Goal: Task Accomplishment & Management: Use online tool/utility

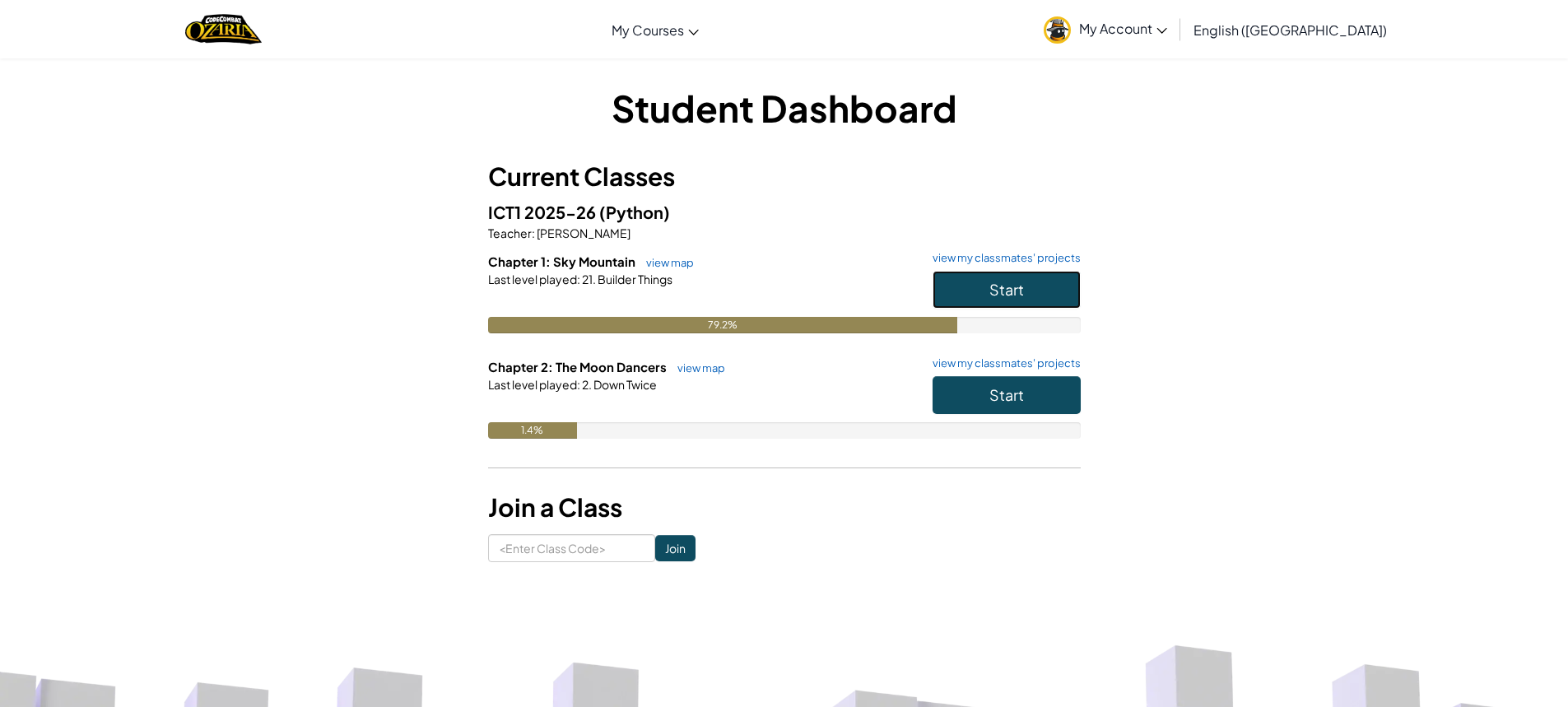
click at [992, 281] on span "Start" at bounding box center [1006, 289] width 35 height 19
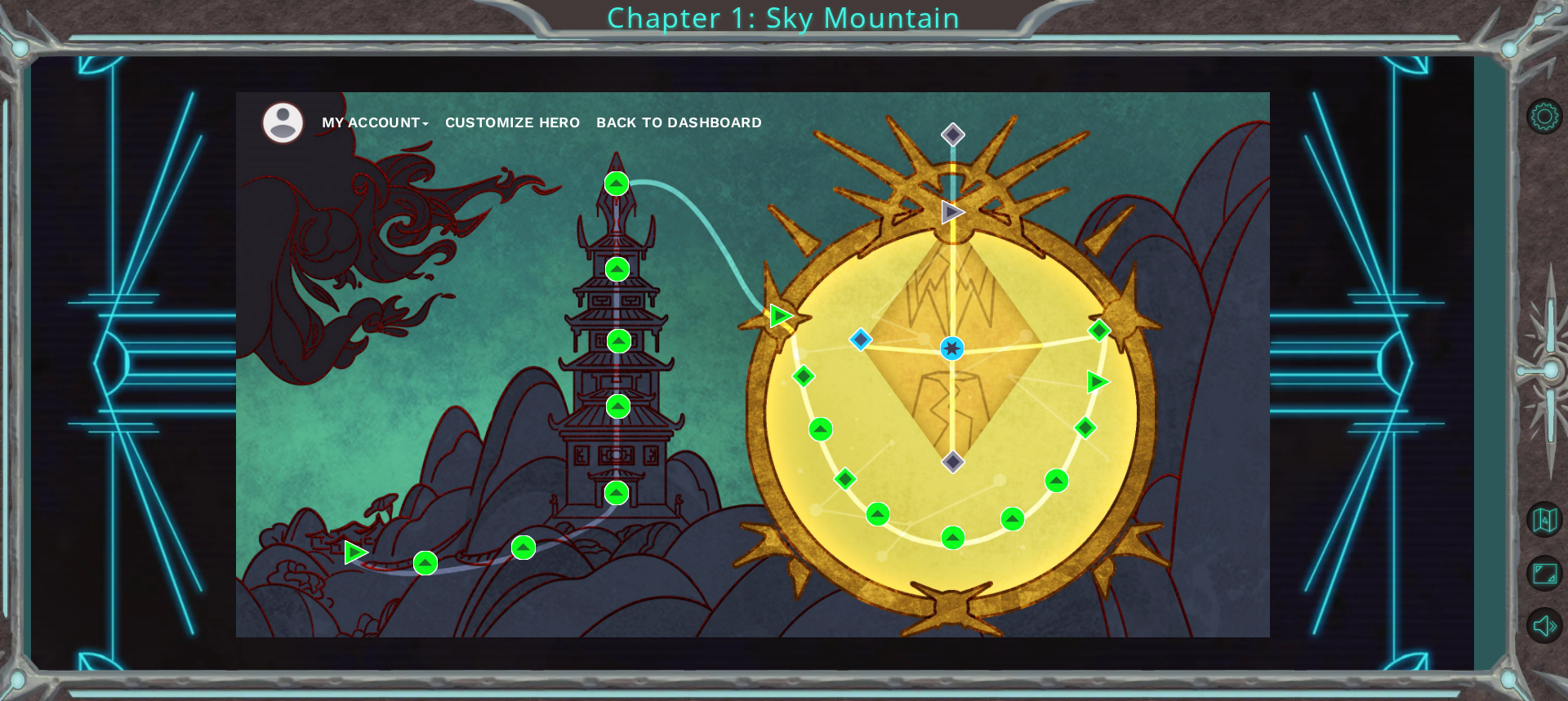
click at [938, 344] on div "My Account Customize Hero Back to Dashboard" at bounding box center [753, 365] width 1034 height 546
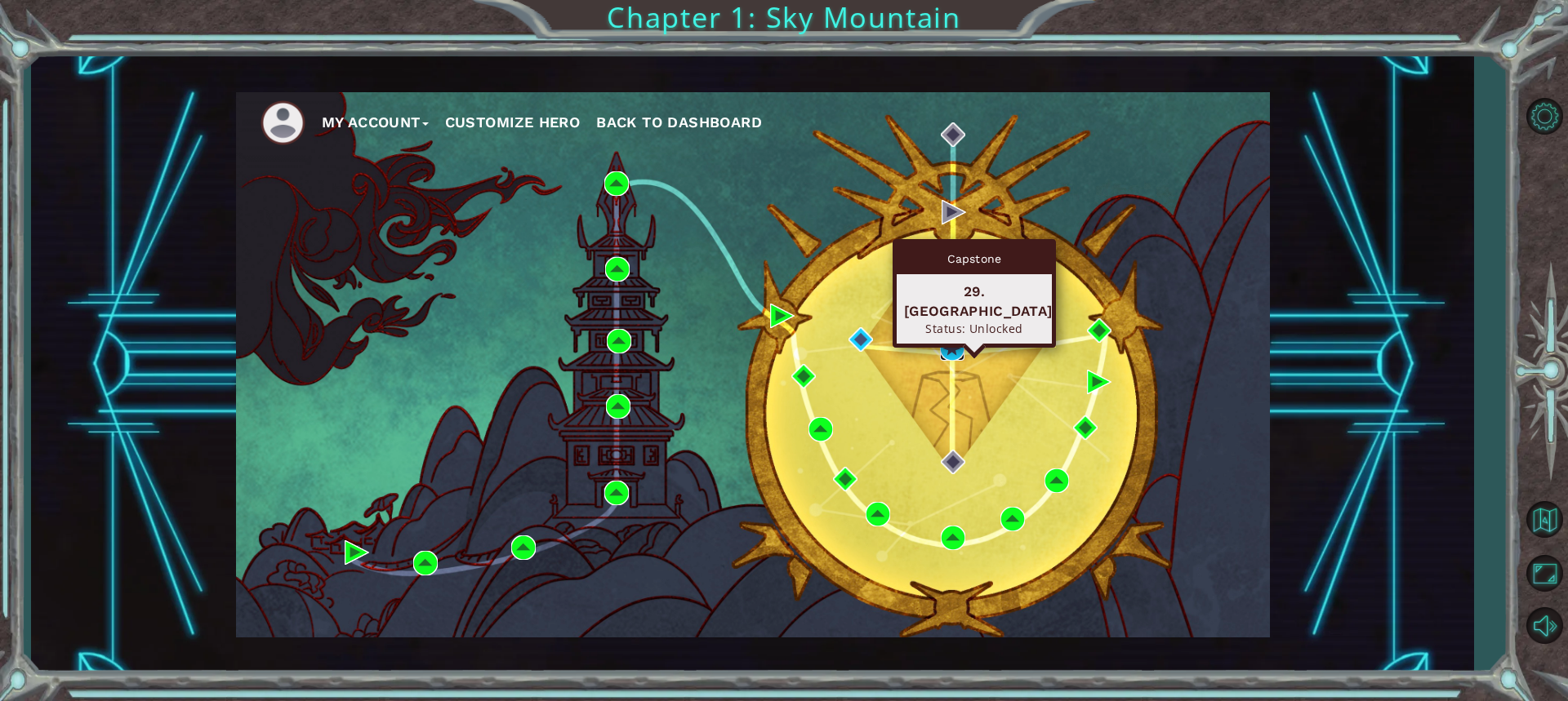
click at [948, 342] on img at bounding box center [952, 349] width 25 height 25
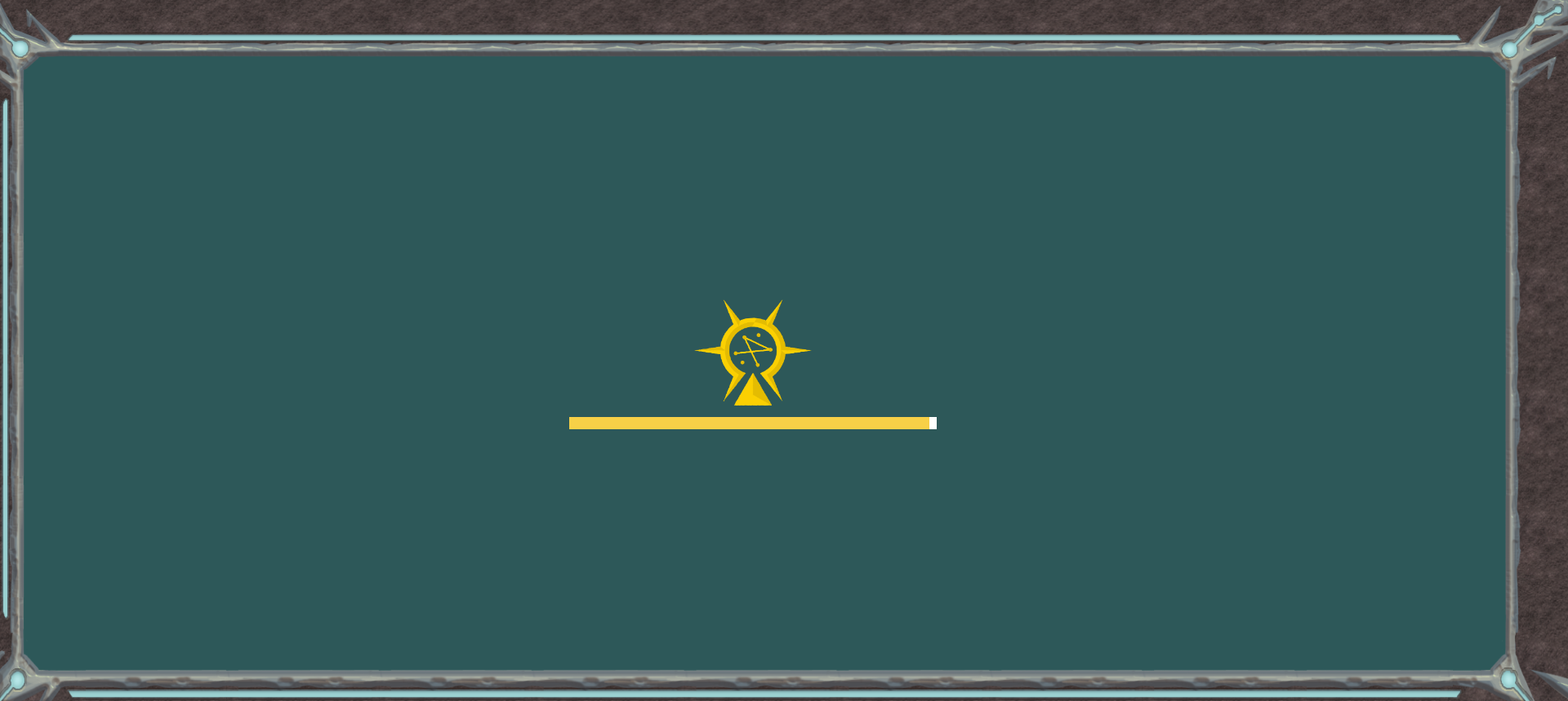
click at [945, 302] on div "Goals Error loading from server. Try refreshing the page. You'll need to join a…" at bounding box center [784, 350] width 1568 height 701
click at [949, 297] on body "Goals Error loading from server. Try refreshing the page. You'll need to join a…" at bounding box center [784, 350] width 1568 height 701
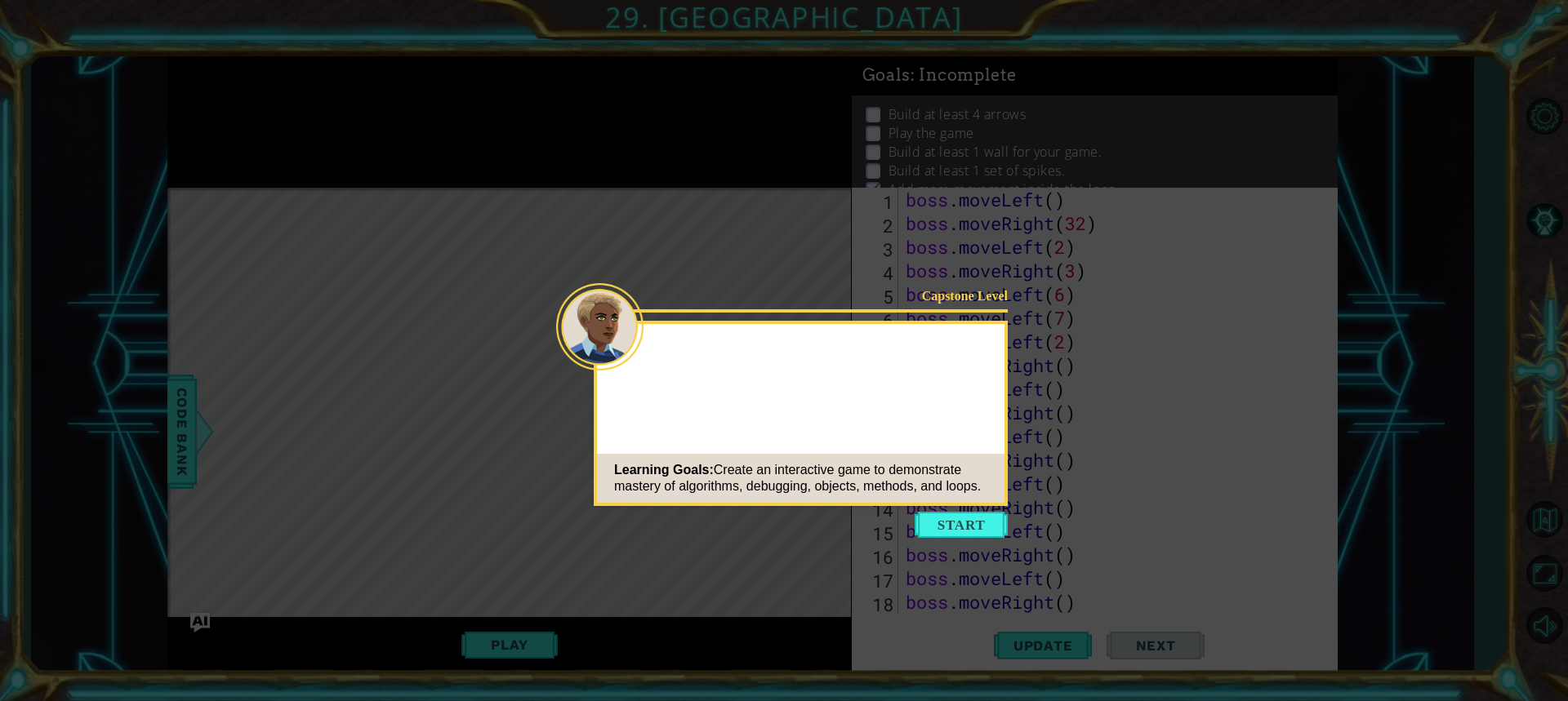
click at [936, 521] on button "Start" at bounding box center [961, 525] width 93 height 26
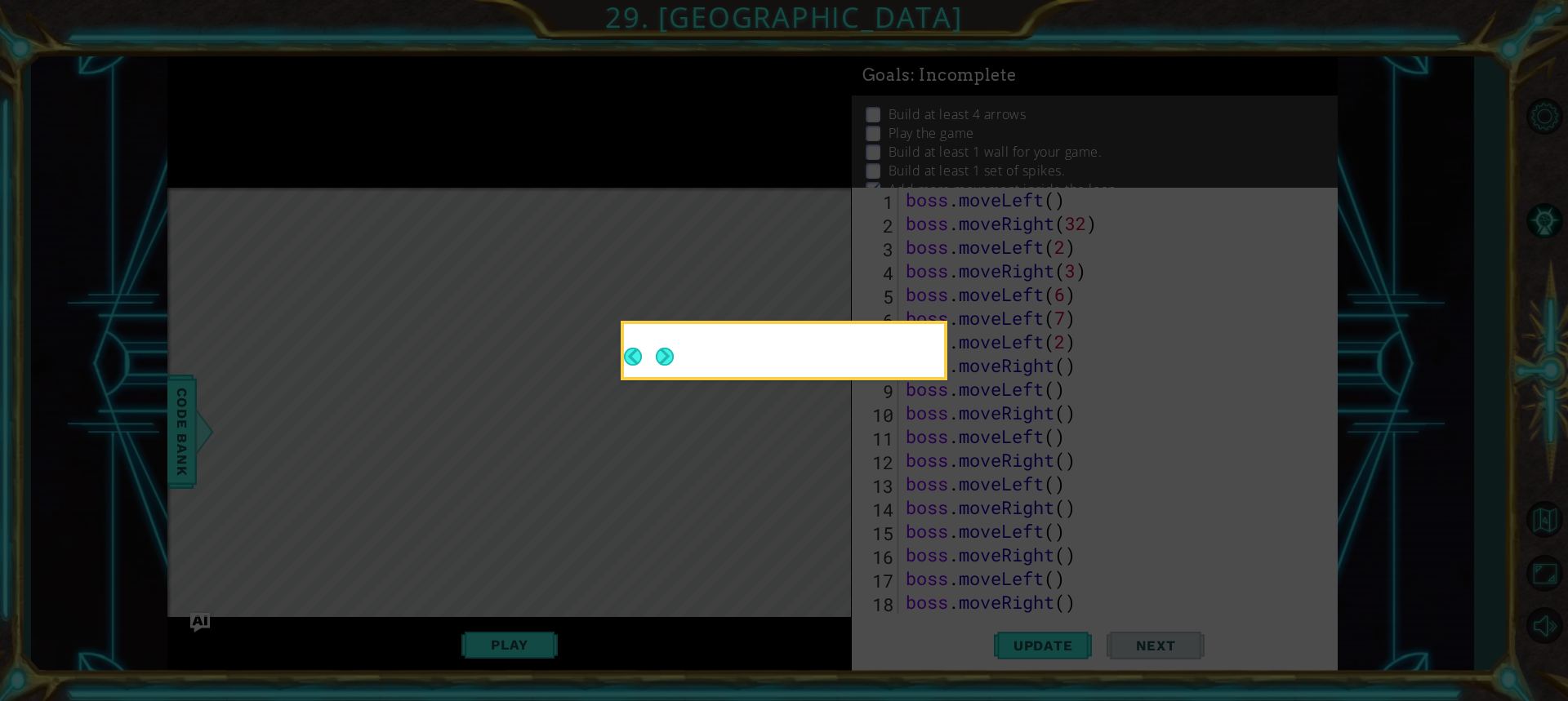
click at [665, 352] on button "Next" at bounding box center [665, 357] width 18 height 18
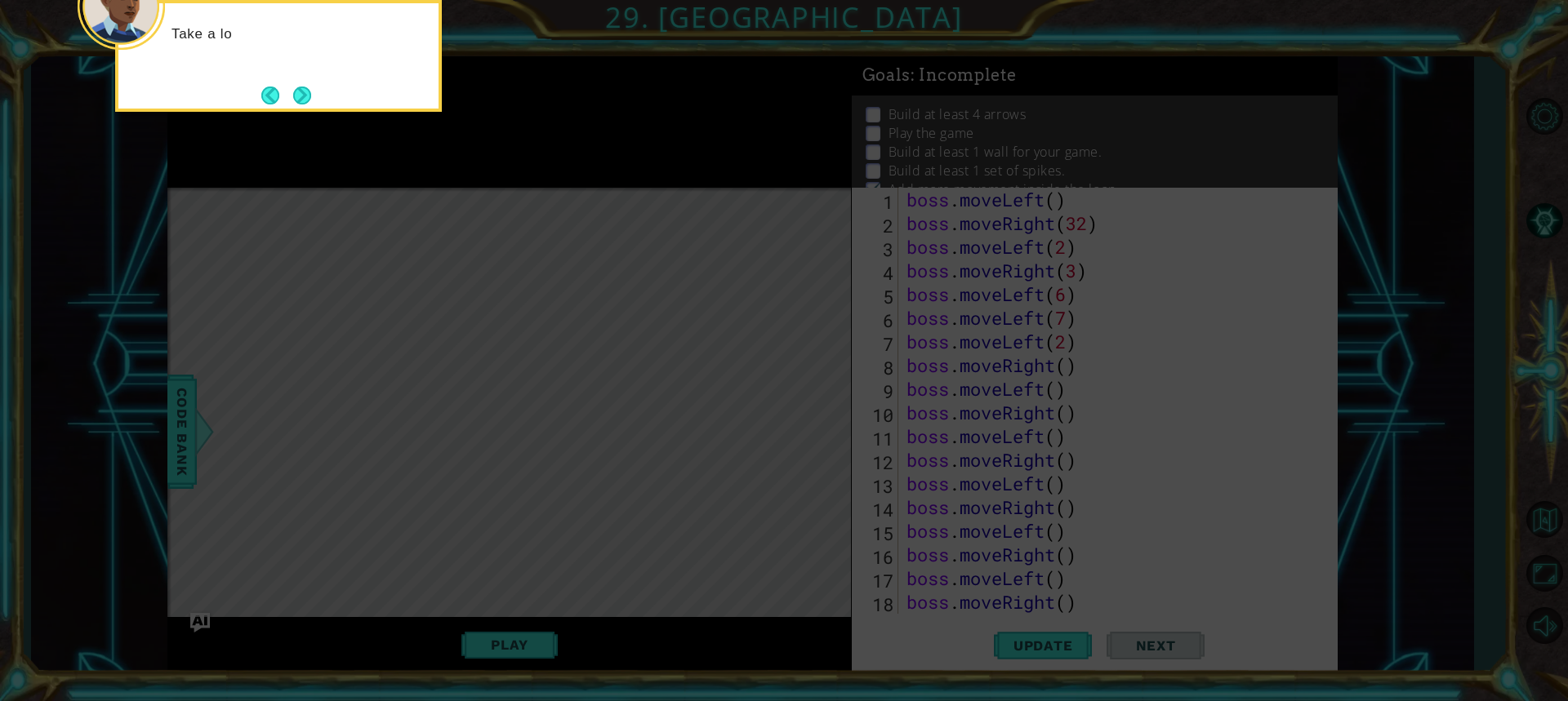
click at [302, 103] on button "Next" at bounding box center [302, 96] width 18 height 18
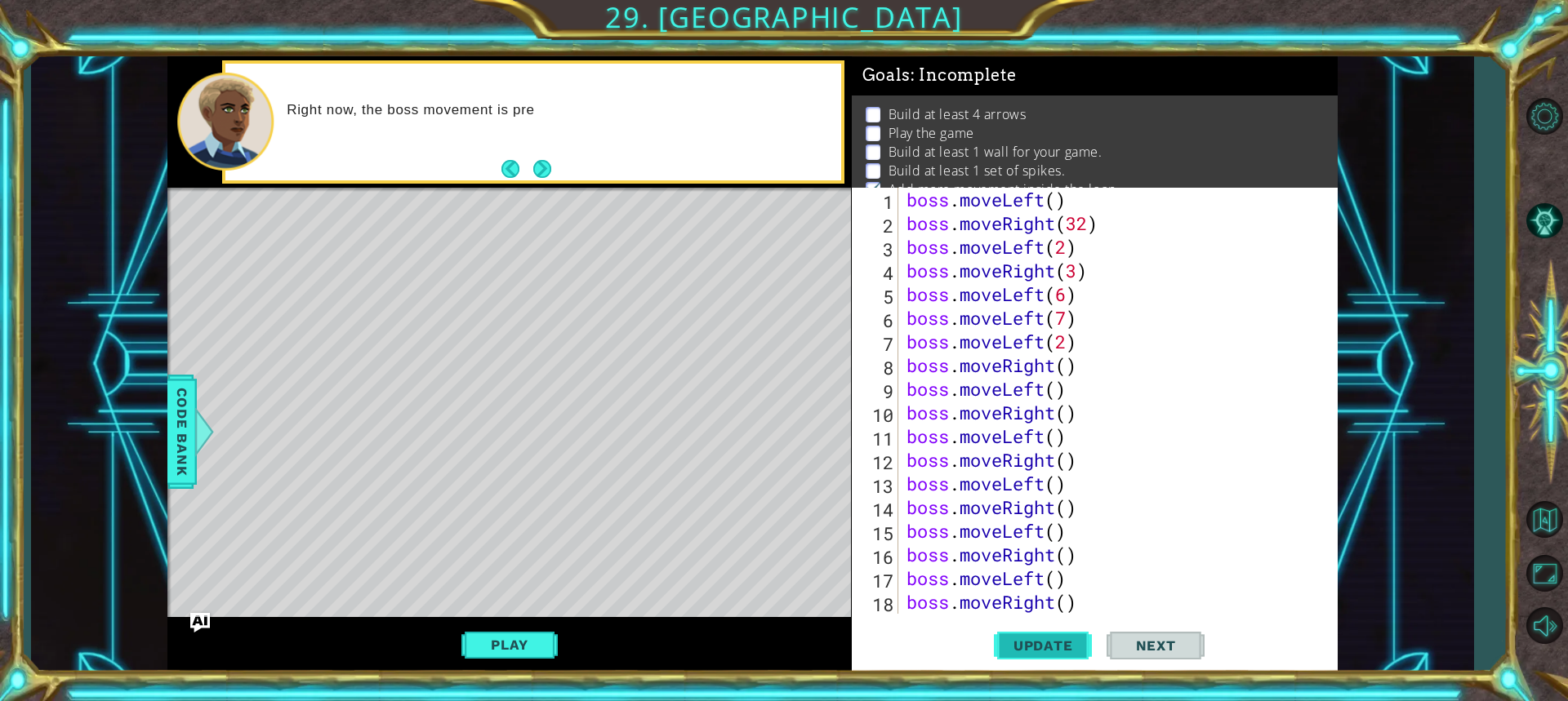
click at [1032, 654] on button "Update" at bounding box center [1043, 645] width 98 height 48
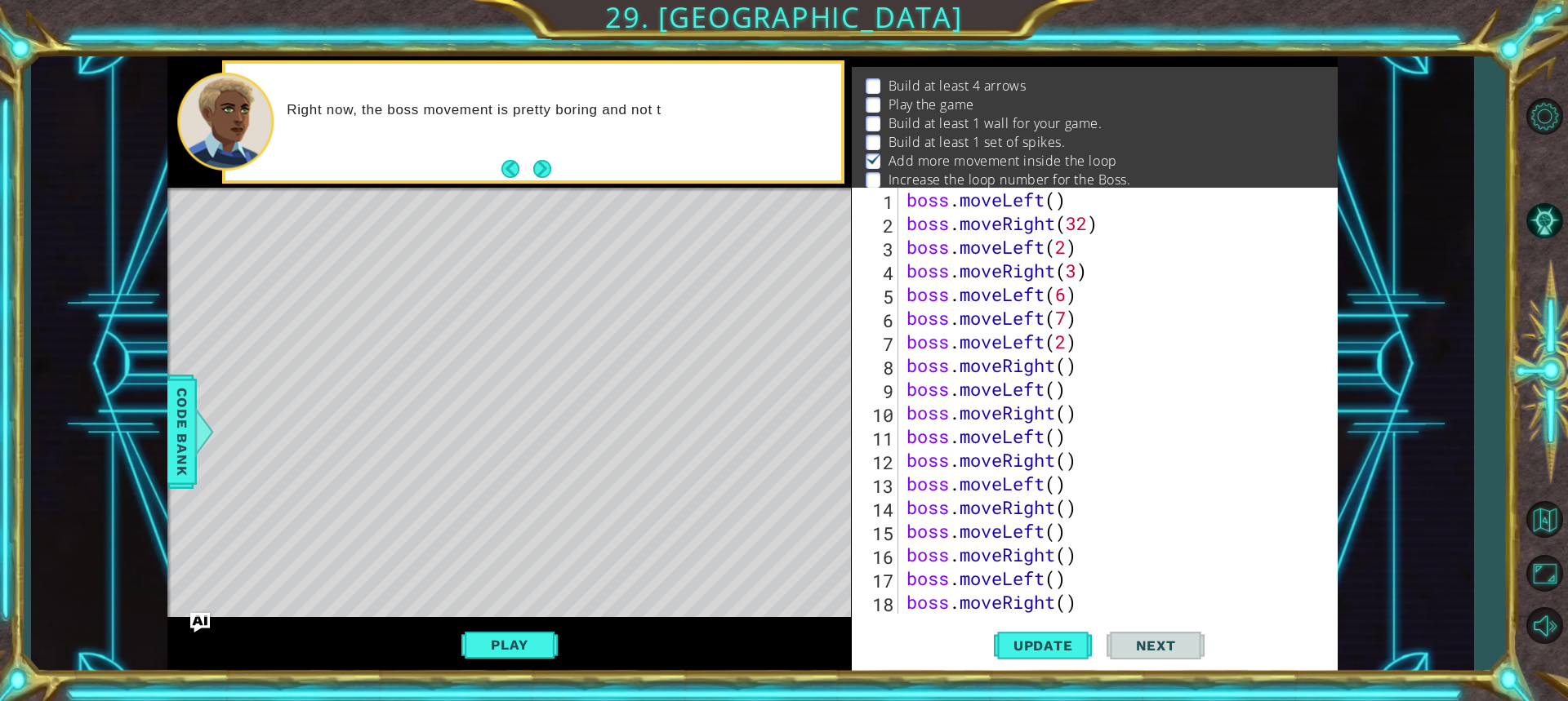
scroll to position [29, 0]
click at [573, 624] on div "Play" at bounding box center [509, 645] width 683 height 56
click at [491, 632] on div "Play" at bounding box center [509, 645] width 683 height 56
click at [496, 636] on button "Play" at bounding box center [509, 645] width 96 height 31
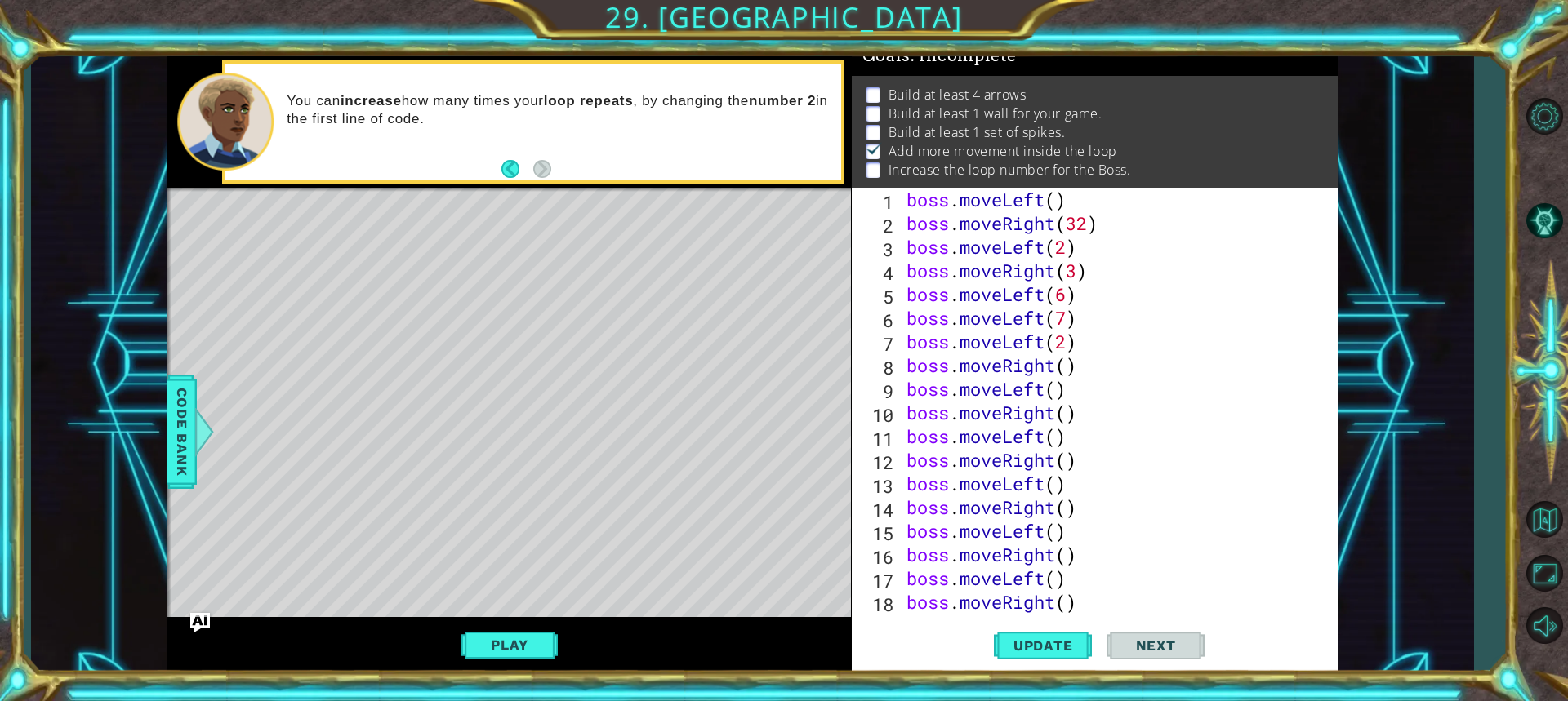
scroll to position [142, 0]
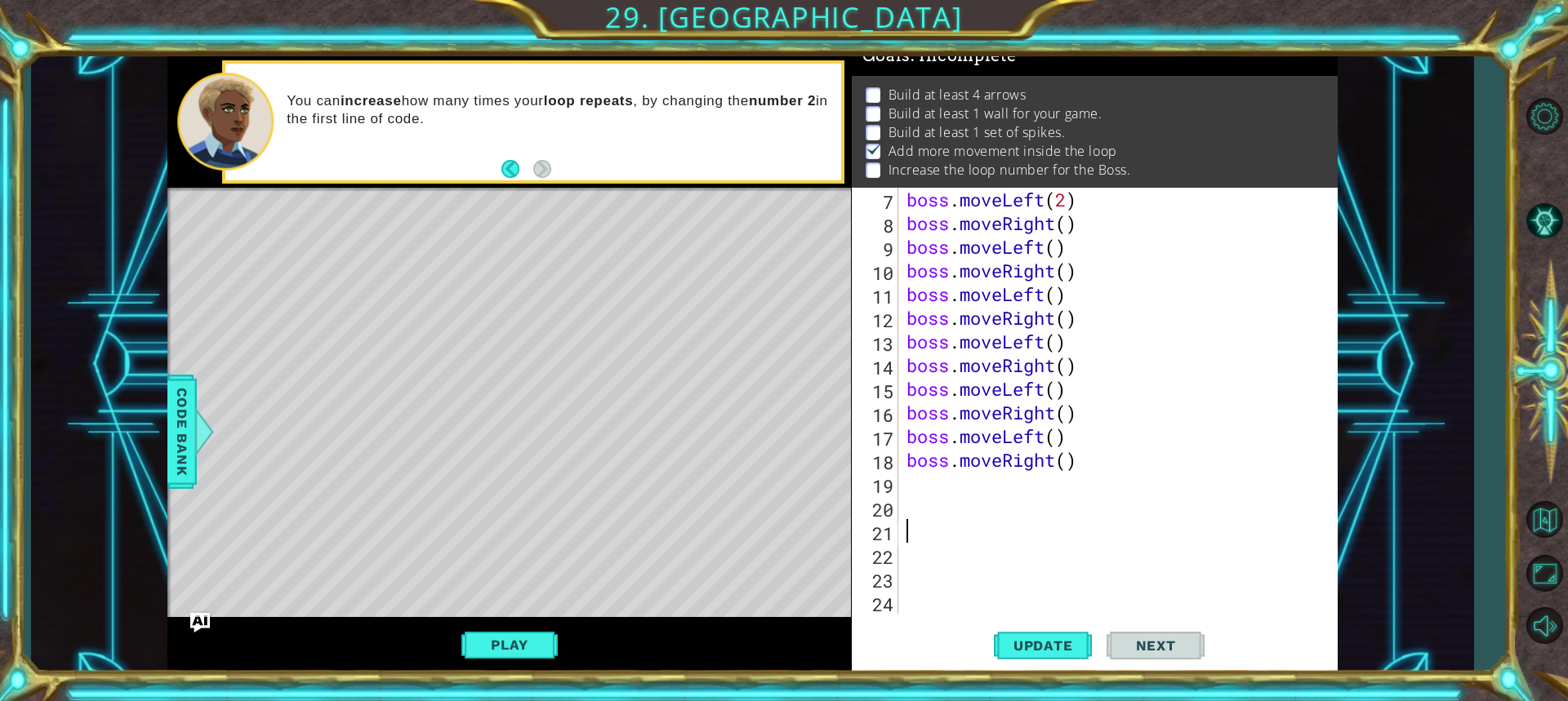
type textarea "boss.moveRight()"
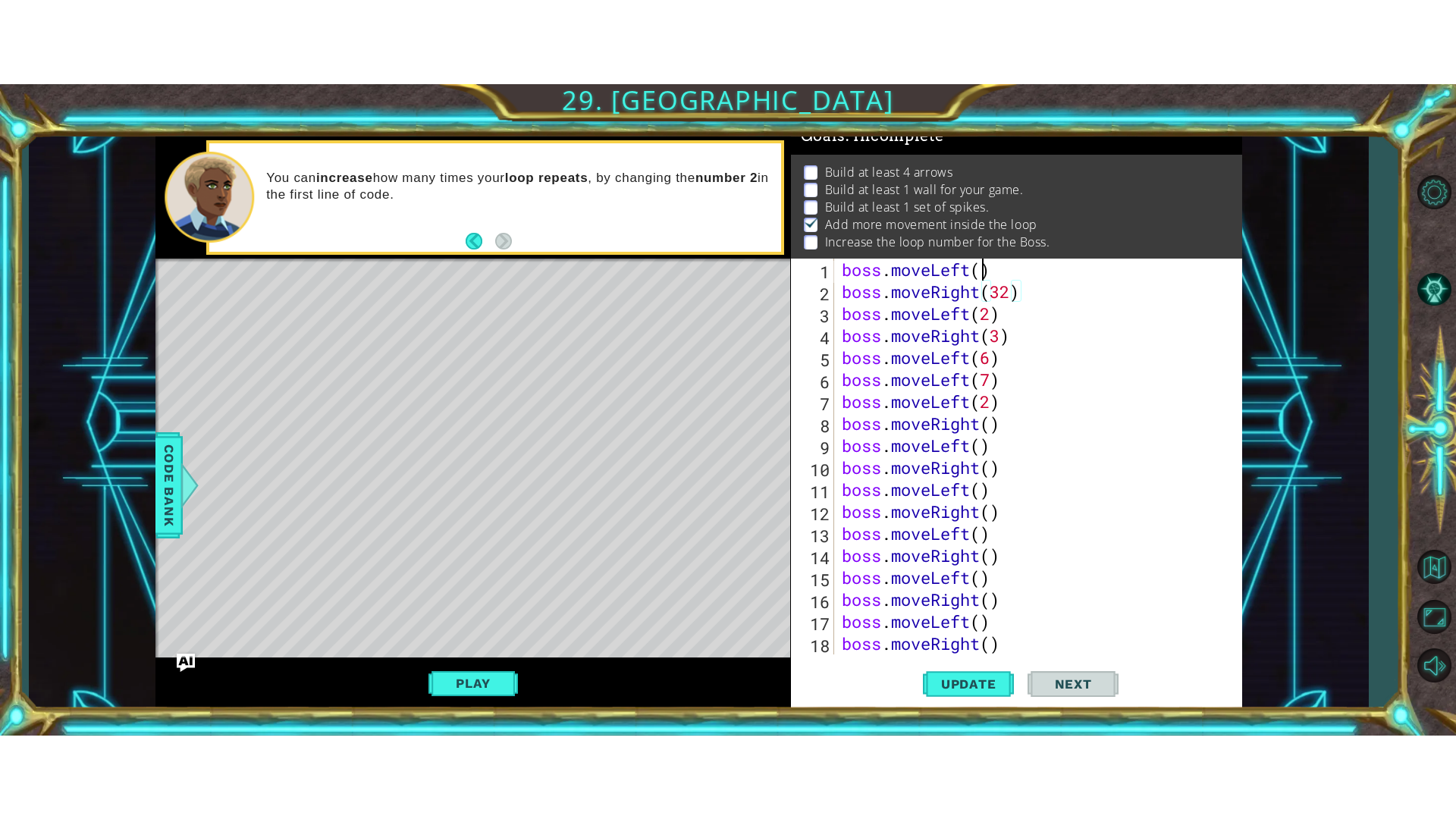
scroll to position [0, 0]
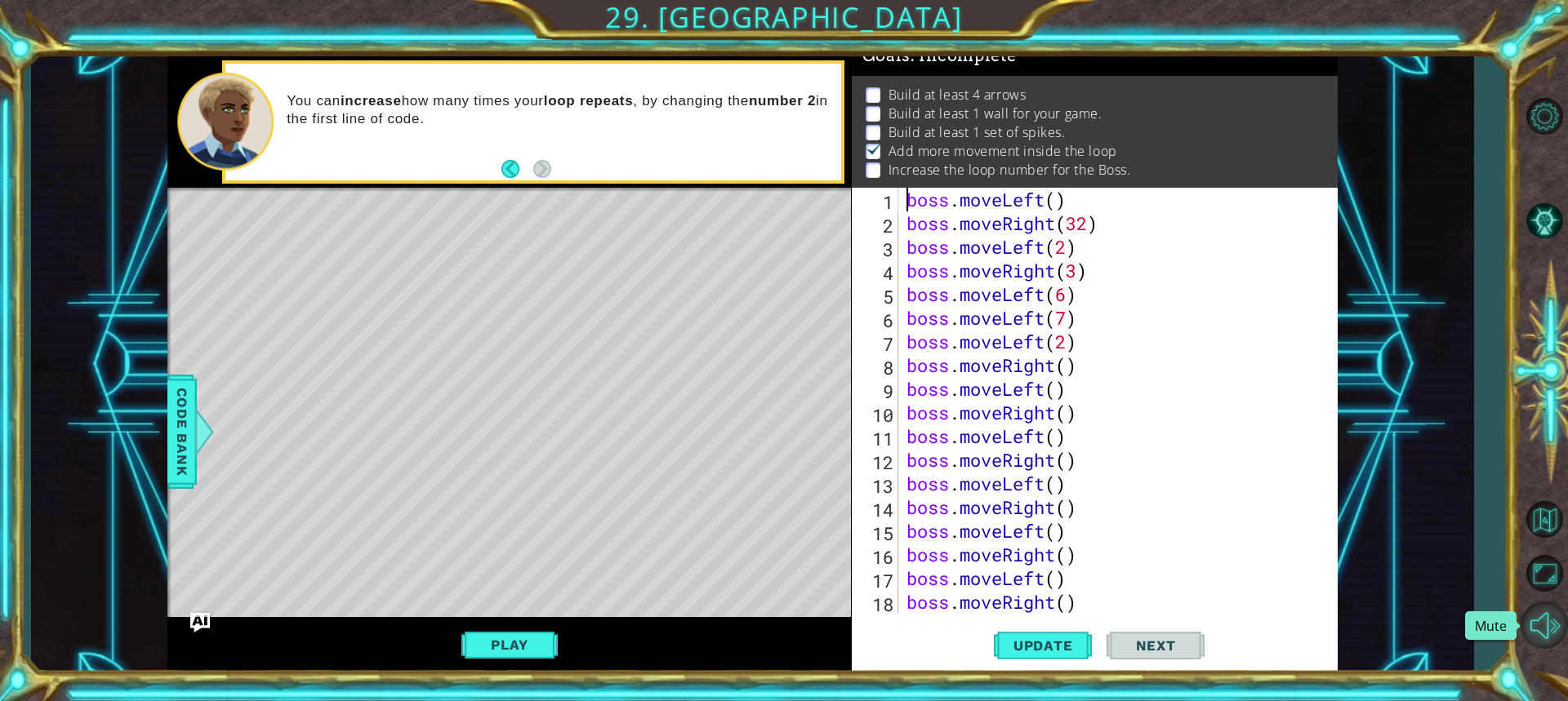
click at [1550, 608] on button "Mute" at bounding box center [1544, 626] width 47 height 47
click at [1555, 613] on button "Unmute" at bounding box center [1544, 626] width 47 height 47
drag, startPoint x: 1558, startPoint y: 570, endPoint x: 1567, endPoint y: 715, distance: 145.3
click at [1555, 570] on button "Maximize Browser" at bounding box center [1544, 574] width 47 height 47
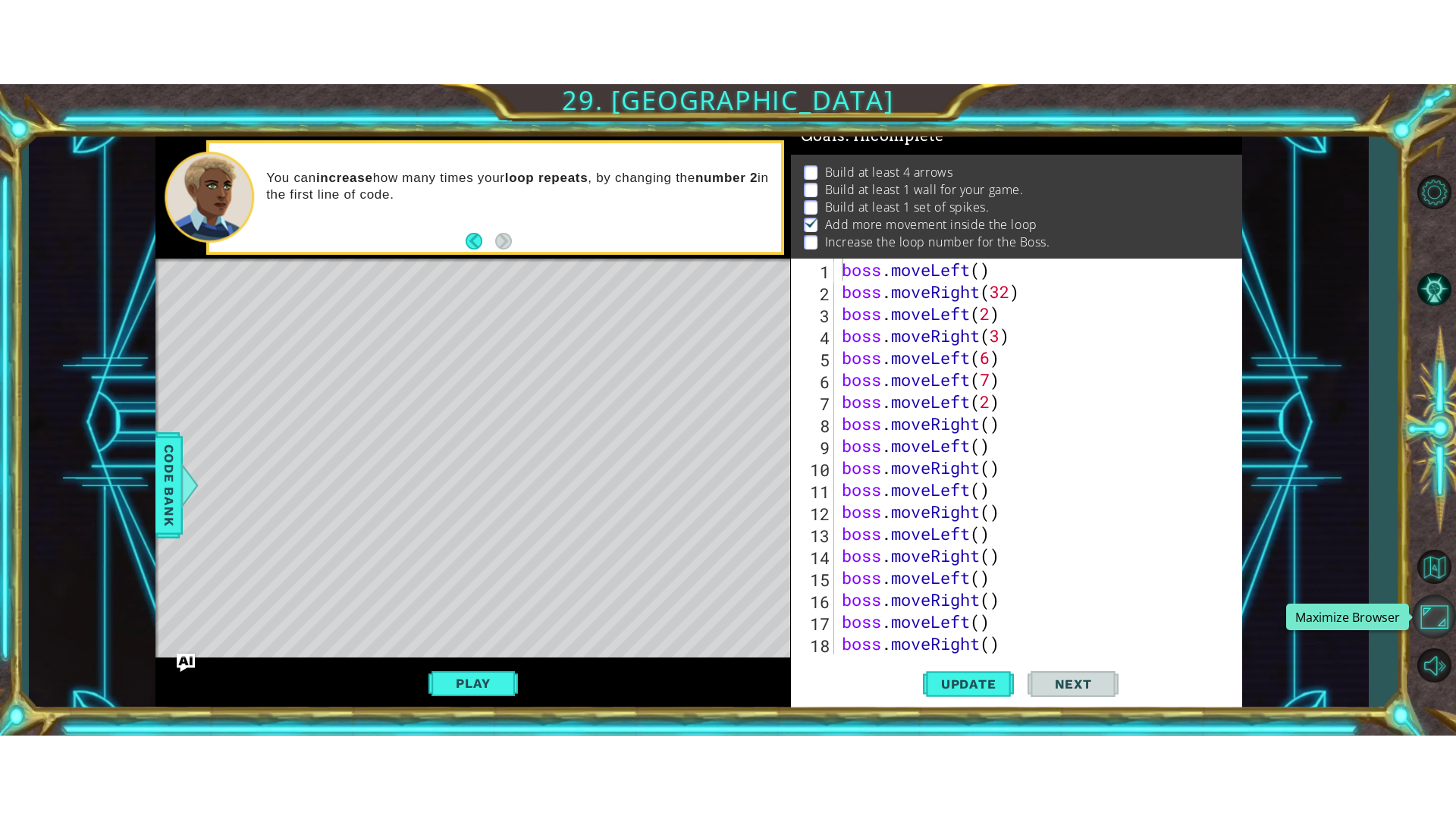
scroll to position [19, 0]
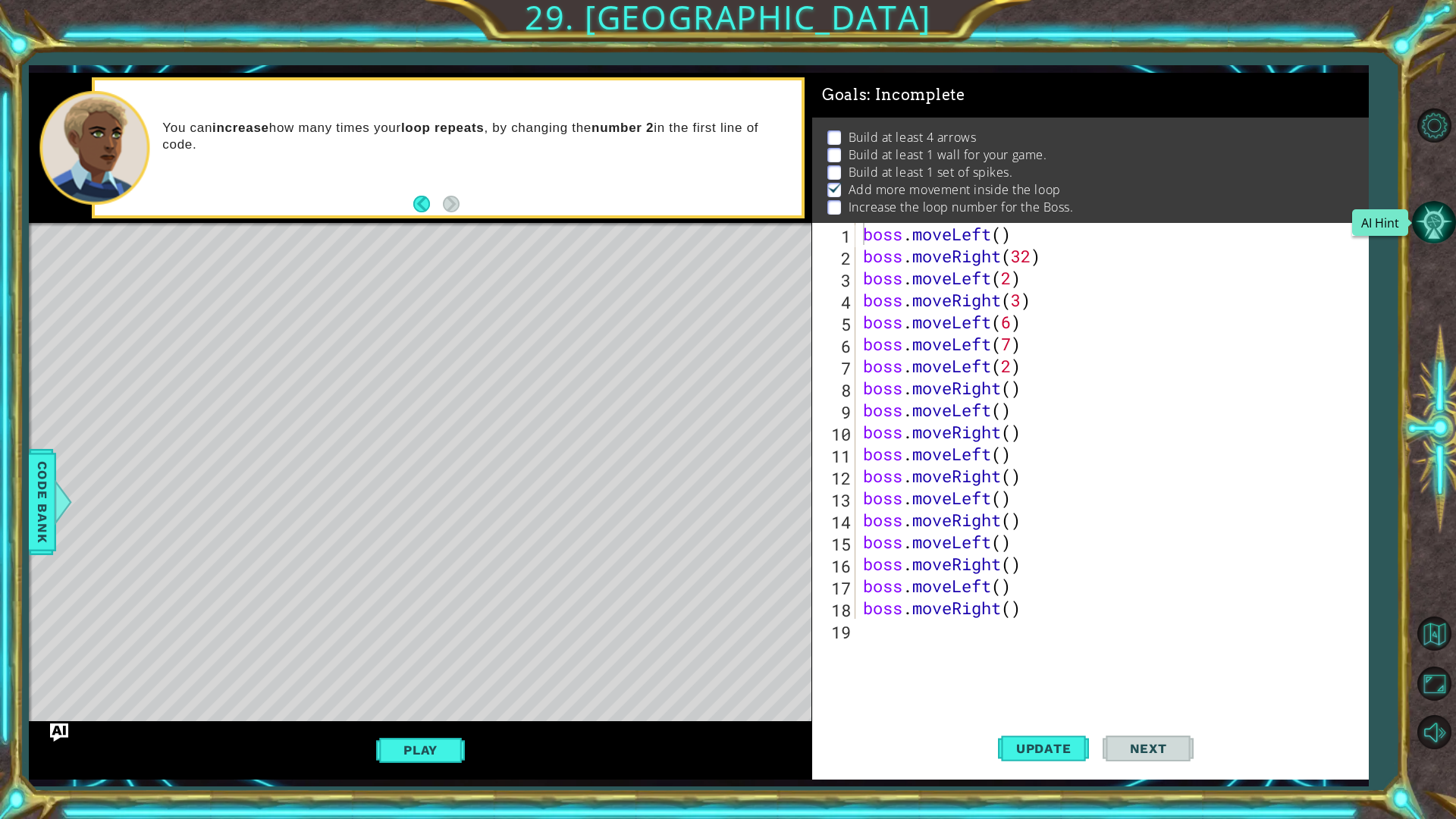
click at [1431, 221] on button "AI Hint" at bounding box center [1434, 222] width 44 height 44
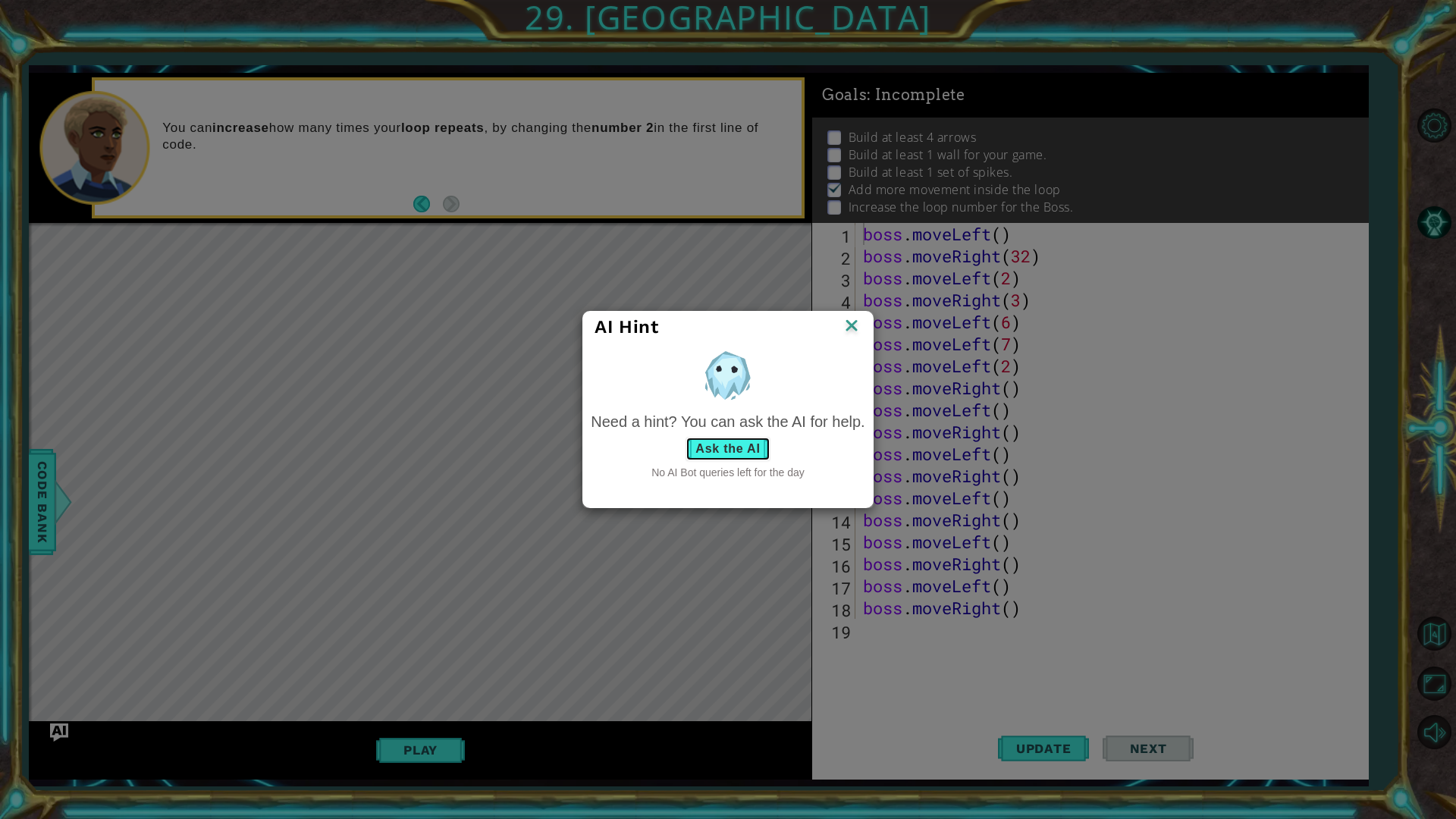
click at [743, 449] on button "Ask the AI" at bounding box center [727, 449] width 84 height 24
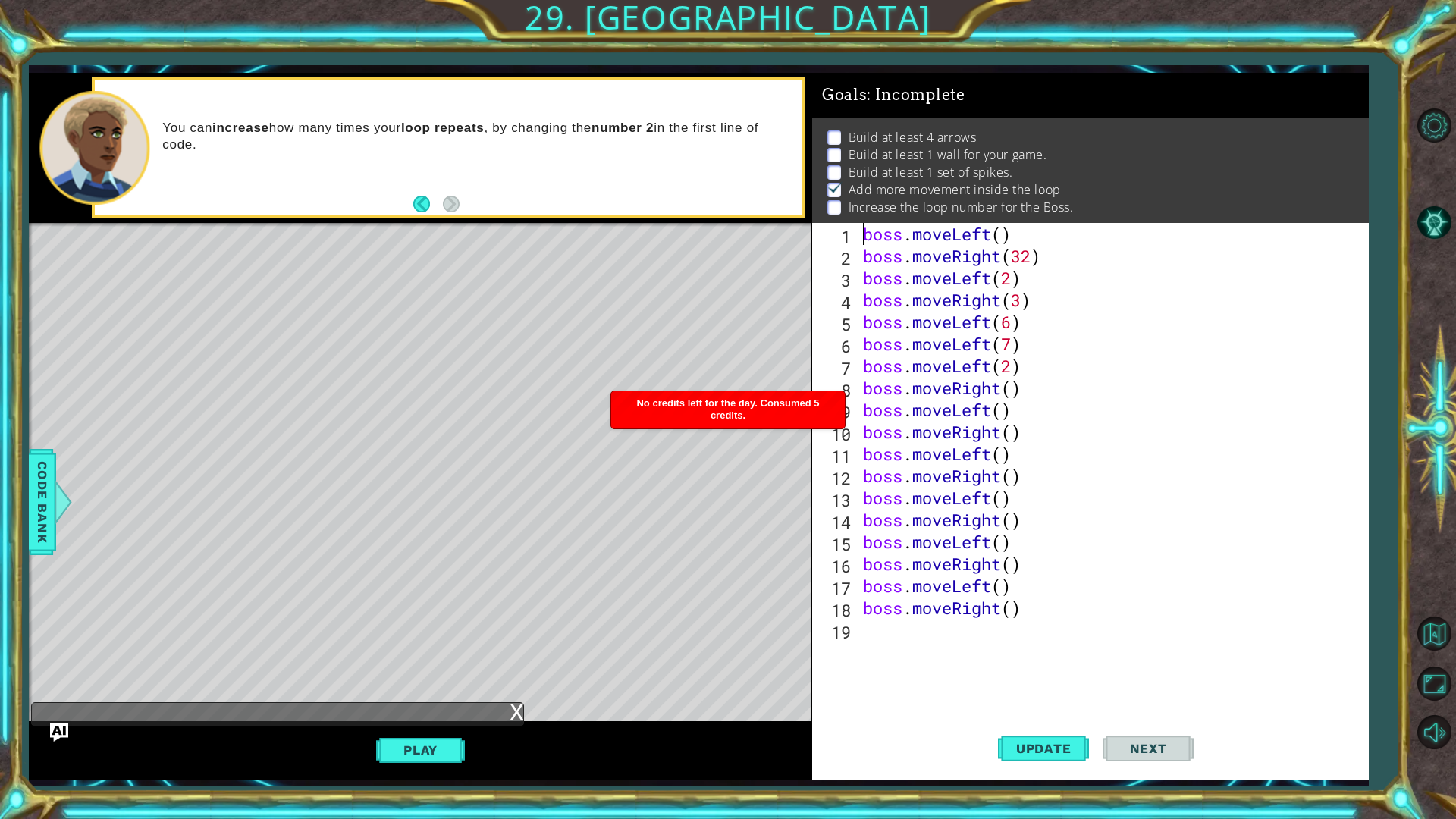
click at [1444, 335] on div at bounding box center [1434, 428] width 44 height 363
click at [1424, 138] on button "Level Options" at bounding box center [1434, 125] width 44 height 44
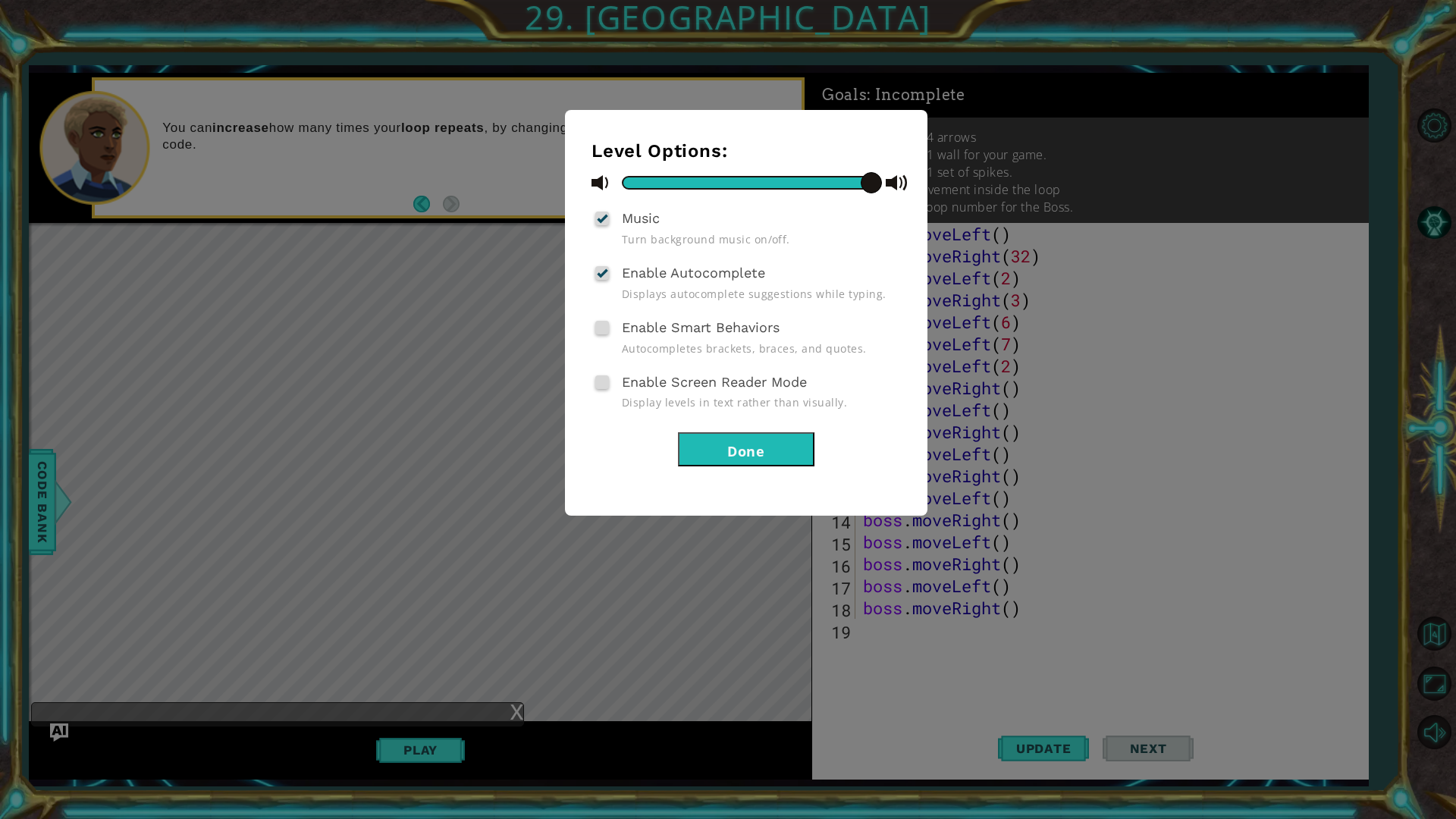
drag, startPoint x: 870, startPoint y: 178, endPoint x: 1048, endPoint y: 194, distance: 178.7
click at [1047, 194] on div "Level Options: Music Turn background music on/off. Enable Autocomplete Displays…" at bounding box center [728, 409] width 1456 height 819
click at [607, 228] on div "Music Turn background music on/off." at bounding box center [747, 227] width 310 height 39
click at [607, 219] on div at bounding box center [602, 219] width 11 height 12
click at [0, 0] on input "Music" at bounding box center [0, 0] width 0 height 0
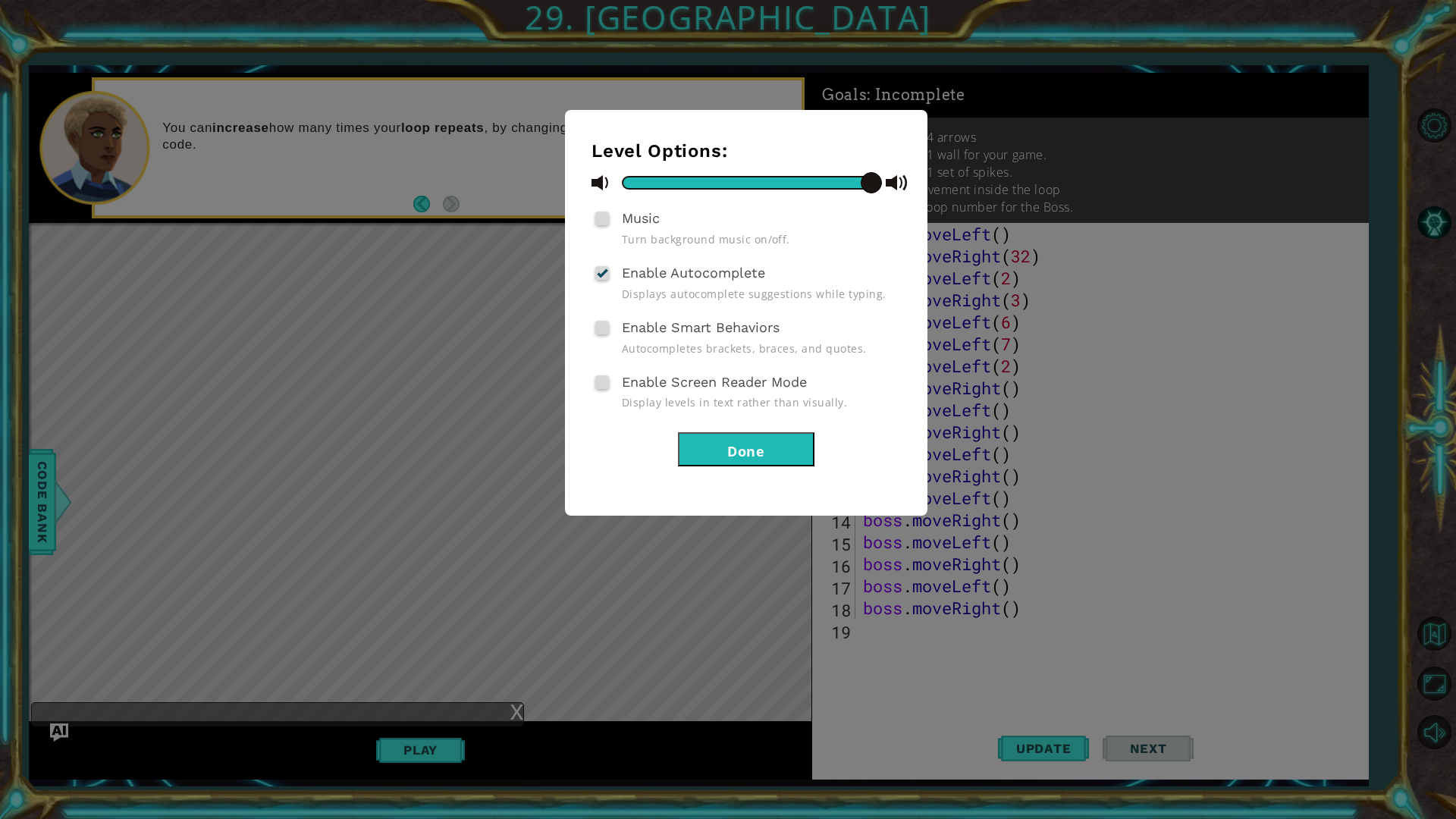
click at [602, 225] on span at bounding box center [602, 219] width 14 height 14
click at [0, 0] on input "Music" at bounding box center [0, 0] width 0 height 0
click at [596, 336] on div "Enable Smart Behaviors Autocompletes brackets, braces, and quotes." at bounding box center [747, 336] width 310 height 39
click at [603, 330] on span at bounding box center [602, 328] width 14 height 14
click at [0, 0] on input "Enable Smart Behaviors" at bounding box center [0, 0] width 0 height 0
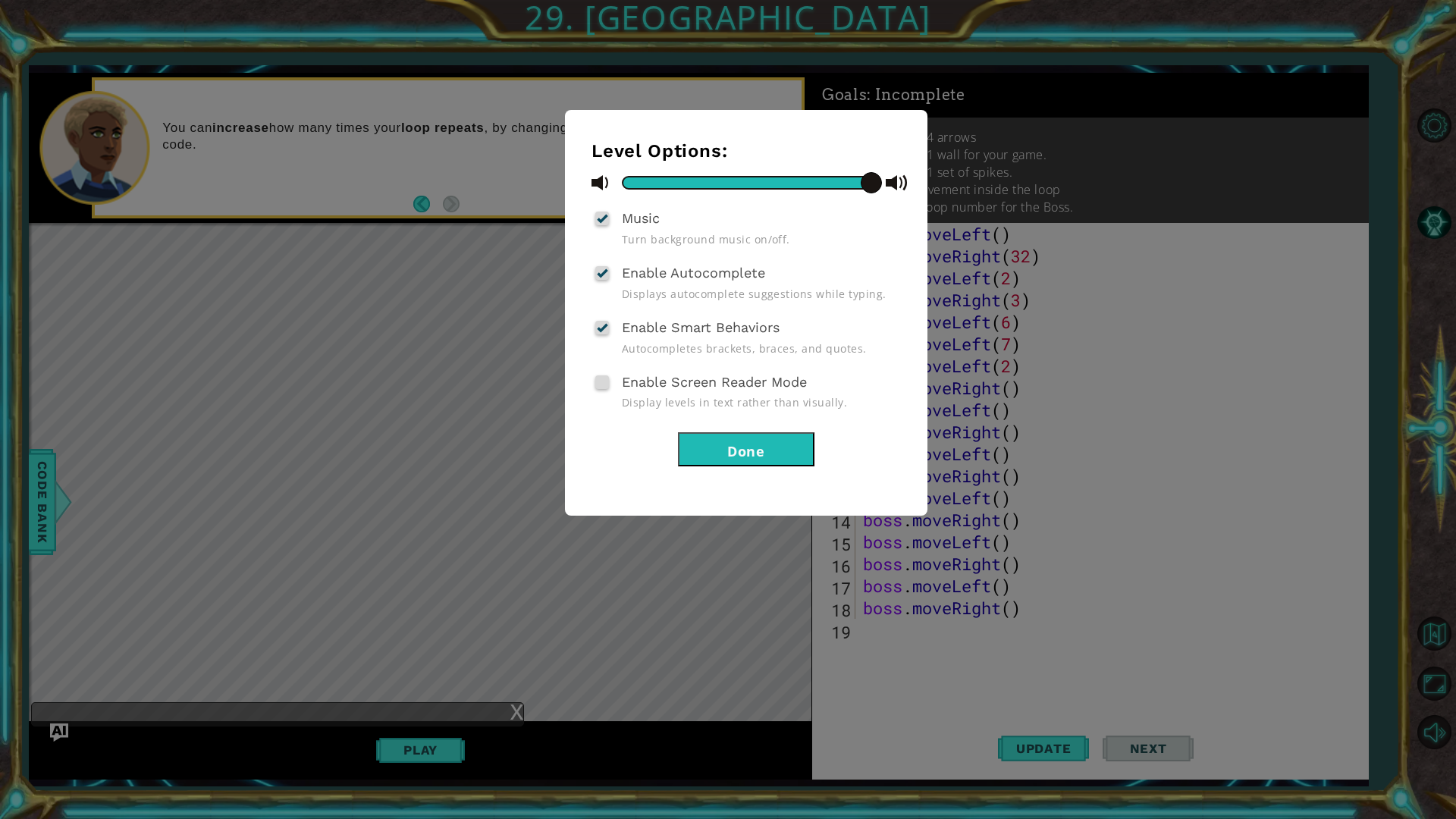
click at [603, 330] on div at bounding box center [602, 328] width 11 height 12
click at [0, 0] on input "Enable Smart Behaviors" at bounding box center [0, 0] width 0 height 0
drag, startPoint x: 602, startPoint y: 374, endPoint x: 631, endPoint y: 383, distance: 30.4
click at [608, 374] on div "Enable Screen Reader Mode Display levels in text rather than visually." at bounding box center [747, 391] width 310 height 39
click at [710, 446] on button "Done" at bounding box center [746, 449] width 137 height 34
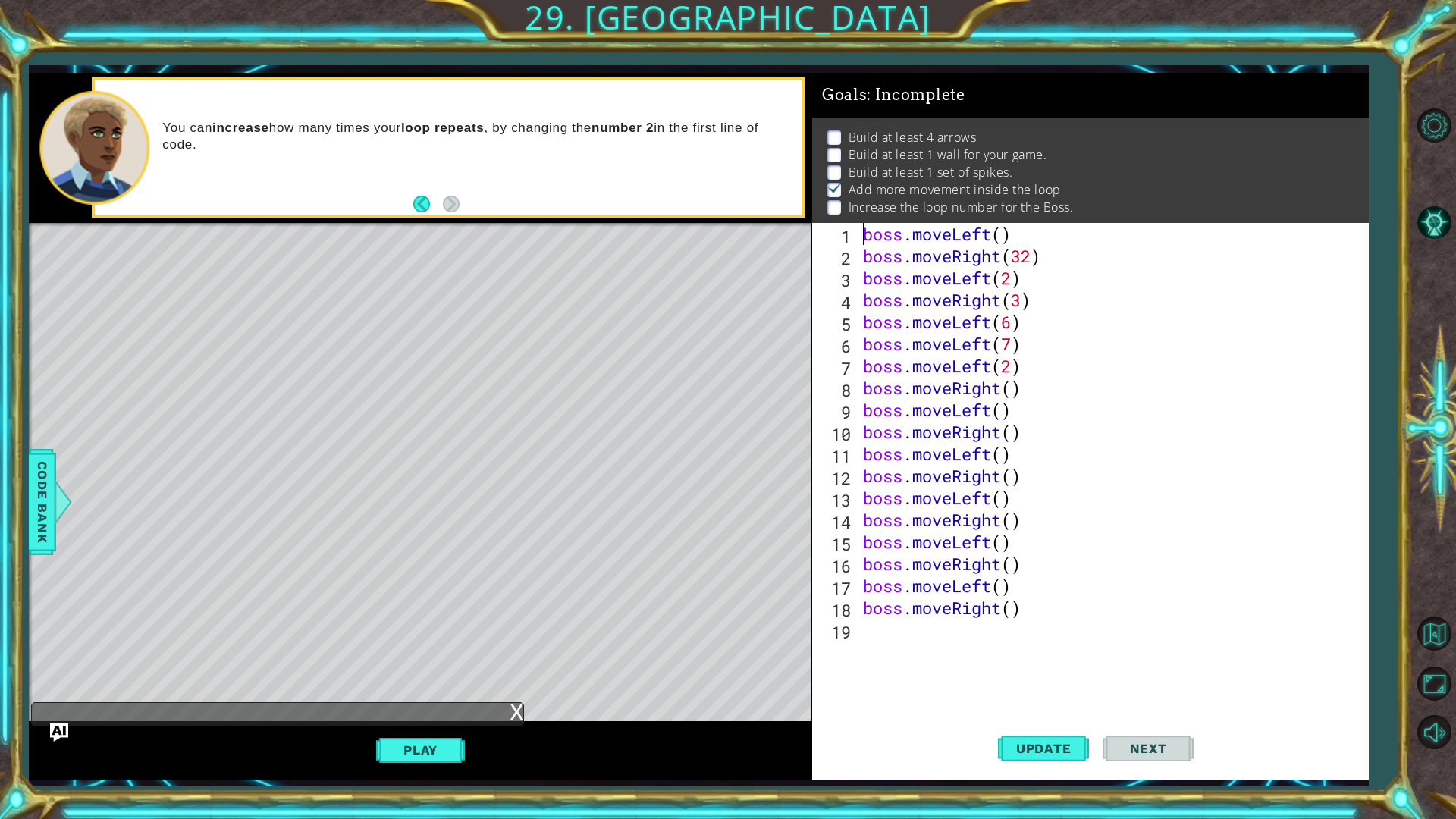
click at [1020, 605] on div "boss . moveLeft ( ) boss . moveRight ( 32 ) boss . moveLeft ( 2 ) boss . moveRi…" at bounding box center [1109, 443] width 500 height 440
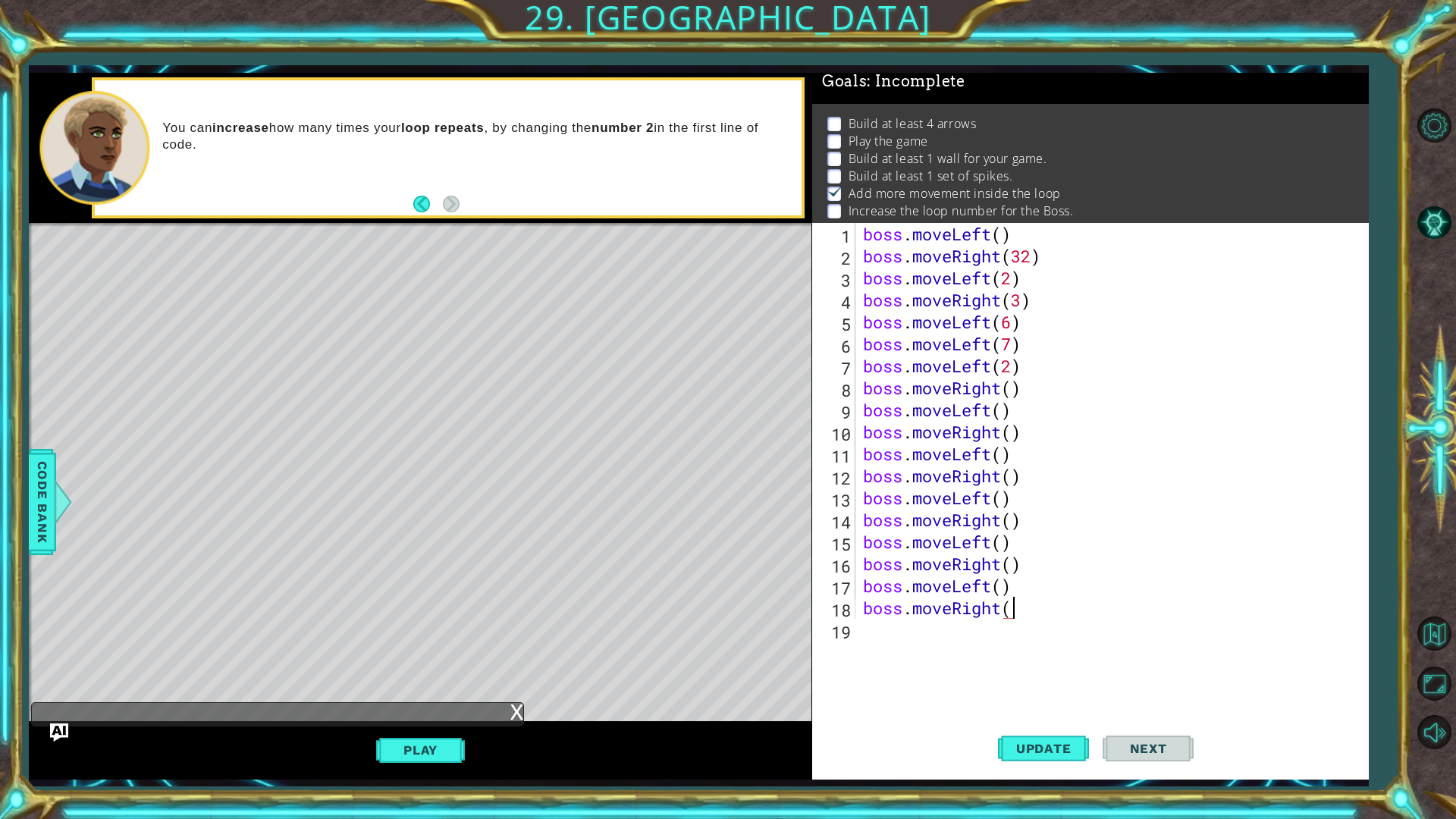
scroll to position [10, 0]
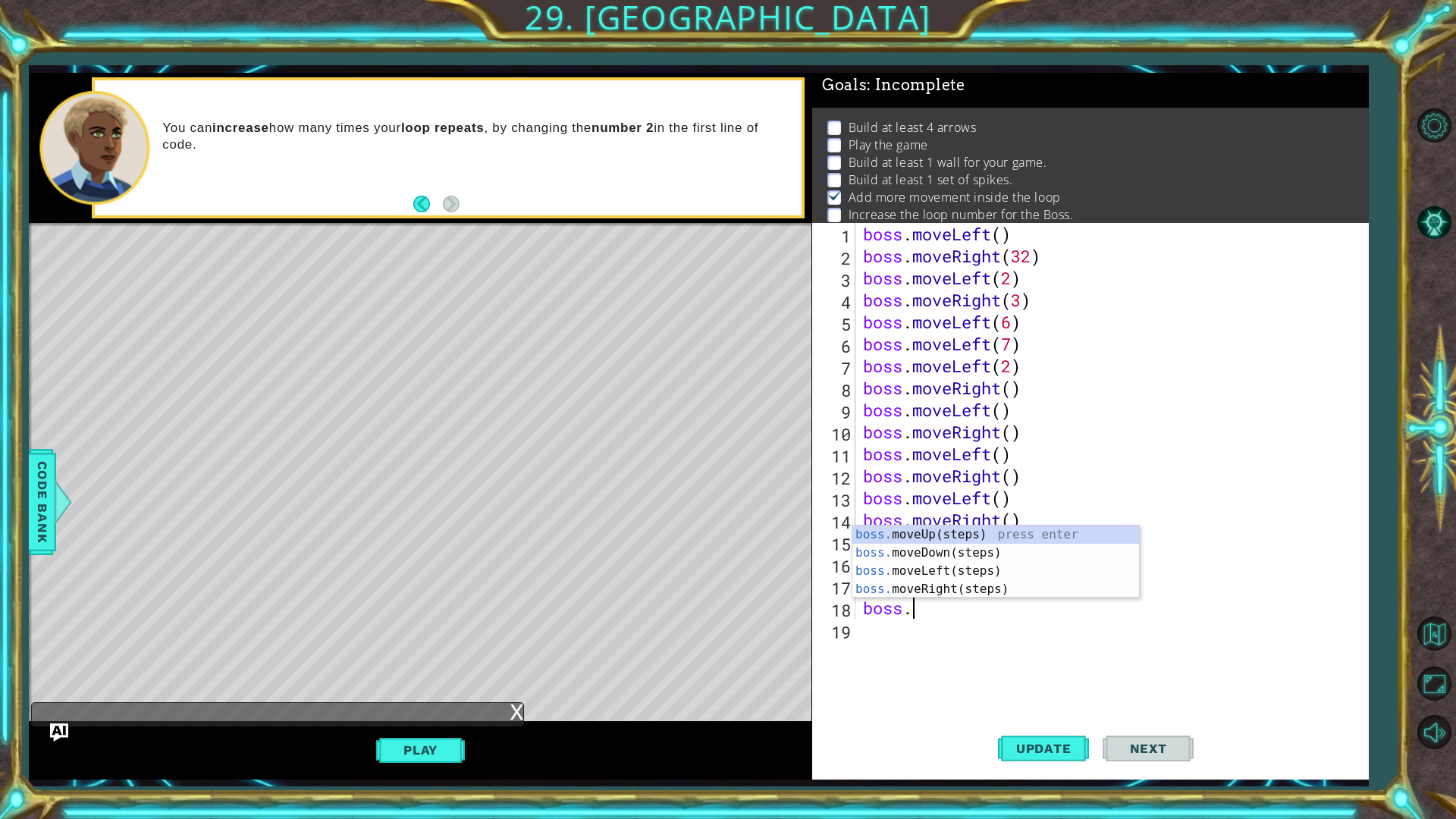
type textarea "b"
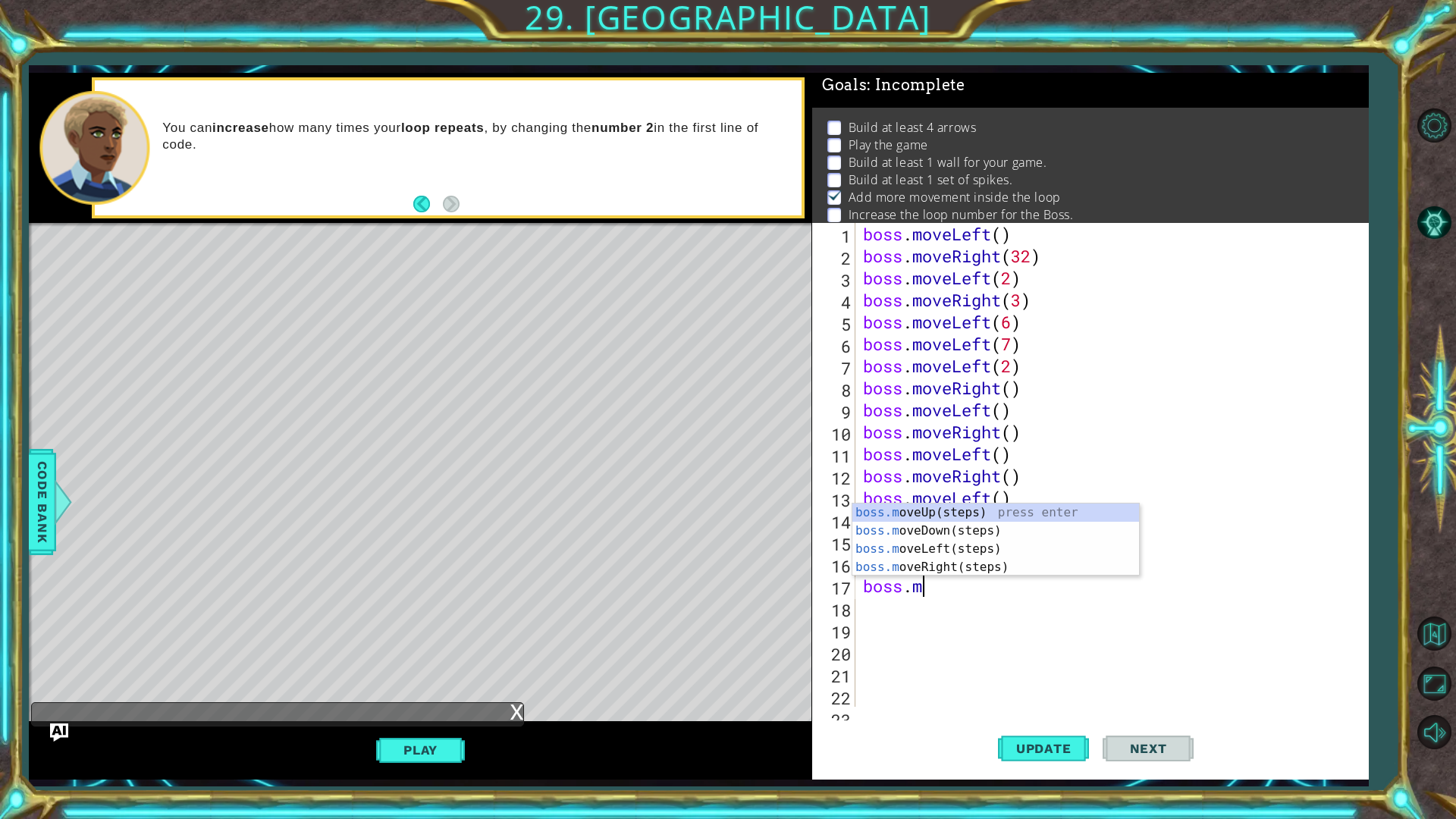
type textarea "b"
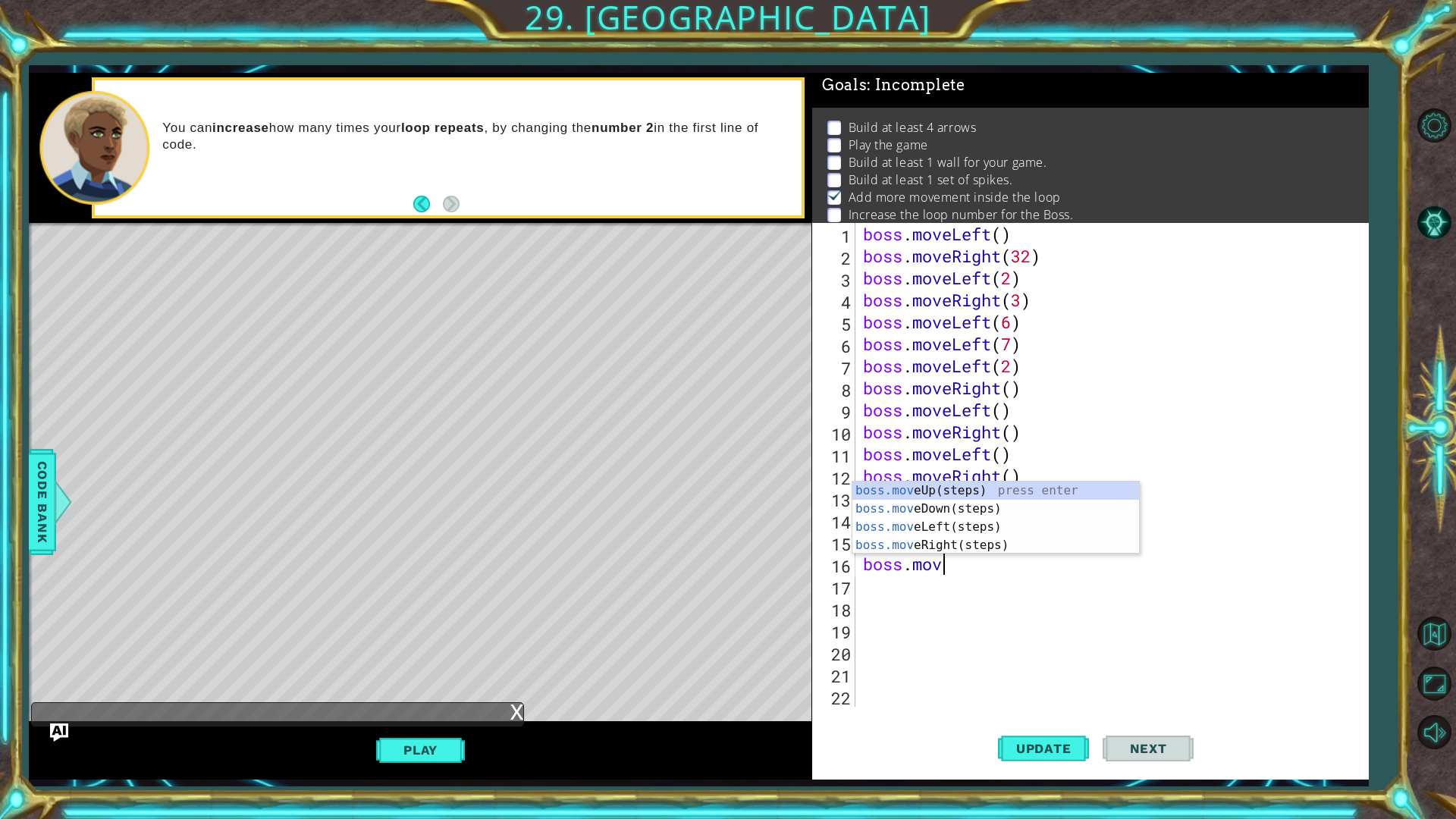
type textarea "b"
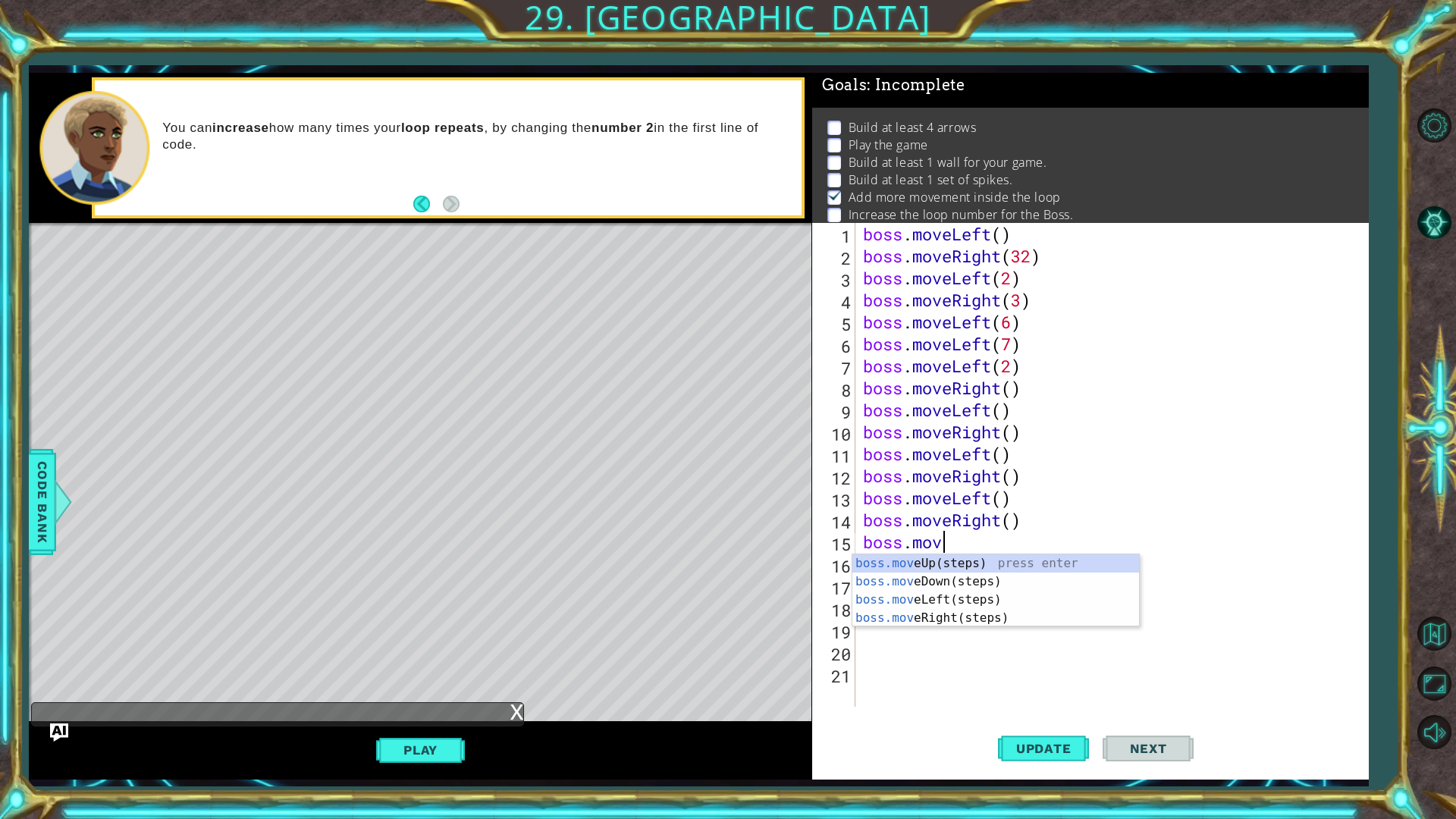
type textarea "b"
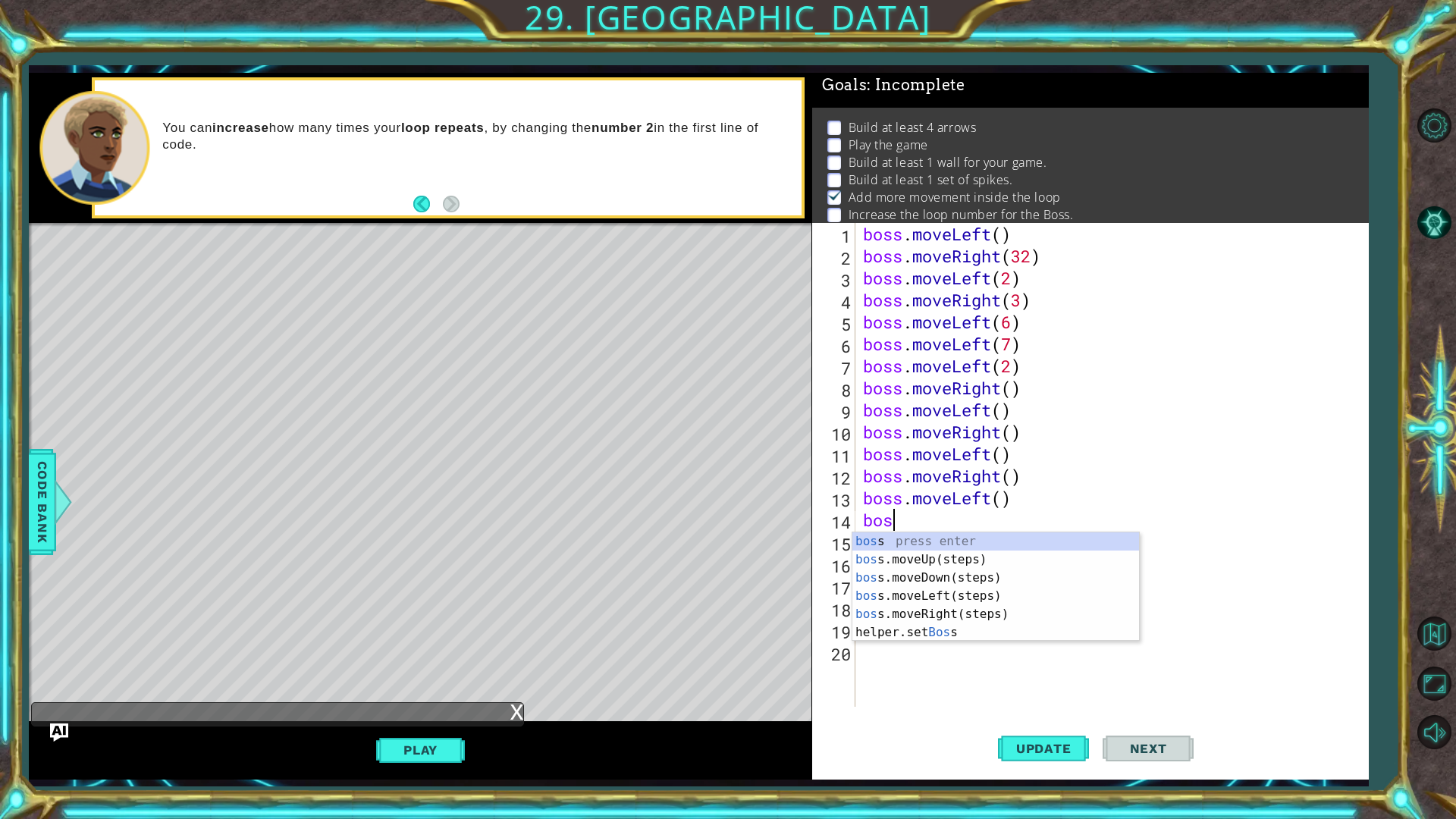
type textarea "b"
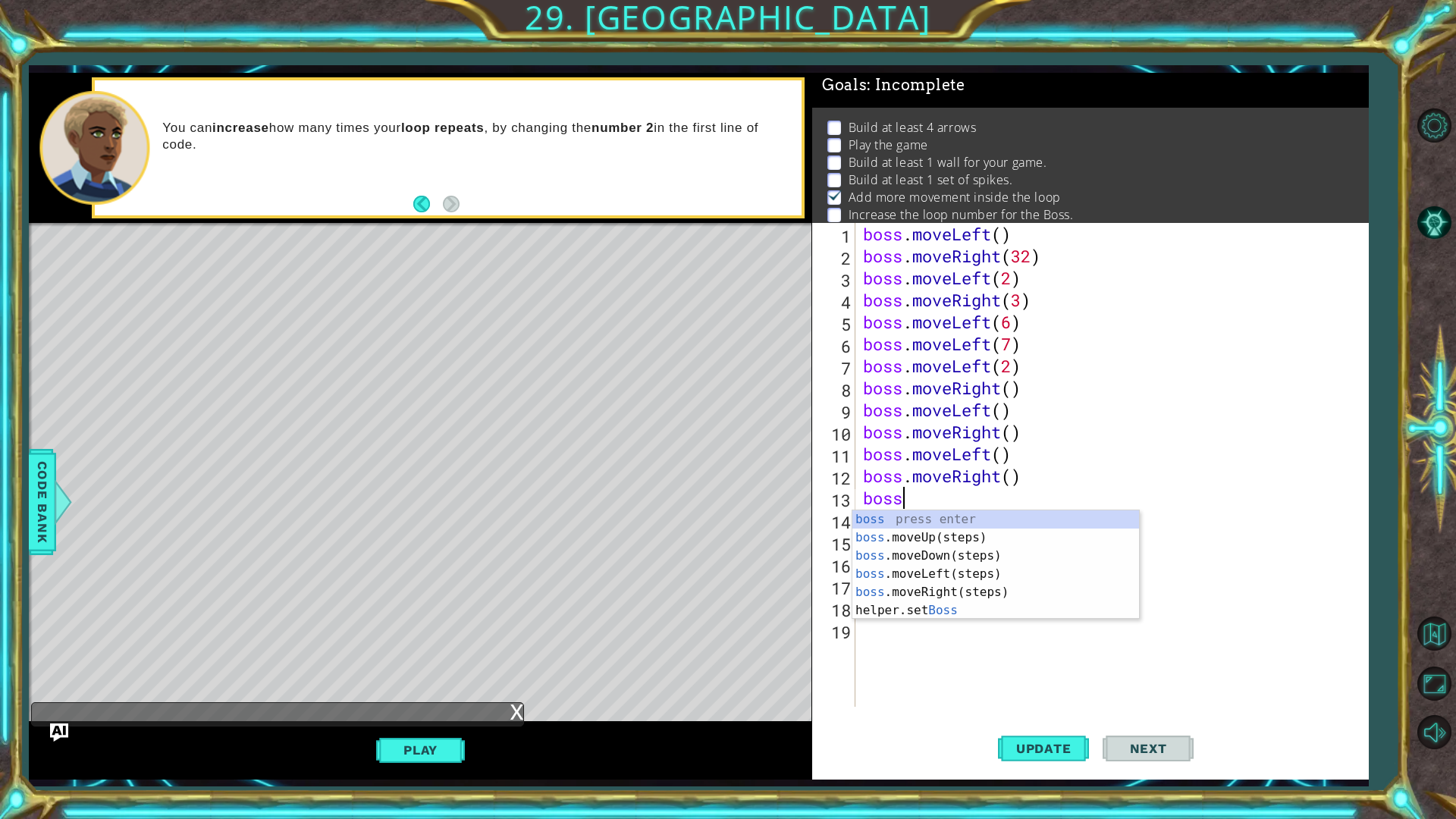
type textarea "b"
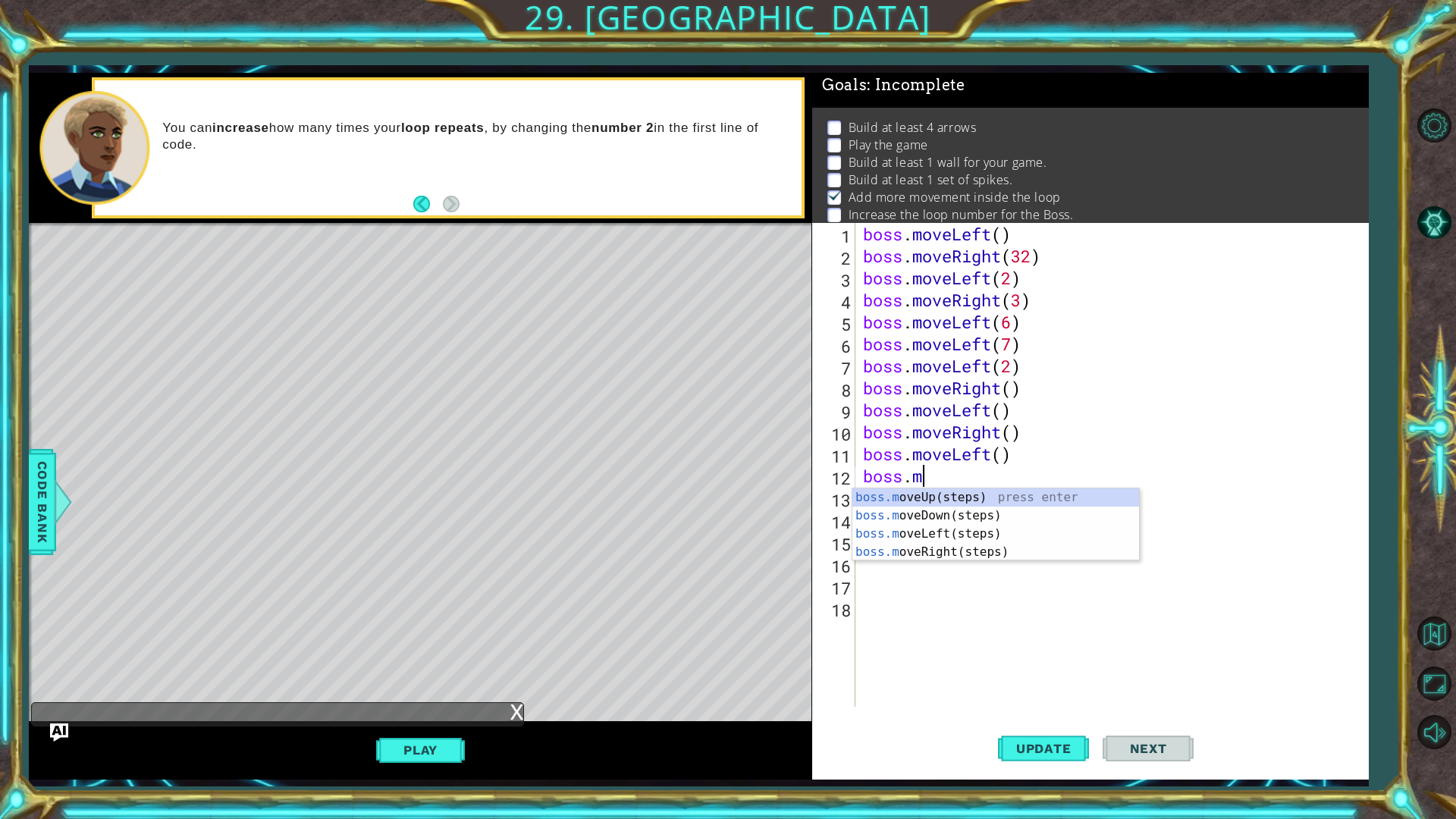
type textarea "b"
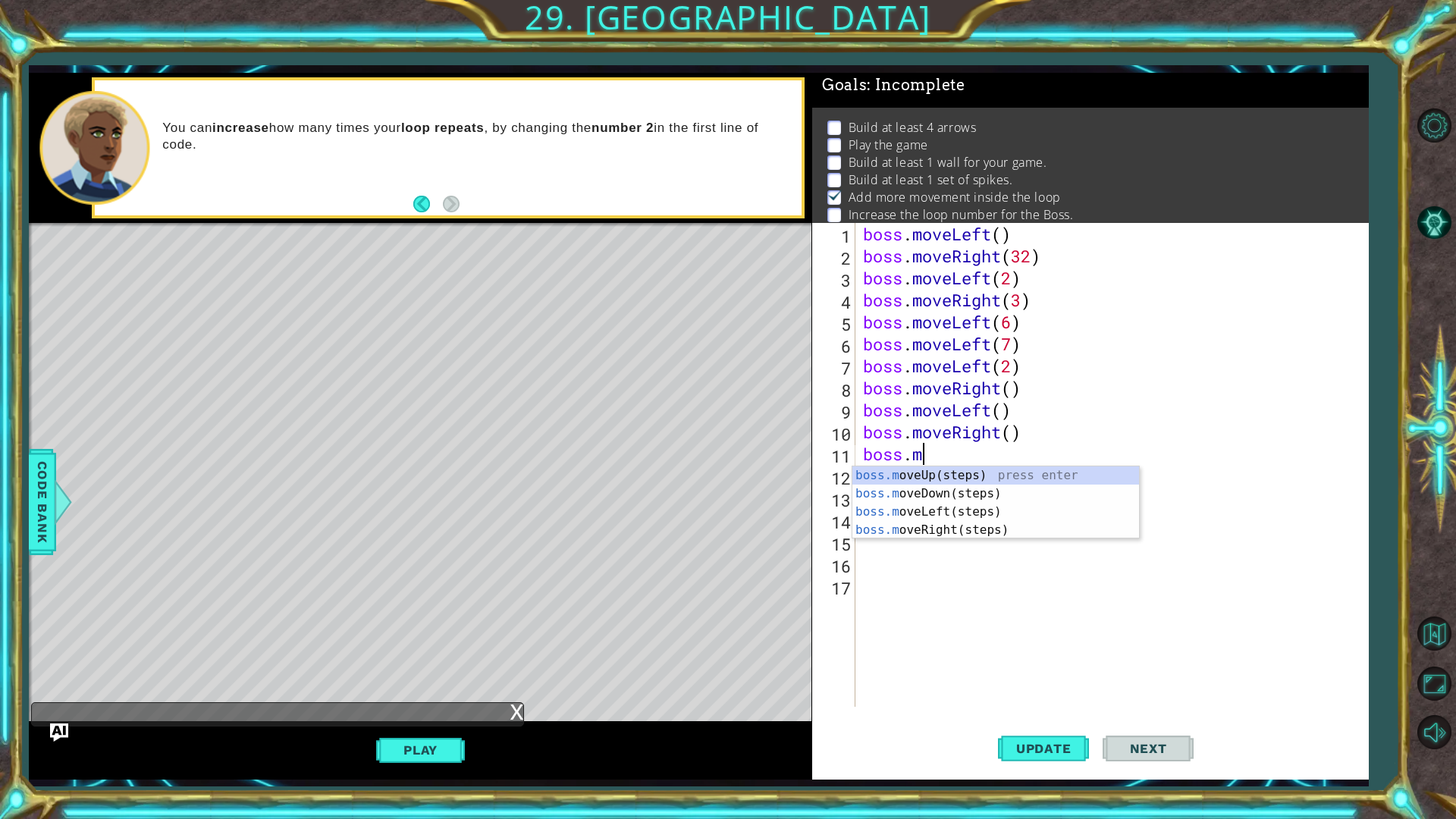
type textarea "b"
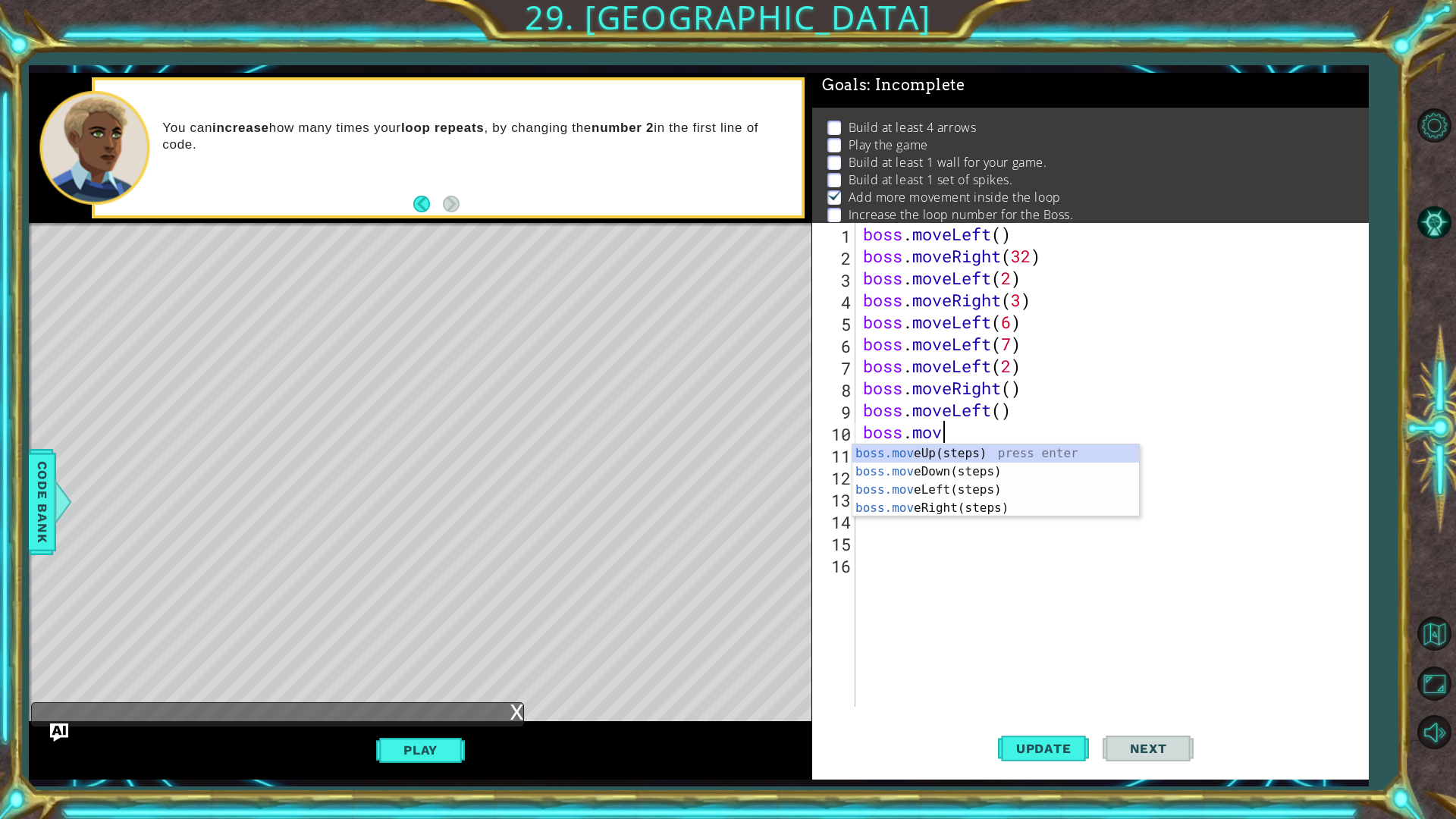
type textarea "b"
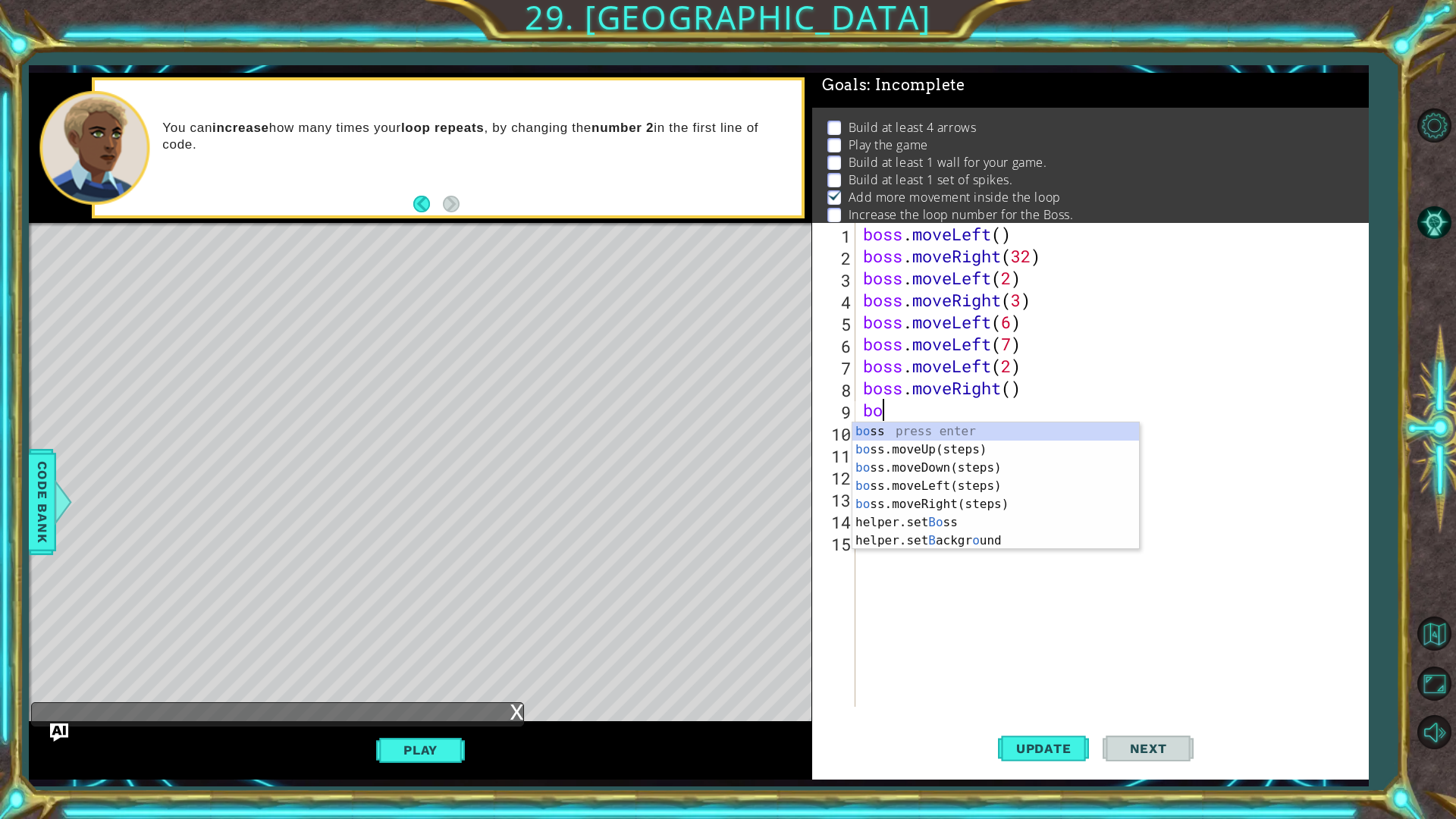
type textarea "b"
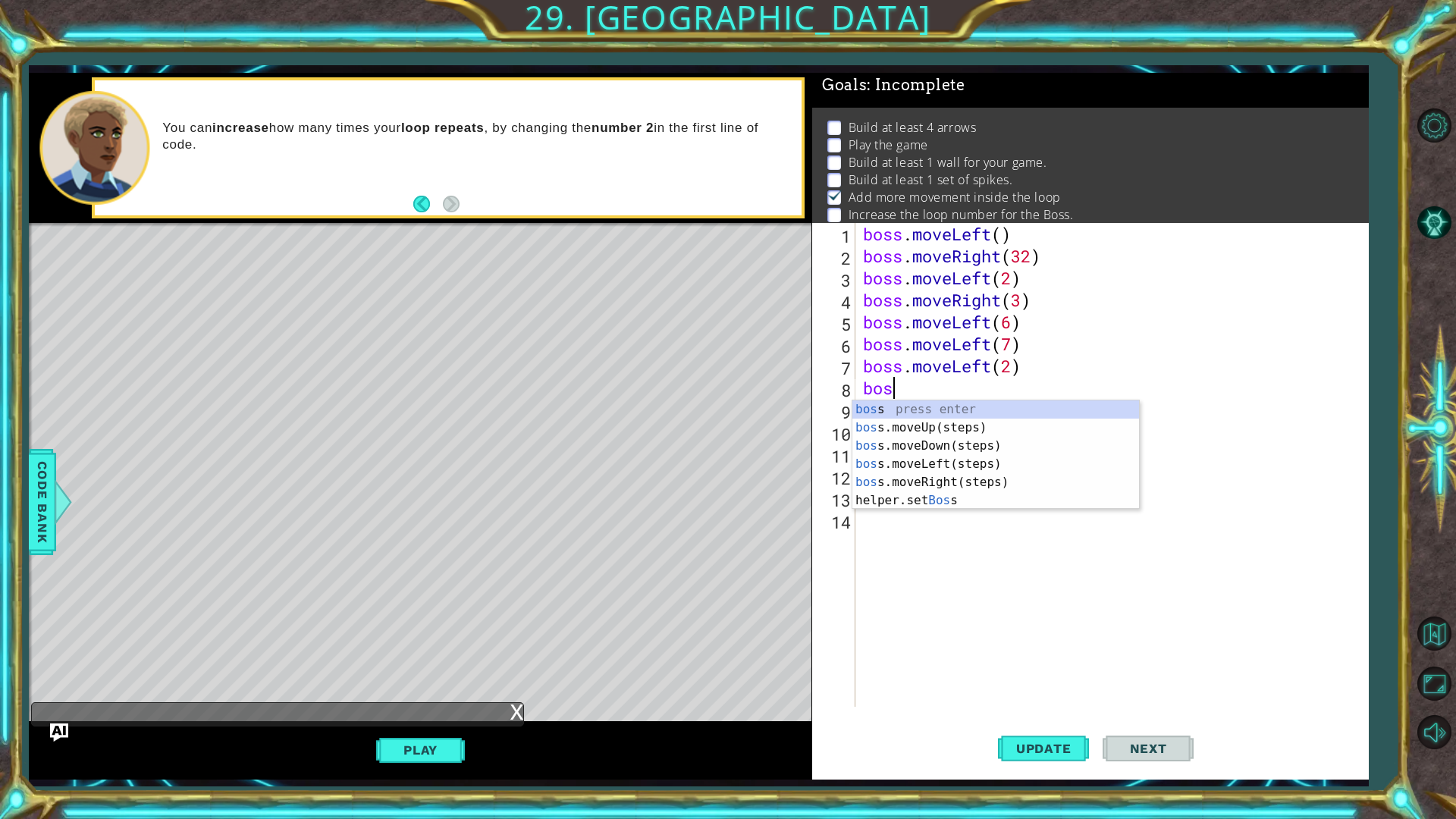
type textarea "b"
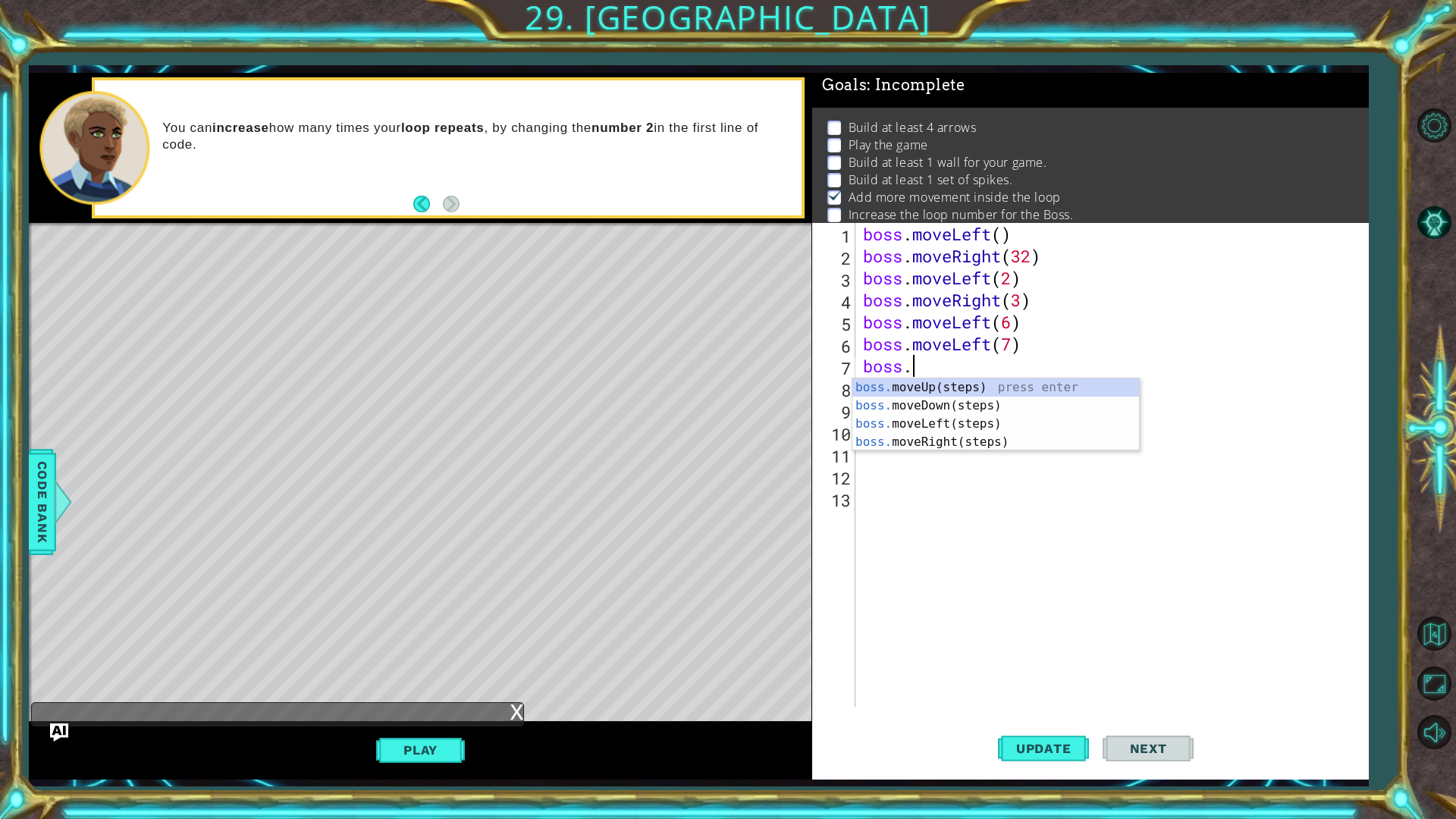
type textarea "b"
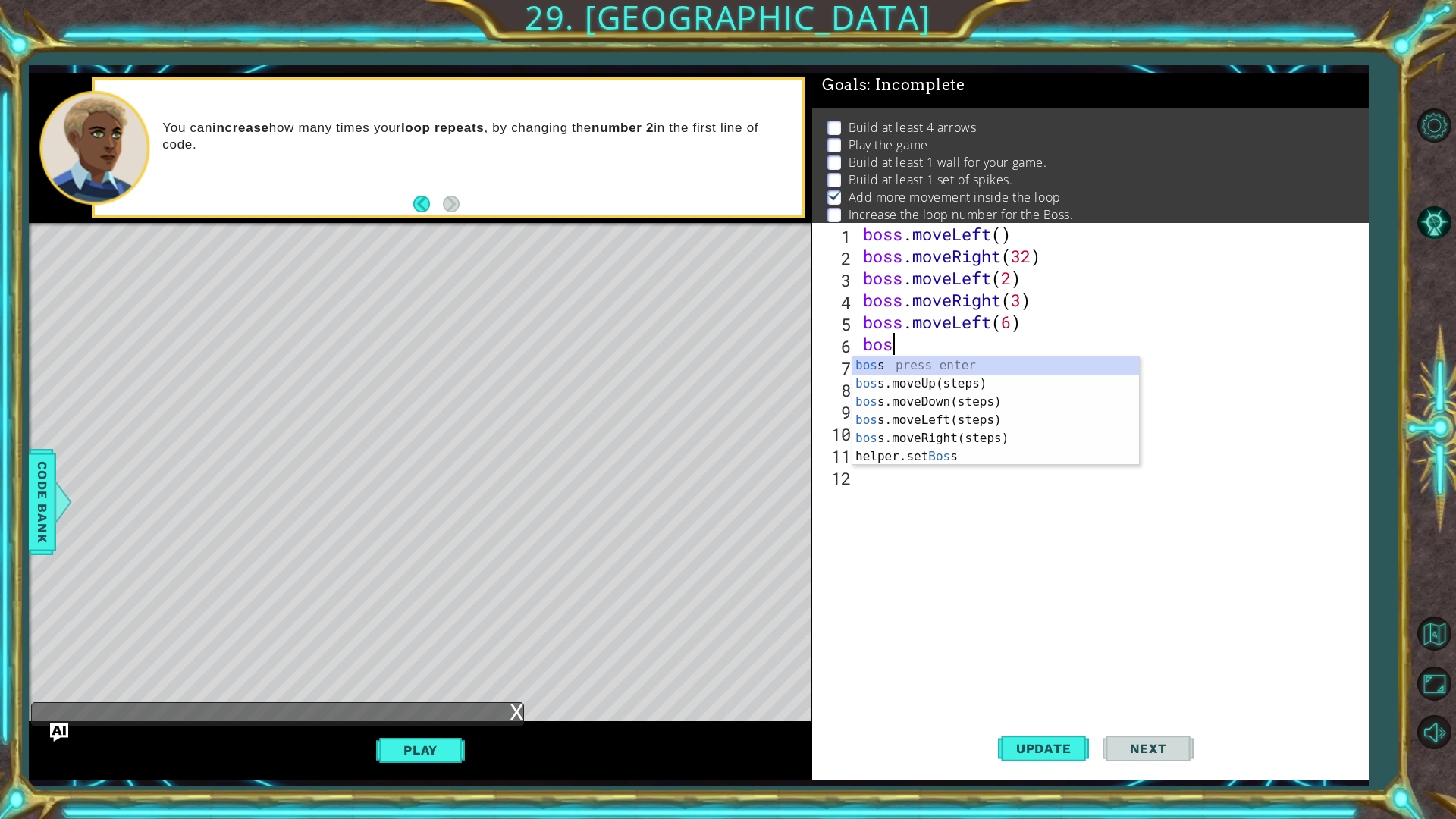
type textarea "b"
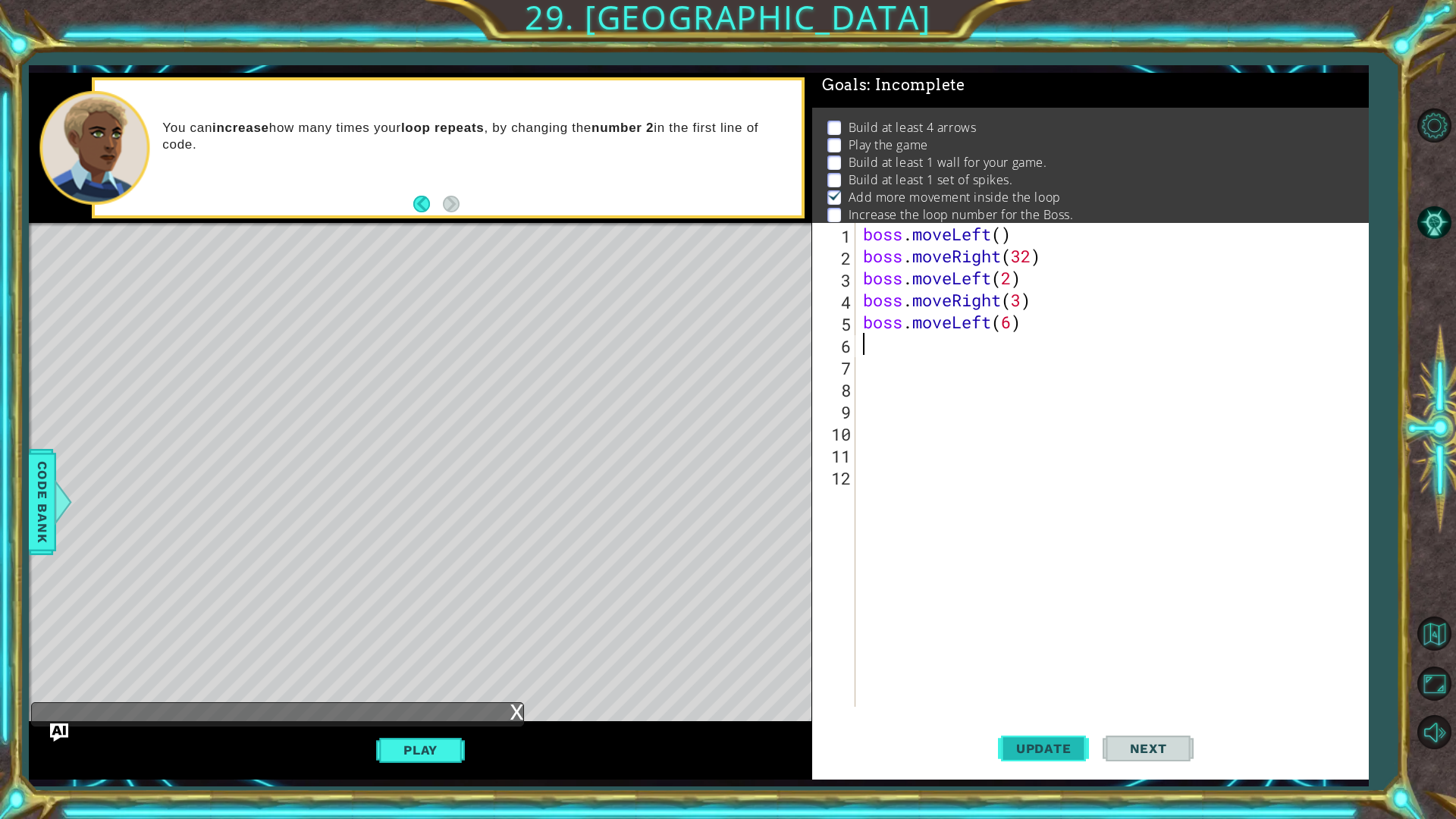
click at [1055, 650] on span "Update" at bounding box center [1043, 748] width 86 height 15
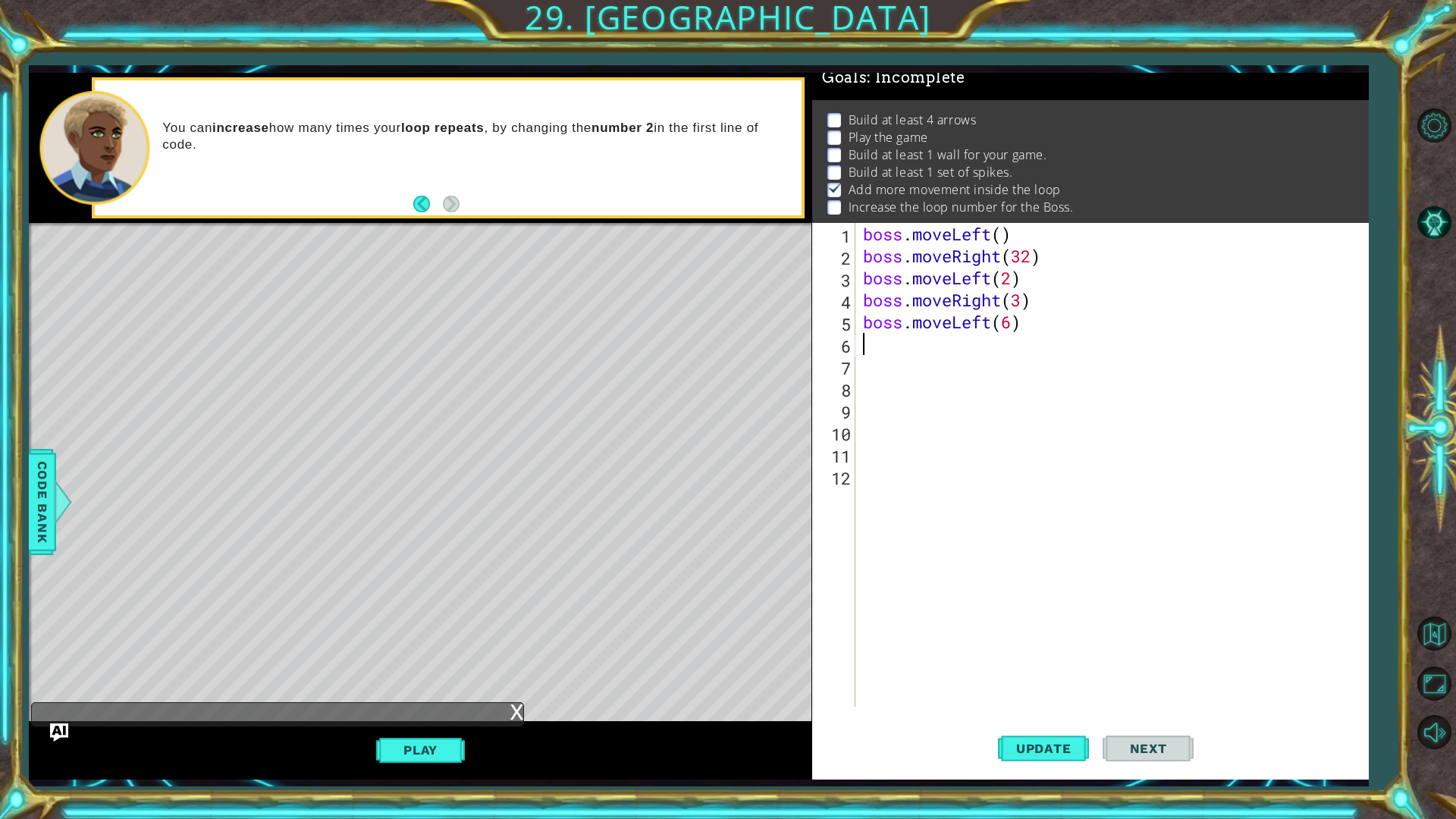
scroll to position [36, 0]
click at [1035, 259] on div "boss . moveLeft ( ) boss . moveRight ( 32 ) boss . moveLeft ( 2 ) boss . moveRi…" at bounding box center [1115, 487] width 511 height 528
click at [1005, 237] on div "boss . moveLeft ( ) boss . moveRight ( 3 ) boss . moveLeft ( 2 ) boss . moveRig…" at bounding box center [1115, 487] width 511 height 528
click at [1031, 331] on div "boss . moveLeft ( 2 ) boss . moveRight ( 3 ) boss . moveLeft ( 2 ) boss . moveR…" at bounding box center [1115, 487] width 511 height 528
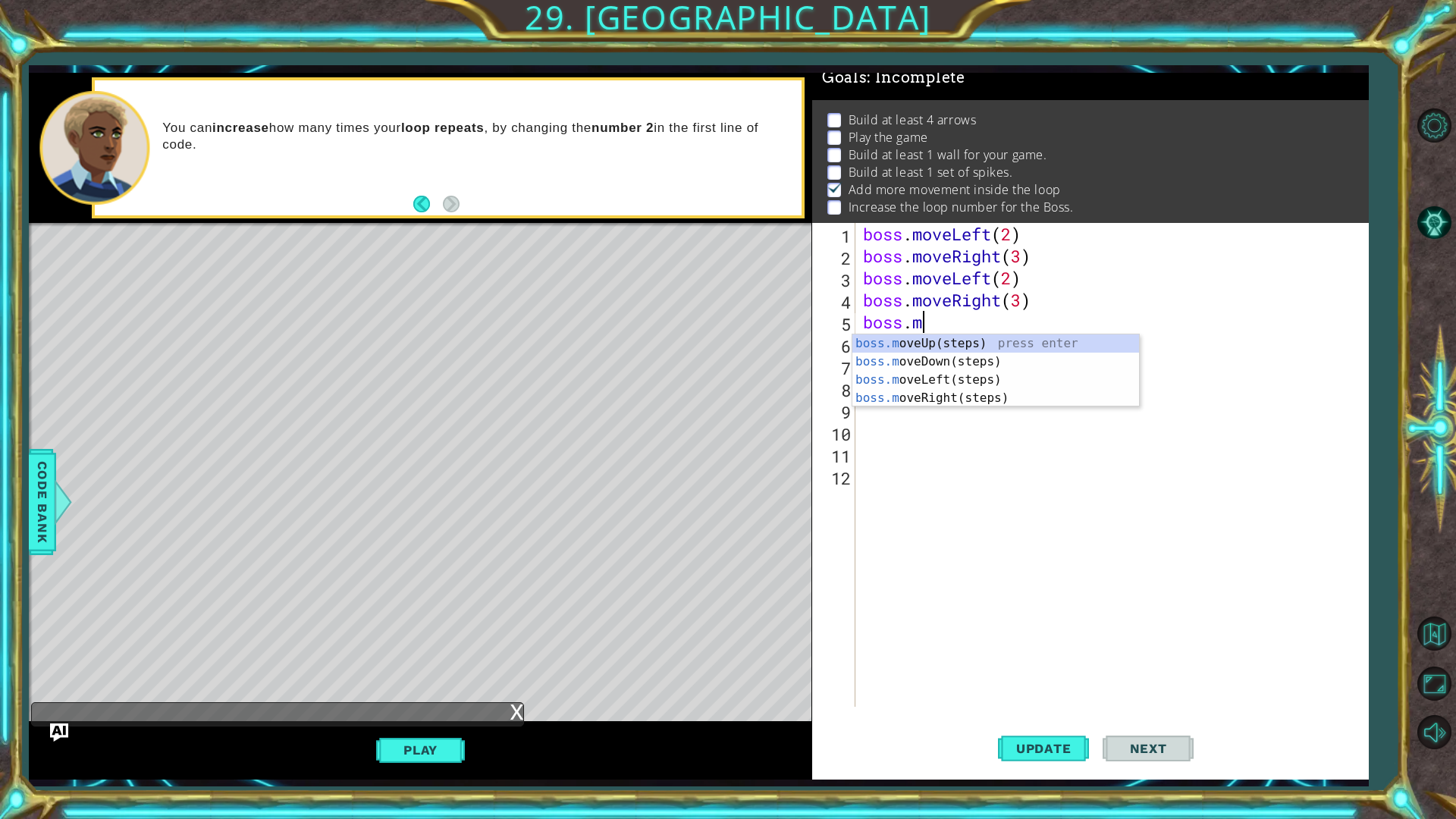
scroll to position [0, 0]
type textarea "b"
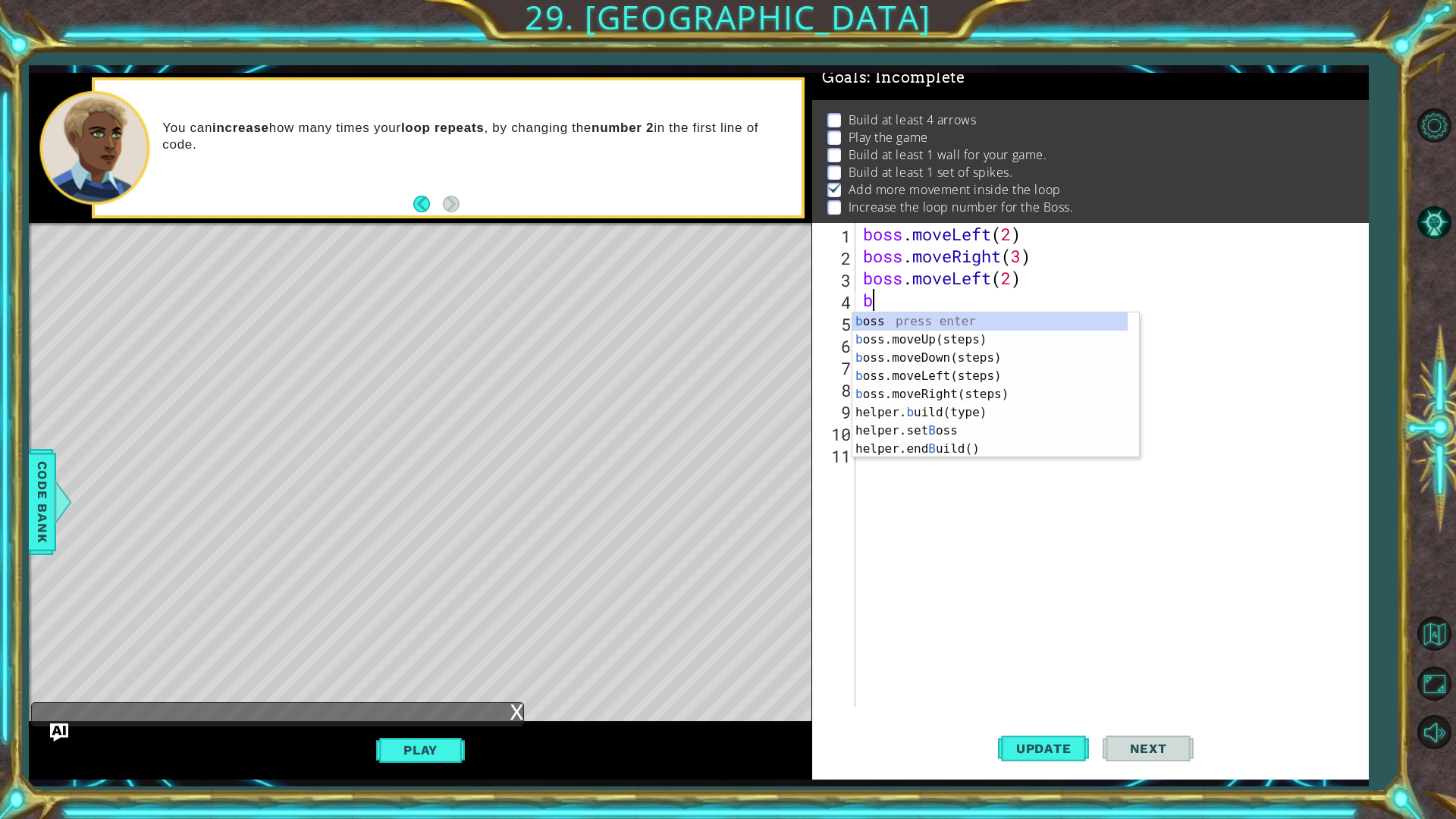
type textarea "b"
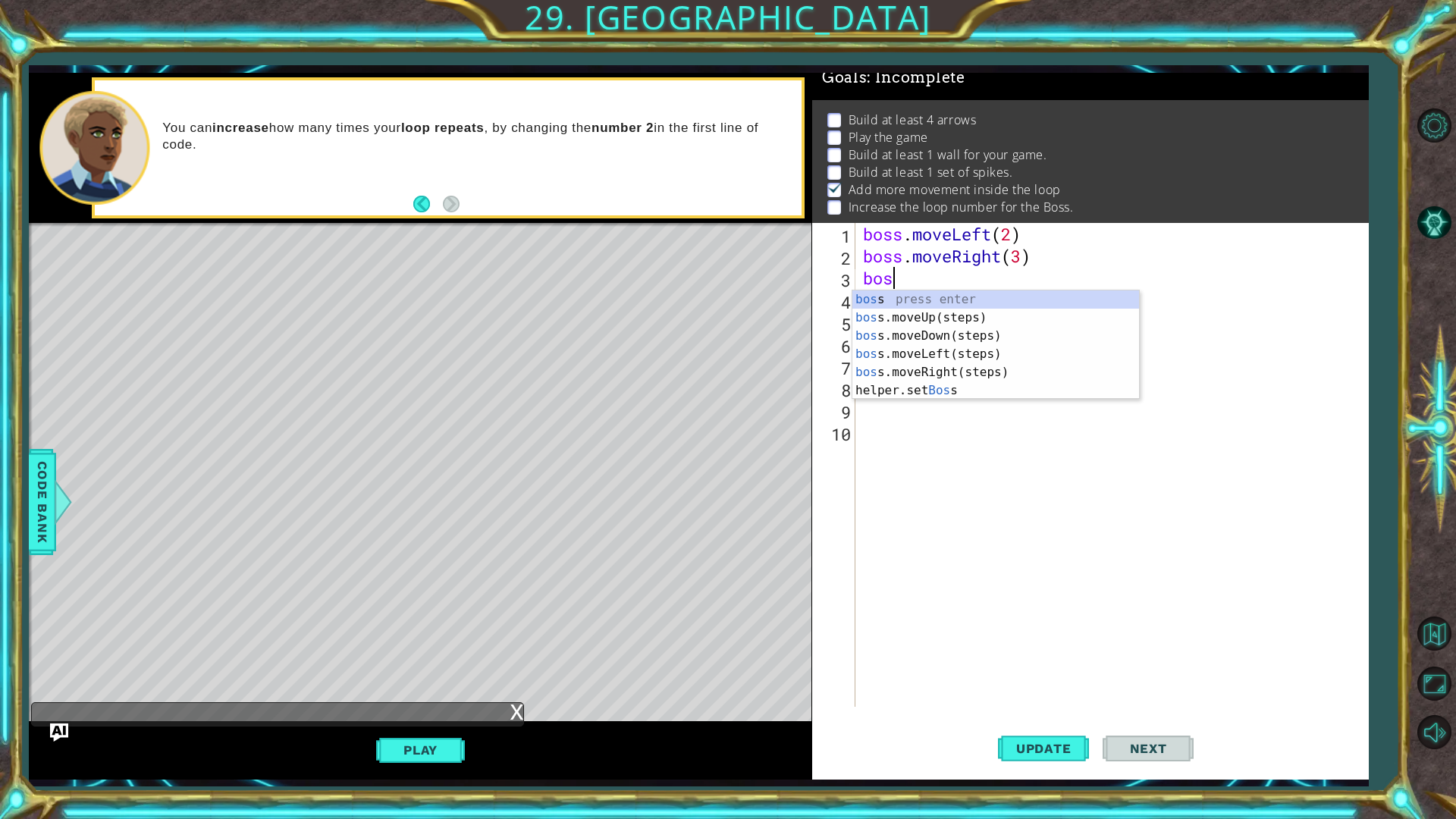
type textarea "b"
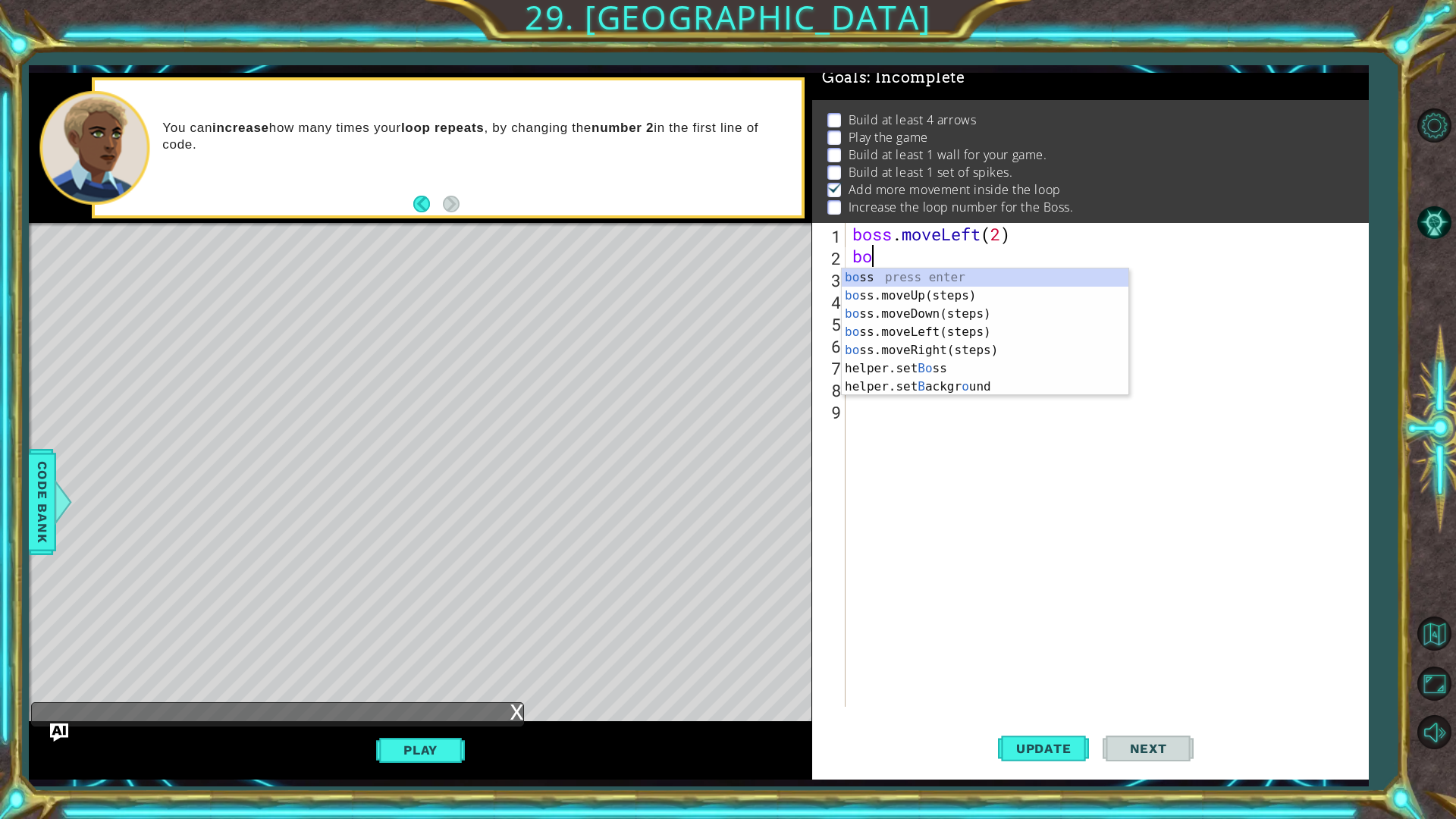
type textarea "b"
click at [1027, 302] on div "b oss press enter b oss.moveUp(steps) press enter b oss.moveDown(steps) press e…" at bounding box center [979, 360] width 275 height 182
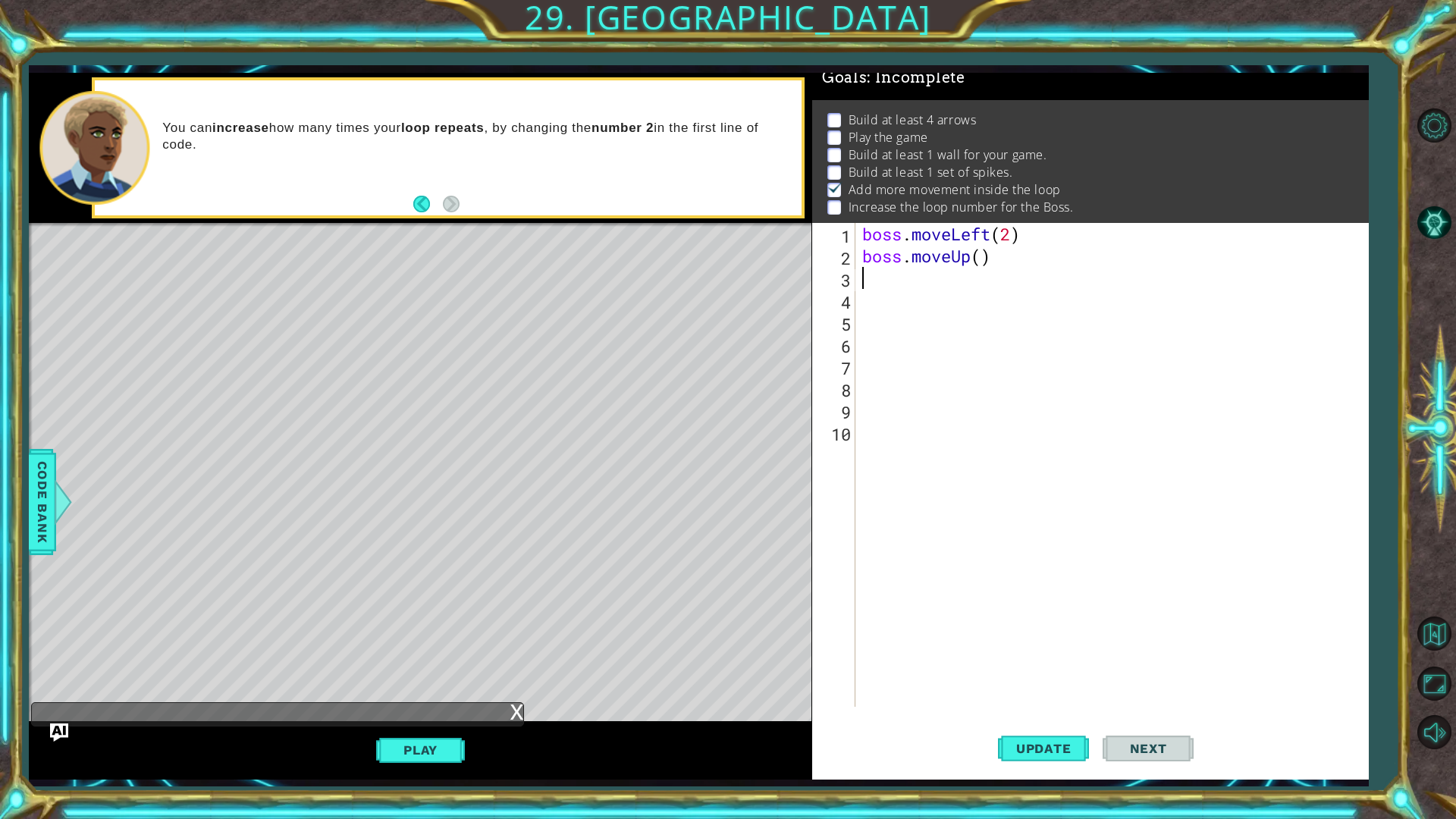
click at [982, 258] on div "boss . moveLeft ( 2 ) boss . moveUp ( )" at bounding box center [1115, 487] width 512 height 528
type textarea "boss.moveUp(3)"
click at [862, 274] on div "boss . moveLeft ( 2 ) boss . moveUp ( 3 )" at bounding box center [1115, 487] width 512 height 528
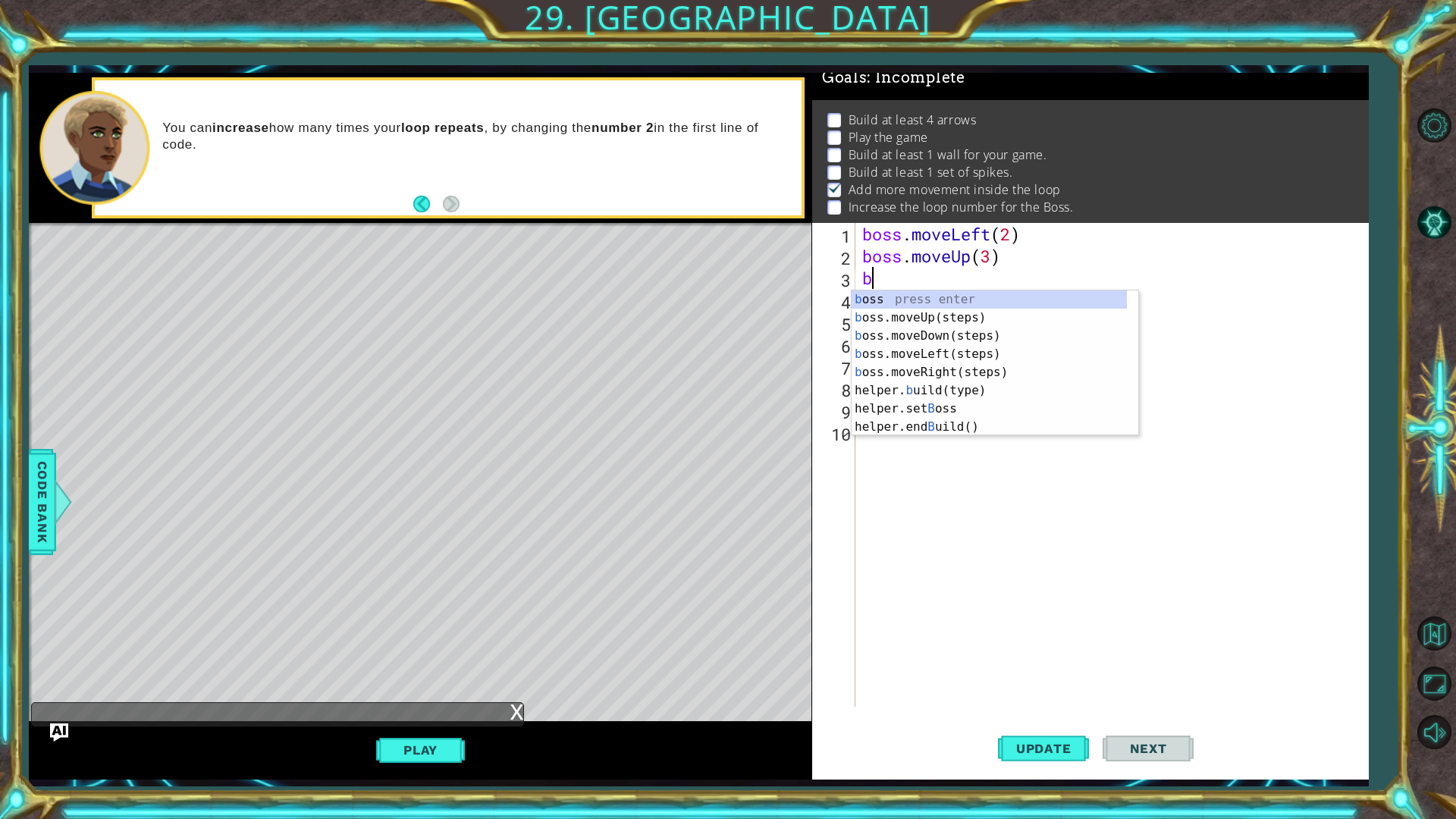
type textarea "bo"
click at [879, 334] on div "bo ss press enter bo ss.moveUp(steps) press enter bo ss.moveDown(steps) press e…" at bounding box center [995, 373] width 287 height 164
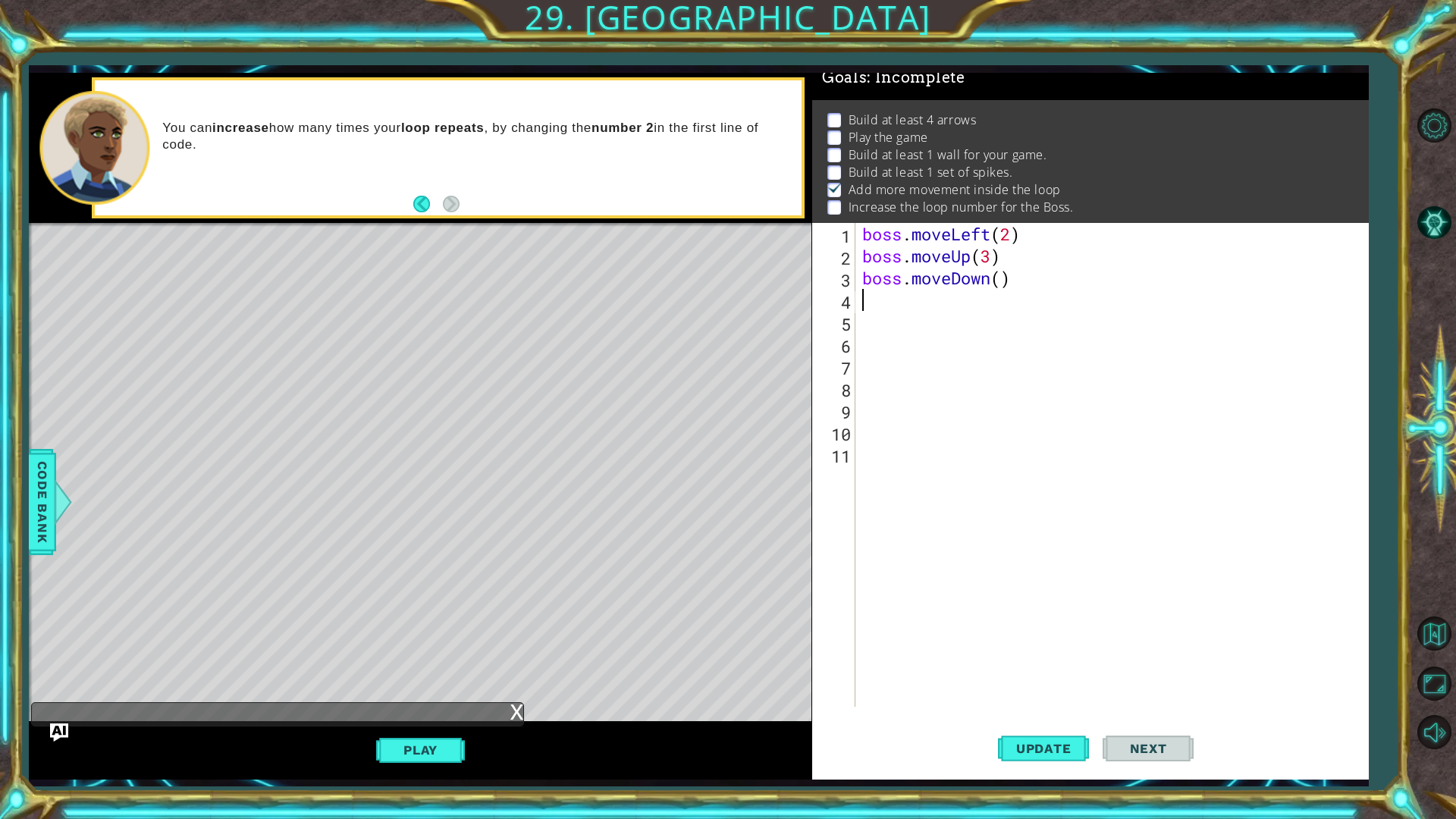
click at [1005, 276] on div "boss . moveLeft ( 2 ) boss . moveUp ( 3 ) boss . moveDown ( )" at bounding box center [1115, 487] width 512 height 528
type textarea "boss.moveDown(1)"
click at [860, 296] on div "boss . moveLeft ( 2 ) boss . moveUp ( 3 ) boss . moveDown ( 1 )" at bounding box center [1115, 487] width 512 height 528
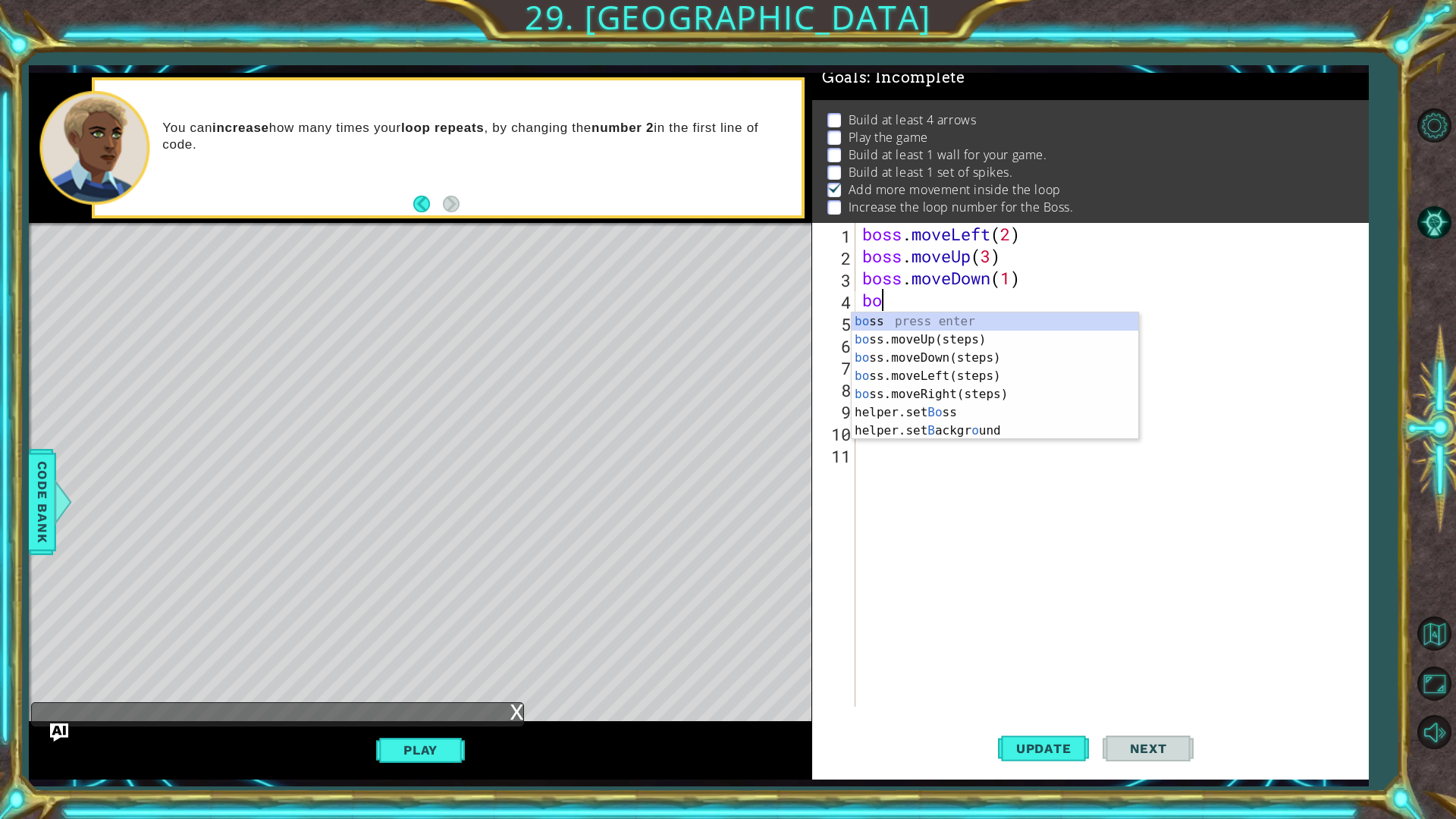
type textarea "boss"
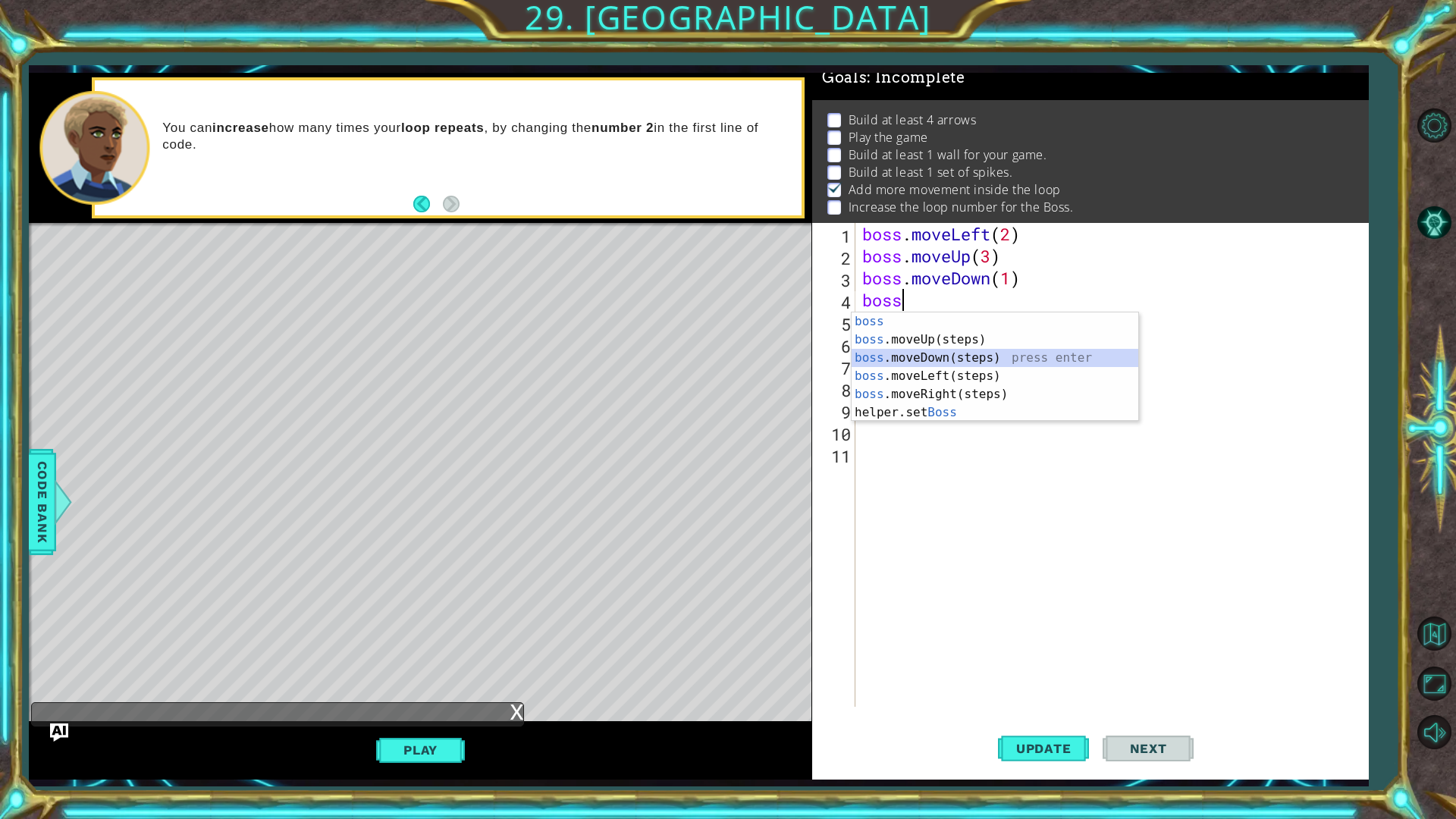
click at [919, 361] on div "boss press enter boss .moveUp(steps) press enter boss .moveDown(steps) press en…" at bounding box center [995, 386] width 287 height 146
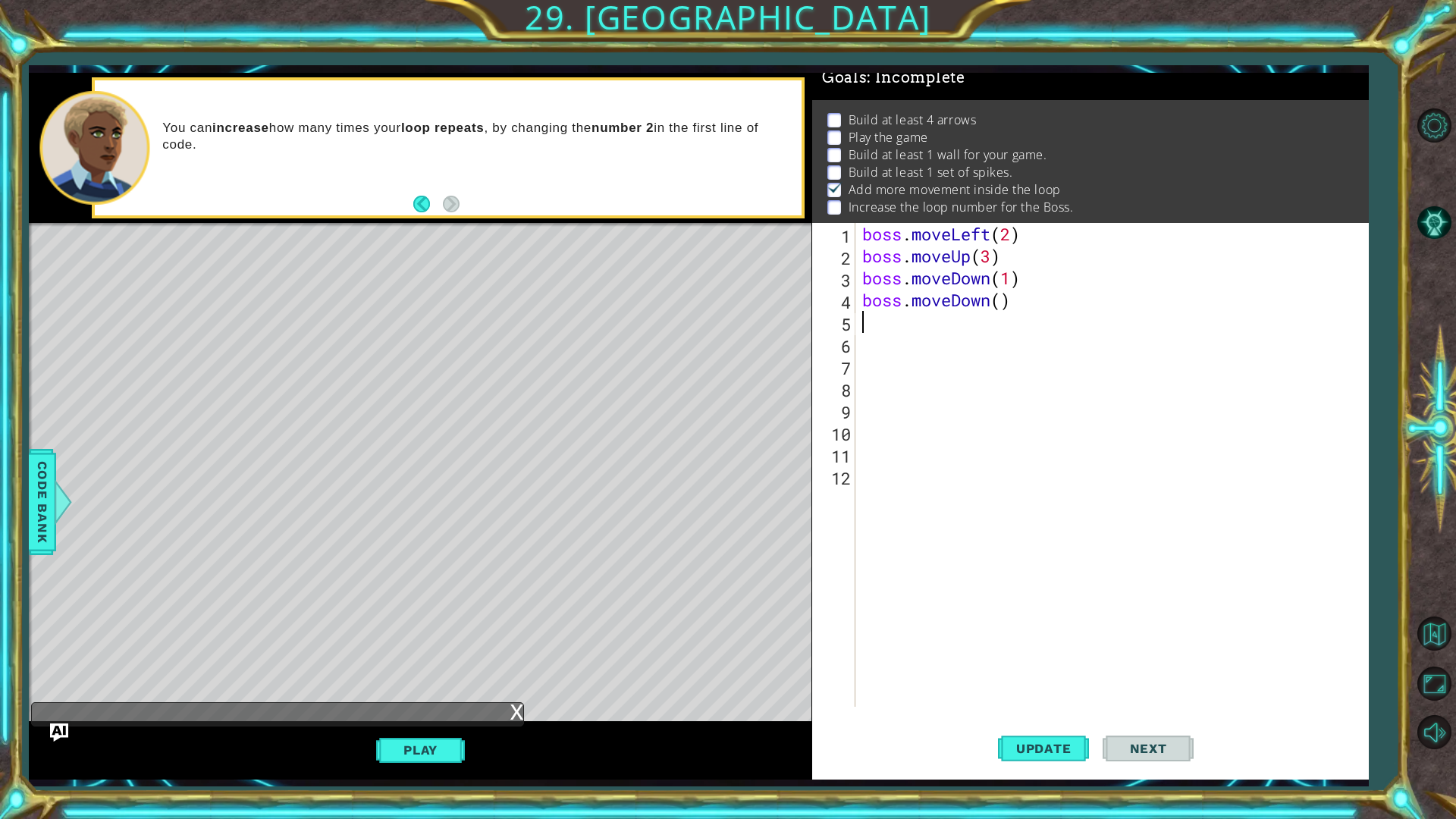
click at [1000, 301] on div "boss . moveLeft ( 2 ) boss . moveUp ( 3 ) boss . moveDown ( 1 ) boss . moveDown…" at bounding box center [1115, 487] width 512 height 528
type textarea "boss.moveDown(1)"
click at [878, 342] on div "boss . moveLeft ( 2 ) boss . moveUp ( 3 ) boss . moveDown ( 1 ) boss . moveDown…" at bounding box center [1115, 487] width 512 height 528
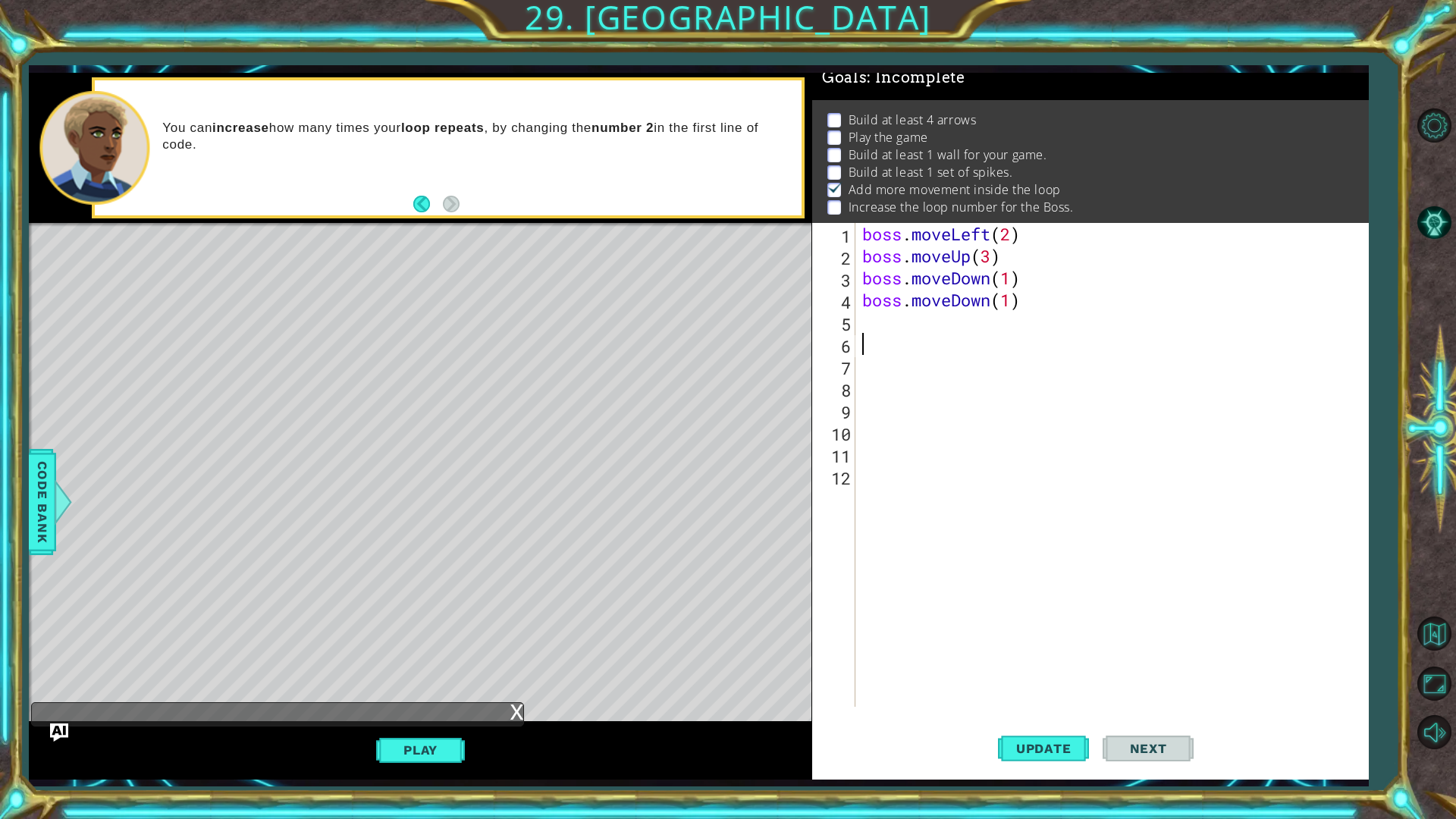
click at [887, 326] on div "boss . moveLeft ( 2 ) boss . moveUp ( 3 ) boss . moveDown ( 1 ) boss . moveDown…" at bounding box center [1115, 487] width 512 height 528
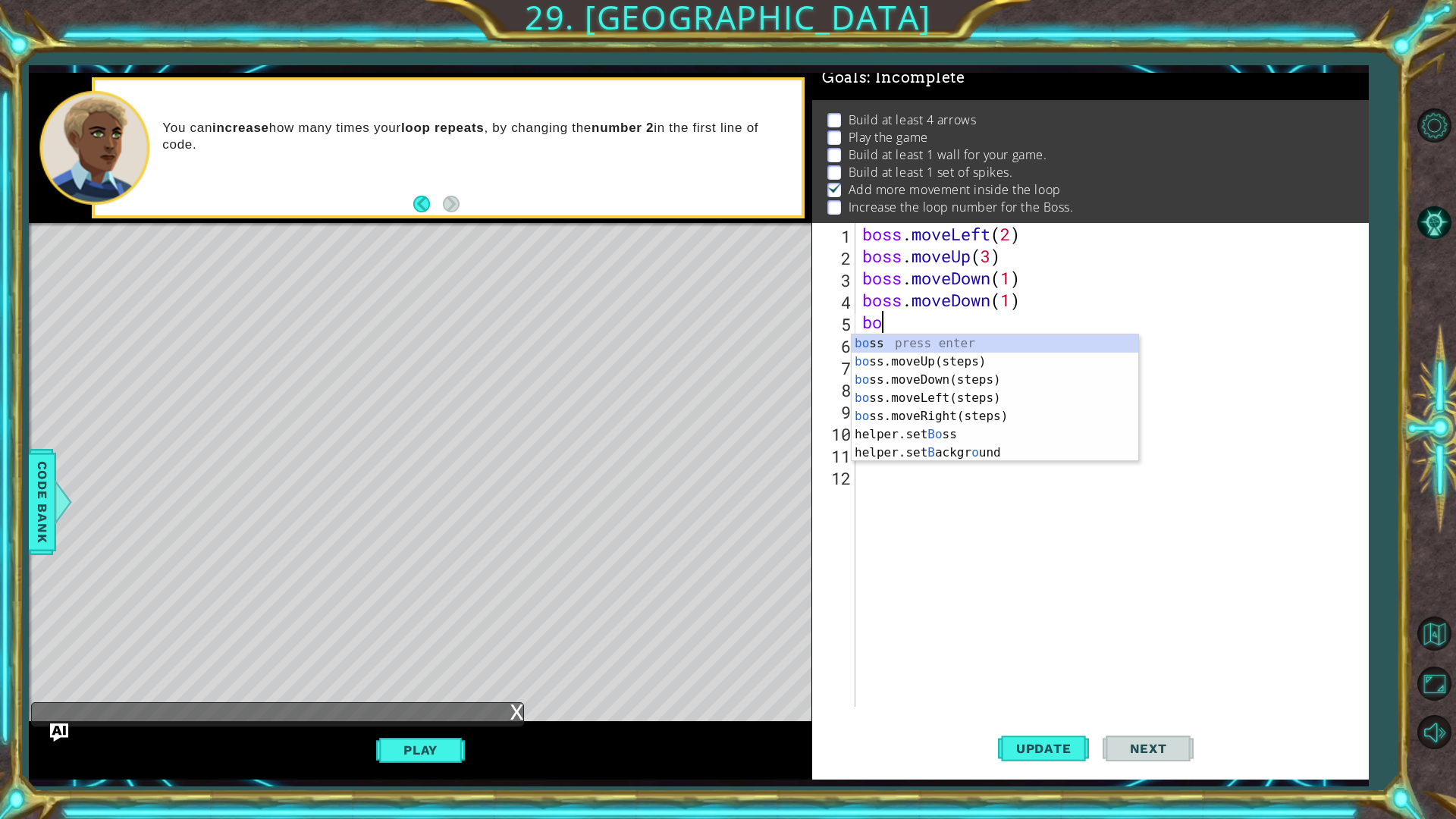
type textarea "boss"
click at [931, 408] on div "boss press enter boss .moveUp(steps) press enter boss .moveDown(steps) press en…" at bounding box center [995, 408] width 287 height 146
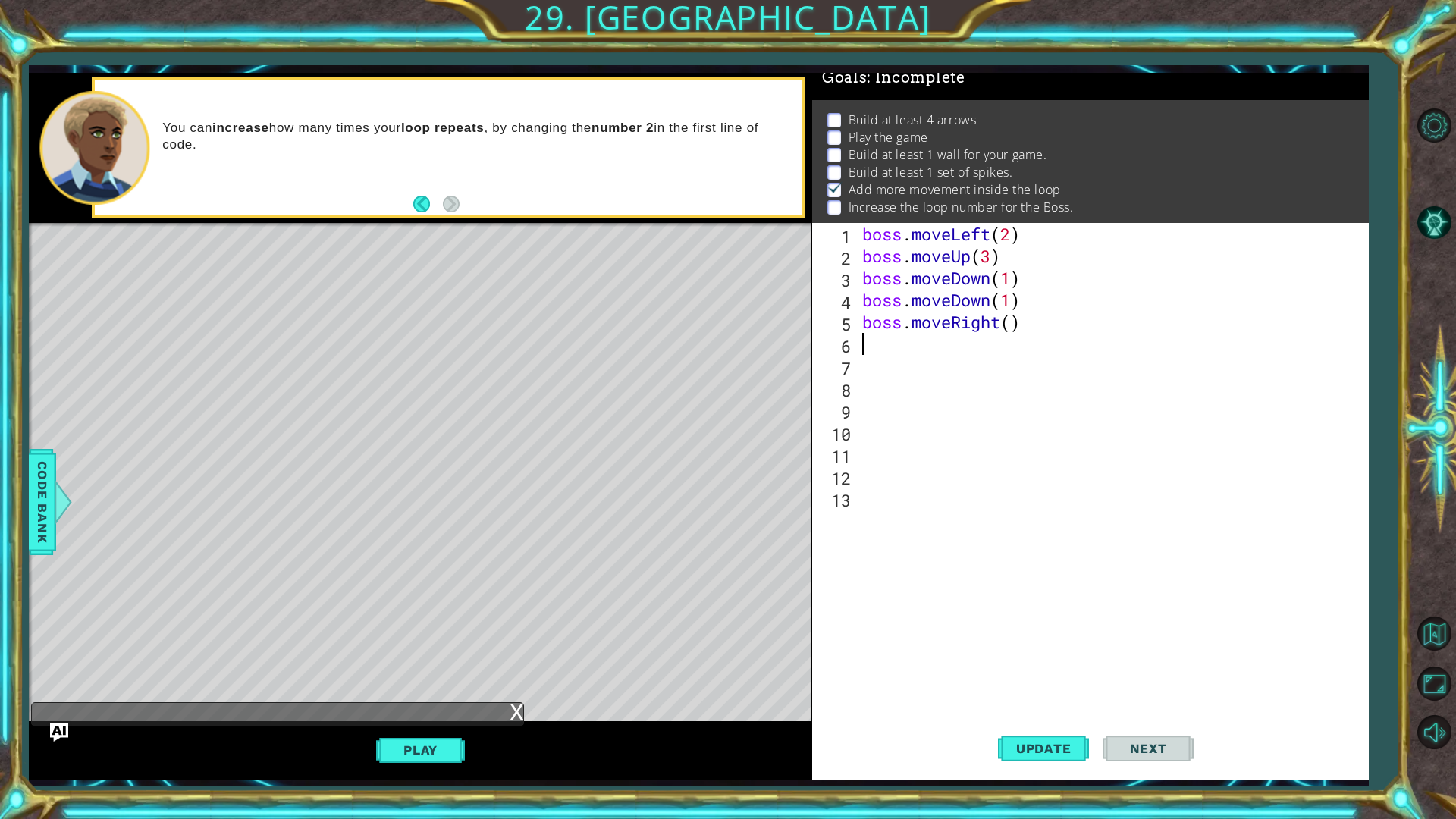
click at [1009, 321] on div "boss . moveLeft ( 2 ) boss . moveUp ( 3 ) boss . moveDown ( 1 ) boss . moveDown…" at bounding box center [1115, 487] width 512 height 528
type textarea "boss.moveRight(2)"
click at [860, 344] on div "boss . moveLeft ( 2 ) boss . moveUp ( 3 ) boss . moveDown ( 1 ) boss . moveDown…" at bounding box center [1115, 487] width 512 height 528
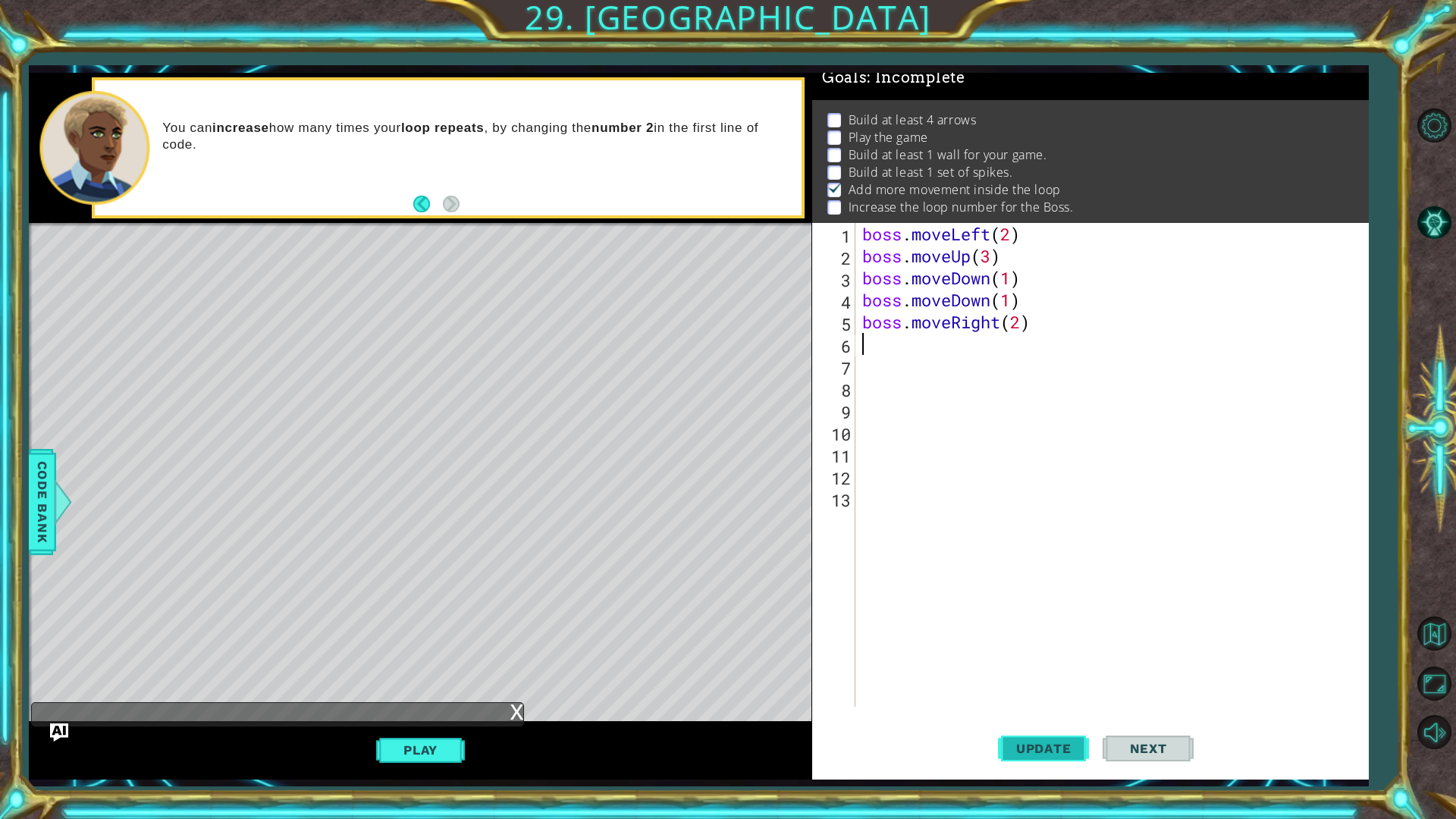
drag, startPoint x: 1011, startPoint y: 735, endPoint x: 1000, endPoint y: 735, distance: 11.0
click at [1010, 650] on button "Update" at bounding box center [1043, 748] width 91 height 55
drag, startPoint x: 416, startPoint y: 746, endPoint x: 430, endPoint y: 747, distance: 14.0
click at [417, 650] on button "Play" at bounding box center [420, 750] width 89 height 29
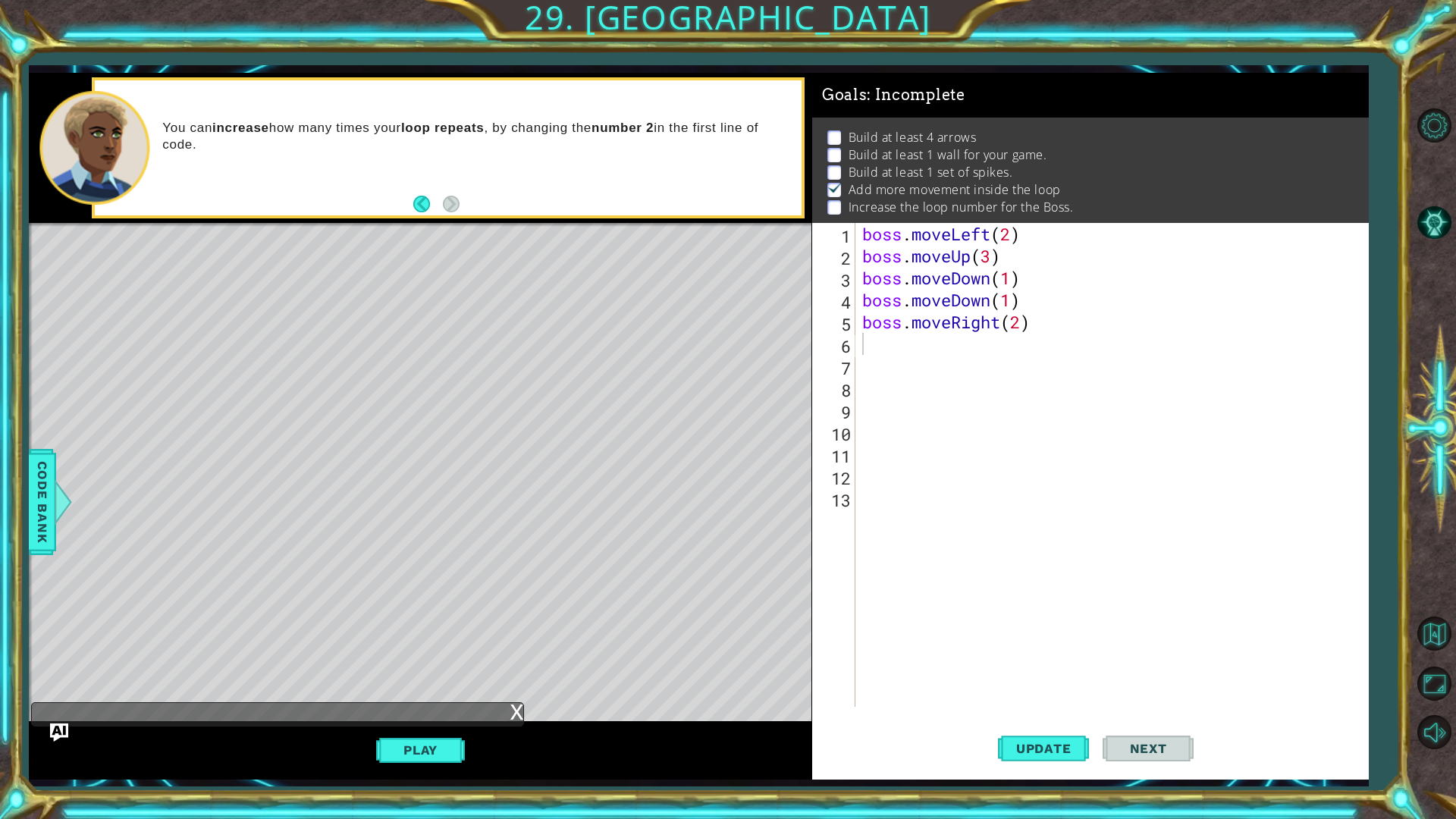
scroll to position [10, 0]
click at [873, 344] on div "boss . moveLeft ( 2 ) boss . moveUp ( 3 ) boss . moveDown ( 1 ) boss . moveDown…" at bounding box center [1115, 487] width 512 height 528
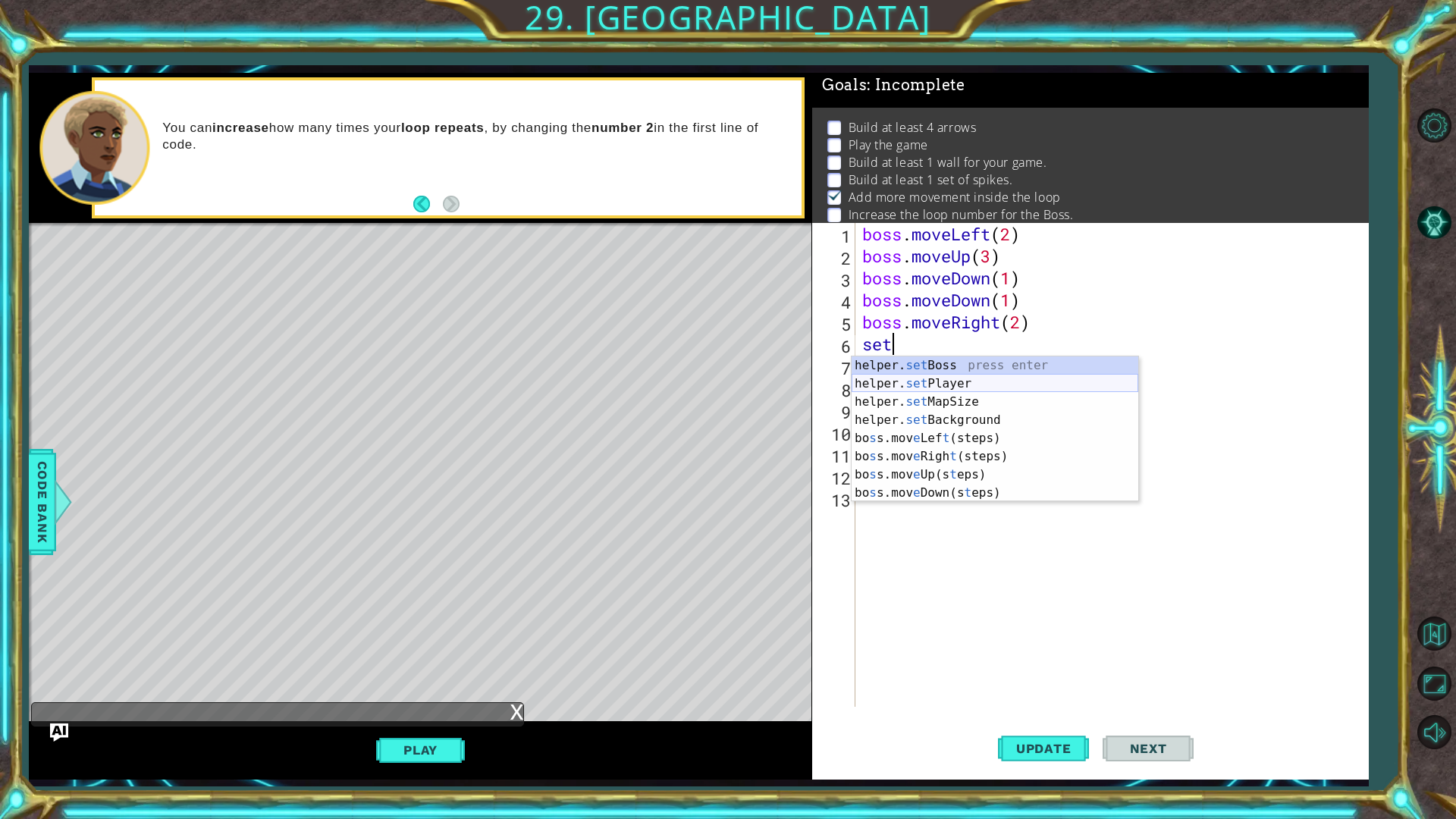
click at [951, 380] on div "helper. set Boss press enter helper. set Player press enter helper. set MapSize…" at bounding box center [995, 448] width 287 height 182
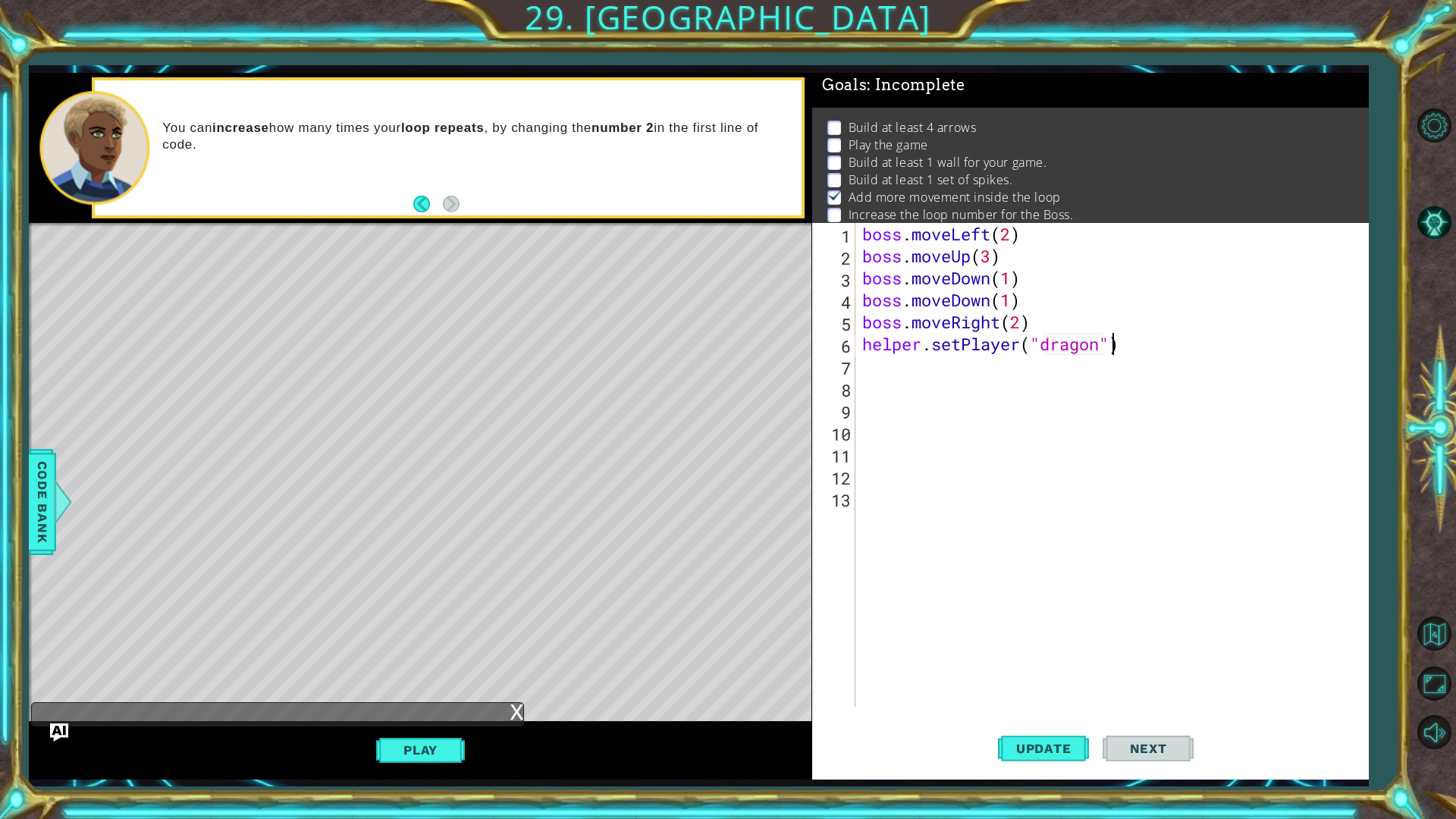
click at [1112, 342] on div "boss . moveLeft ( 2 ) boss . moveUp ( 3 ) boss . moveDown ( 1 ) boss . moveDown…" at bounding box center [1115, 487] width 512 height 528
type textarea "helper.setPlayer("ghost")"
click at [1004, 650] on span "Update" at bounding box center [1043, 748] width 86 height 15
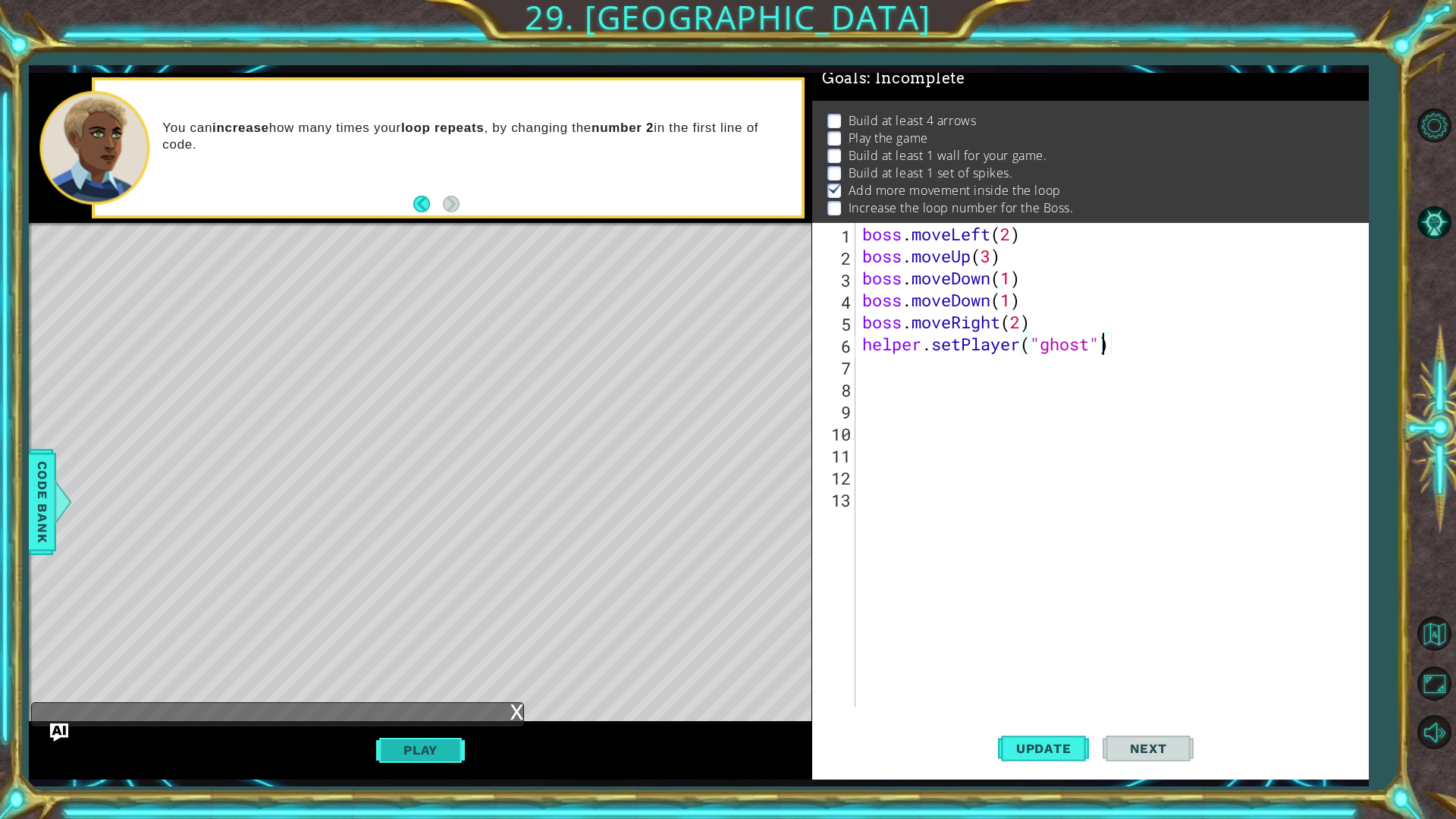
scroll to position [18, 0]
click at [404, 650] on button "Play" at bounding box center [420, 750] width 89 height 29
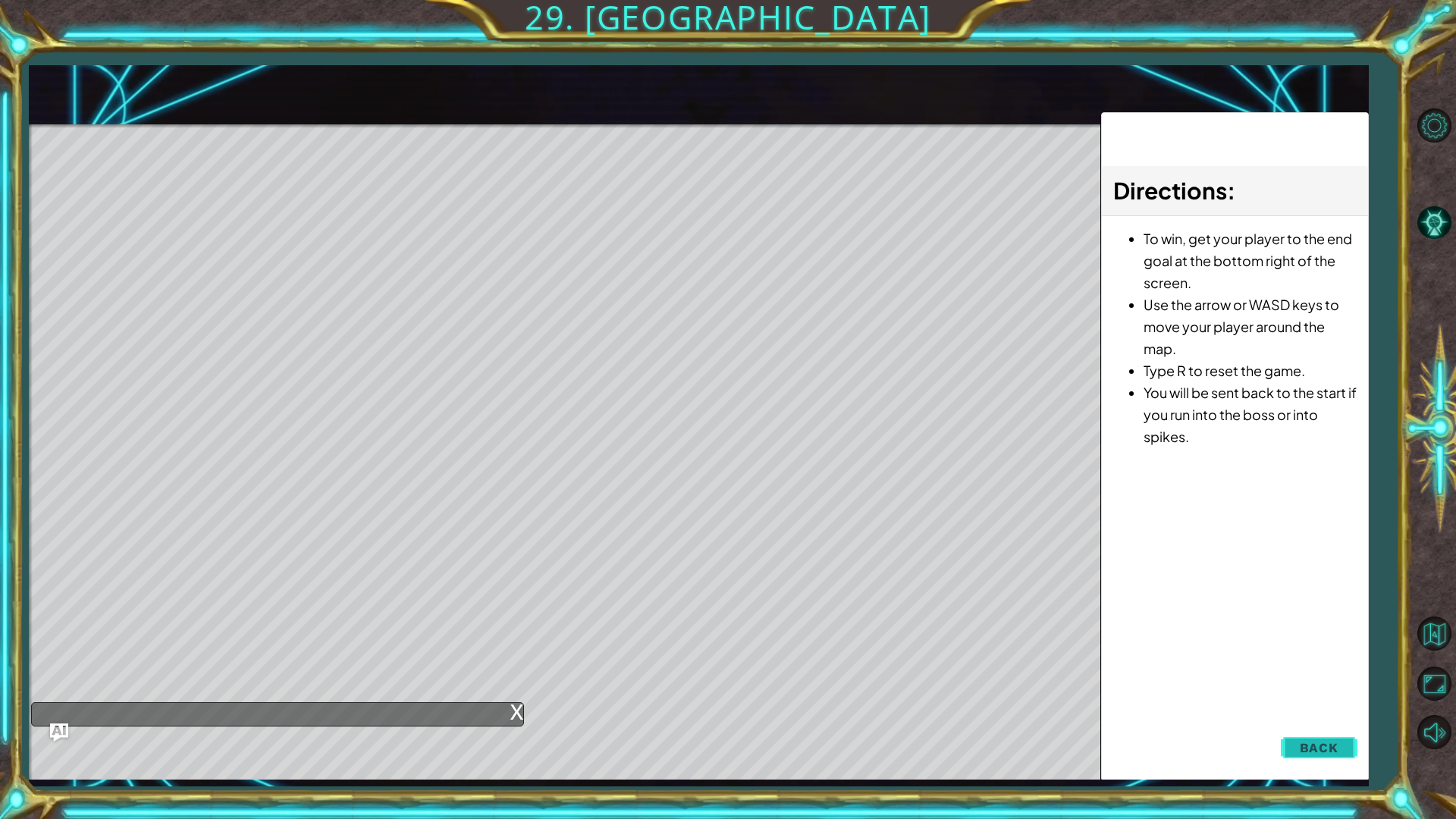
click at [1323, 650] on span "Back" at bounding box center [1319, 748] width 39 height 15
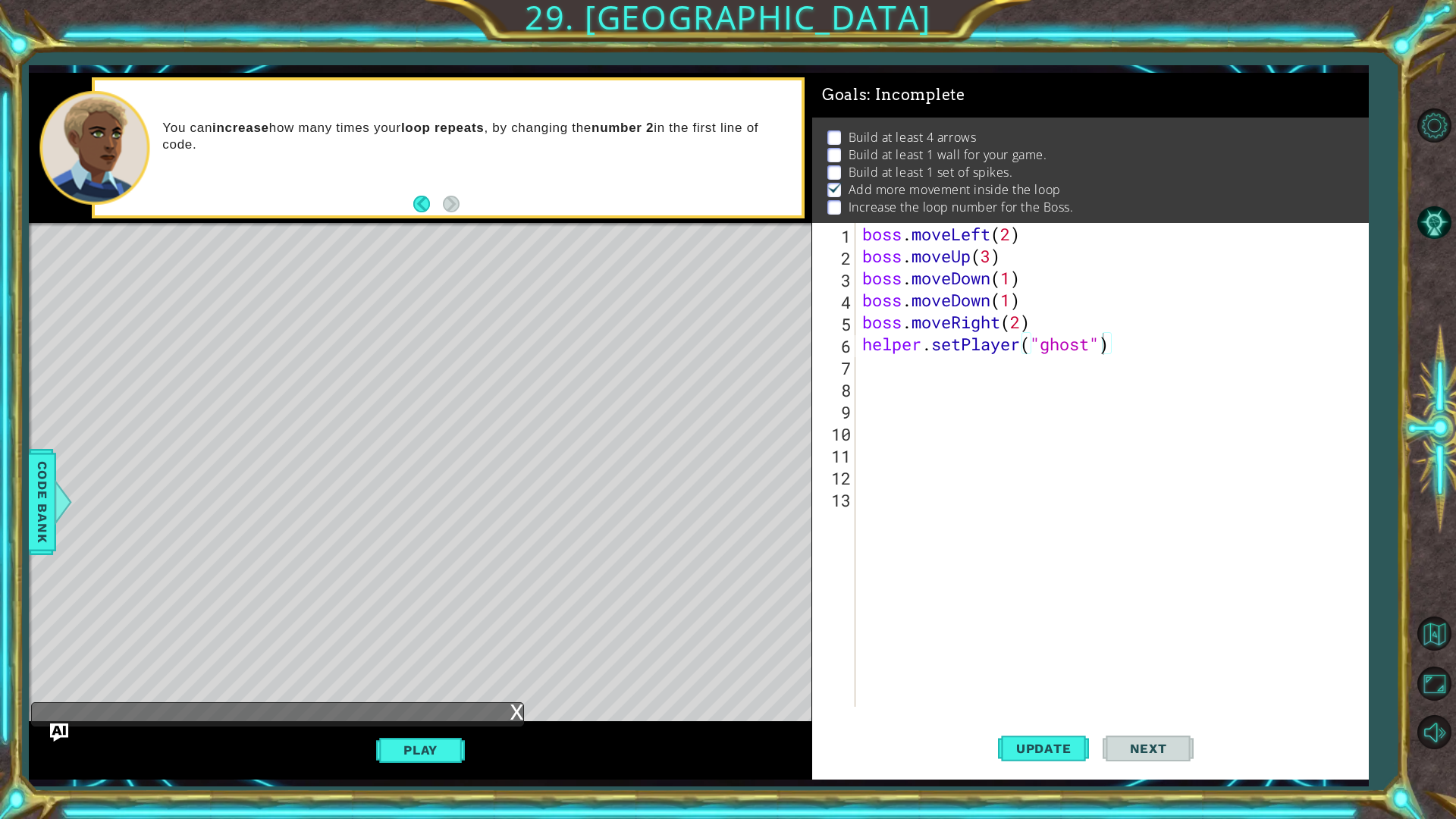
scroll to position [19, 0]
click at [895, 367] on div "boss . moveLeft ( 2 ) boss . moveUp ( 3 ) boss . moveDown ( 1 ) boss . moveDown…" at bounding box center [1115, 487] width 512 height 528
click at [517, 650] on div "x" at bounding box center [517, 710] width 14 height 15
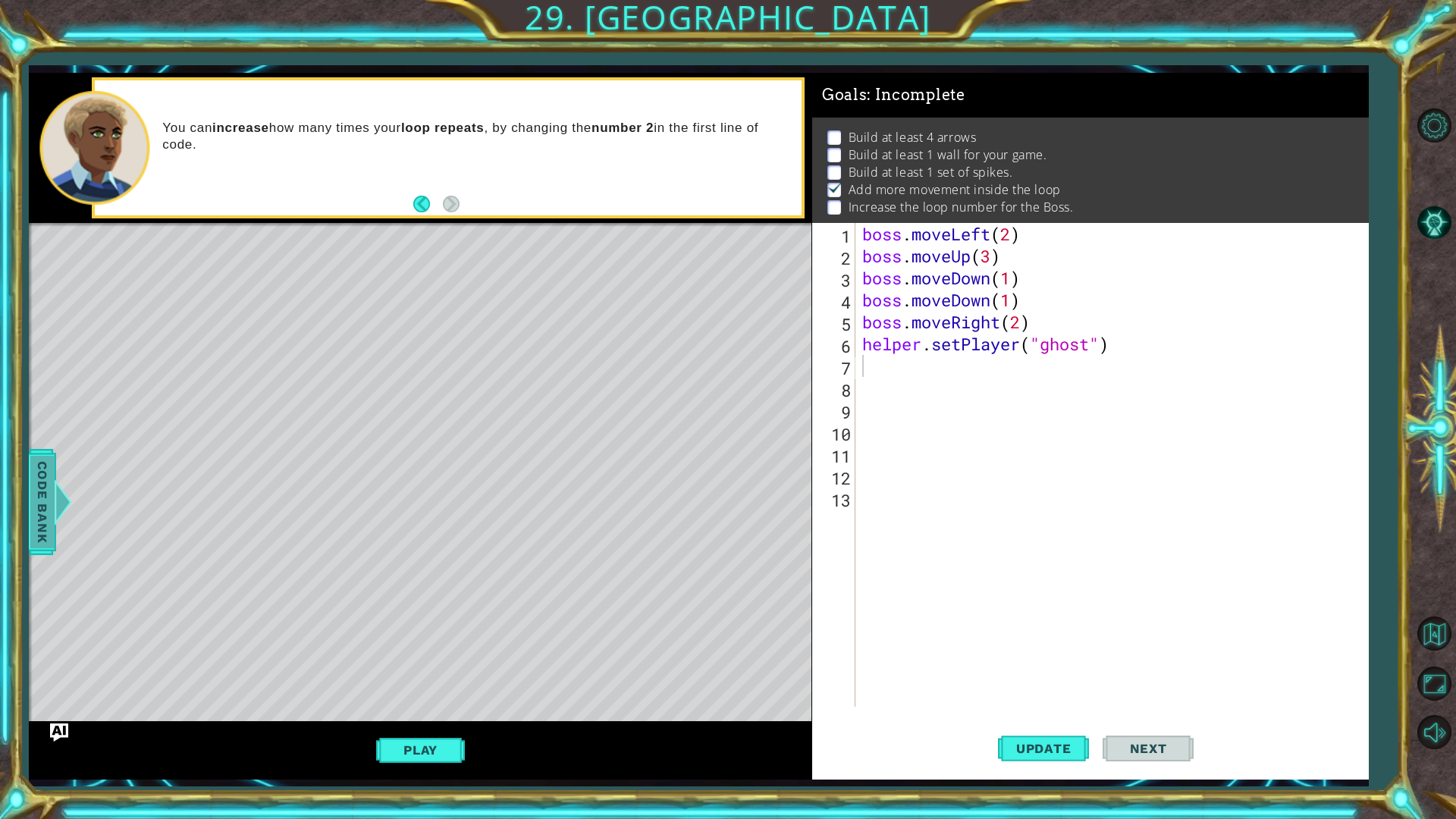
click at [42, 521] on span "Code Bank" at bounding box center [42, 502] width 24 height 93
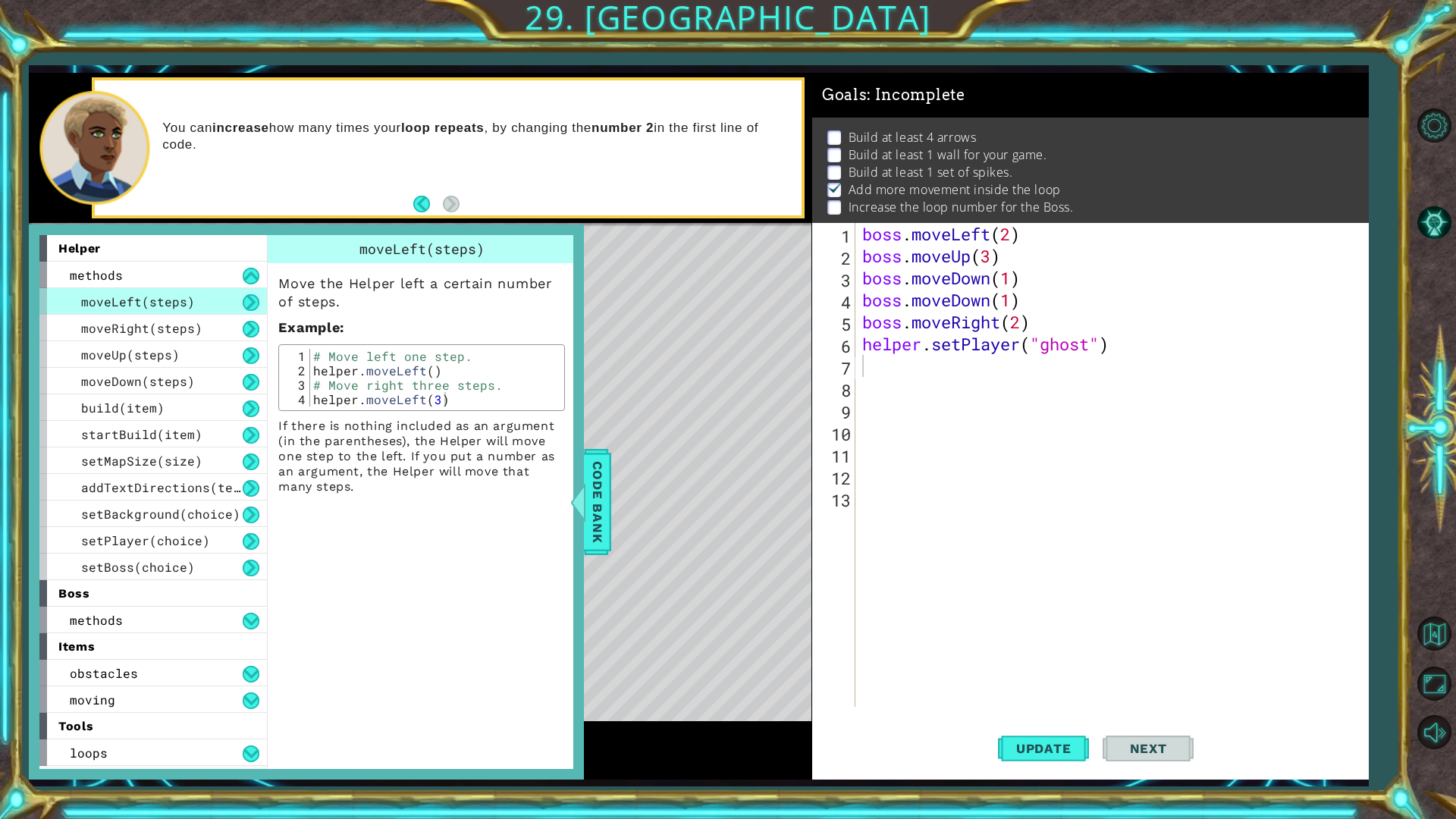
click at [57, 514] on div "setBackground(choice)" at bounding box center [153, 514] width 228 height 27
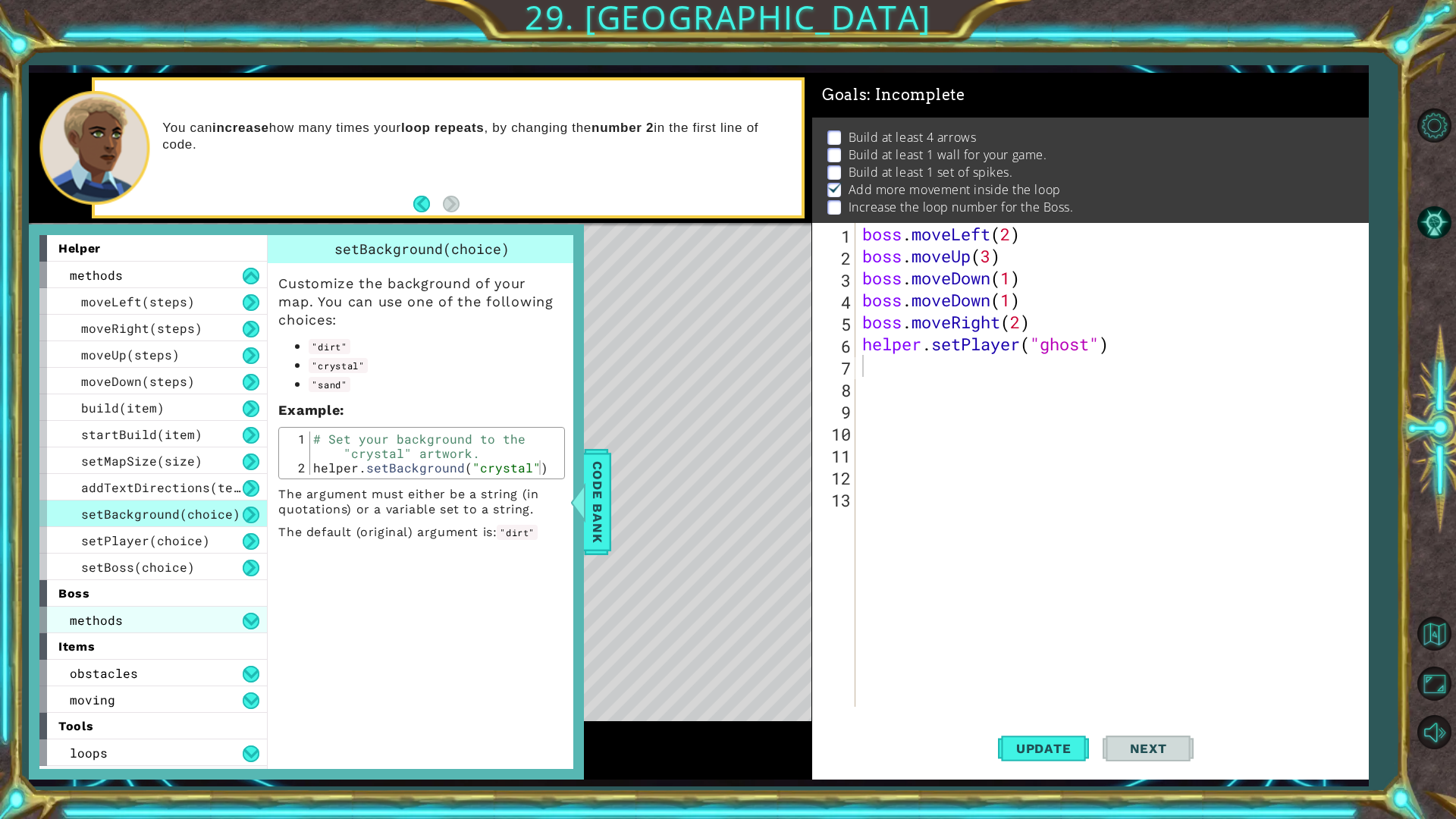
click at [186, 616] on div "methods" at bounding box center [153, 620] width 228 height 27
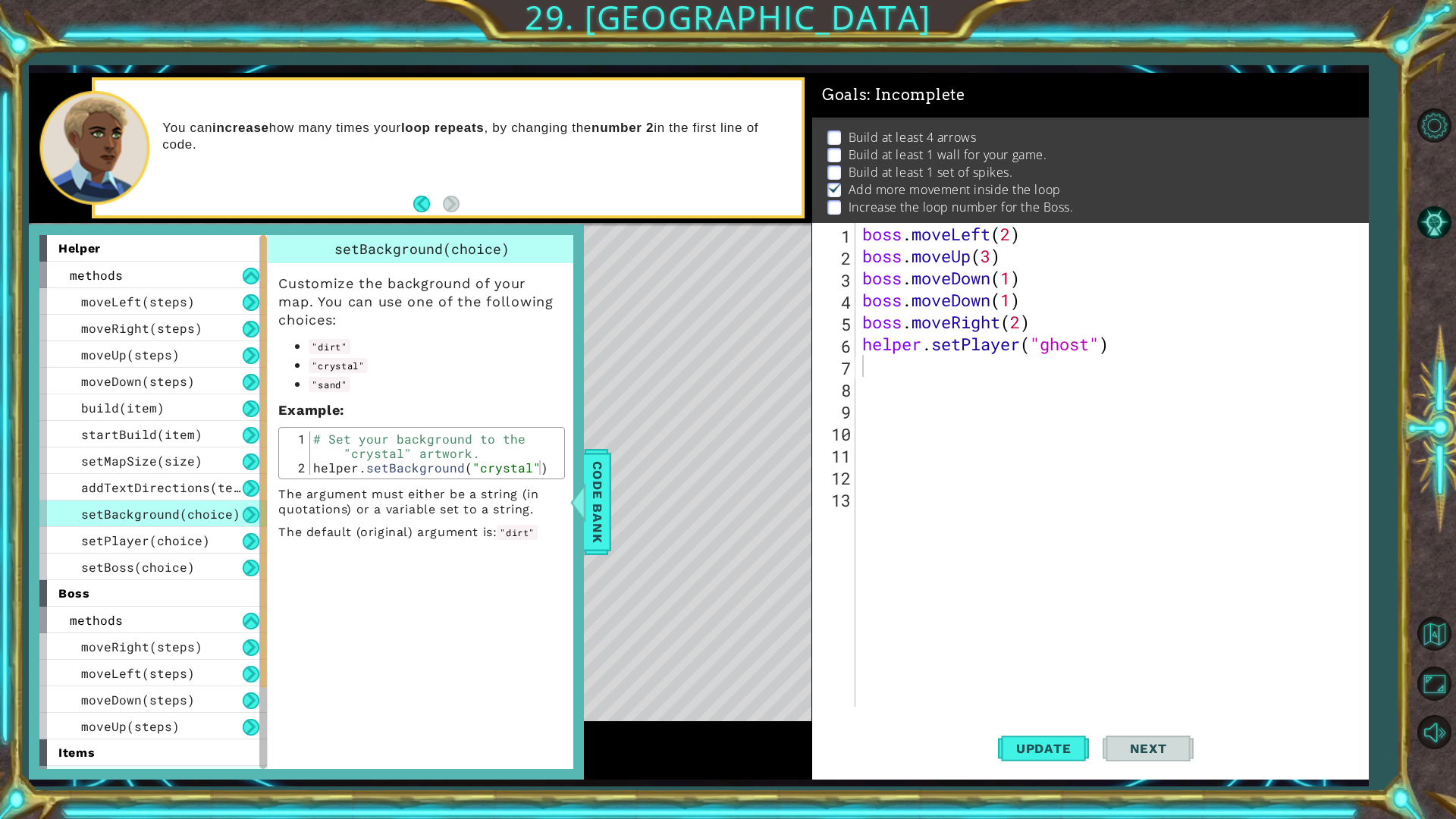
scroll to position [103, 0]
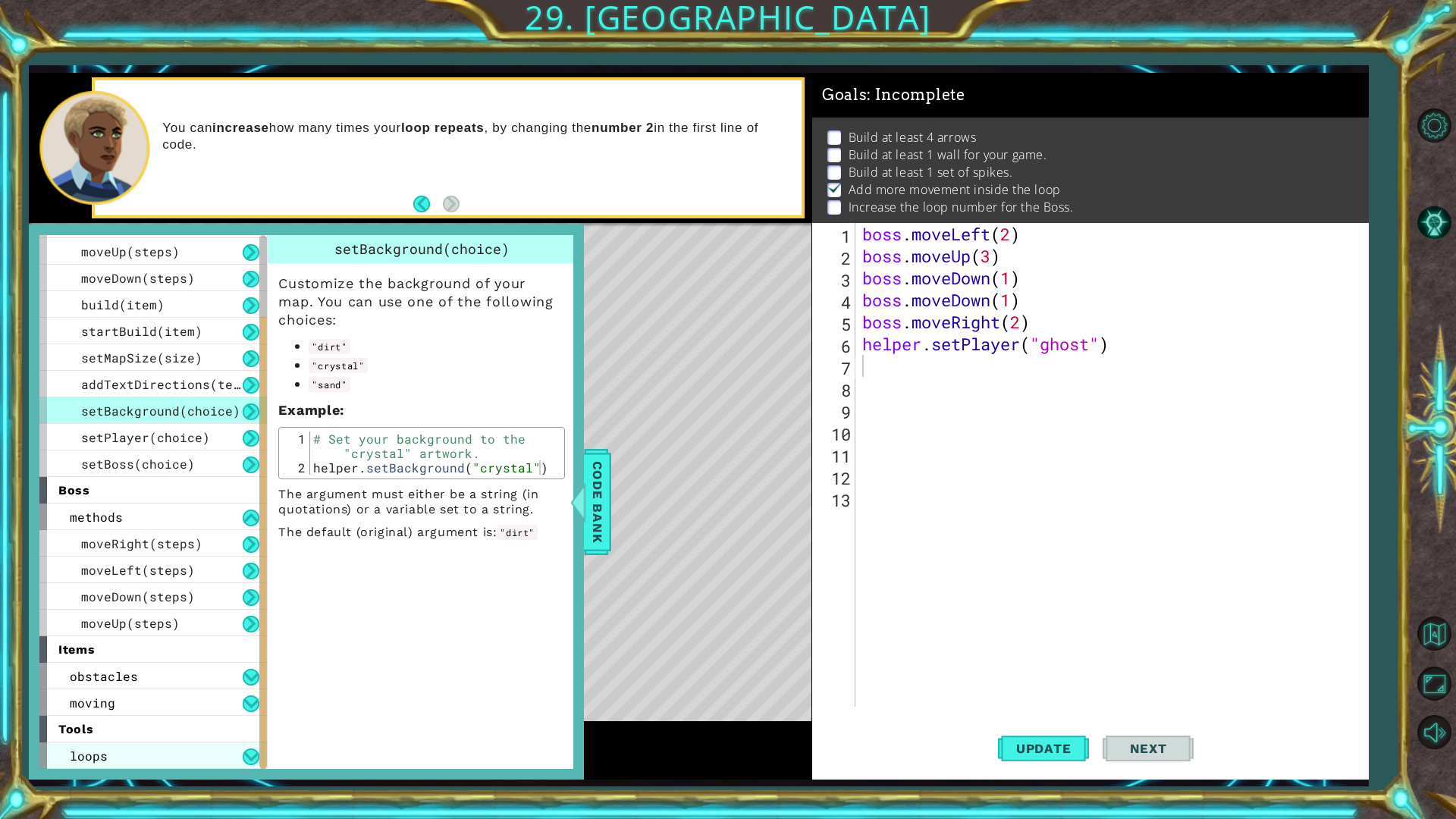
click at [97, 650] on div "loops" at bounding box center [153, 755] width 228 height 27
click at [244, 414] on button at bounding box center [251, 412] width 17 height 17
click at [245, 411] on button at bounding box center [251, 412] width 17 height 17
click at [250, 405] on button at bounding box center [251, 412] width 17 height 17
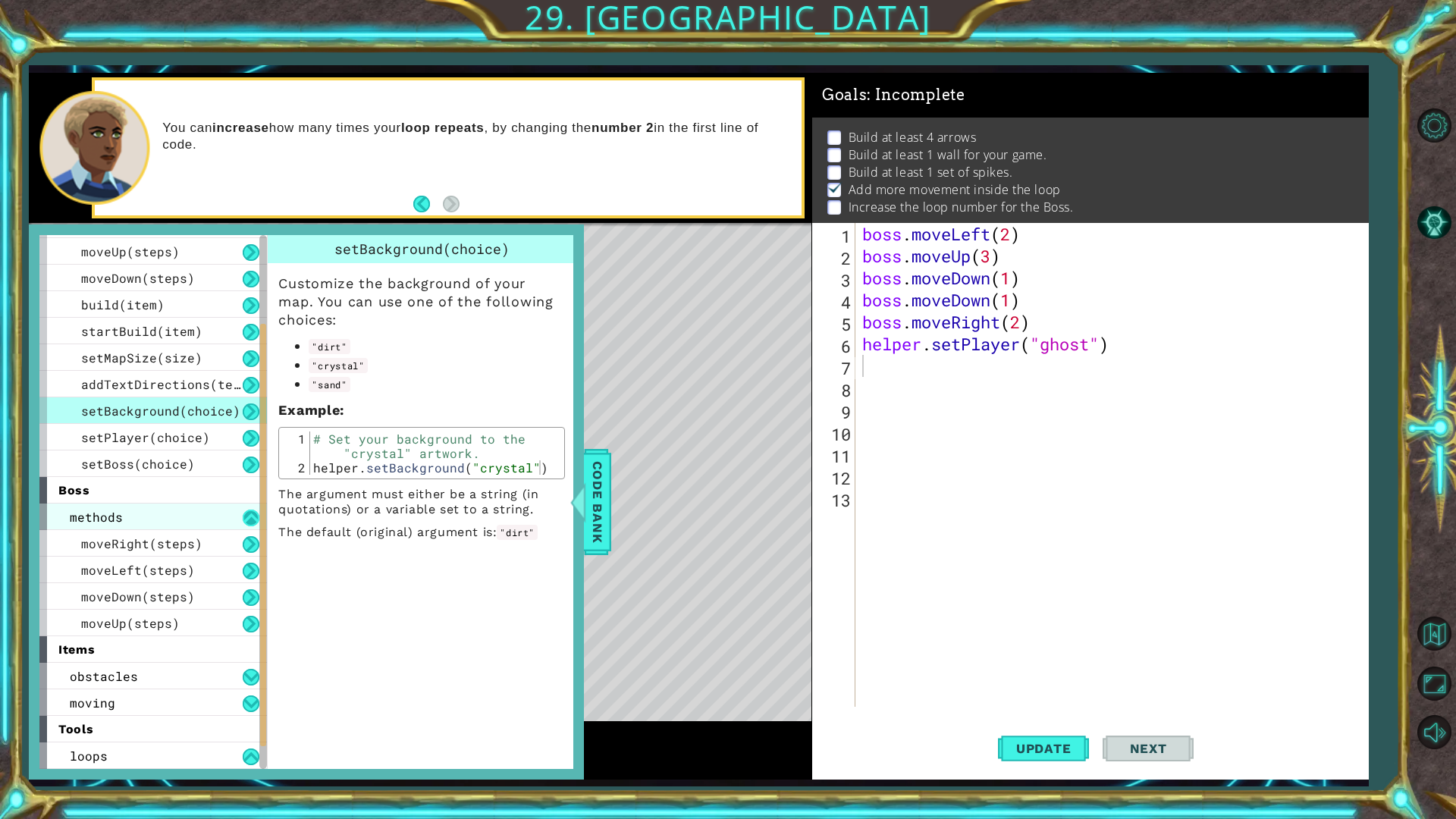
click at [249, 517] on button at bounding box center [251, 518] width 17 height 17
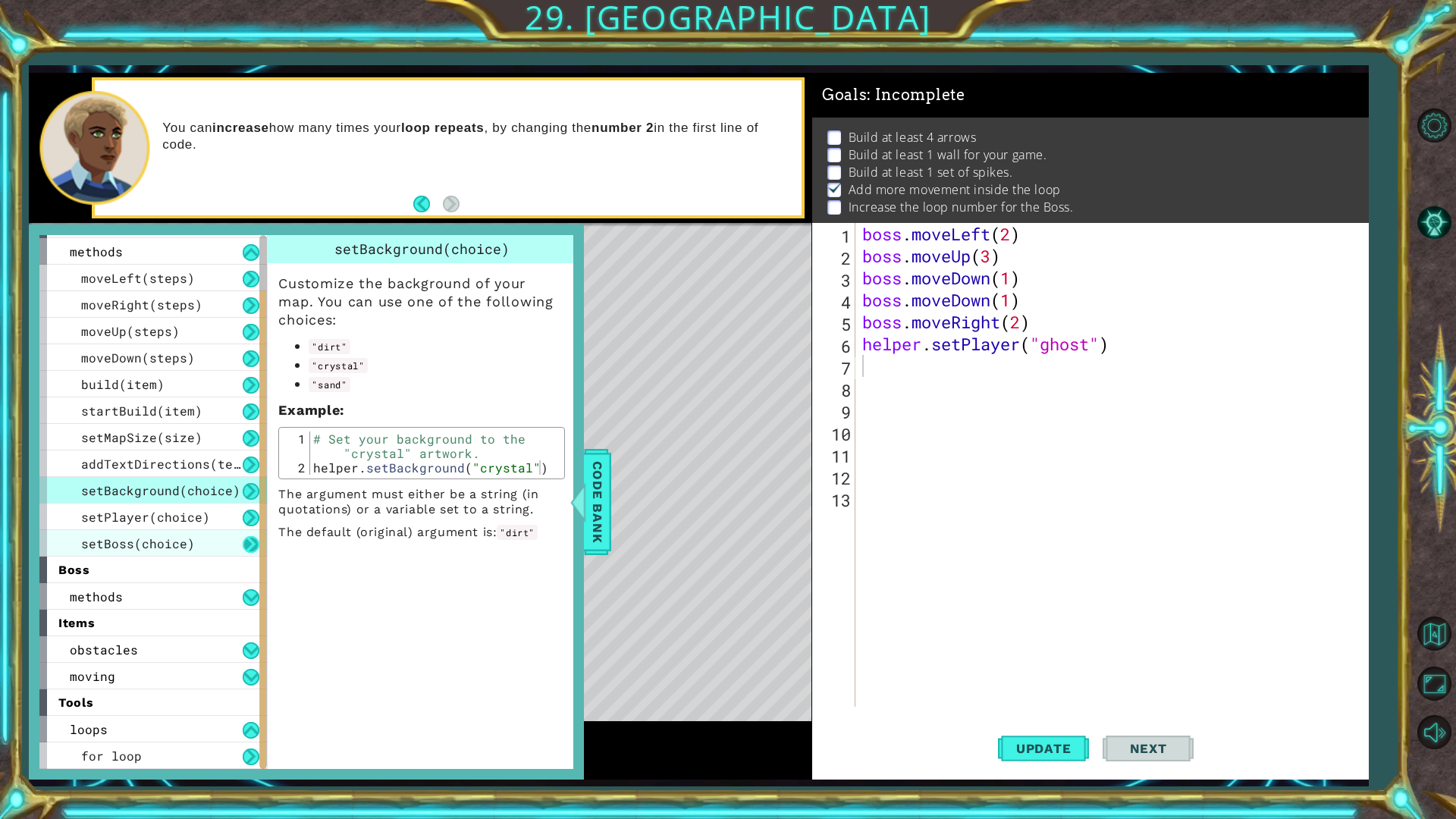
scroll to position [24, 0]
click at [244, 650] on button at bounding box center [251, 757] width 17 height 17
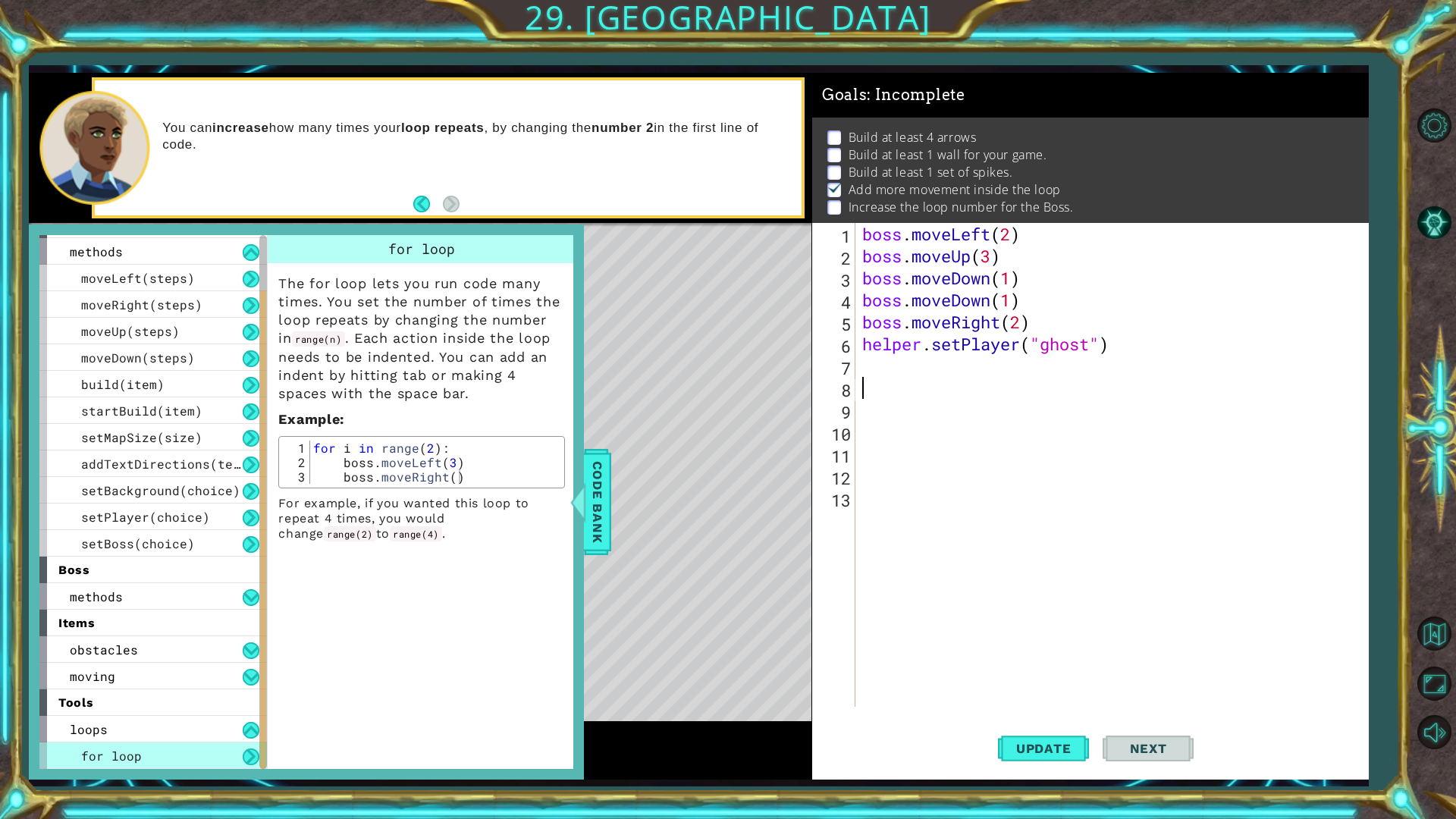
click at [879, 380] on div "boss . moveLeft ( 2 ) boss . moveUp ( 3 ) boss . moveDown ( 1 ) boss . moveDown…" at bounding box center [1115, 487] width 512 height 528
click at [882, 379] on div "boss . moveLeft ( 2 ) boss . moveUp ( 3 ) boss . moveDown ( 1 ) boss . moveDown…" at bounding box center [1115, 487] width 512 height 528
click at [882, 370] on div "boss . moveLeft ( 2 ) boss . moveUp ( 3 ) boss . moveDown ( 1 ) boss . moveDown…" at bounding box center [1115, 487] width 512 height 528
type textarea "e"
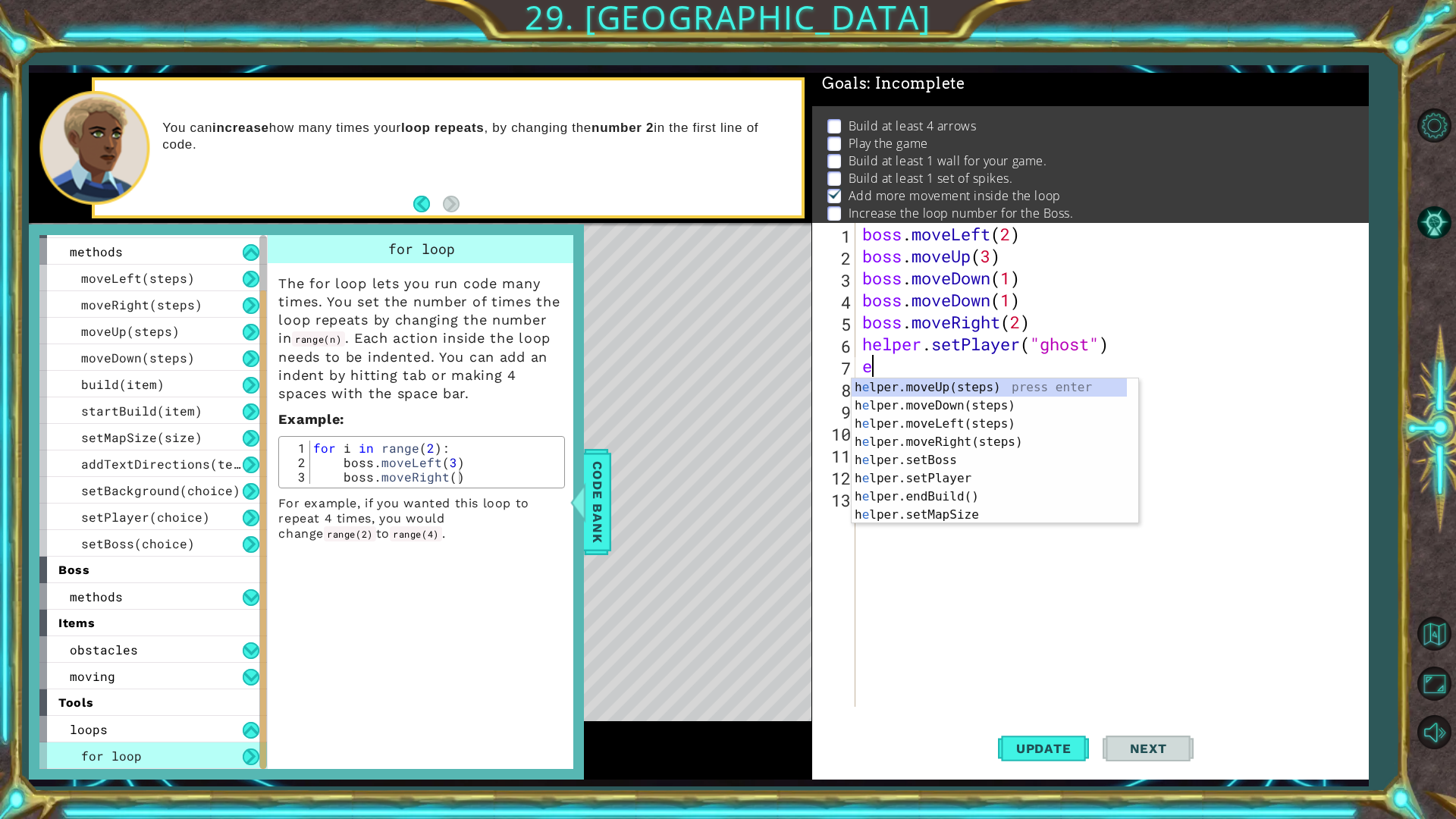
scroll to position [10, 0]
type textarea "r"
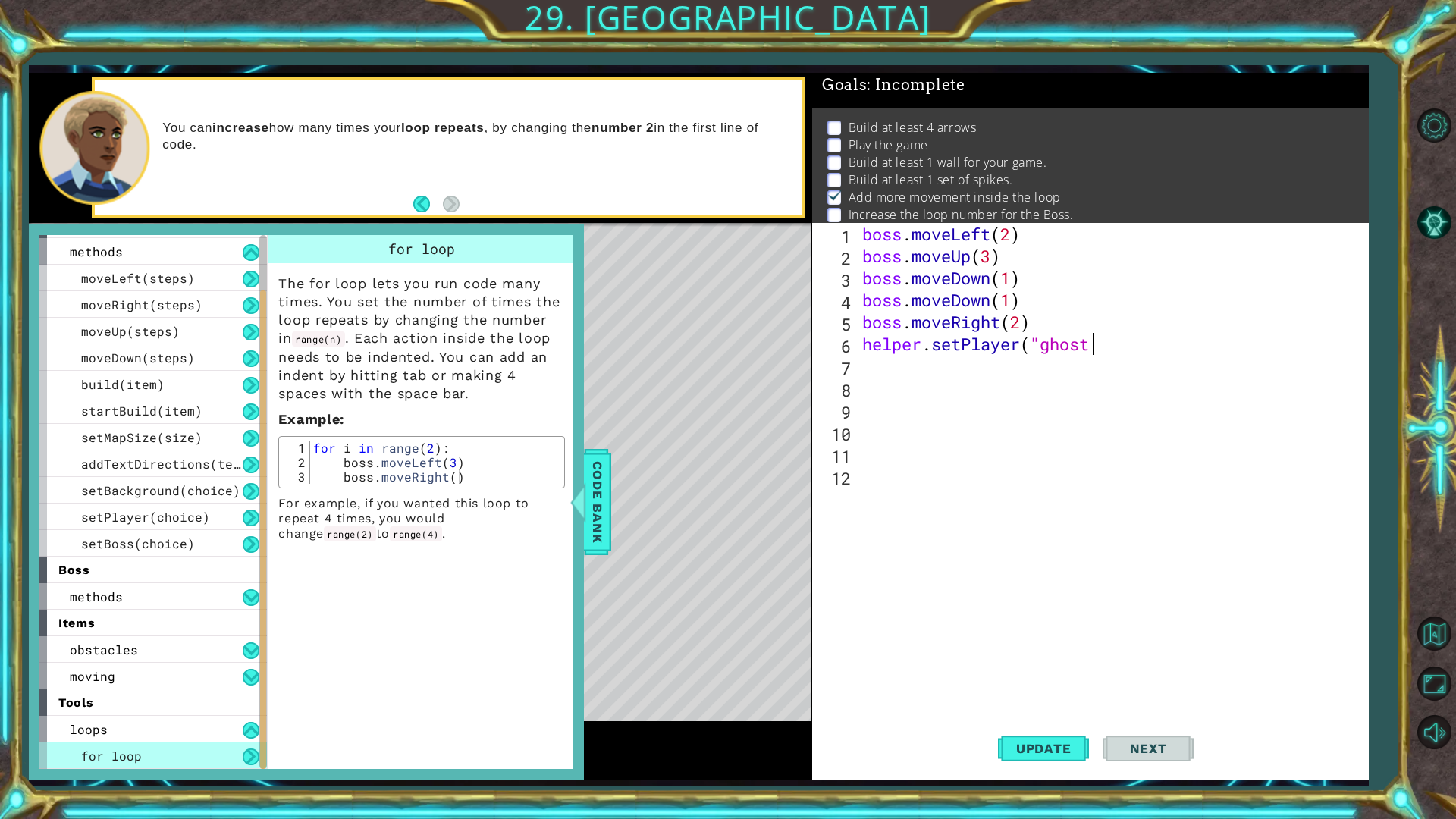
scroll to position [0, 9]
type textarea "helper.setPlayer("ghost")"
click at [936, 366] on div "boss . moveLeft ( 2 ) boss . moveUp ( 3 ) boss . moveDown ( 1 ) boss . moveDown…" at bounding box center [1115, 487] width 512 height 528
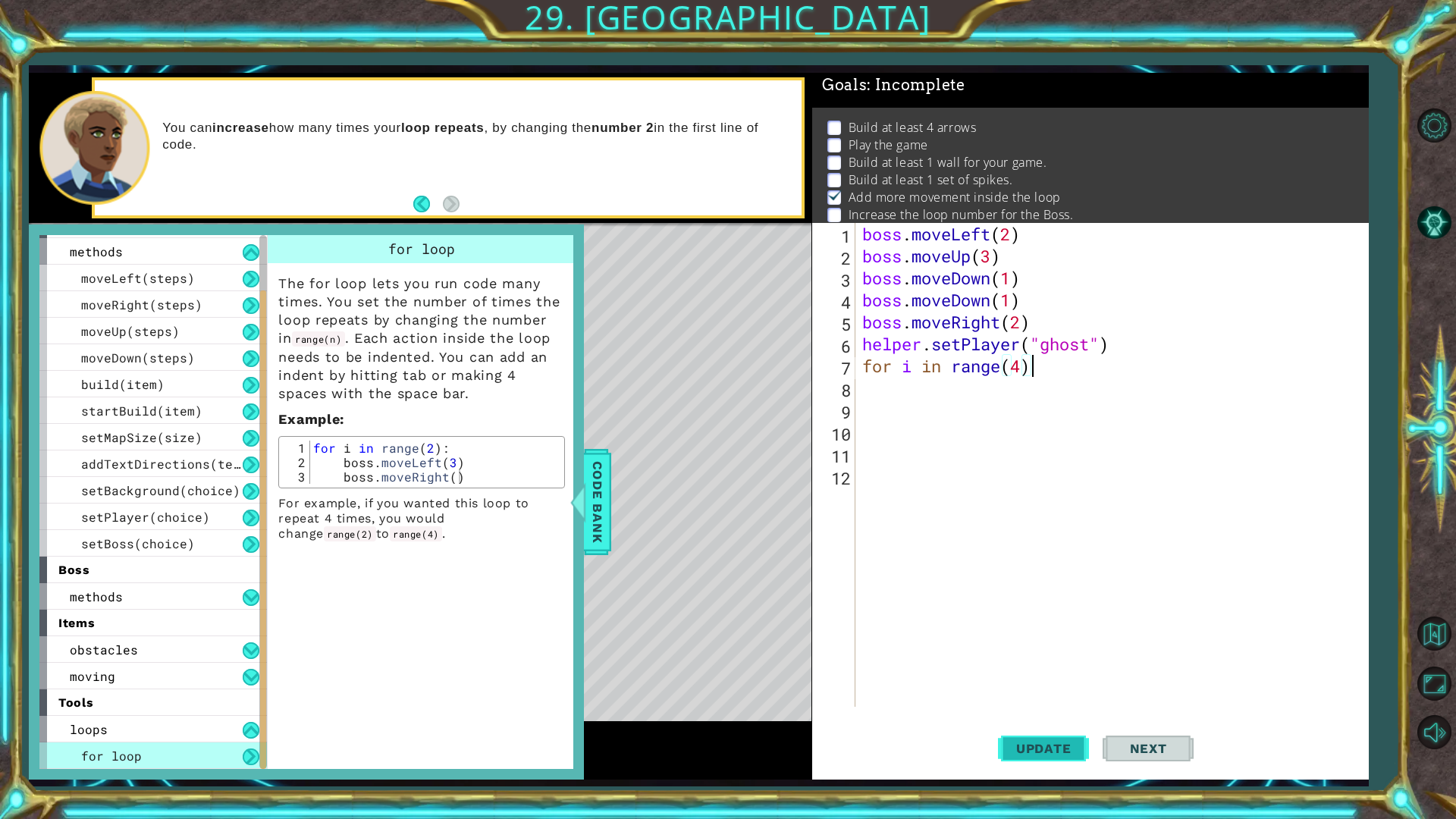
click at [1035, 650] on span "Update" at bounding box center [1043, 748] width 86 height 15
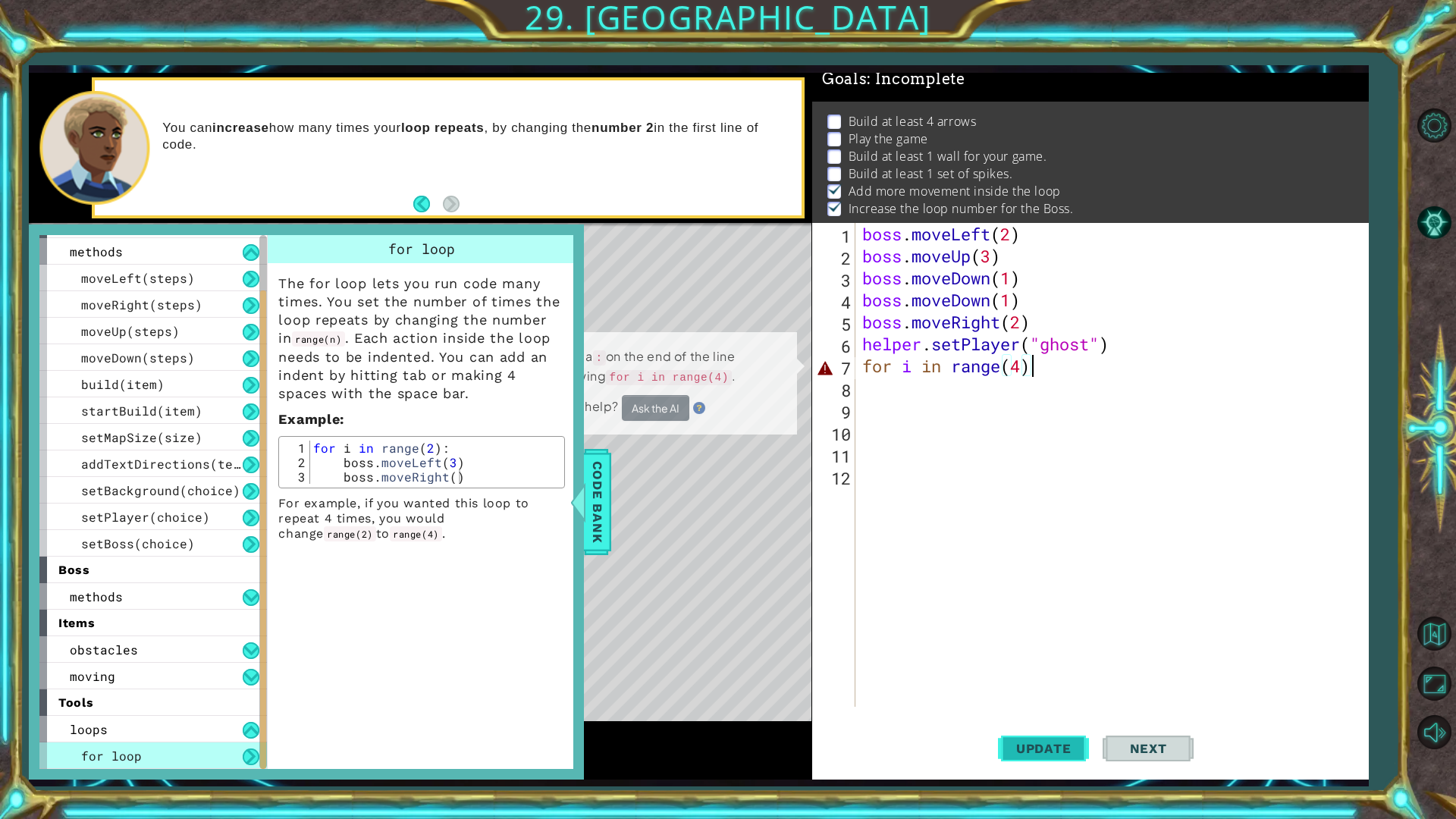
scroll to position [18, 0]
drag, startPoint x: 659, startPoint y: 424, endPoint x: 665, endPoint y: 414, distance: 11.7
click at [660, 422] on div "Need a : on the end of the line following for i in range(4) . Need help? Ask th…" at bounding box center [668, 383] width 261 height 107
click at [668, 410] on button "Ask the AI" at bounding box center [655, 408] width 68 height 27
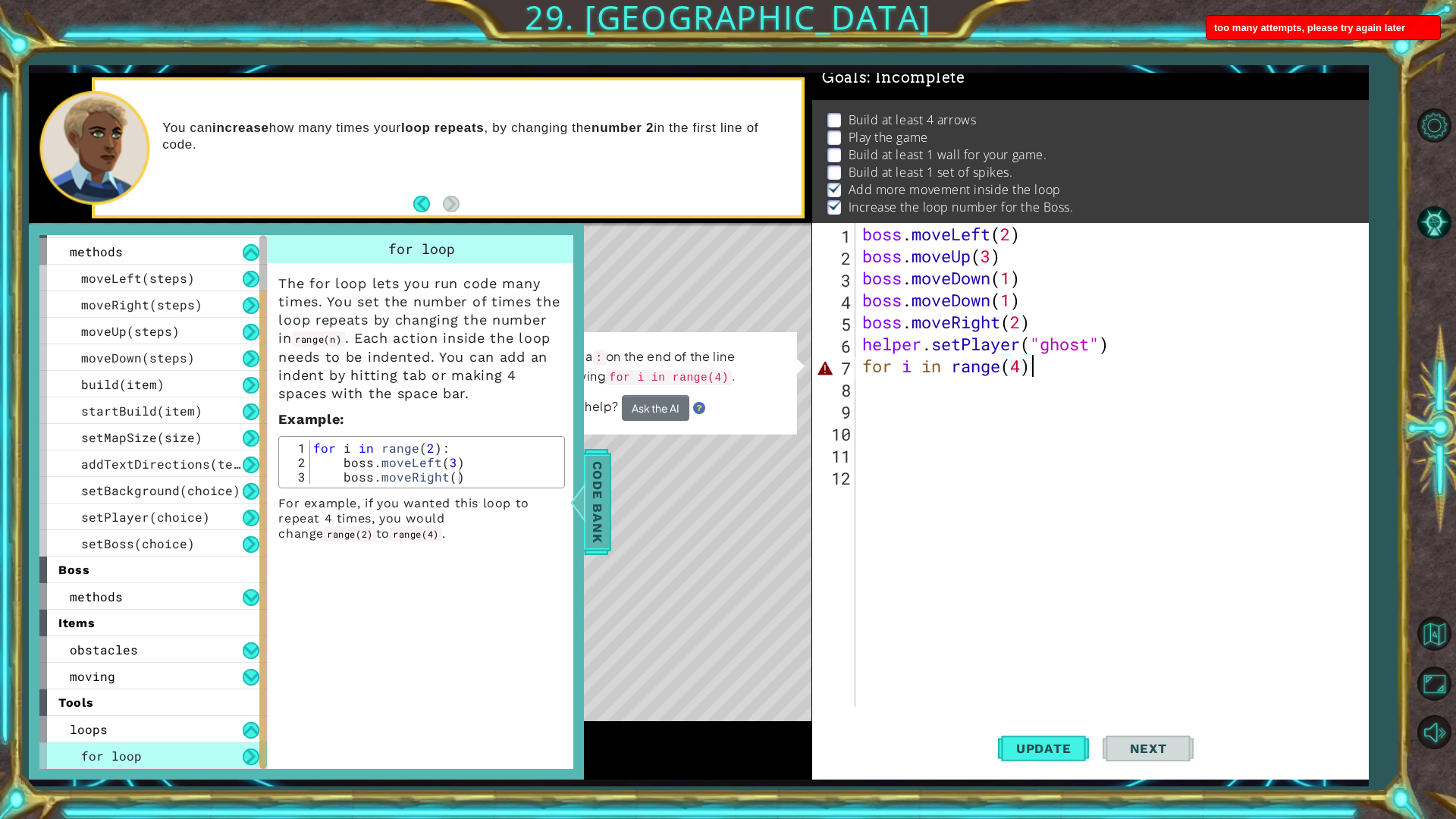
click at [605, 496] on span "Code Bank" at bounding box center [598, 502] width 24 height 93
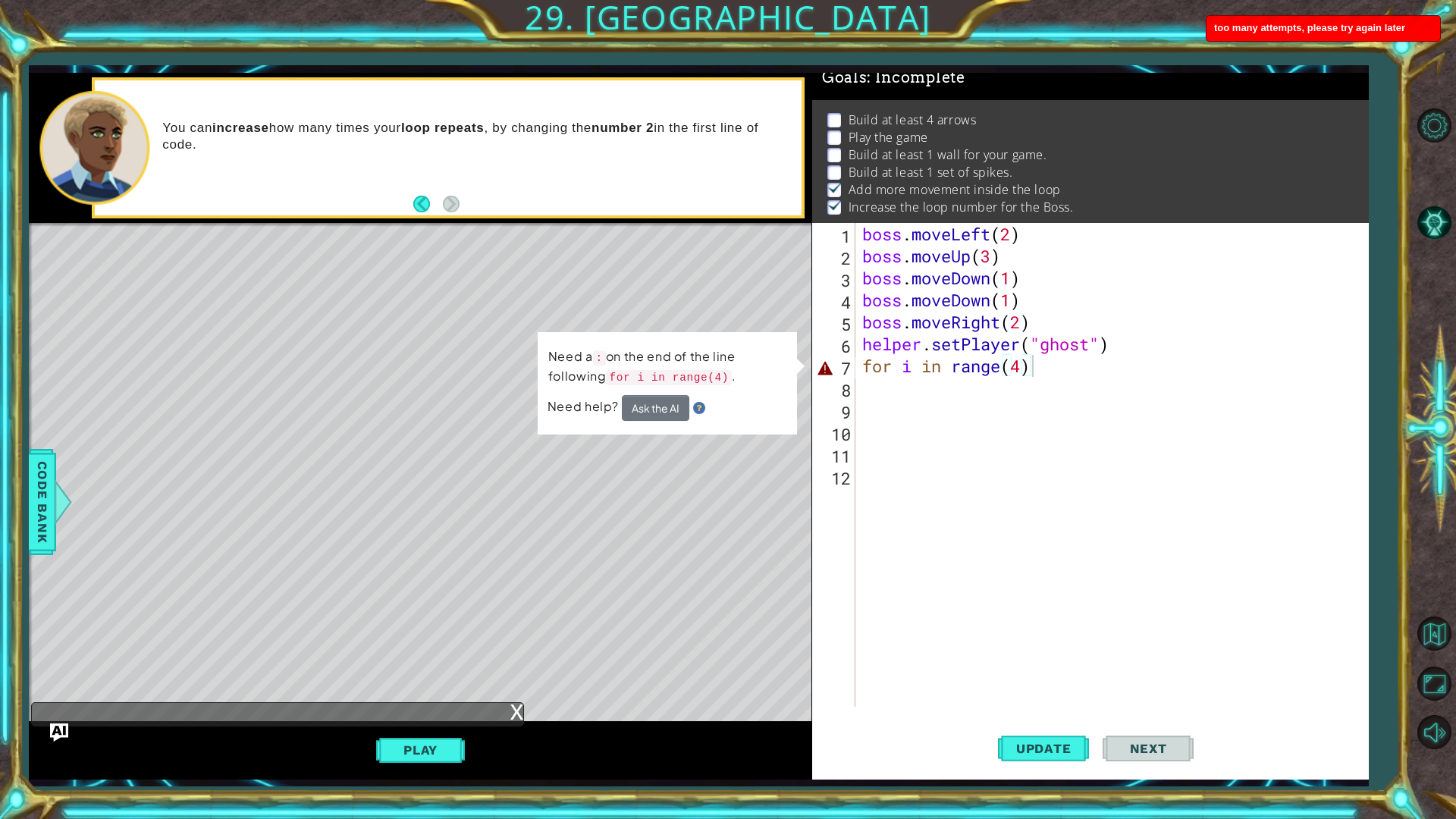
click at [1174, 370] on div "boss . moveLeft ( 2 ) boss . moveUp ( 3 ) boss . moveDown ( 1 ) boss . moveDown…" at bounding box center [1115, 487] width 512 height 528
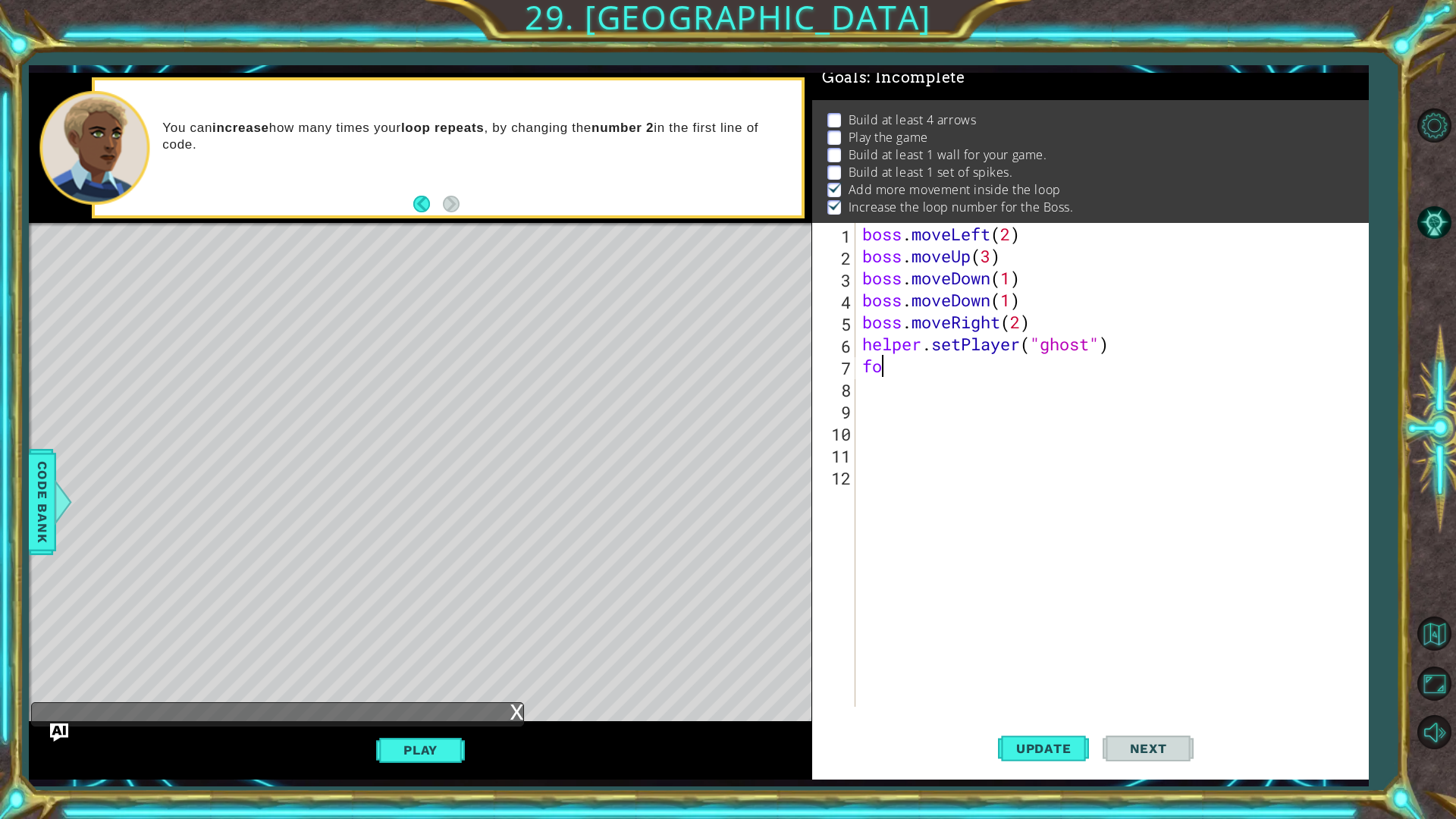
scroll to position [0, 0]
type textarea "f"
drag, startPoint x: 1031, startPoint y: 698, endPoint x: 1034, endPoint y: 745, distance: 47.1
click at [1032, 650] on div "1 2 3 4 5 6 7 8 9 10 11 12 boss . moveLeft ( 2 ) boss . moveUp ( 3 ) boss . mov…" at bounding box center [1090, 502] width 557 height 557
click at [1033, 650] on button "Update" at bounding box center [1043, 748] width 91 height 55
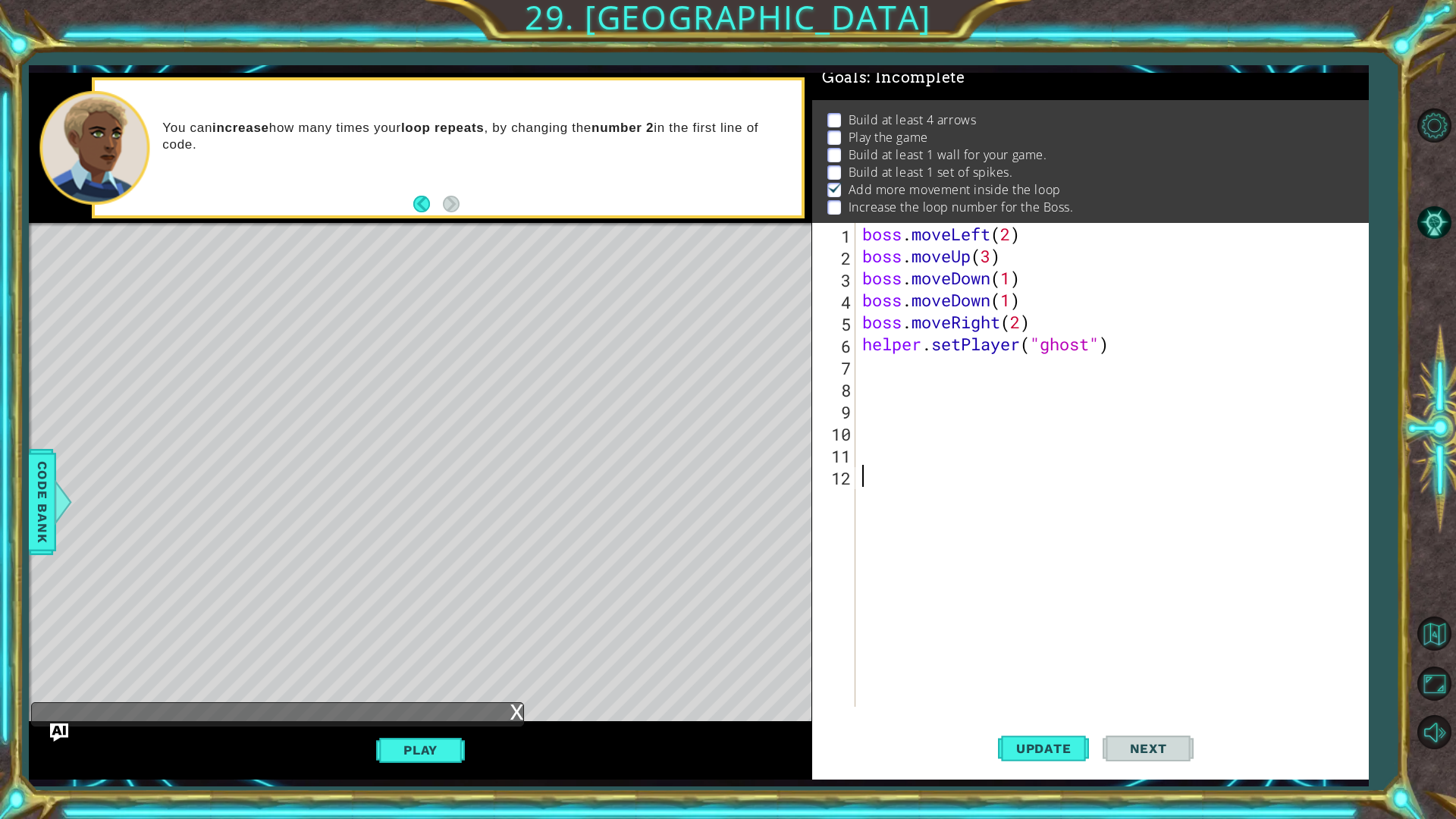
click at [896, 367] on div "boss . moveLeft ( 2 ) boss . moveUp ( 3 ) boss . moveDown ( 1 ) boss . moveDown…" at bounding box center [1115, 487] width 512 height 528
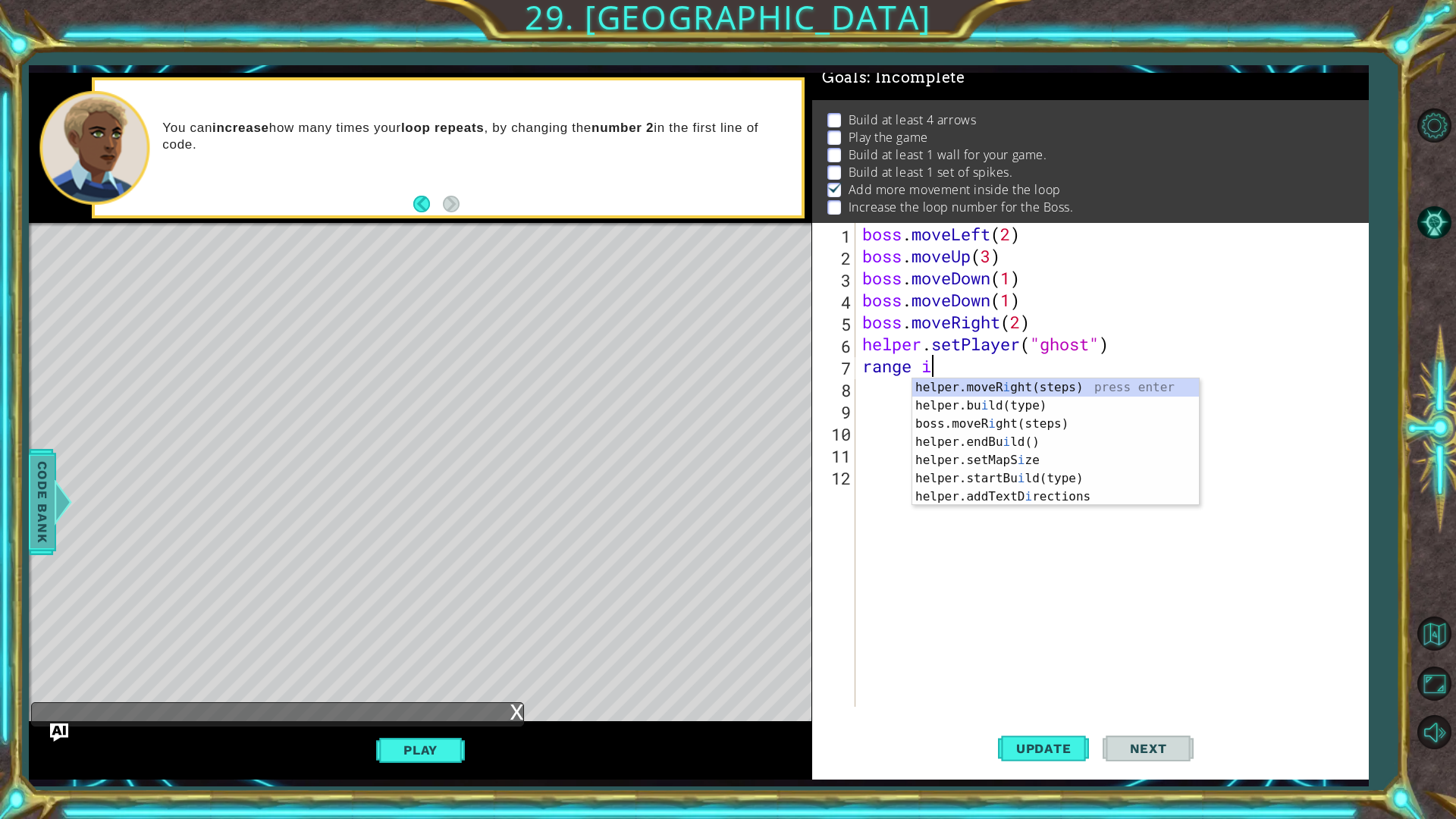
click at [27, 509] on div "1 ההההההההההההההההההההההההההההההההההההההההההההההההההההההההההההההההההההההההההההה…" at bounding box center [728, 409] width 1456 height 819
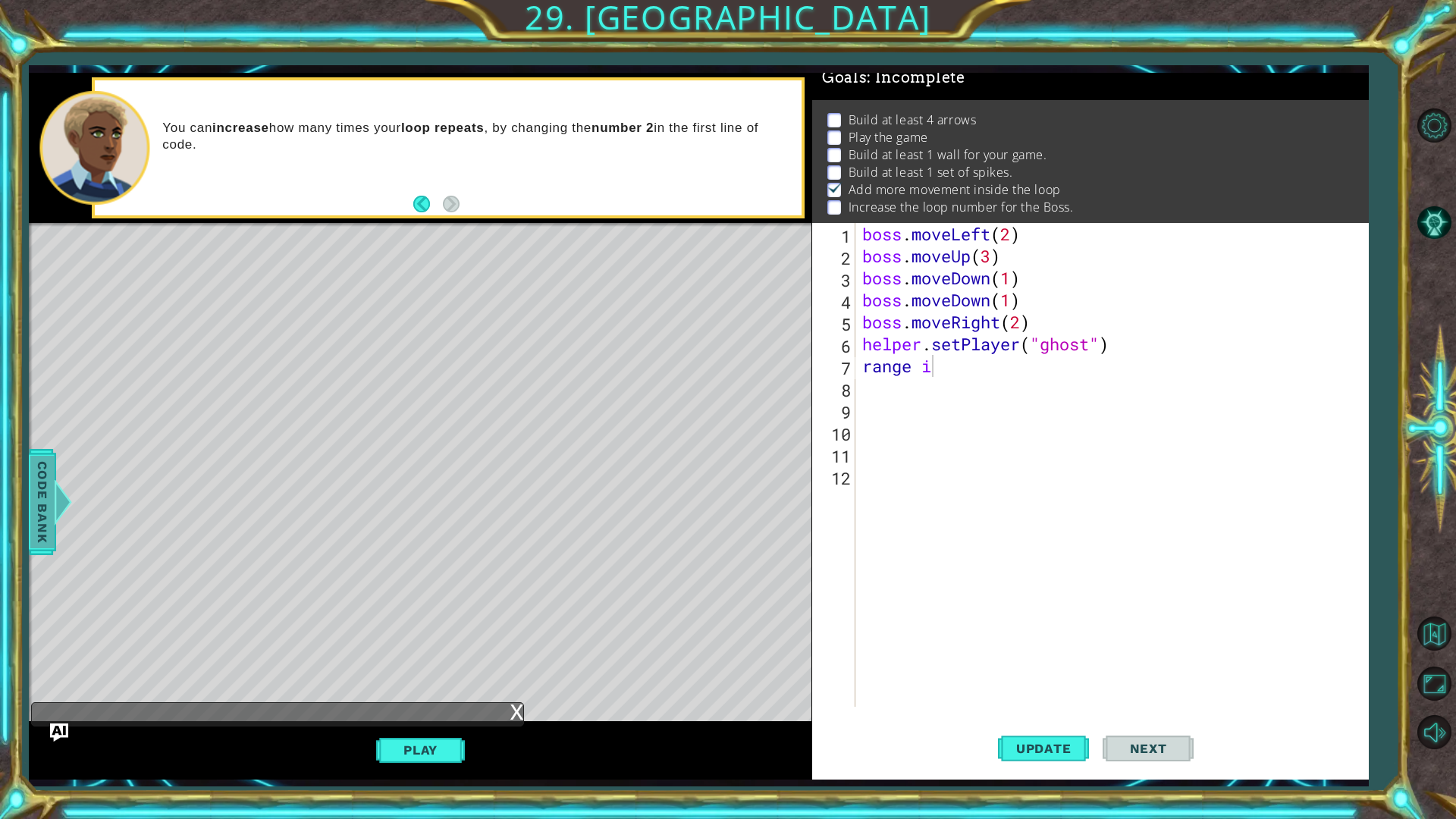
click at [39, 512] on span "Code Bank" at bounding box center [42, 502] width 24 height 93
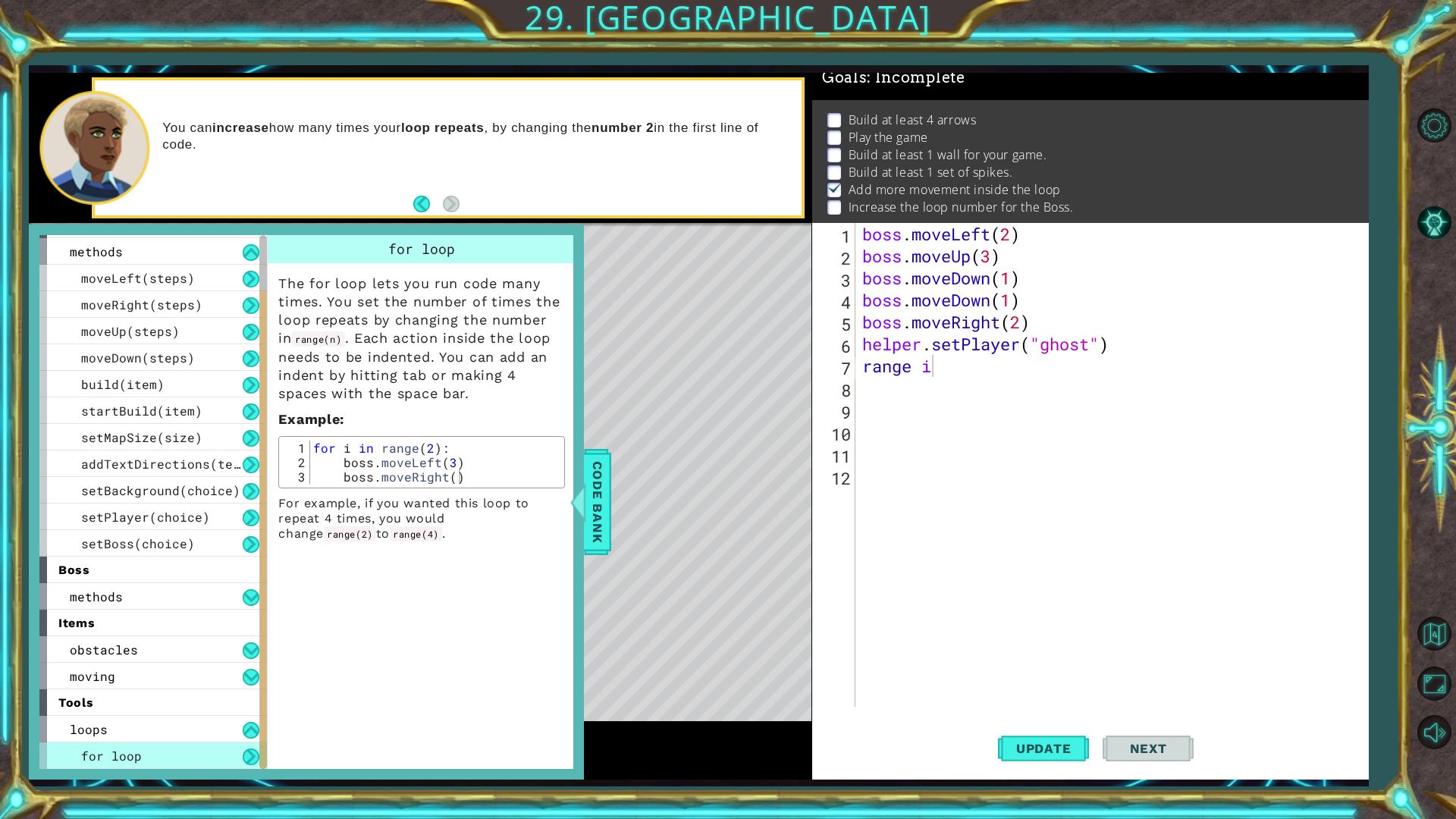
click at [958, 368] on div "boss . moveLeft ( 2 ) boss . moveUp ( 3 ) boss . moveDown ( 1 ) boss . moveDown…" at bounding box center [1115, 487] width 512 height 528
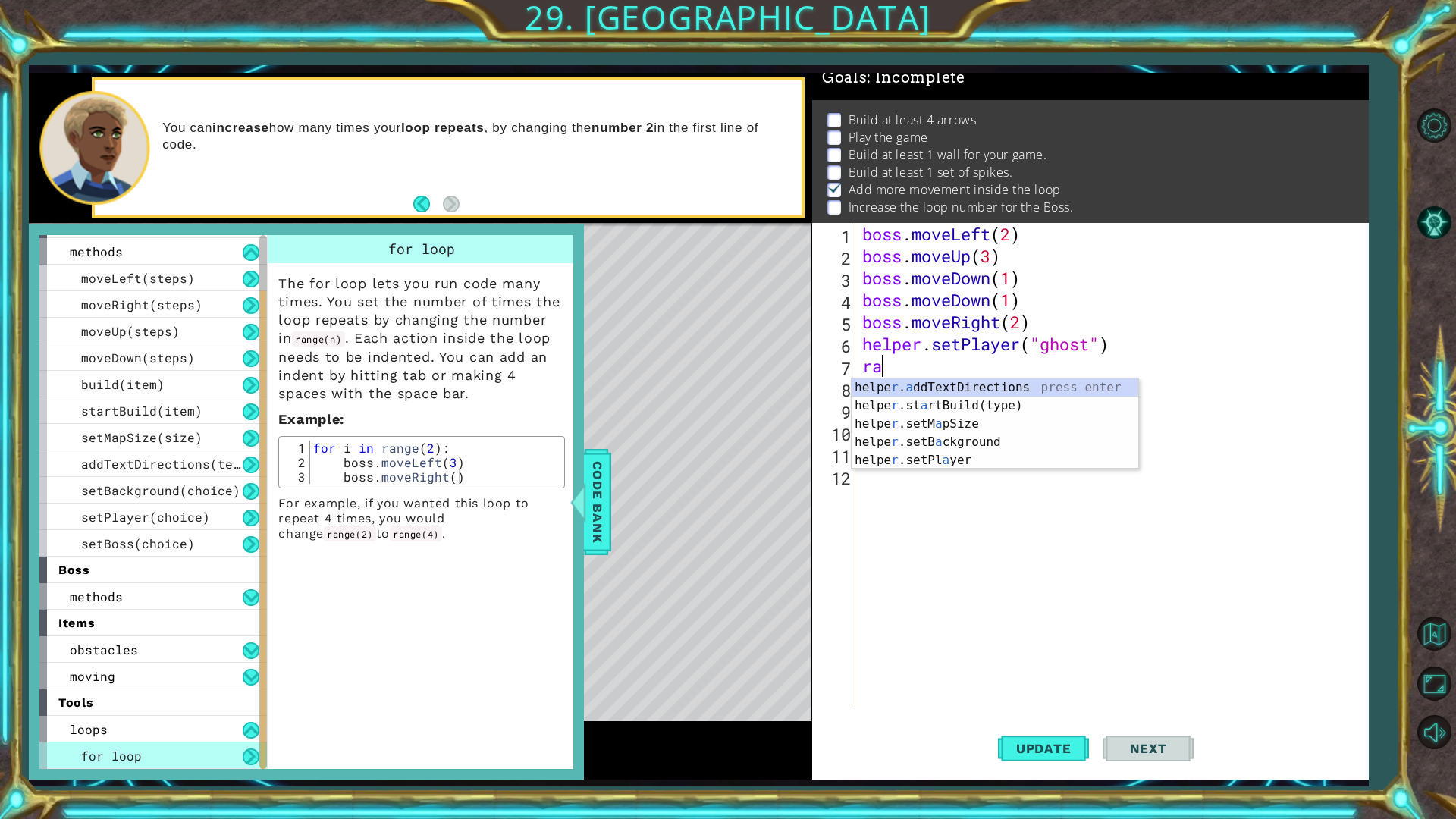
scroll to position [0, 0]
type textarea "r"
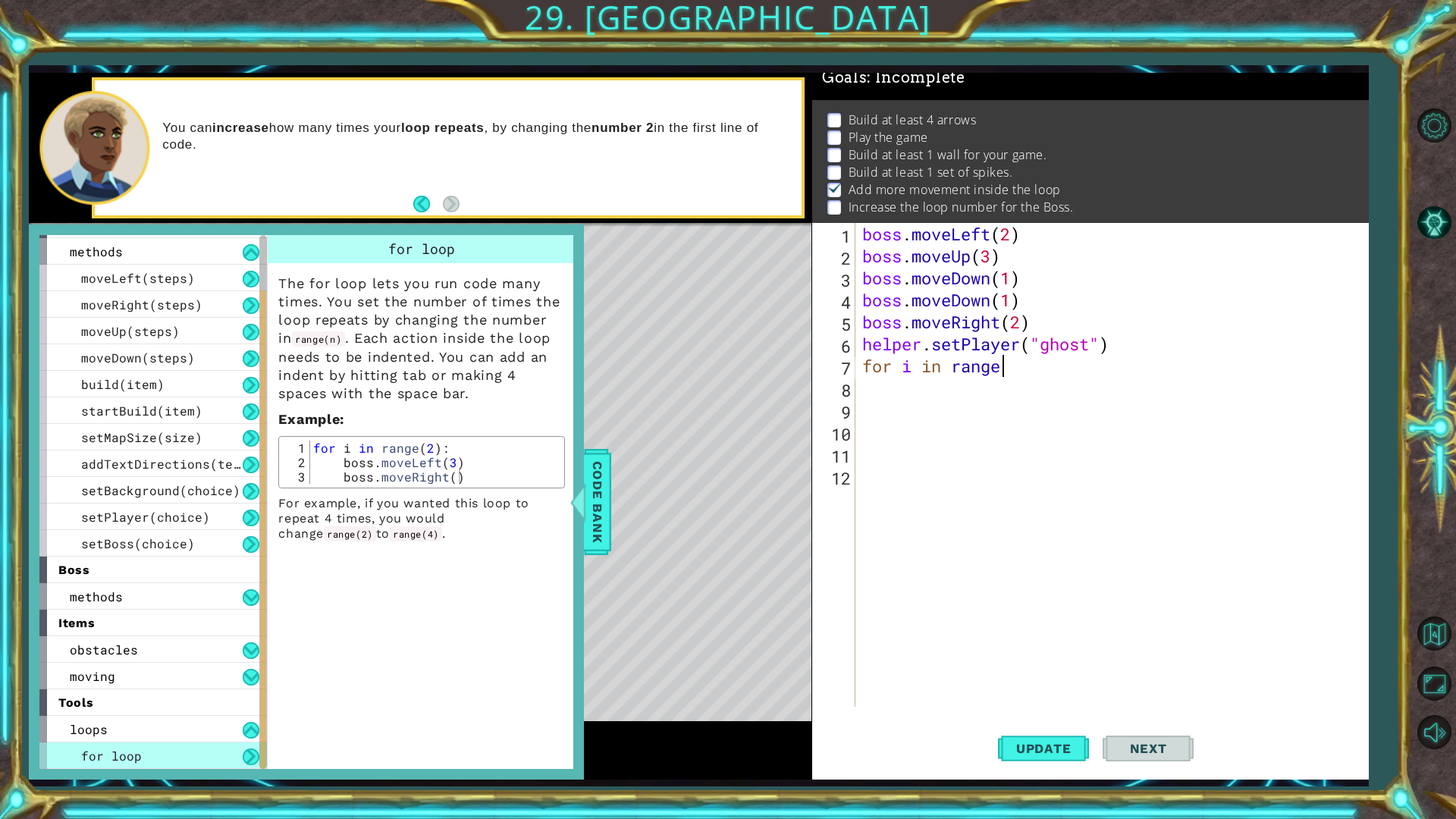
scroll to position [0, 6]
type textarea "for i in range(4)"
click at [1024, 650] on button "Update" at bounding box center [1043, 748] width 91 height 55
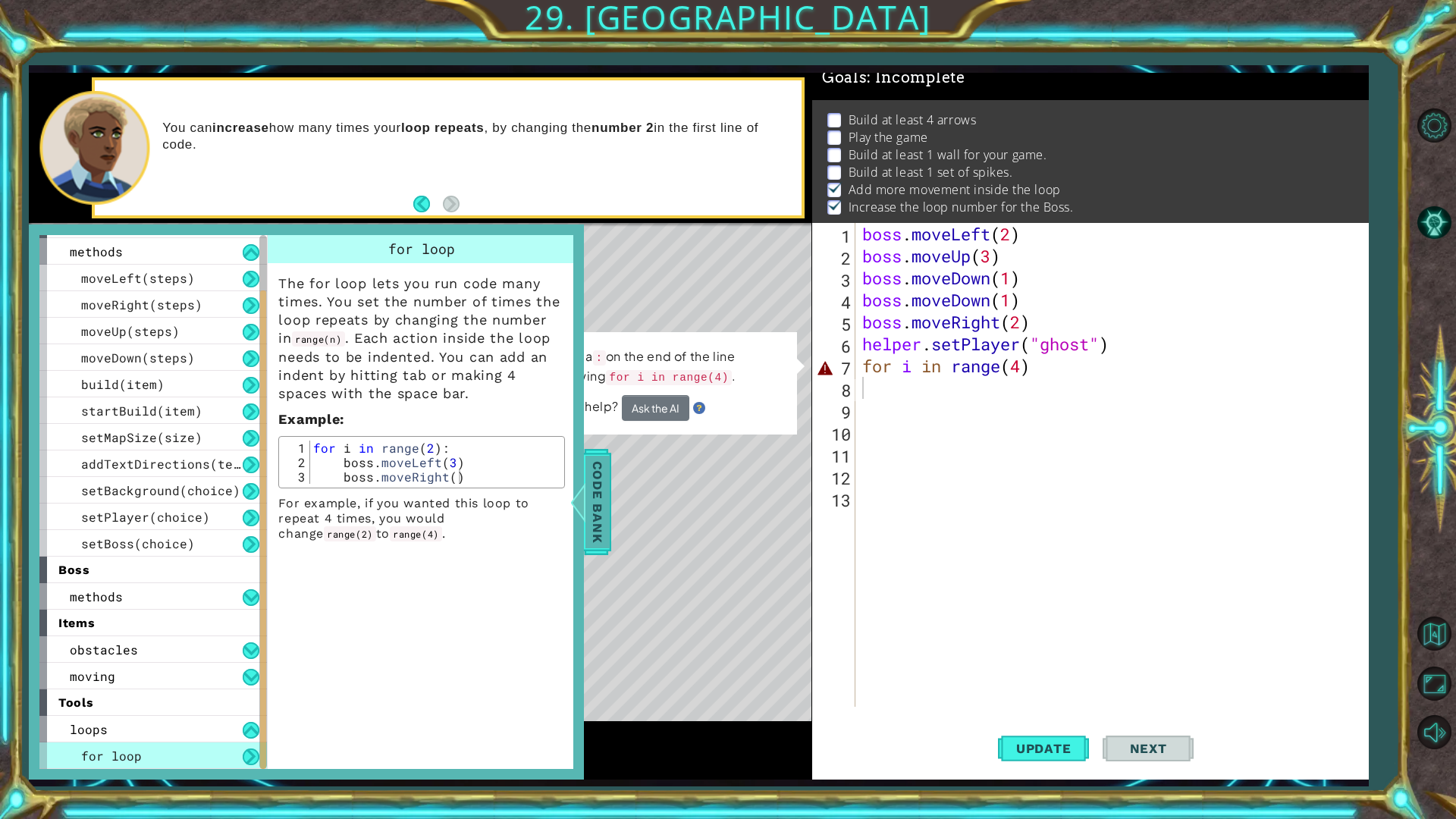
click at [599, 496] on span "Code Bank" at bounding box center [598, 502] width 24 height 93
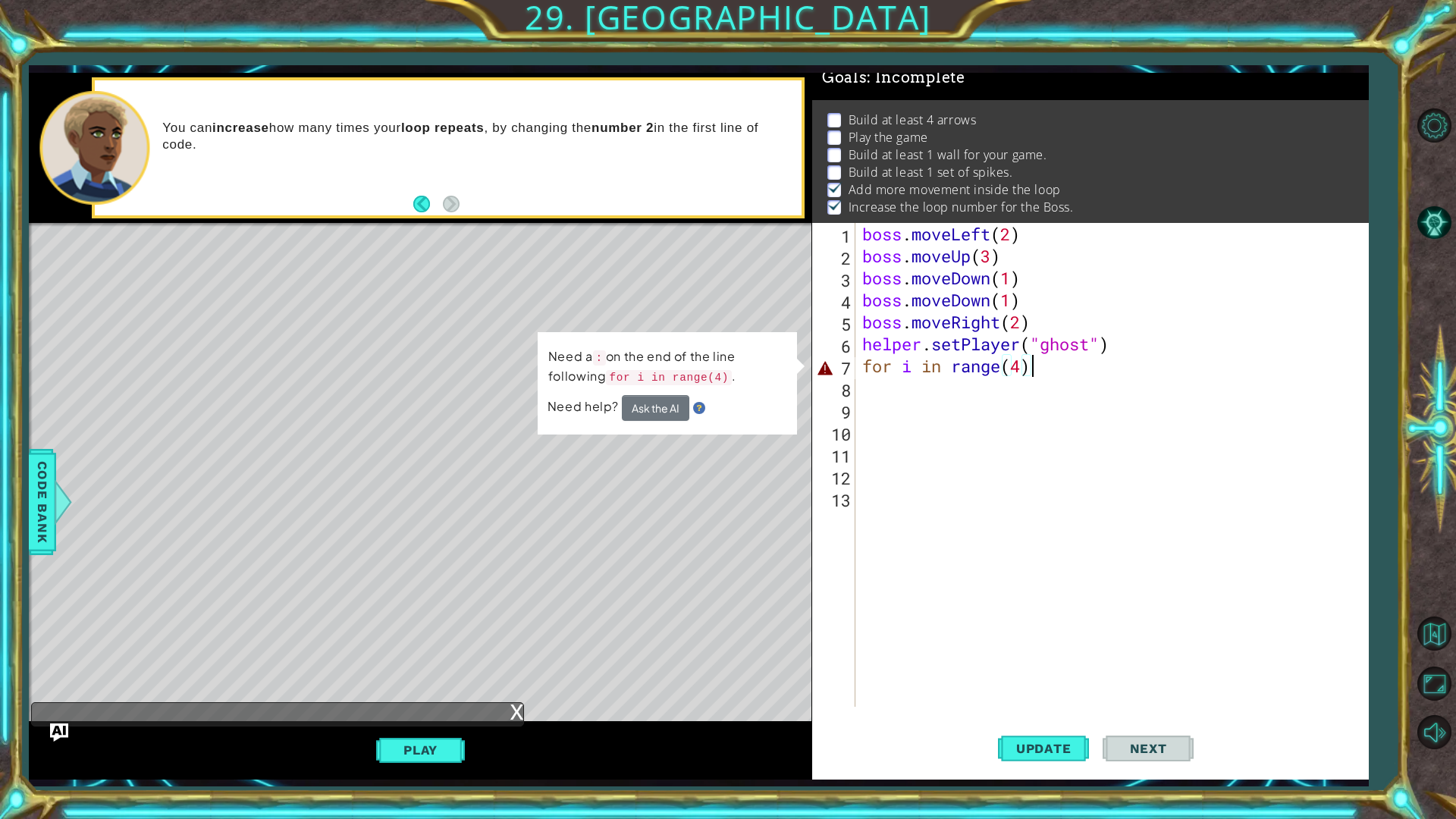
click at [1040, 361] on div "boss . moveLeft ( 2 ) boss . moveUp ( 3 ) boss . moveDown ( 1 ) boss . moveDown…" at bounding box center [1115, 487] width 512 height 528
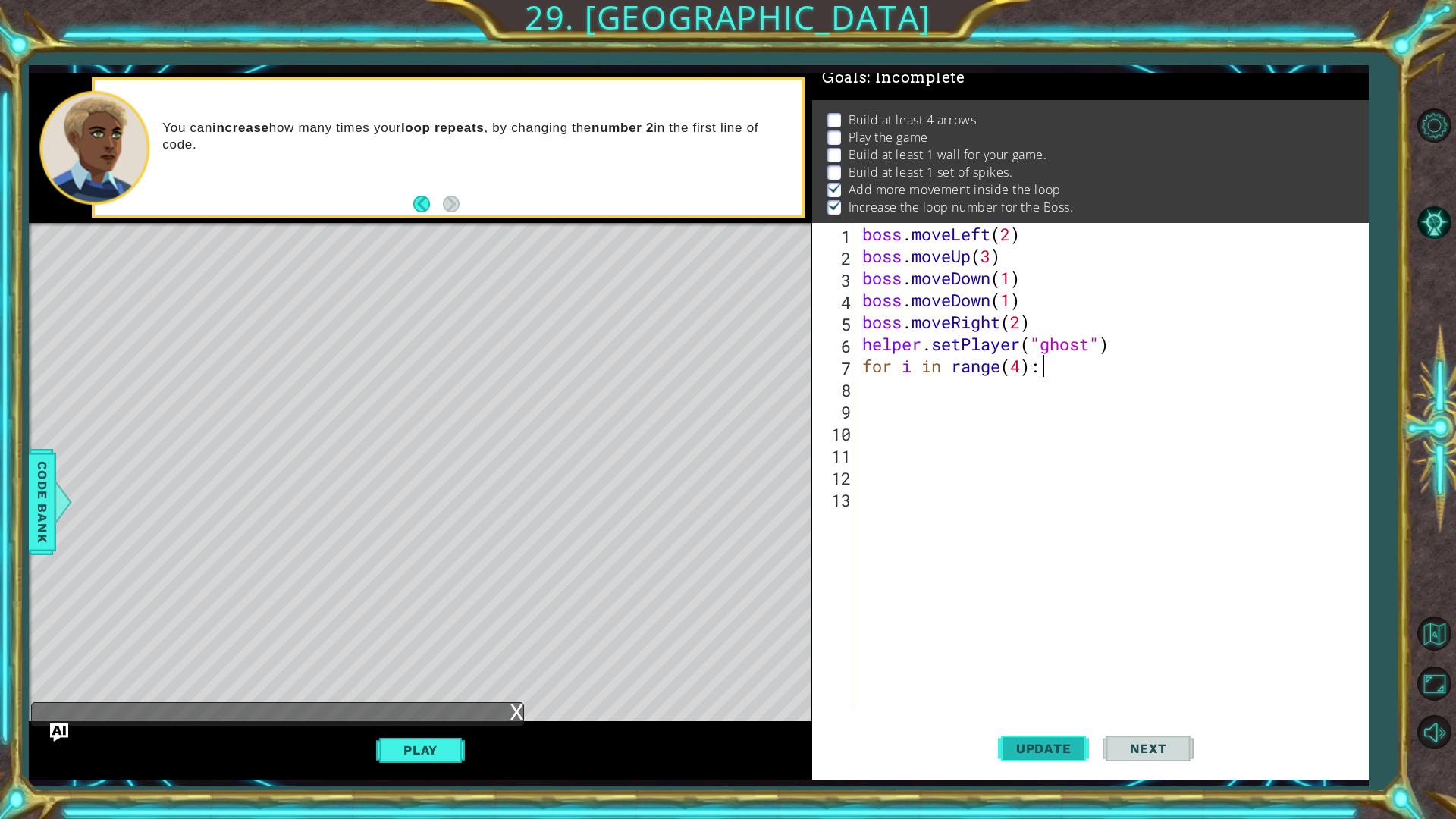
type textarea "for i in range(4):"
drag, startPoint x: 1044, startPoint y: 751, endPoint x: 1040, endPoint y: 743, distance: 8.9
click at [1039, 650] on span "Update" at bounding box center [1043, 748] width 86 height 15
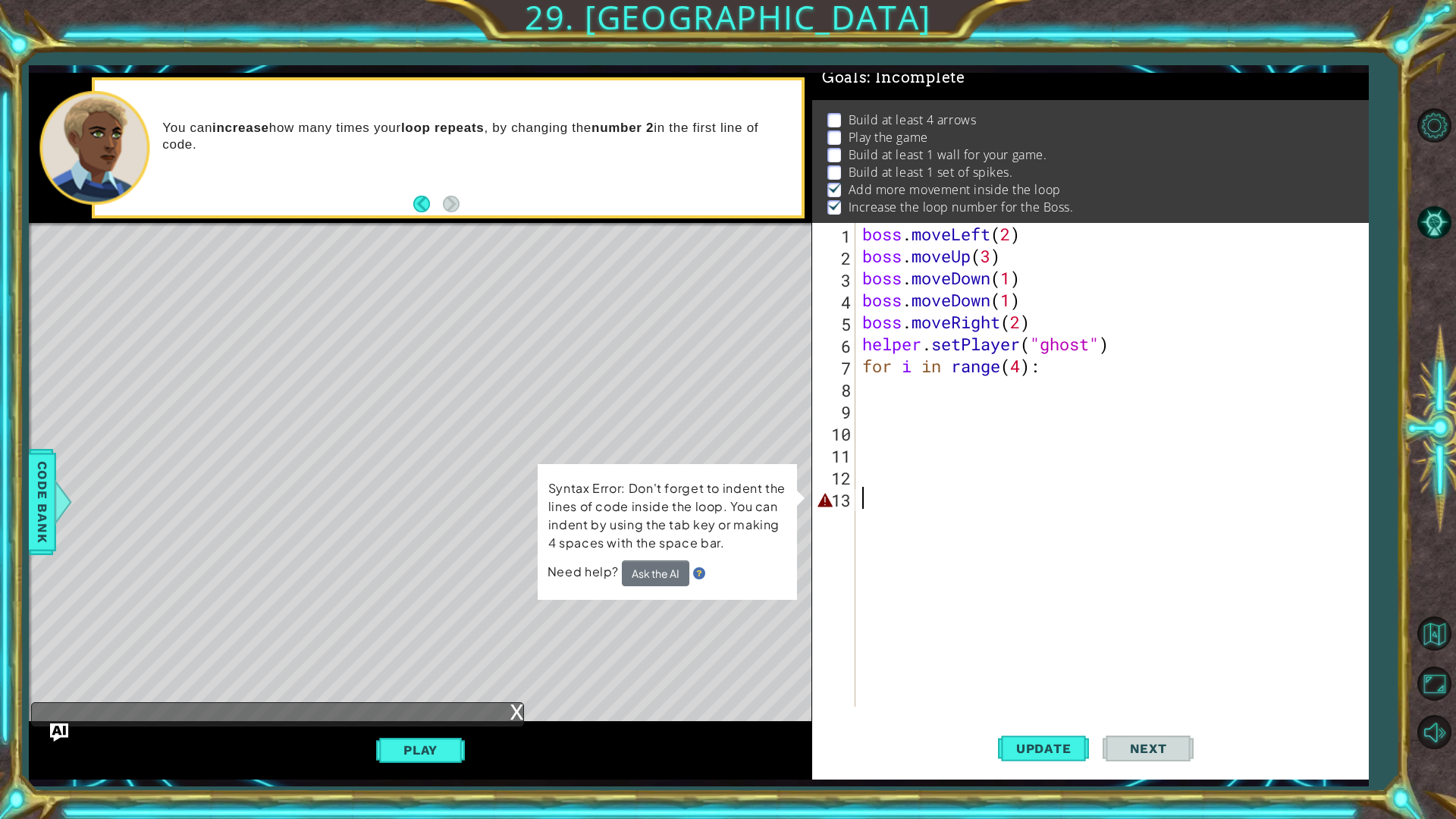
click at [1102, 502] on div "boss . moveLeft ( 2 ) boss . moveUp ( 3 ) boss . moveDown ( 1 ) boss . moveDown…" at bounding box center [1115, 487] width 512 height 528
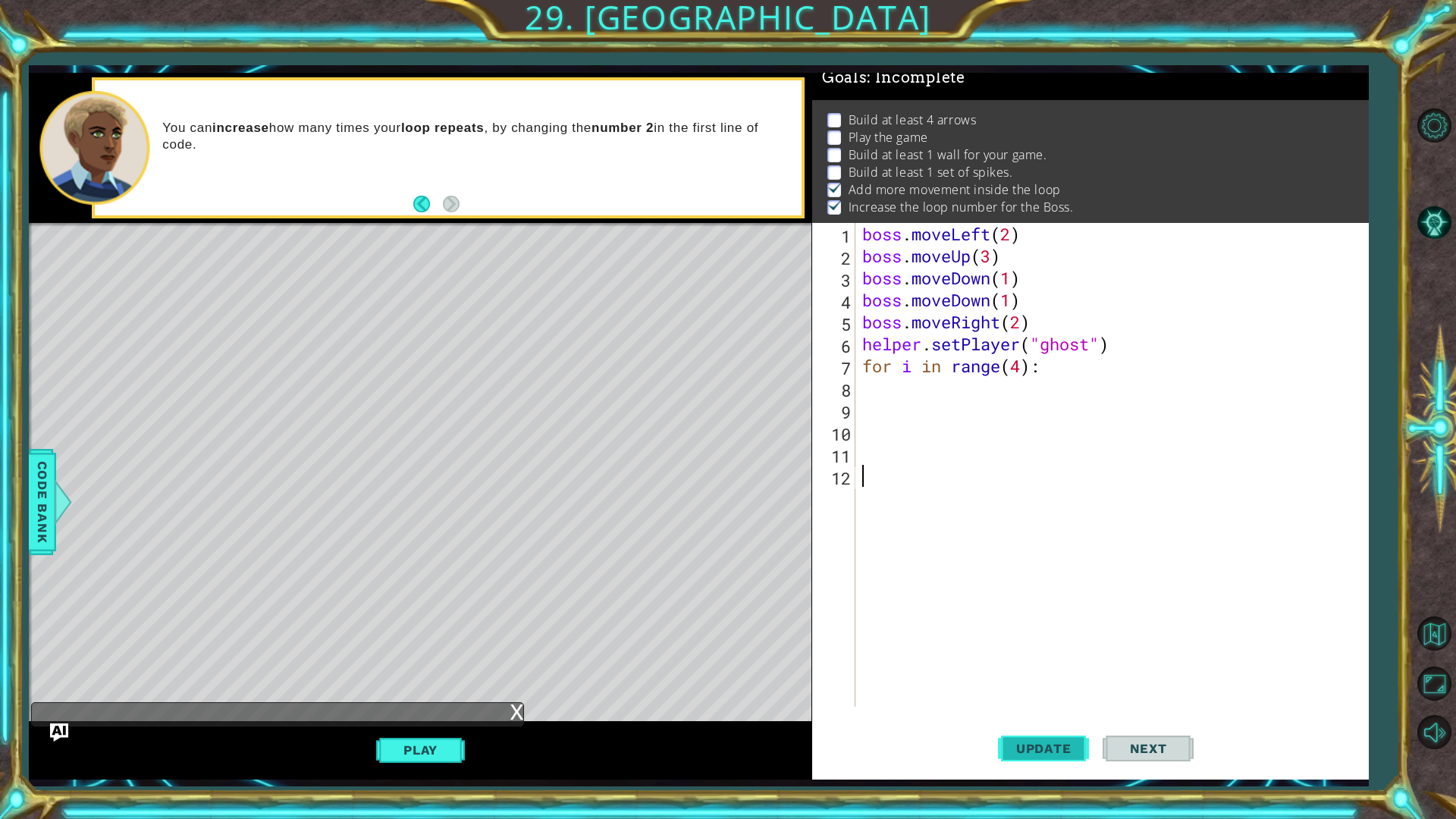
click at [1077, 650] on button "Update" at bounding box center [1043, 748] width 91 height 55
type textarea "for i in range(4):"
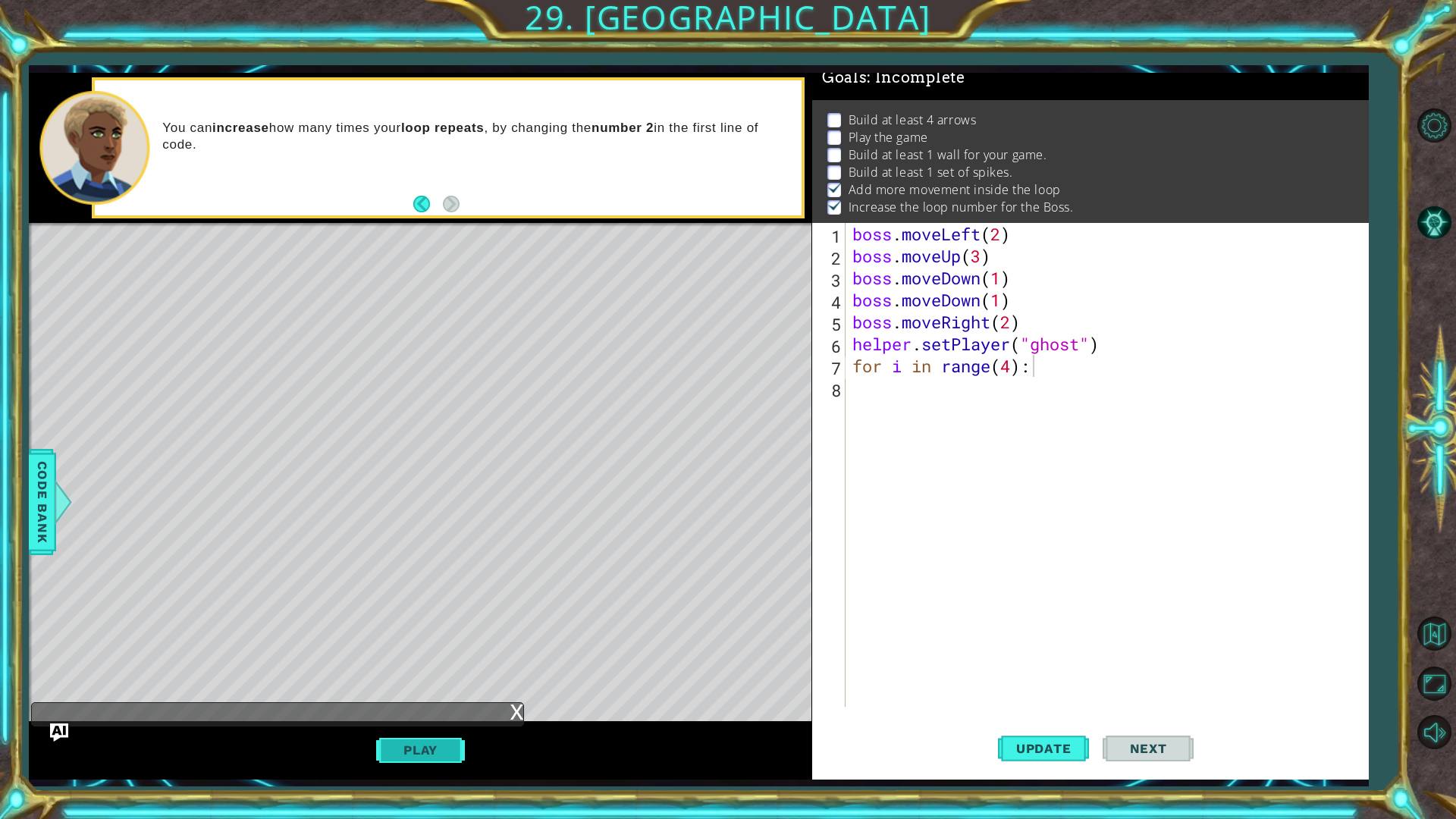
click at [415, 650] on button "Play" at bounding box center [420, 750] width 89 height 29
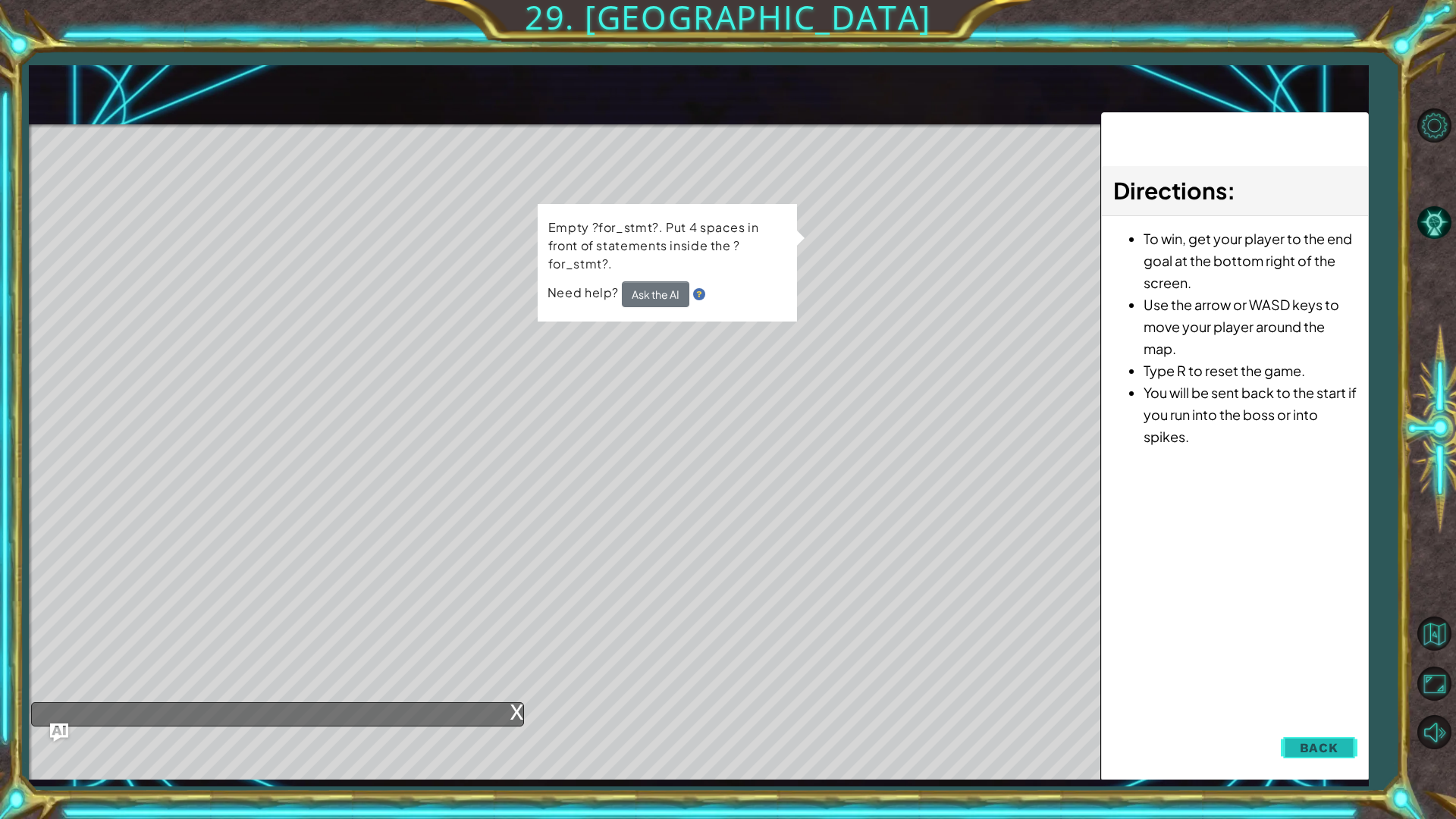
click at [1316, 650] on span "Back" at bounding box center [1319, 748] width 39 height 15
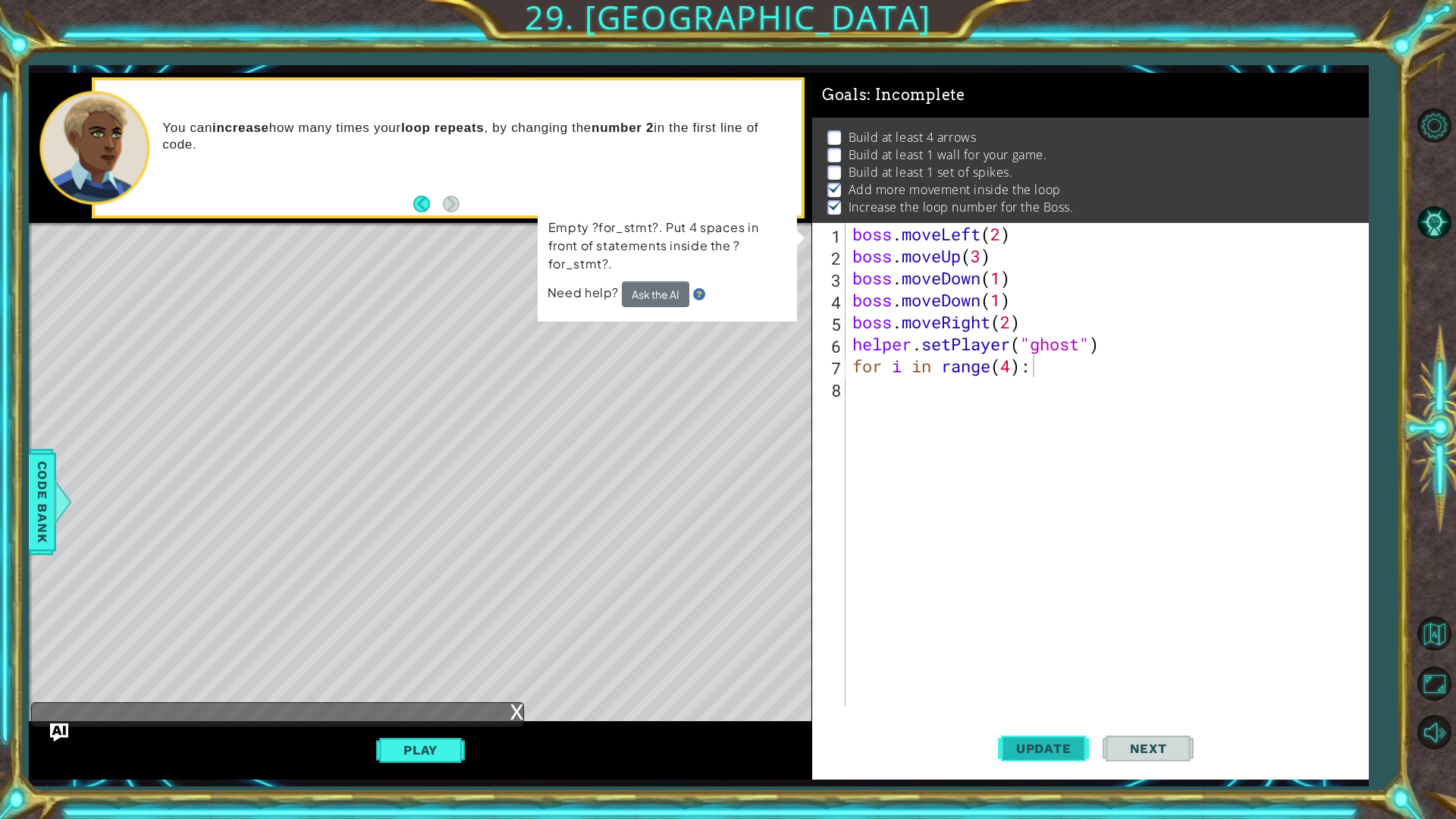
click at [1036, 650] on span "Update" at bounding box center [1043, 748] width 86 height 15
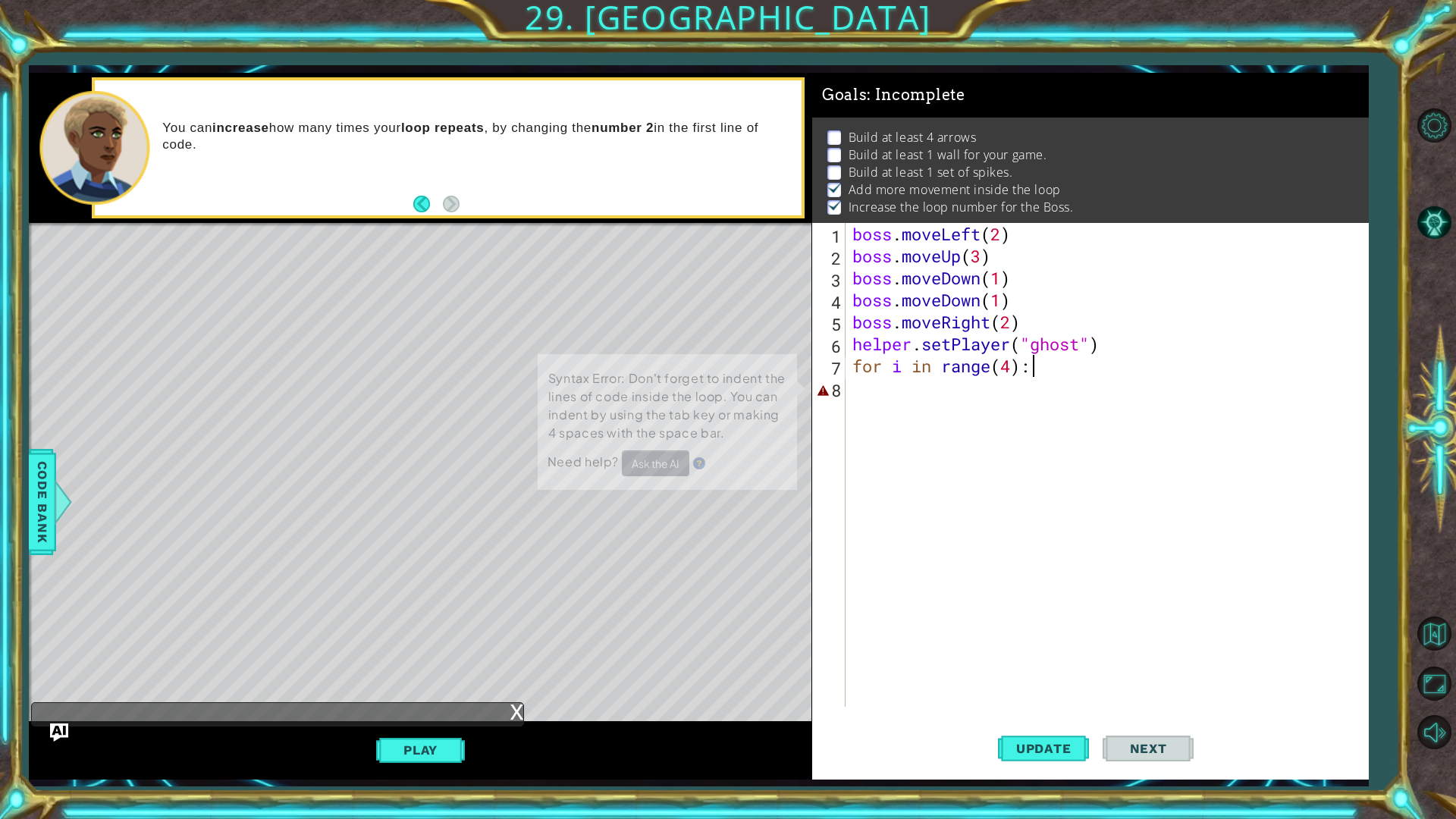
scroll to position [10, 0]
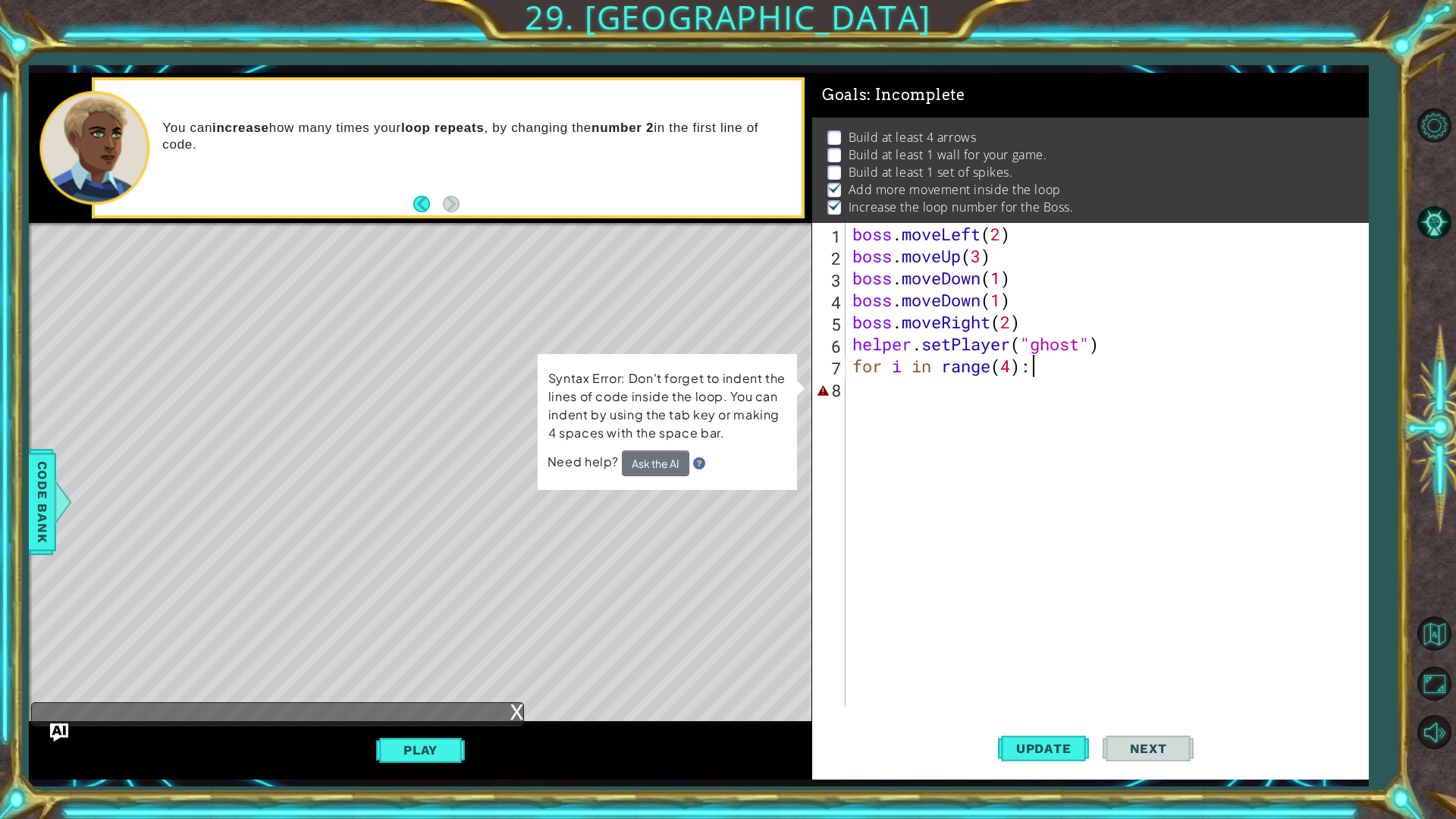
drag, startPoint x: 900, startPoint y: 380, endPoint x: 915, endPoint y: 385, distance: 15.8
click at [914, 383] on div "boss . moveLeft ( 2 ) boss . moveUp ( 3 ) boss . moveDown ( 1 ) boss . moveDown…" at bounding box center [1110, 487] width 522 height 528
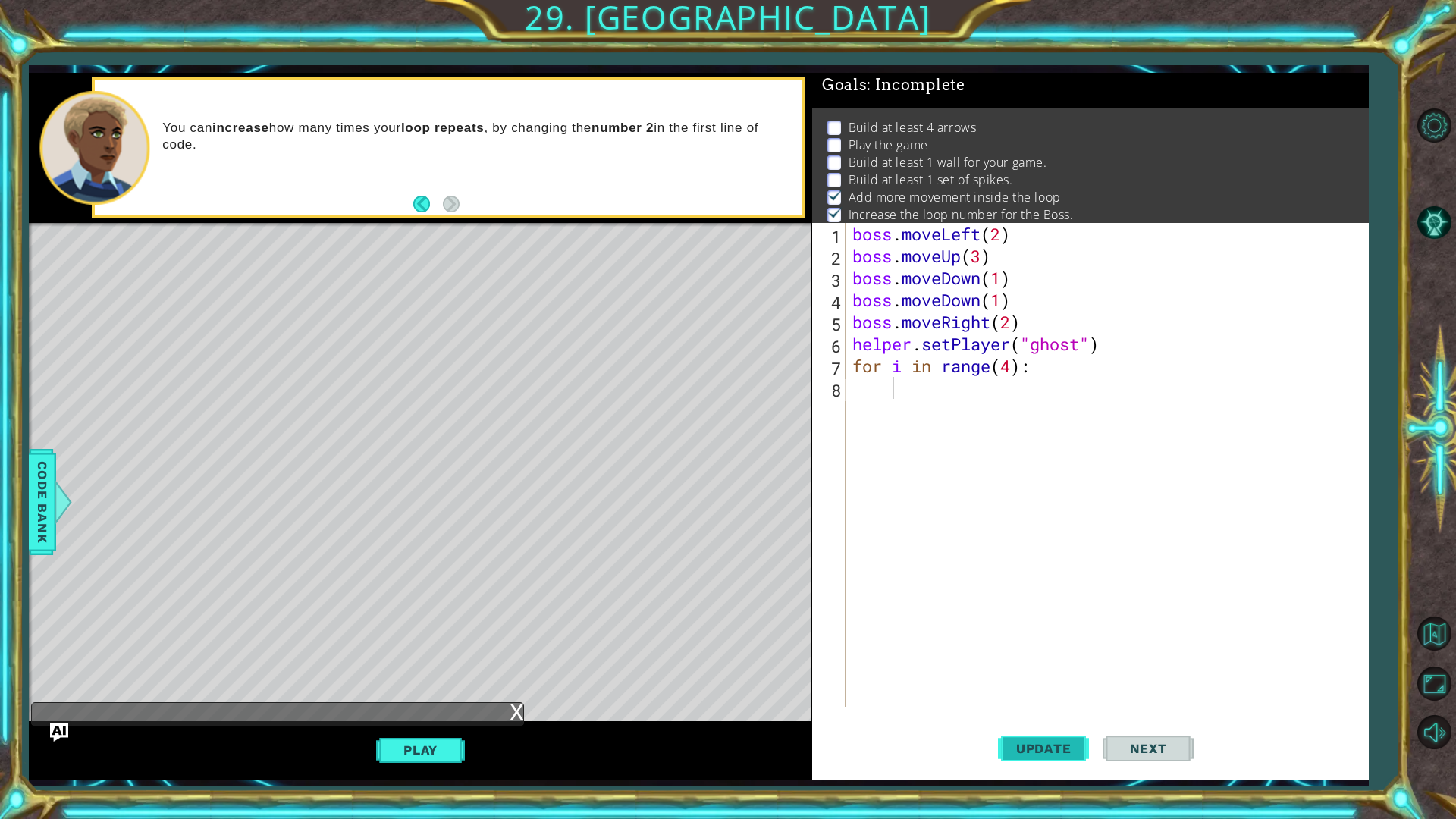
drag, startPoint x: 1058, startPoint y: 741, endPoint x: 1049, endPoint y: 742, distance: 9.1
click at [1058, 650] on span "Update" at bounding box center [1043, 748] width 86 height 15
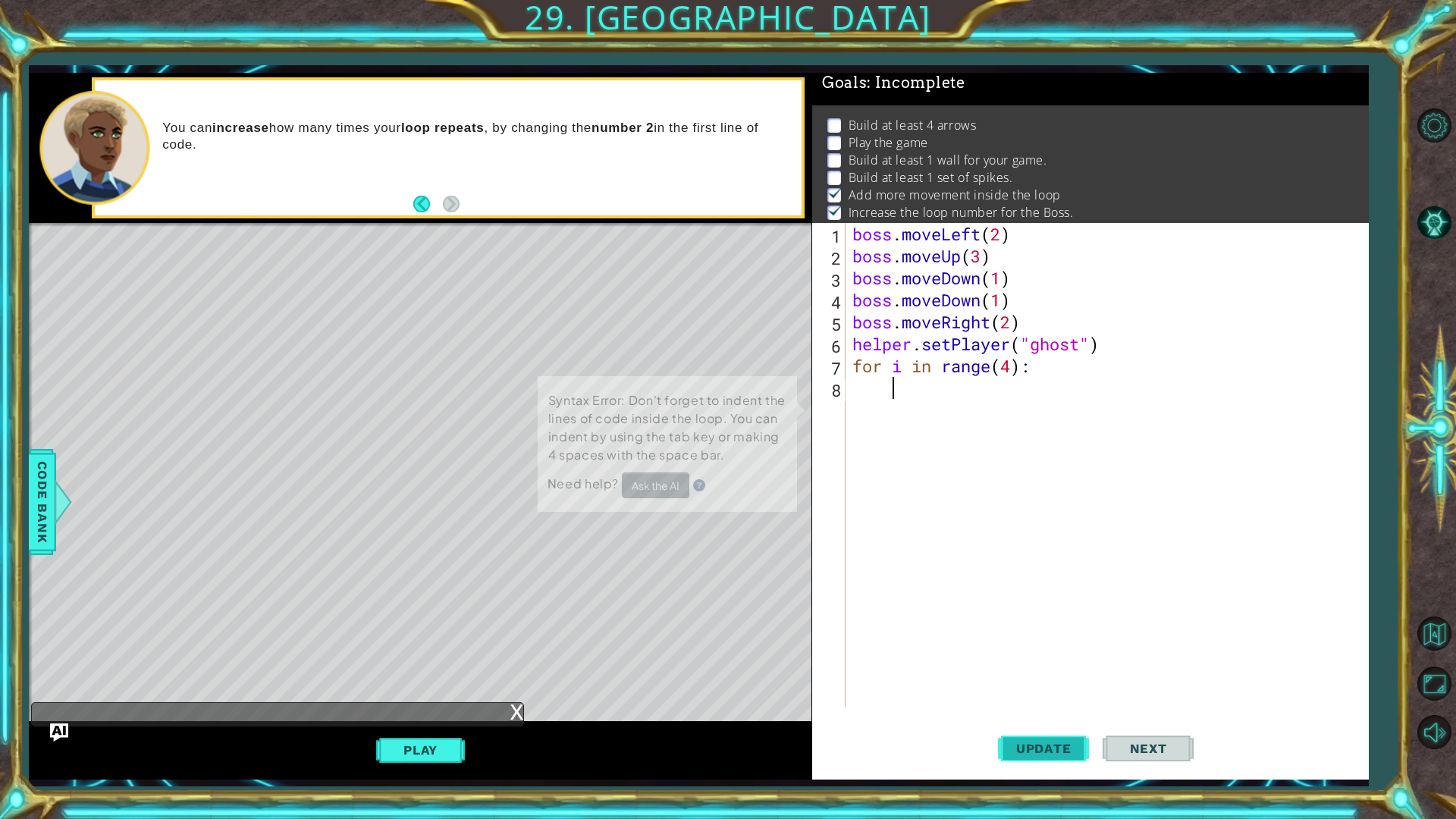
scroll to position [18, 0]
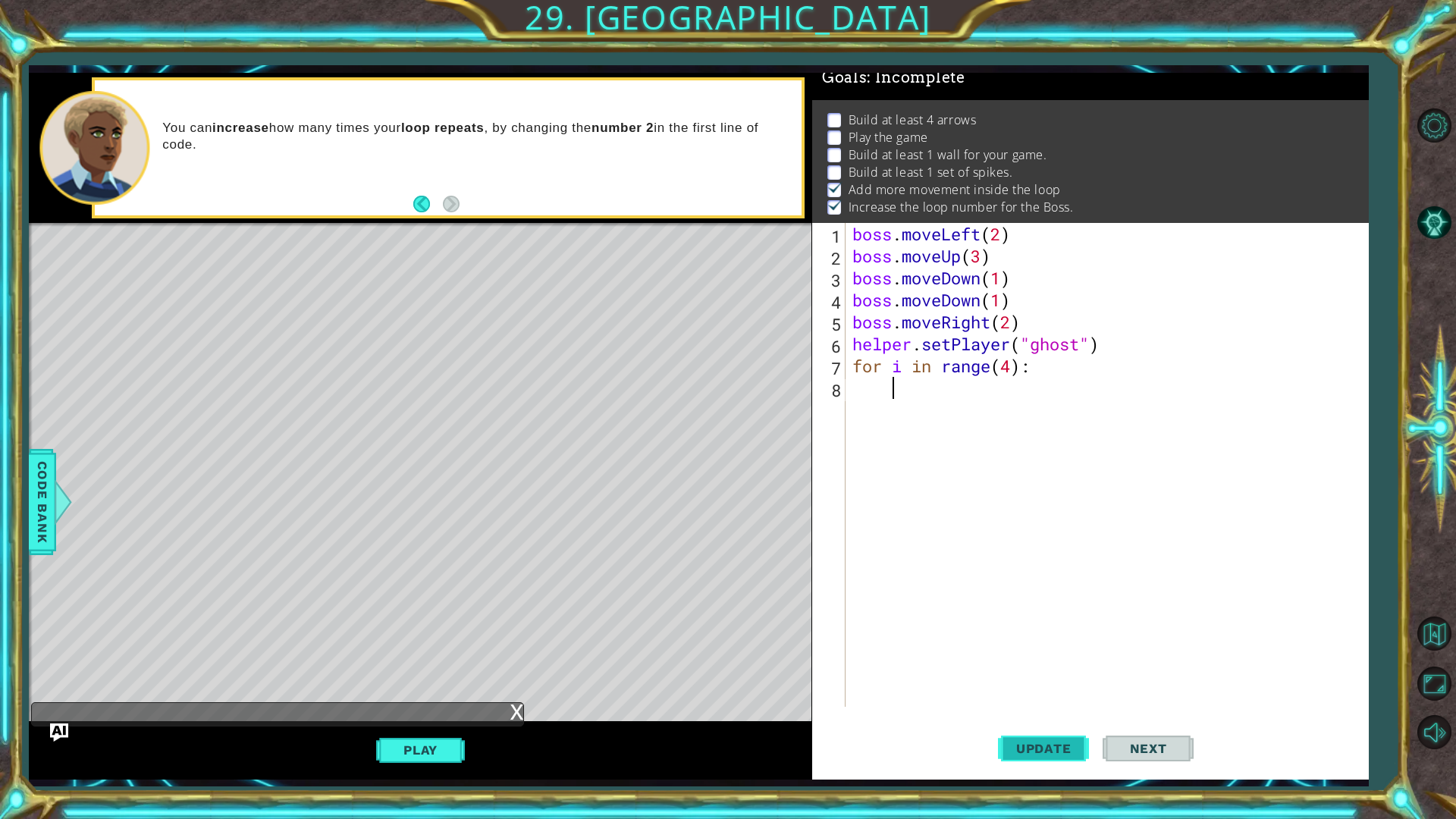
drag, startPoint x: 1025, startPoint y: 754, endPoint x: 1040, endPoint y: 761, distance: 16.6
click at [1028, 650] on span "Update" at bounding box center [1043, 748] width 86 height 15
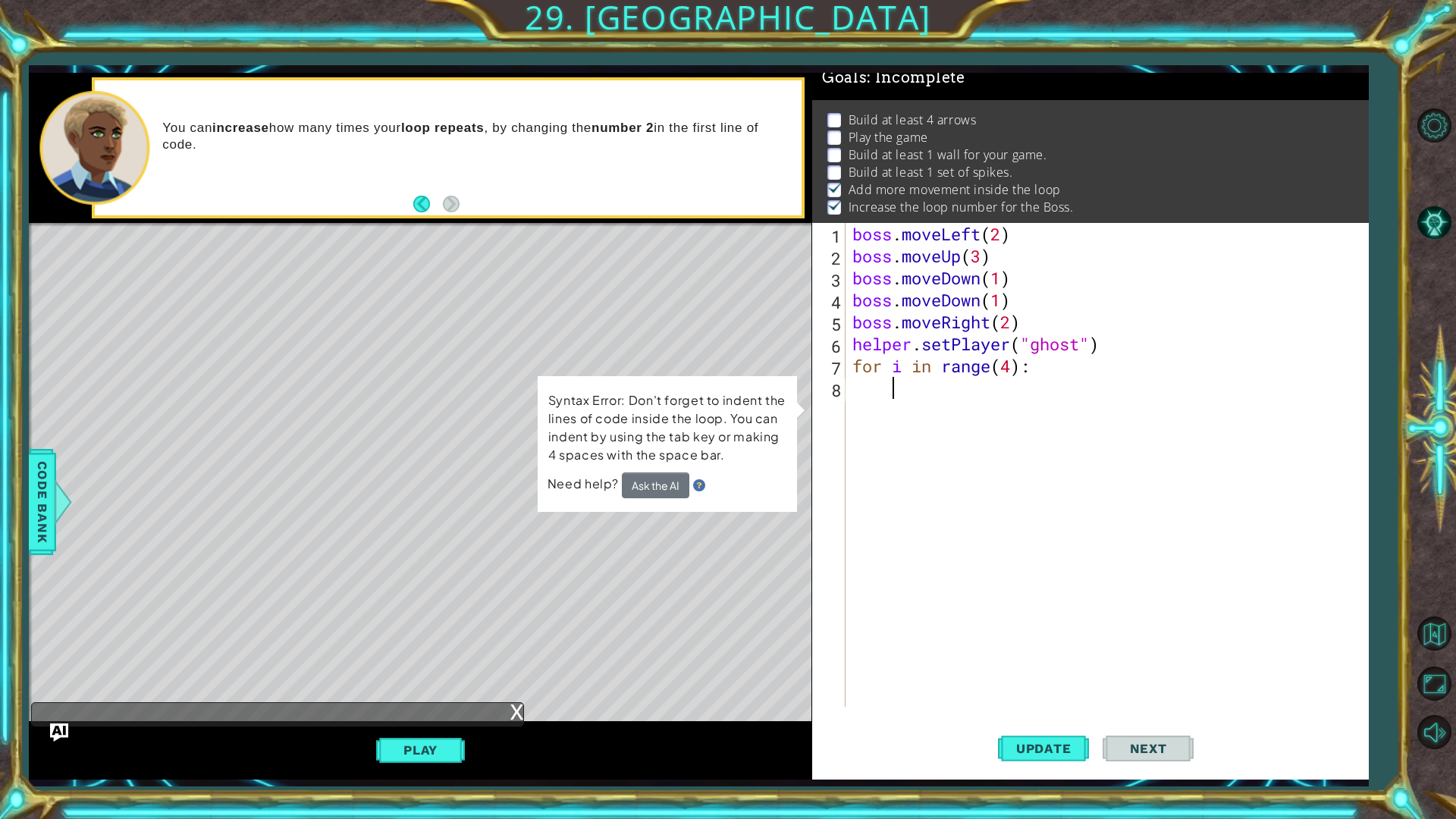
click at [897, 408] on div "boss . moveLeft ( 2 ) boss . moveUp ( 3 ) boss . moveDown ( 1 ) boss . moveDown…" at bounding box center [1110, 487] width 522 height 528
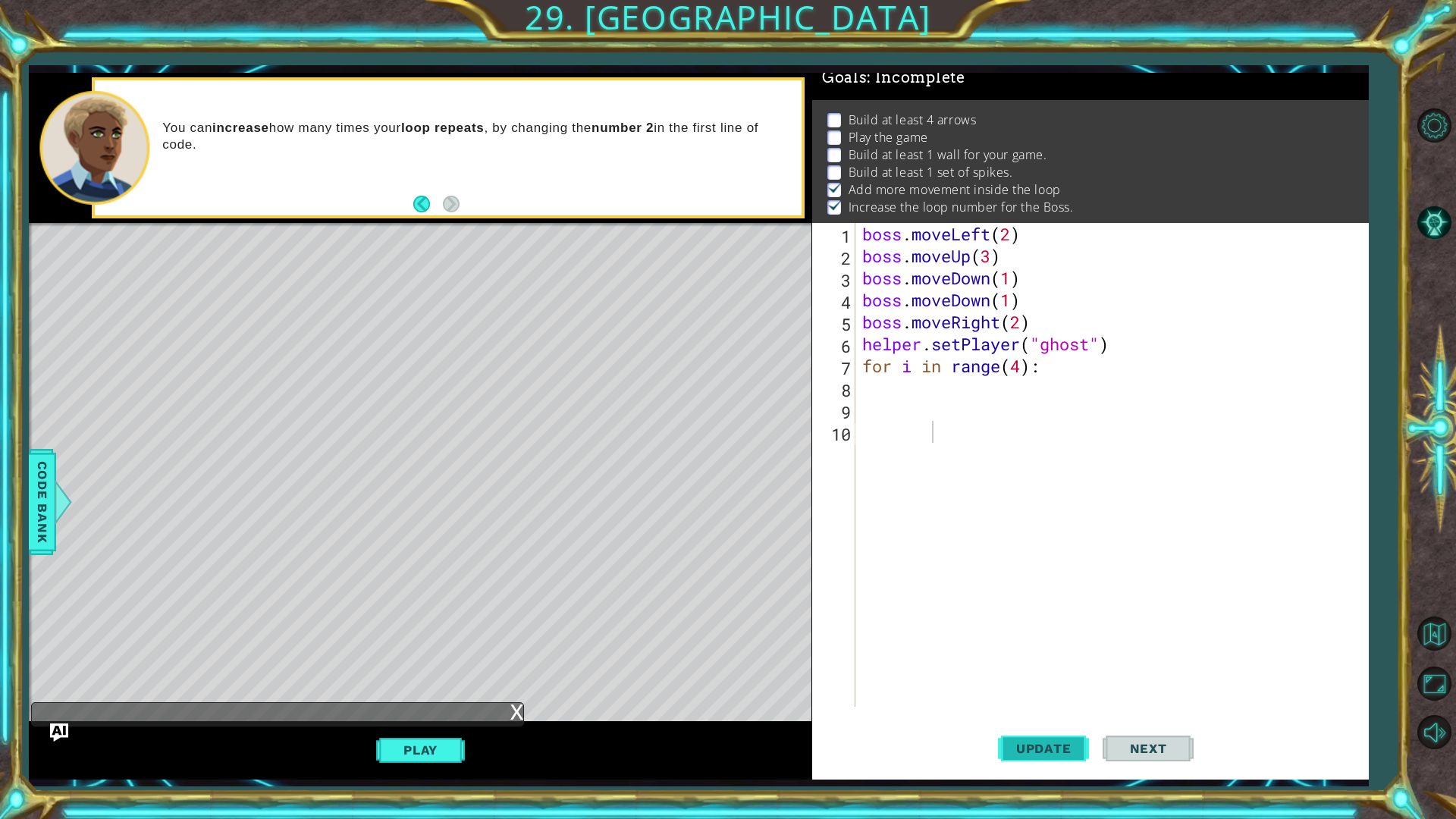
drag, startPoint x: 1002, startPoint y: 720, endPoint x: 1020, endPoint y: 741, distance: 27.7
click at [1003, 650] on button "Update" at bounding box center [1043, 748] width 91 height 55
click at [1020, 650] on span "Update" at bounding box center [1043, 748] width 86 height 15
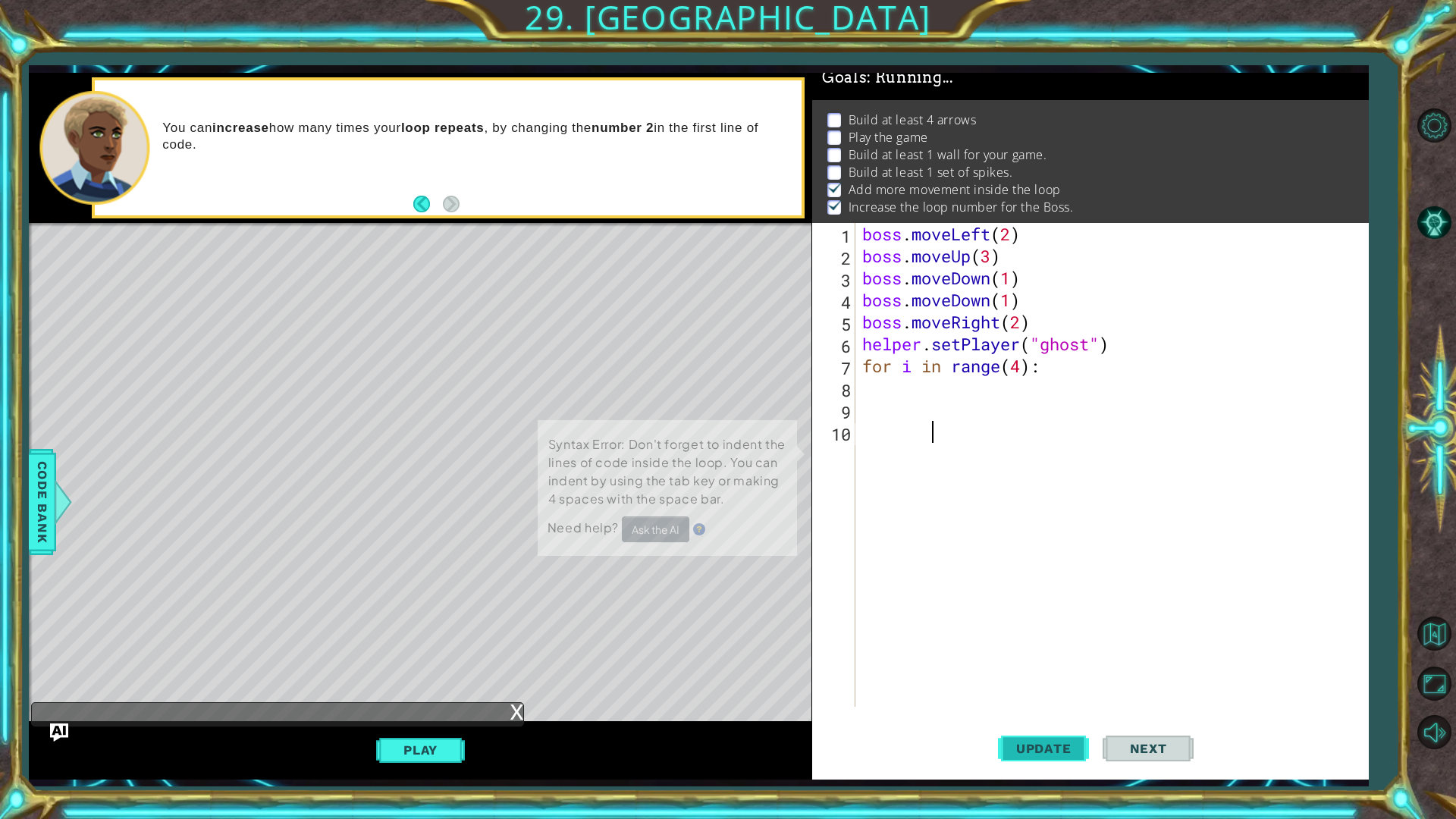
click at [1020, 650] on span "Update" at bounding box center [1043, 748] width 86 height 15
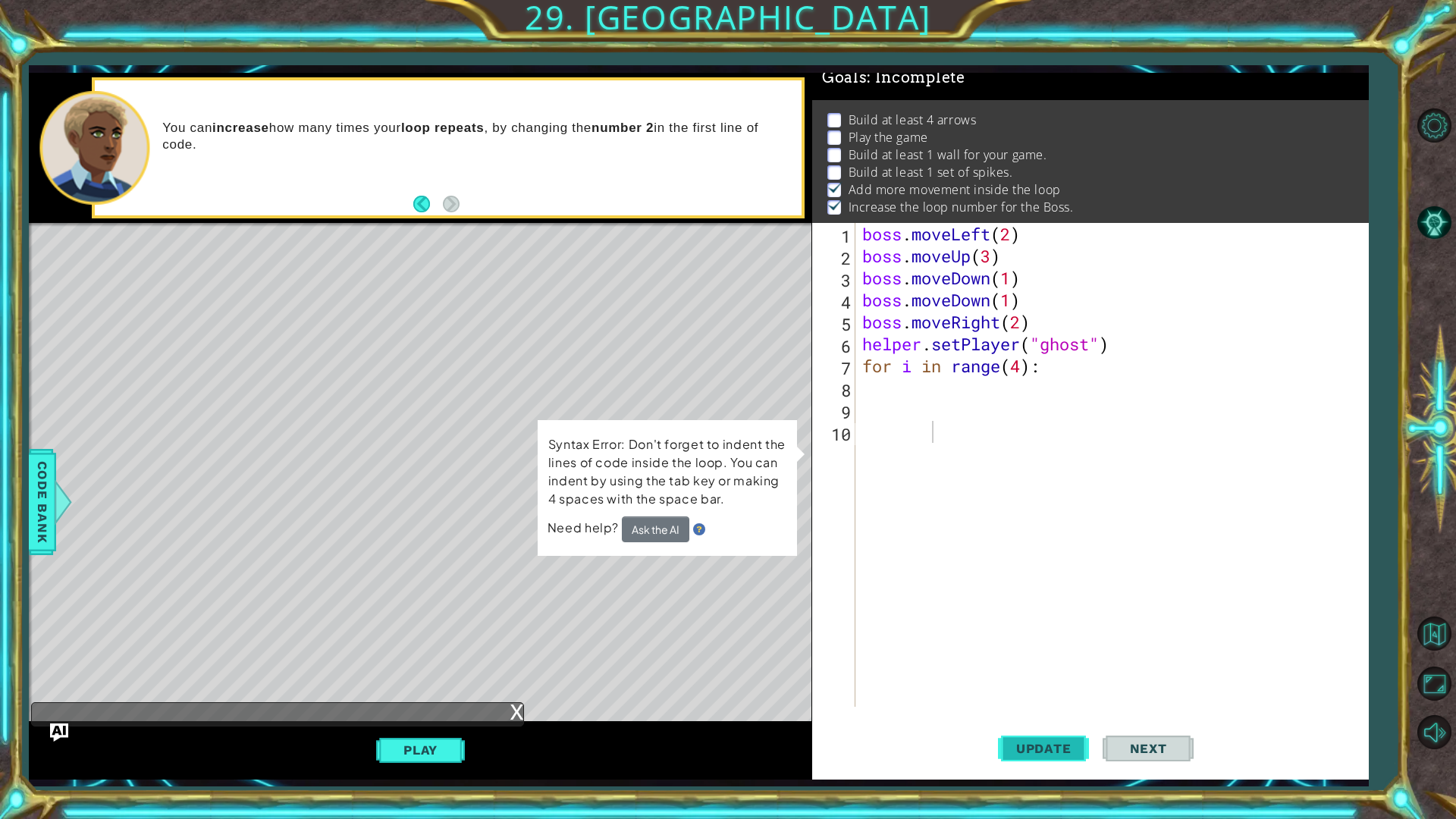
click at [1020, 650] on span "Update" at bounding box center [1043, 748] width 86 height 15
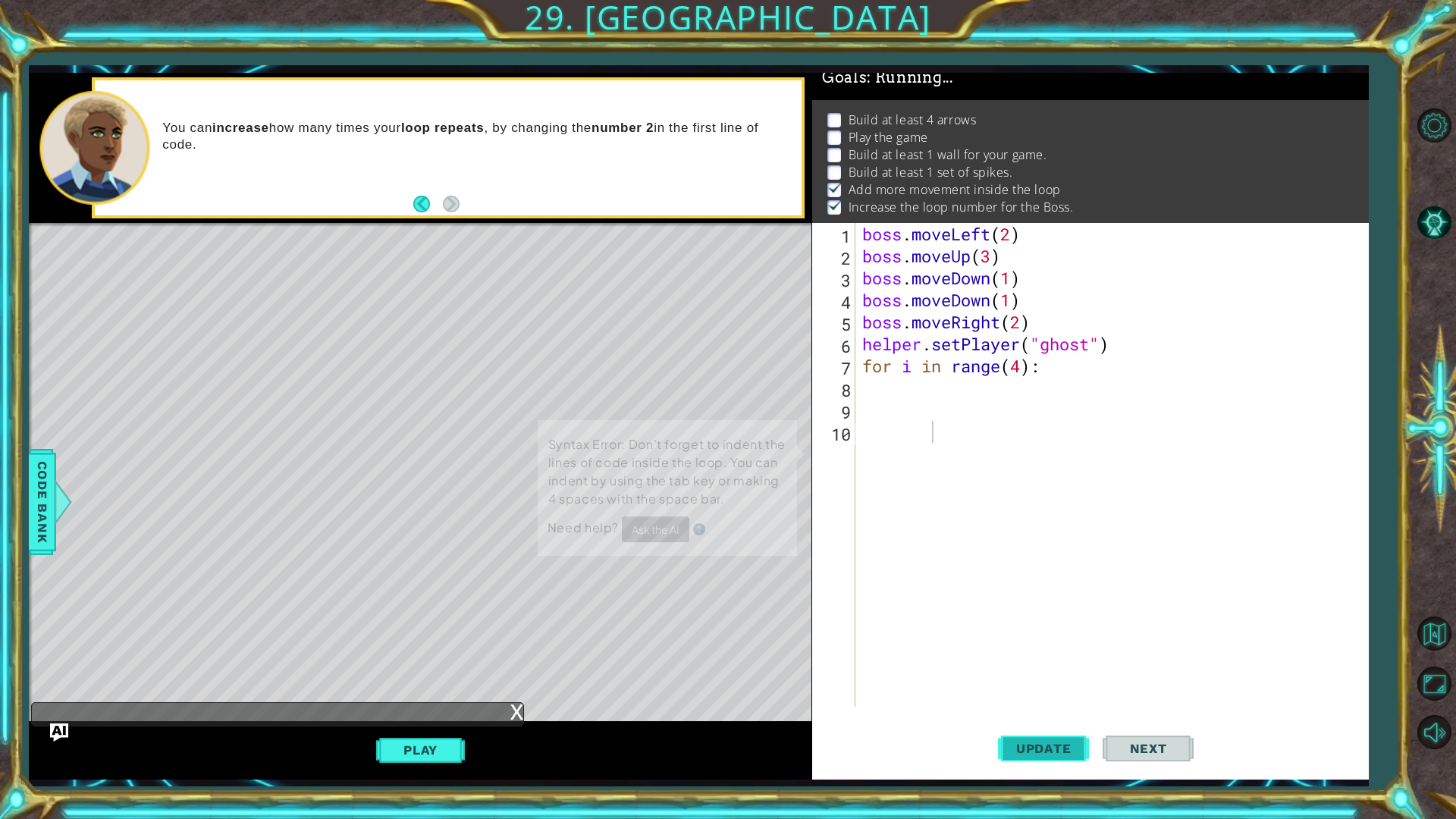
click at [1020, 650] on span "Update" at bounding box center [1043, 748] width 86 height 15
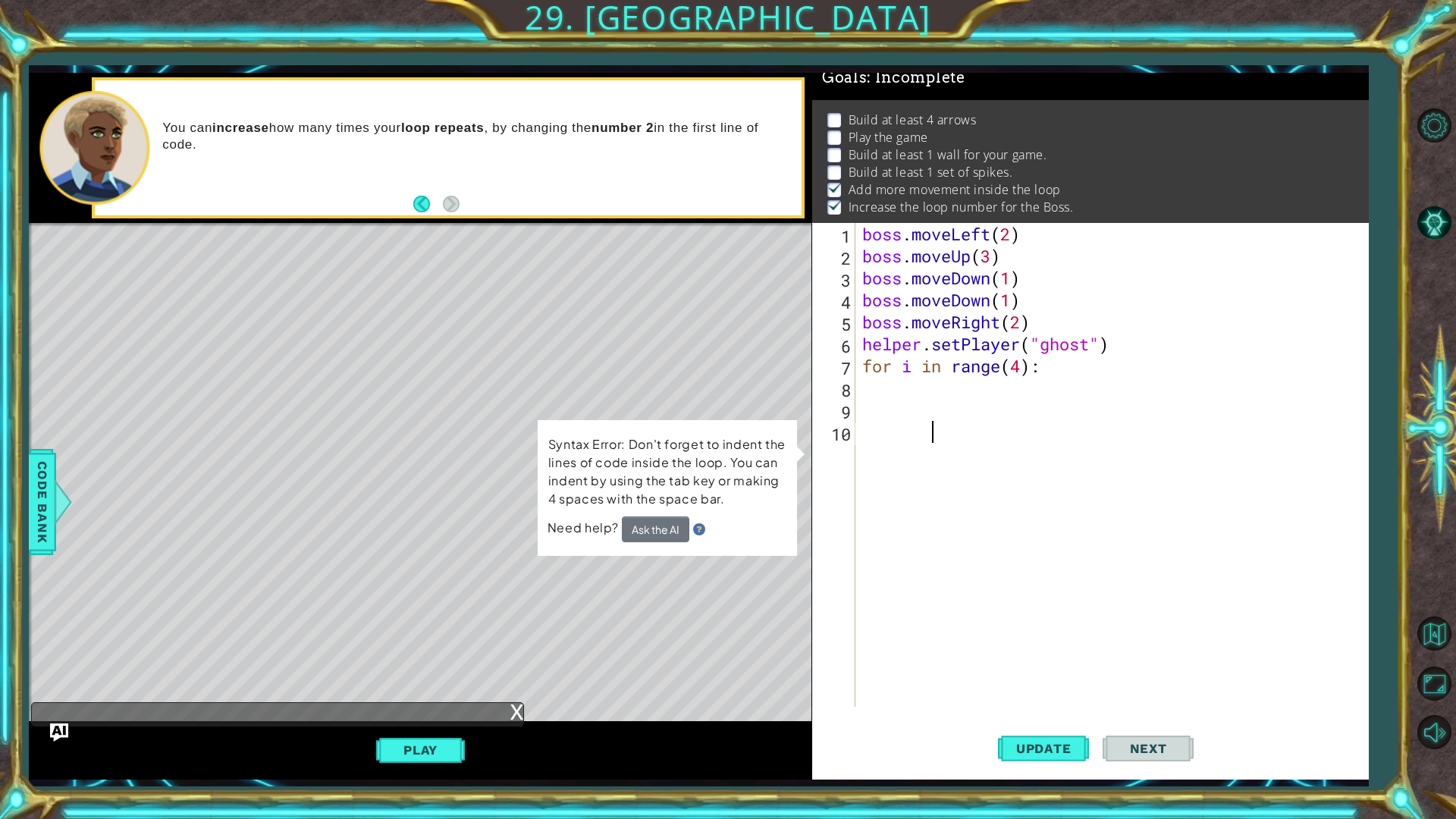
click at [641, 477] on p "Syntax Error: Don't forget to indent the lines of code inside the loop. You can…" at bounding box center [667, 471] width 239 height 77
click at [653, 508] on p "Syntax Error: Don't forget to indent the lines of code inside the loop. You can…" at bounding box center [668, 472] width 238 height 73
click at [659, 518] on button "Ask the AI" at bounding box center [655, 529] width 68 height 27
click at [660, 531] on button "Ask the AI" at bounding box center [655, 530] width 68 height 26
click at [662, 533] on button "Ask the AI" at bounding box center [654, 529] width 68 height 27
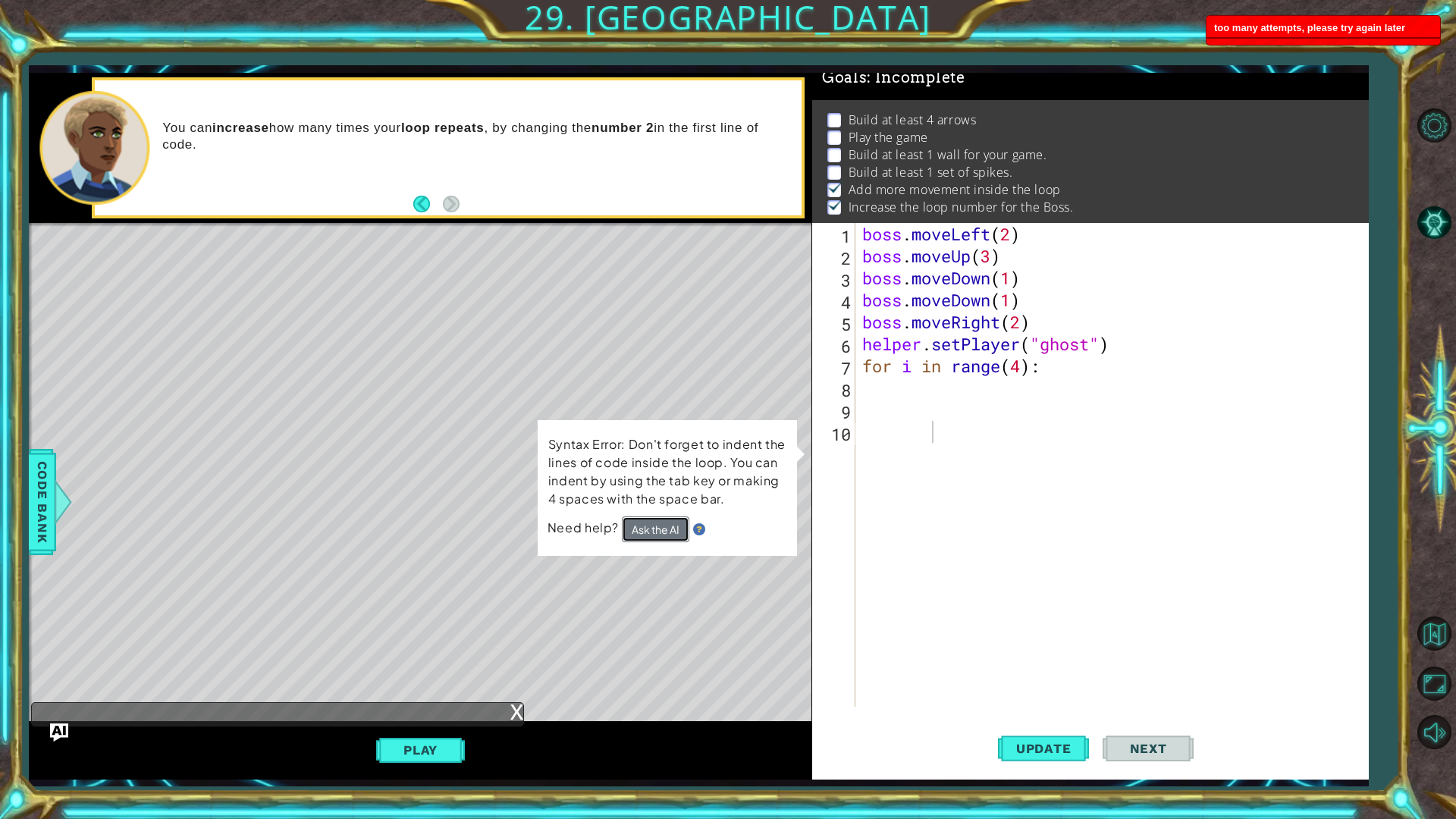
click at [662, 533] on button "Ask the AI" at bounding box center [655, 529] width 68 height 26
click at [662, 532] on button "Ask the AI" at bounding box center [654, 529] width 68 height 27
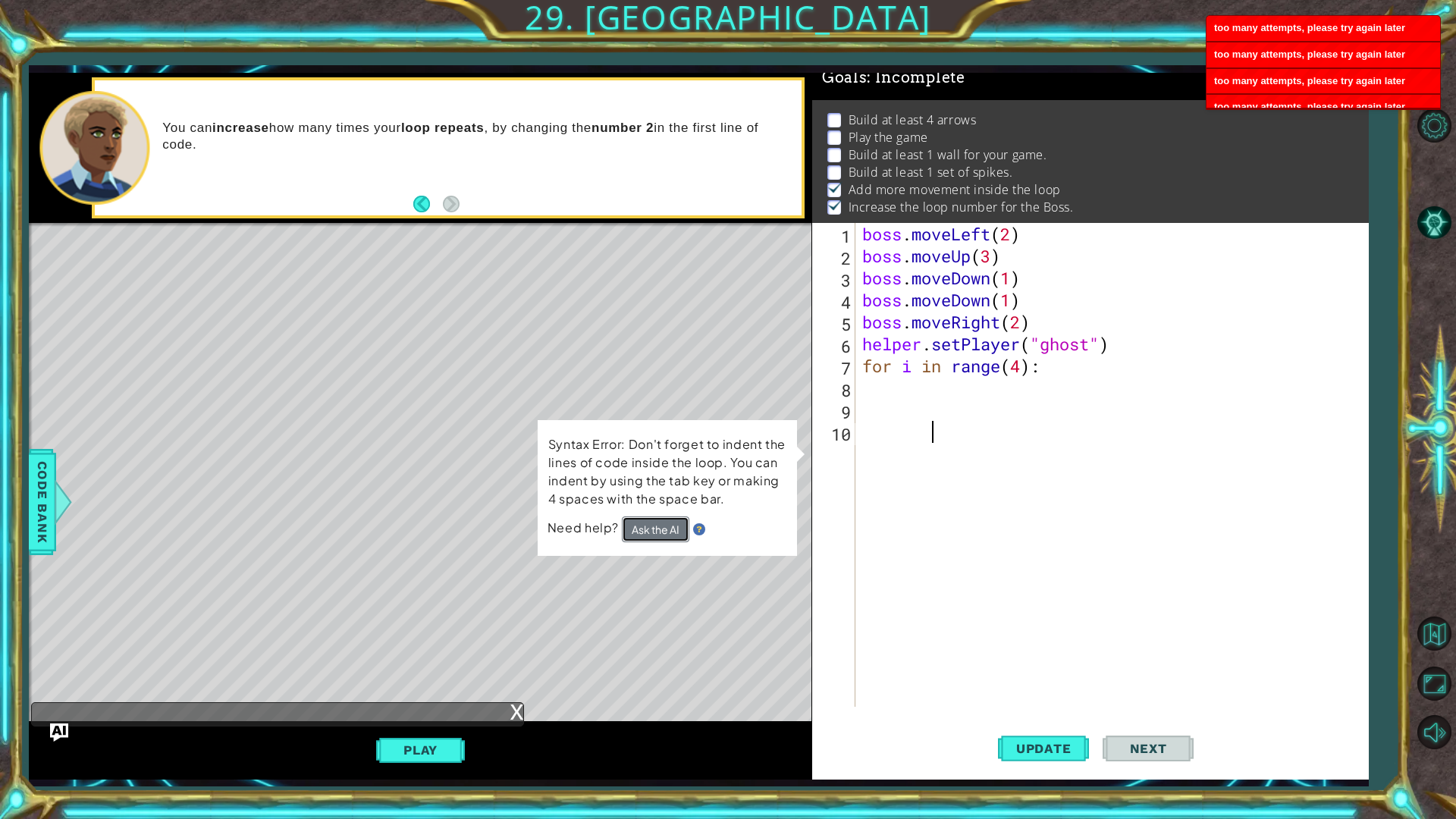
click at [662, 531] on button "Ask the AI" at bounding box center [654, 529] width 68 height 27
click at [660, 528] on button "Ask the AI" at bounding box center [654, 529] width 68 height 27
click at [656, 524] on button "Ask the AI" at bounding box center [655, 529] width 68 height 27
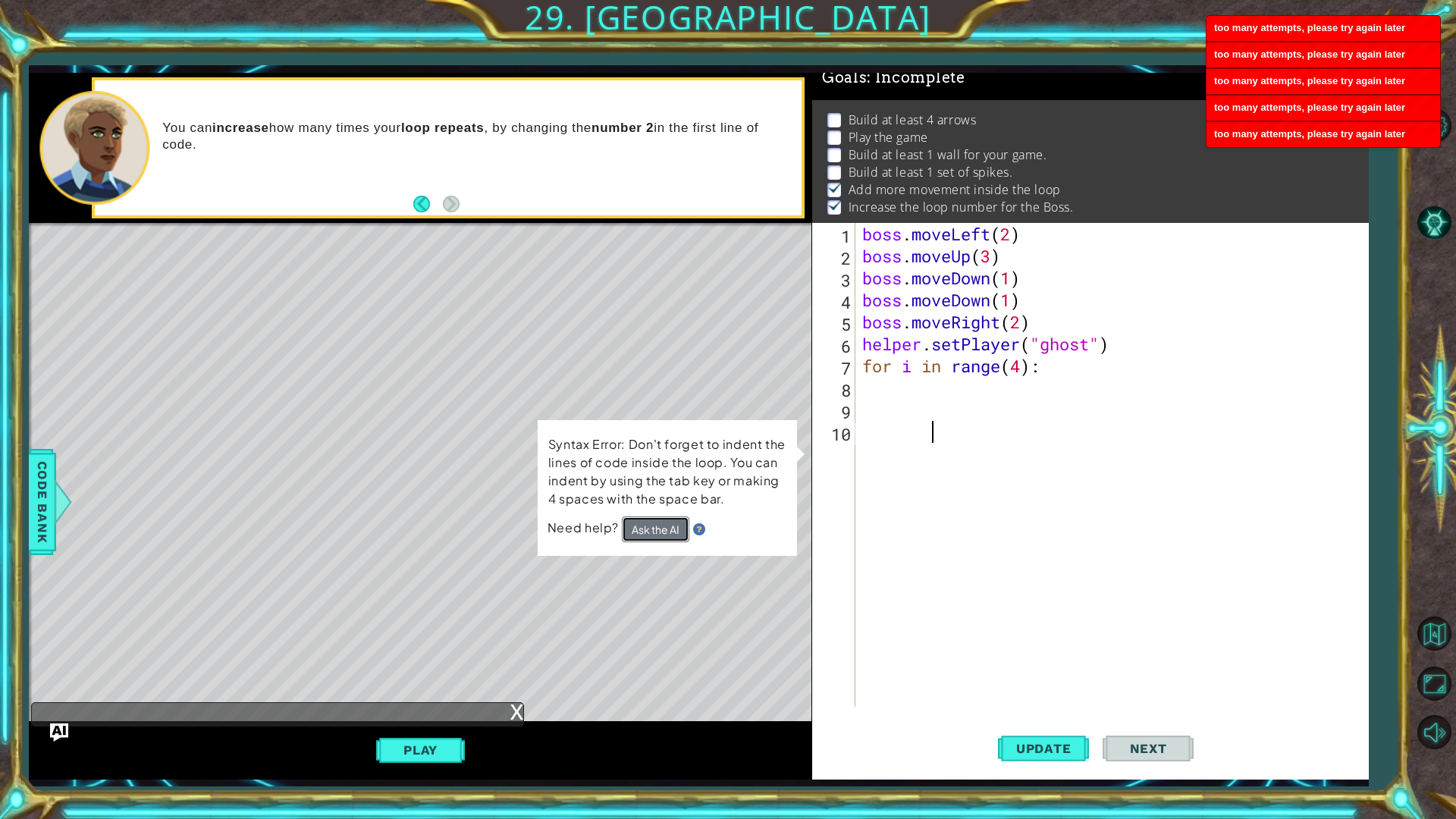
click at [656, 523] on button "Ask the AI" at bounding box center [655, 529] width 68 height 26
click at [656, 523] on button "Ask the AI" at bounding box center [654, 529] width 68 height 27
click at [656, 522] on button "Ask the AI" at bounding box center [654, 529] width 68 height 27
click at [652, 521] on button "Ask the AI" at bounding box center [654, 529] width 68 height 27
click at [649, 518] on button "Ask the AI" at bounding box center [654, 529] width 68 height 27
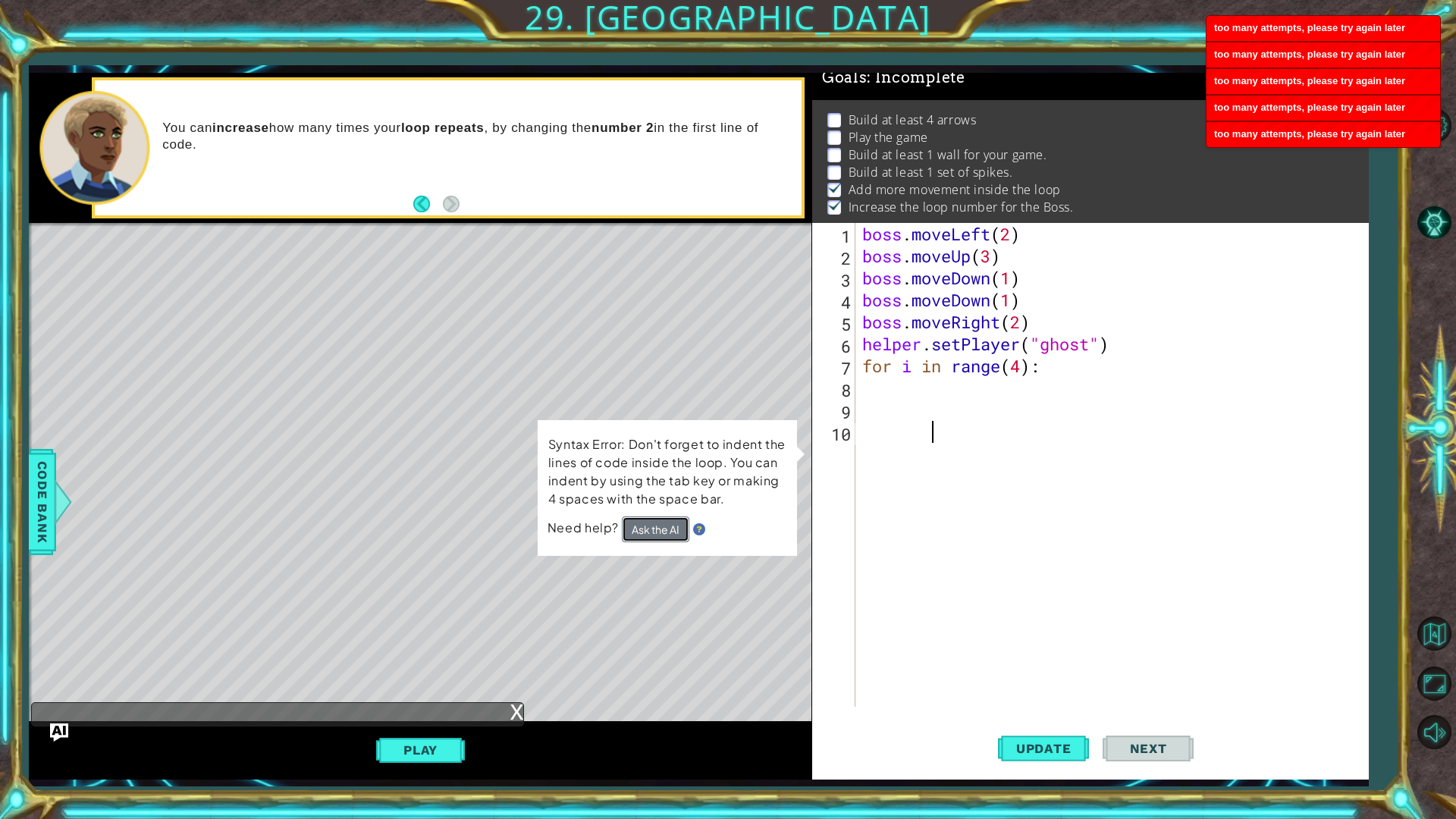
click at [649, 518] on button "Ask the AI" at bounding box center [655, 529] width 68 height 27
click at [651, 518] on button "Ask the AI" at bounding box center [655, 529] width 68 height 27
click at [651, 518] on button "Ask the AI" at bounding box center [655, 530] width 68 height 27
drag, startPoint x: 651, startPoint y: 518, endPoint x: 665, endPoint y: 523, distance: 14.9
click at [649, 518] on button "Ask the AI" at bounding box center [655, 530] width 68 height 27
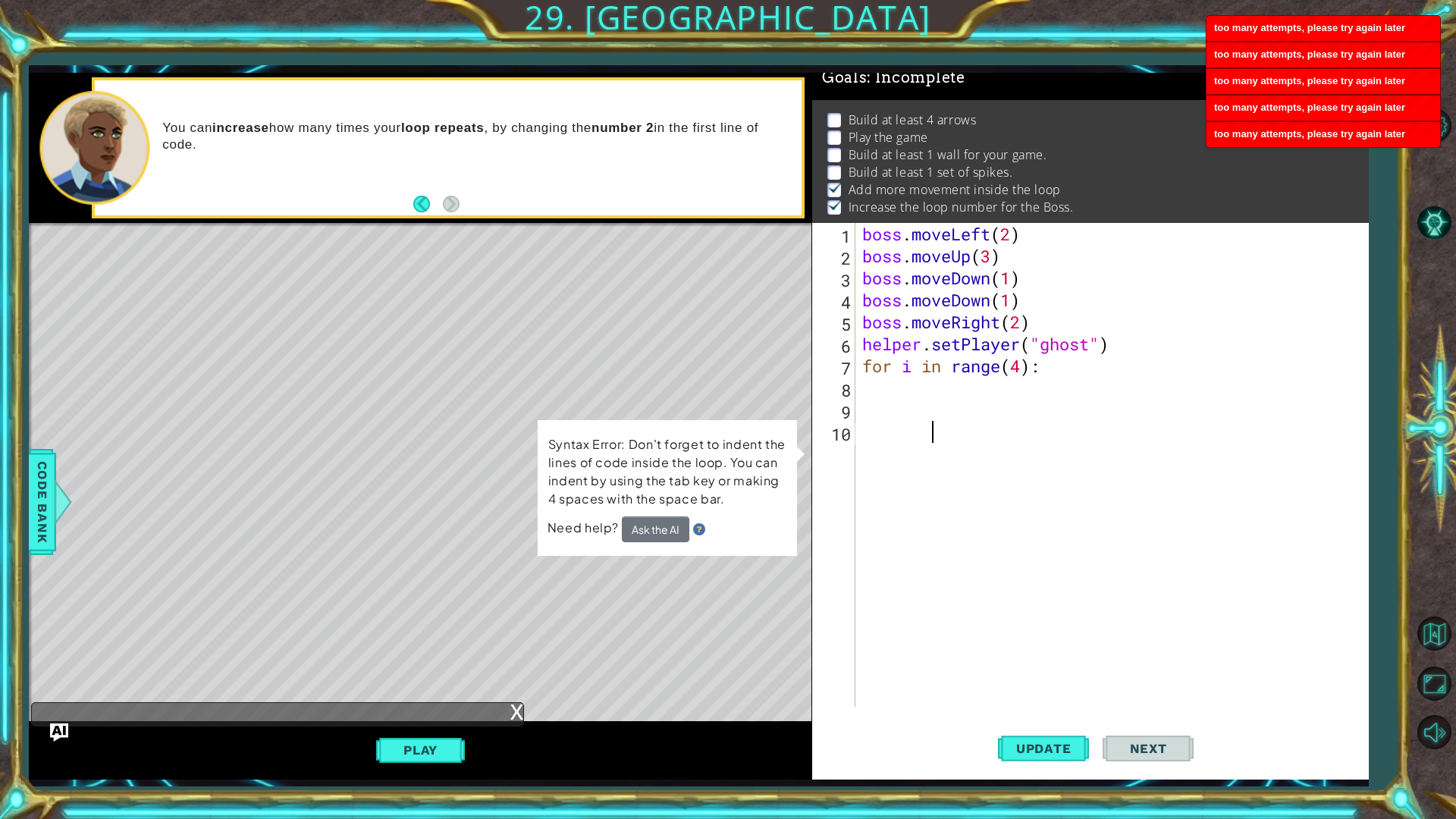
click at [698, 531] on img at bounding box center [699, 529] width 12 height 12
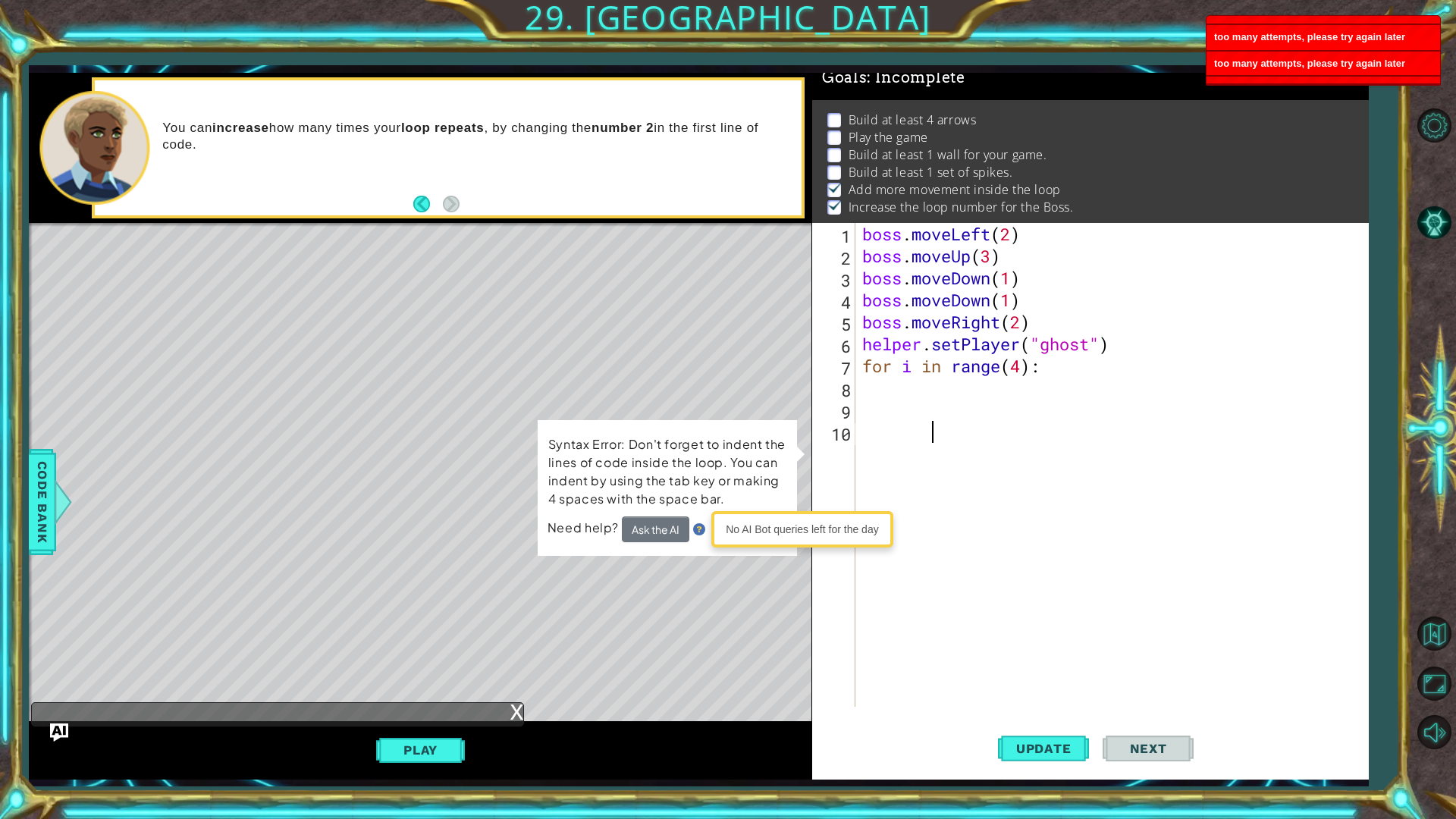
click at [904, 598] on div "boss . moveLeft ( 2 ) boss . moveUp ( 3 ) boss . moveDown ( 1 ) boss . moveDown…" at bounding box center [1115, 487] width 512 height 528
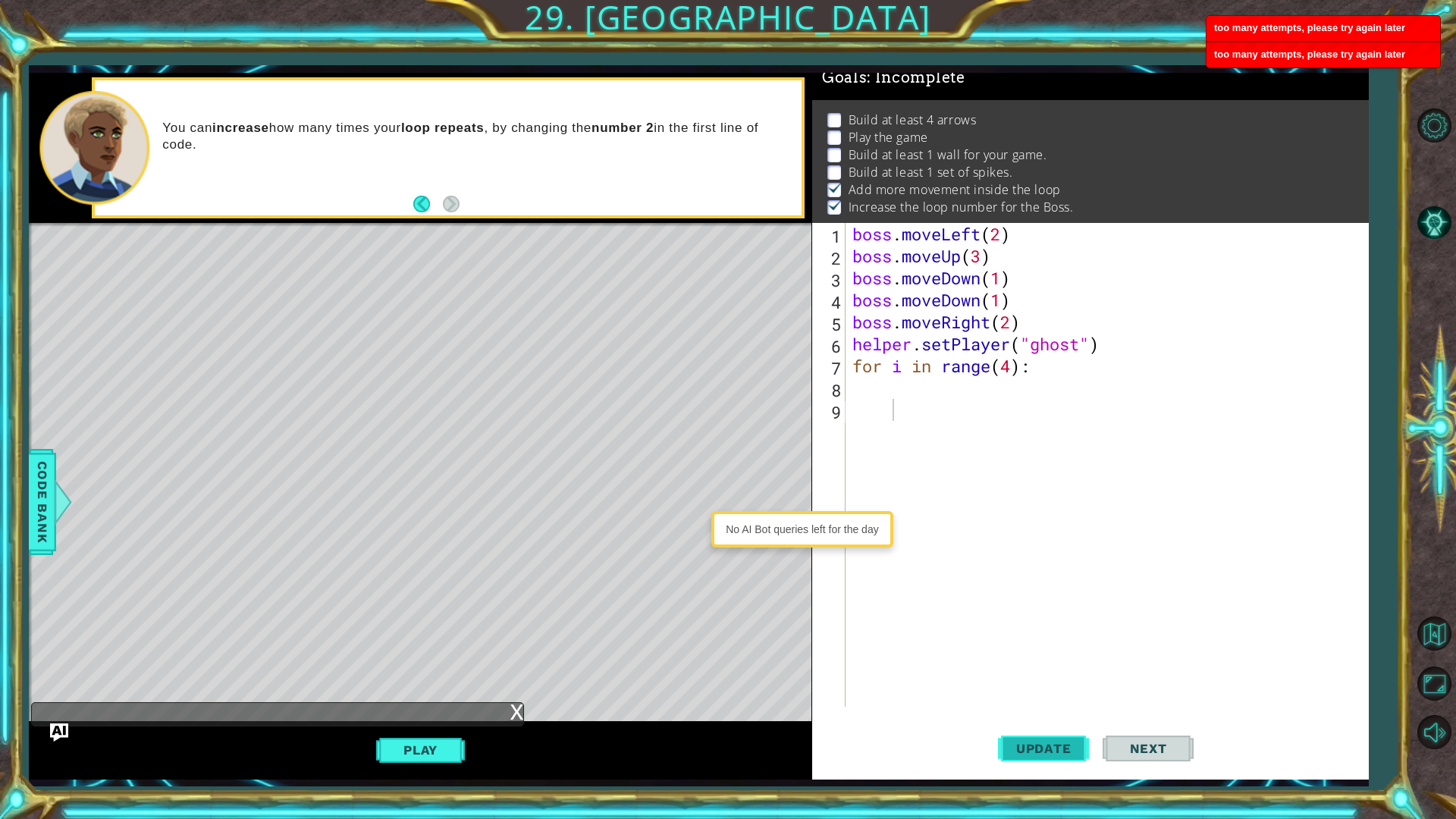
drag, startPoint x: 1001, startPoint y: 753, endPoint x: 1043, endPoint y: 758, distance: 42.3
click at [1011, 650] on button "Update" at bounding box center [1043, 748] width 91 height 55
click at [1066, 650] on button "Update" at bounding box center [1043, 748] width 91 height 55
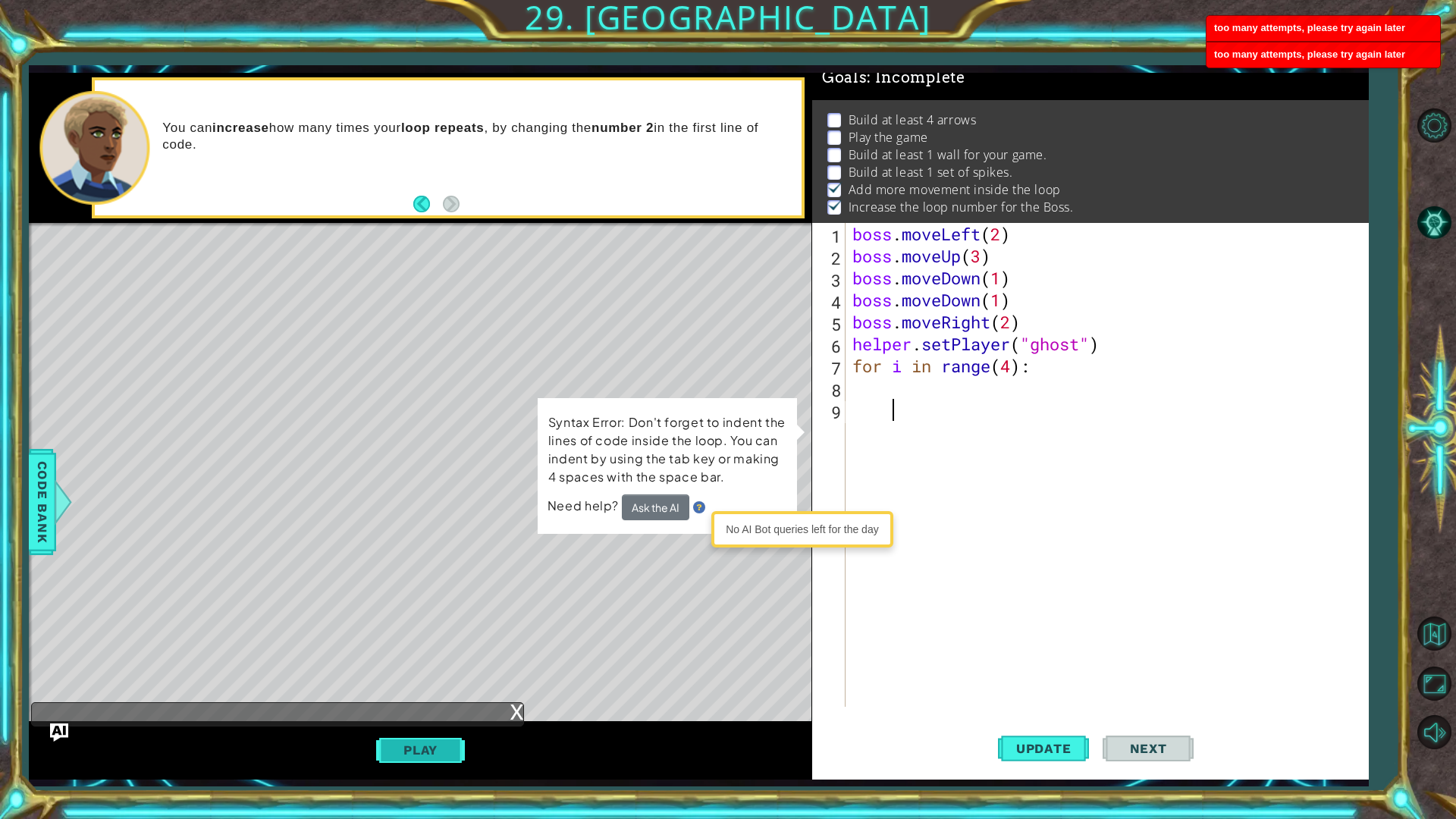
click at [400, 650] on button "Play" at bounding box center [420, 750] width 89 height 29
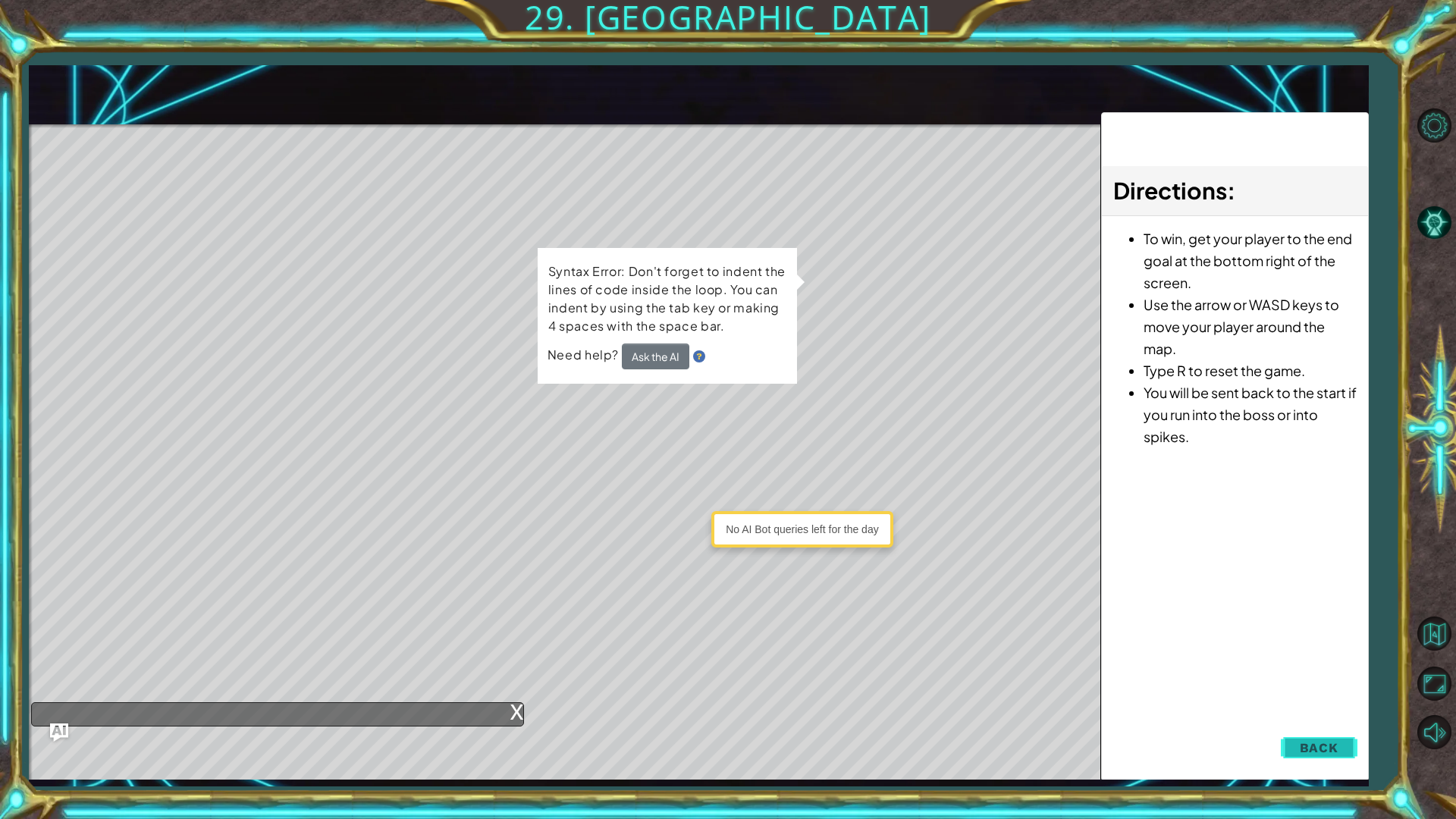
drag, startPoint x: 1370, startPoint y: 745, endPoint x: 1354, endPoint y: 762, distance: 23.3
click at [1360, 650] on div "1 ההההההההההההההההההההההההההההההההההההההההההההההההההההההההההההההההההההההההההההה…" at bounding box center [728, 409] width 1456 height 819
click at [1348, 650] on button "Back" at bounding box center [1319, 748] width 77 height 30
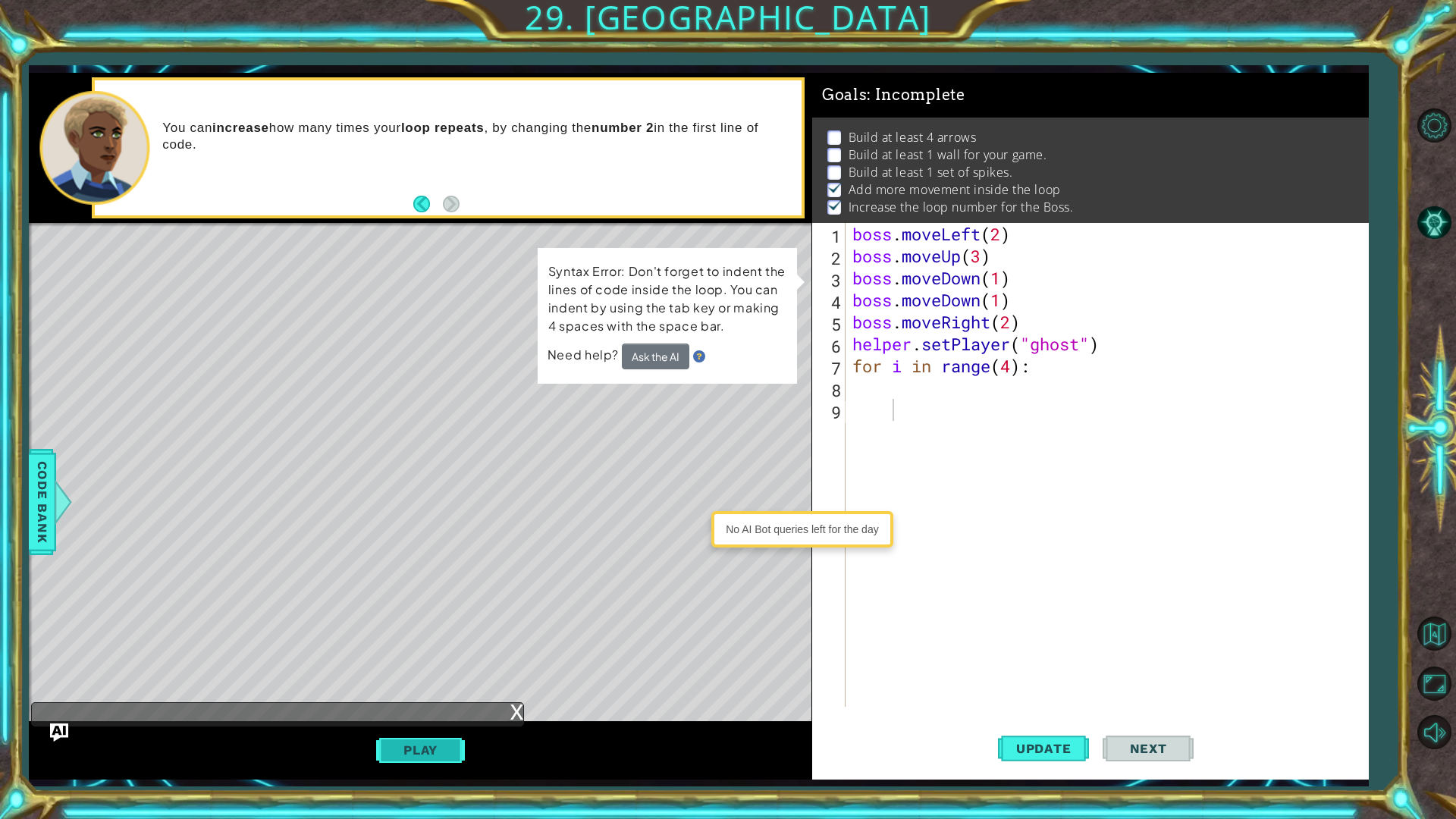
click at [413, 650] on button "Play" at bounding box center [420, 750] width 89 height 29
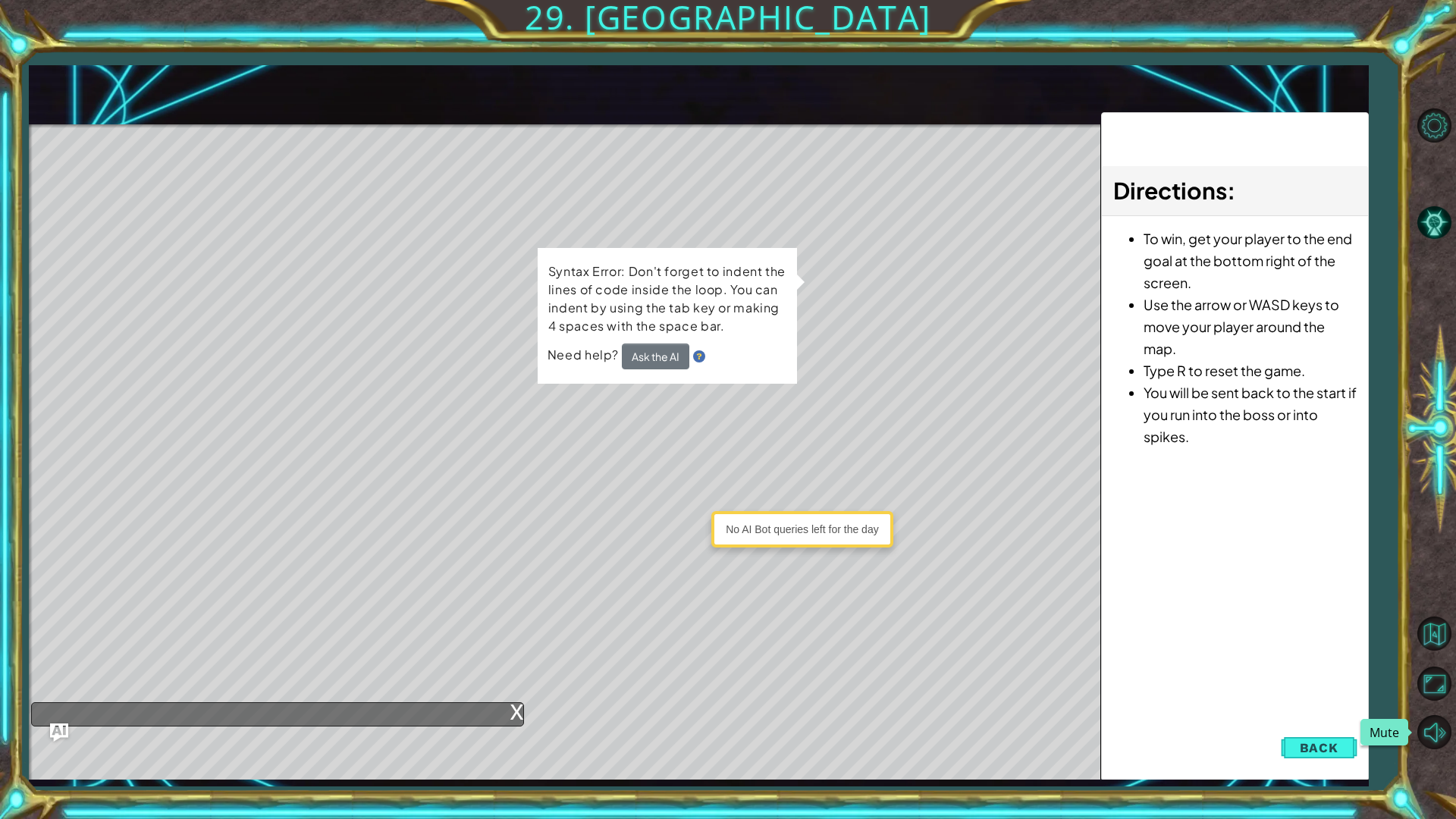
click at [1322, 650] on span "Back" at bounding box center [1319, 748] width 39 height 15
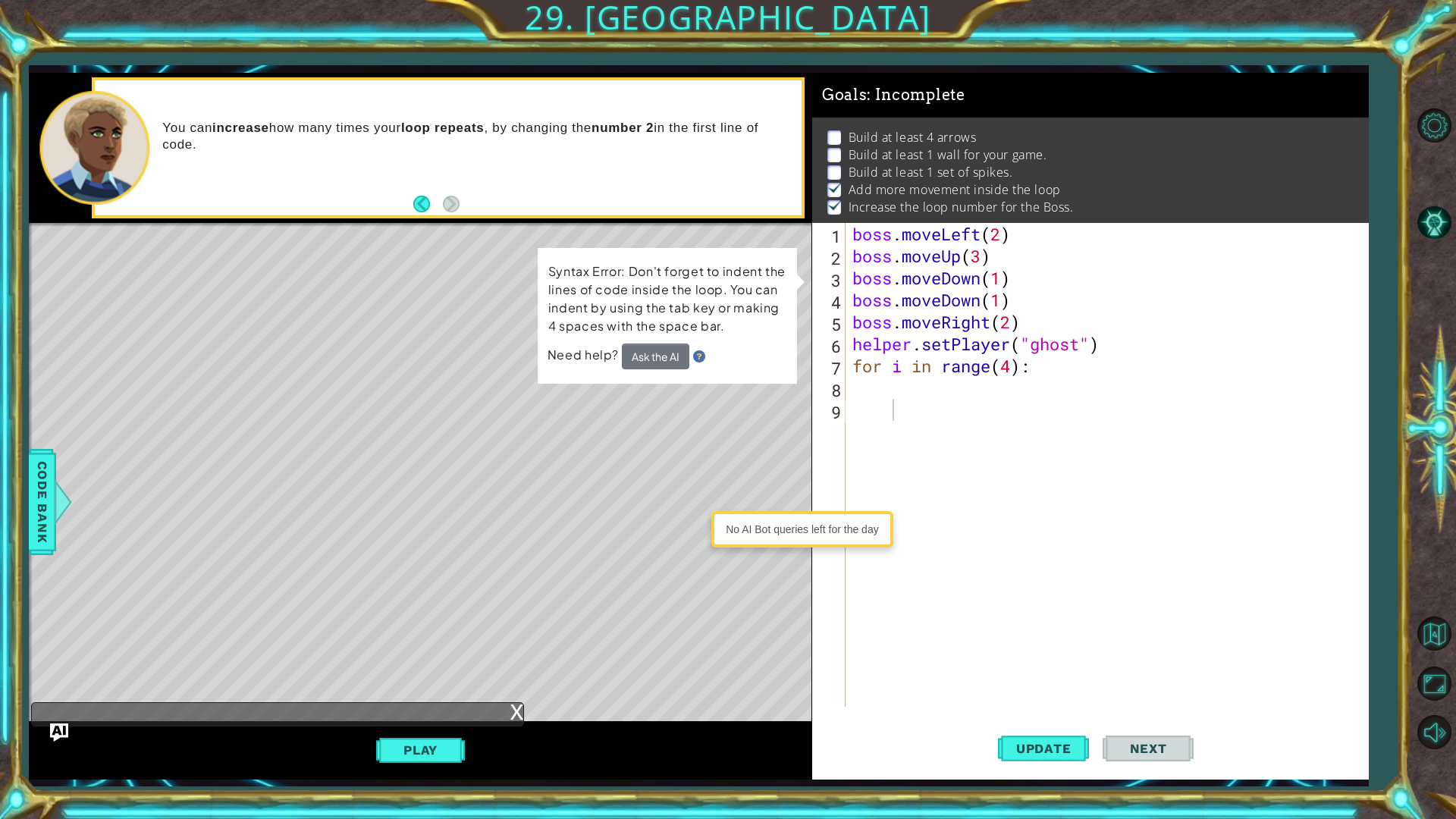
click at [672, 373] on div "Syntax Error: Don't forget to indent the lines of code inside the loop. You can…" at bounding box center [668, 315] width 259 height 136
click at [1073, 373] on div "boss . moveLeft ( 2 ) boss . moveUp ( 3 ) boss . moveDown ( 1 ) boss . moveDown…" at bounding box center [1110, 487] width 521 height 528
type textarea "for i in range(4)"
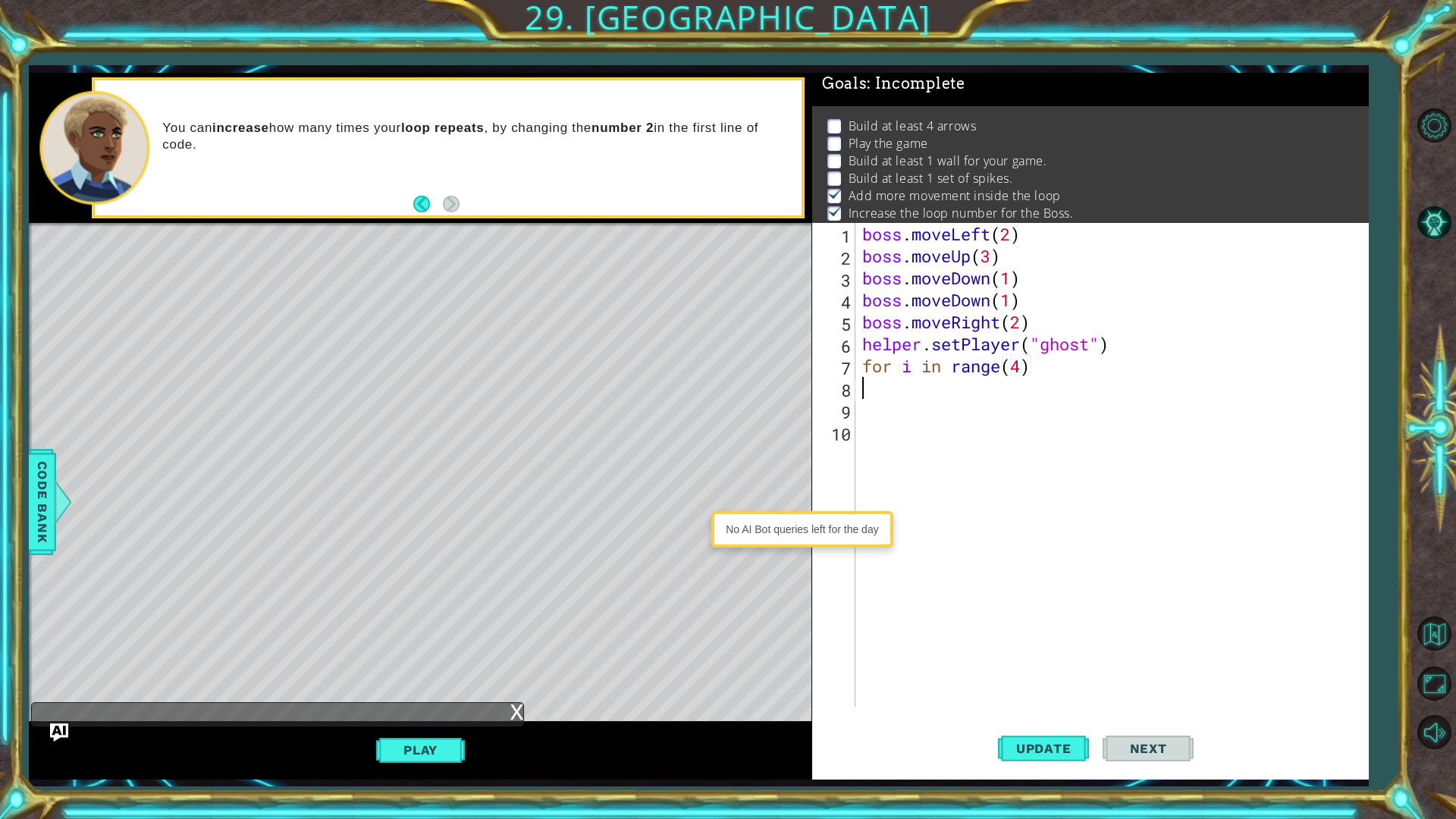
scroll to position [10, 0]
drag, startPoint x: 886, startPoint y: 689, endPoint x: 1036, endPoint y: 770, distance: 170.5
click at [923, 650] on div "boss . moveLeft ( 2 ) boss . moveUp ( 3 ) boss . moveDown ( 1 ) boss . moveDown…" at bounding box center [1115, 487] width 512 height 528
drag, startPoint x: 1036, startPoint y: 770, endPoint x: 1044, endPoint y: 773, distance: 8.5
click at [1044, 650] on button "Update" at bounding box center [1043, 748] width 91 height 55
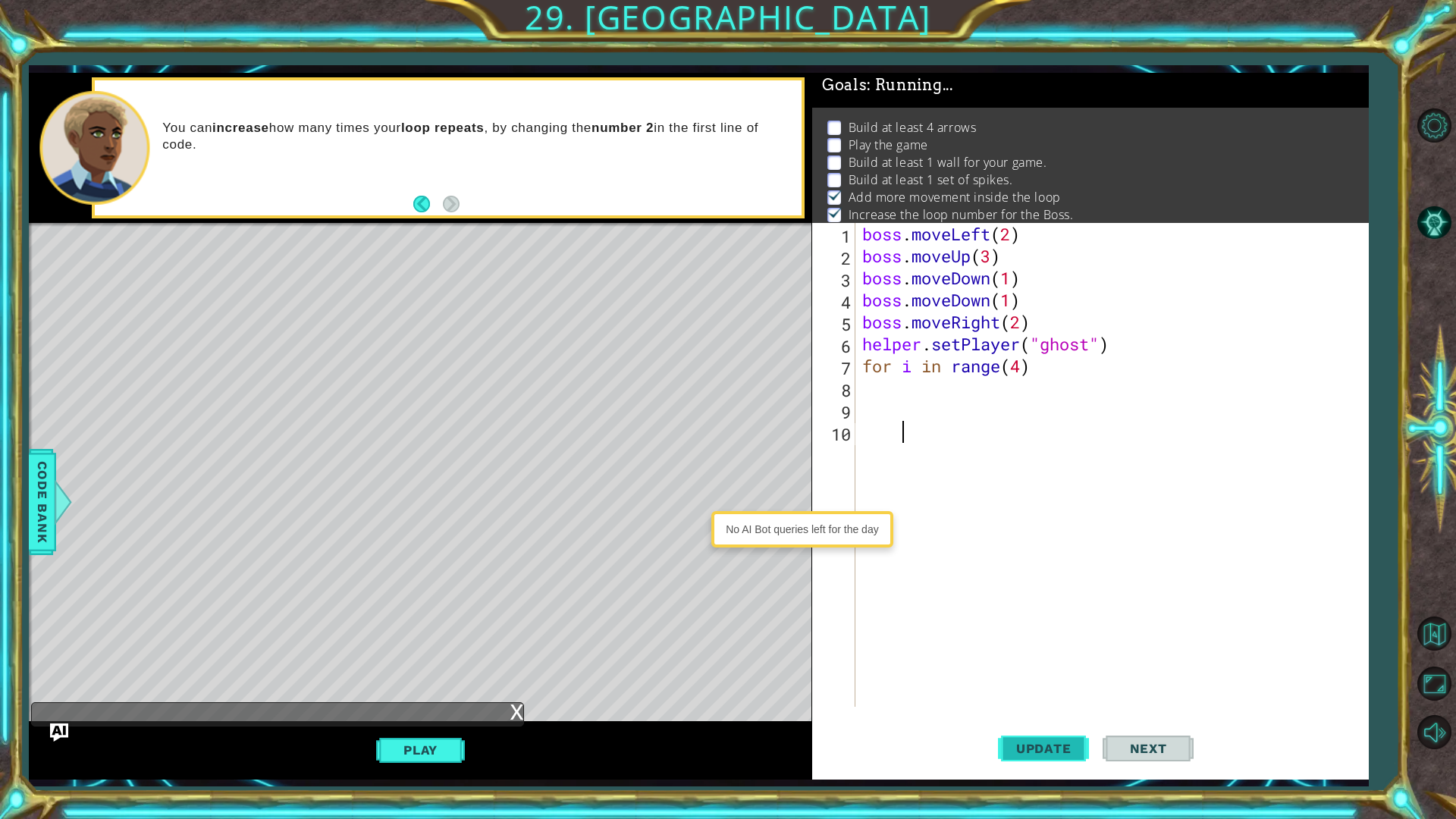
click at [1044, 650] on button "Update" at bounding box center [1043, 748] width 91 height 55
click at [1036, 650] on button "Update" at bounding box center [1043, 748] width 91 height 55
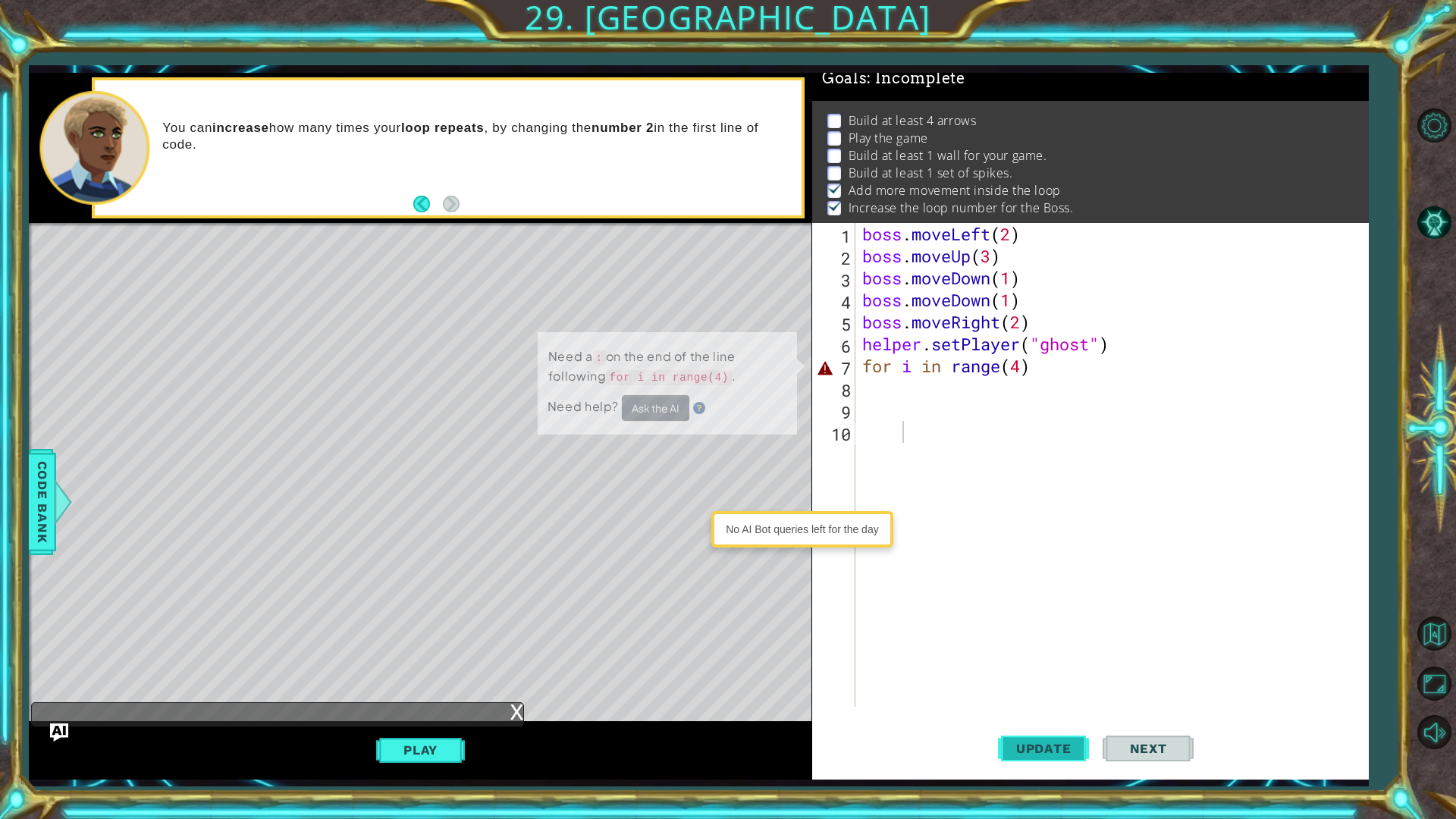
scroll to position [18, 0]
click at [1035, 650] on button "Update" at bounding box center [1043, 748] width 91 height 55
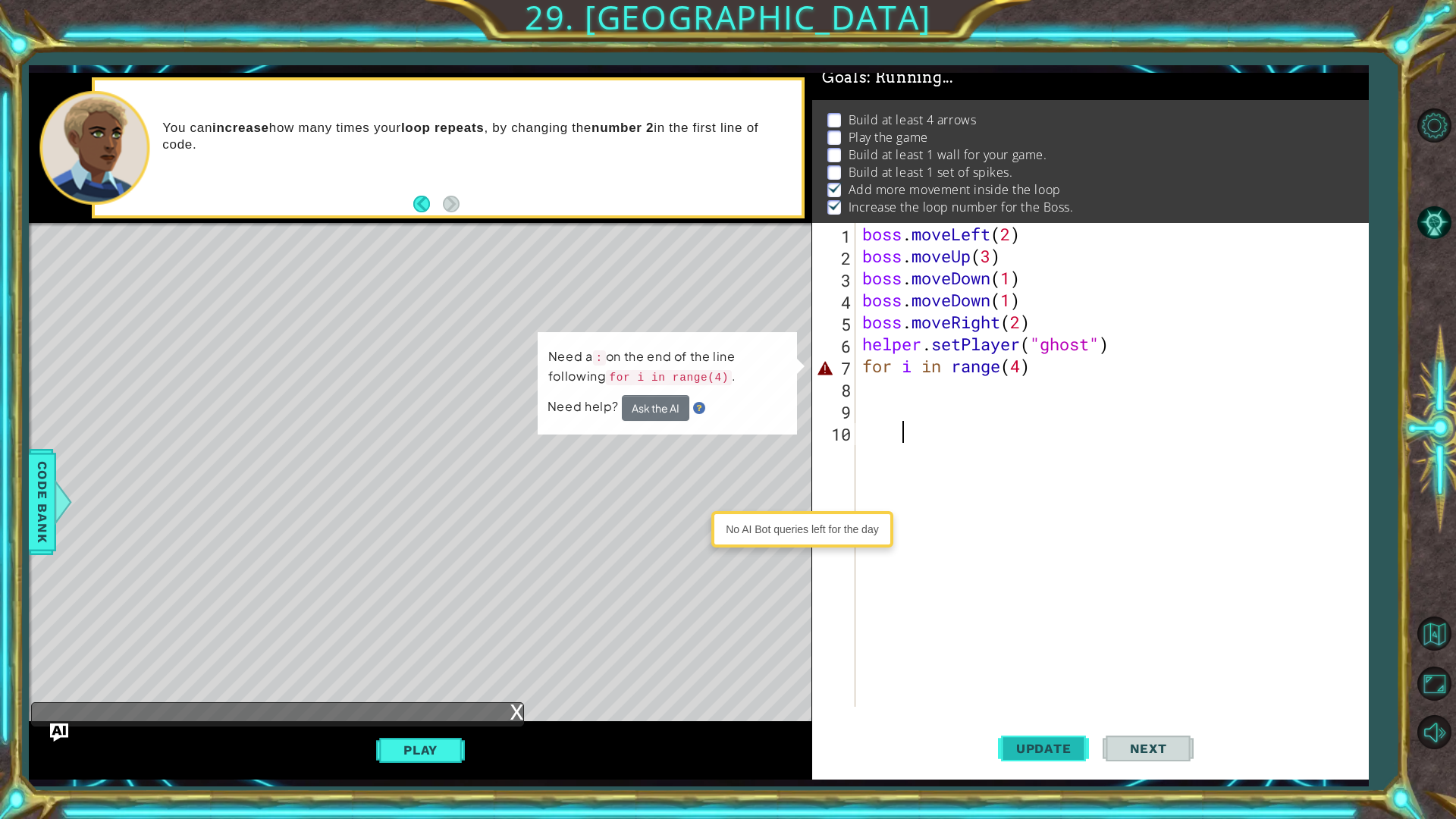
click at [1036, 650] on button "Update" at bounding box center [1043, 748] width 91 height 55
click at [1036, 650] on span "Update" at bounding box center [1043, 748] width 86 height 15
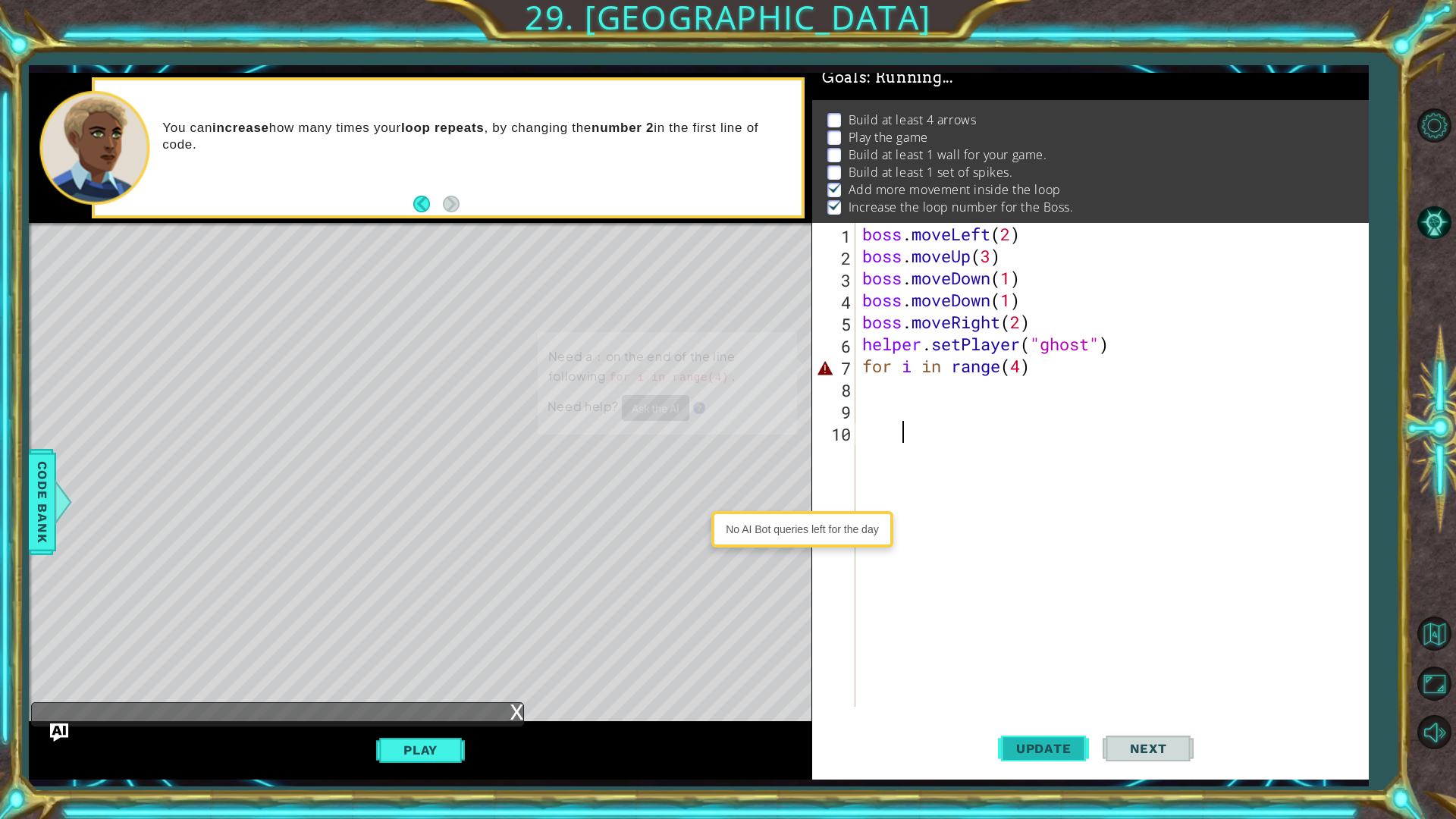
click at [1036, 650] on span "Update" at bounding box center [1043, 748] width 86 height 15
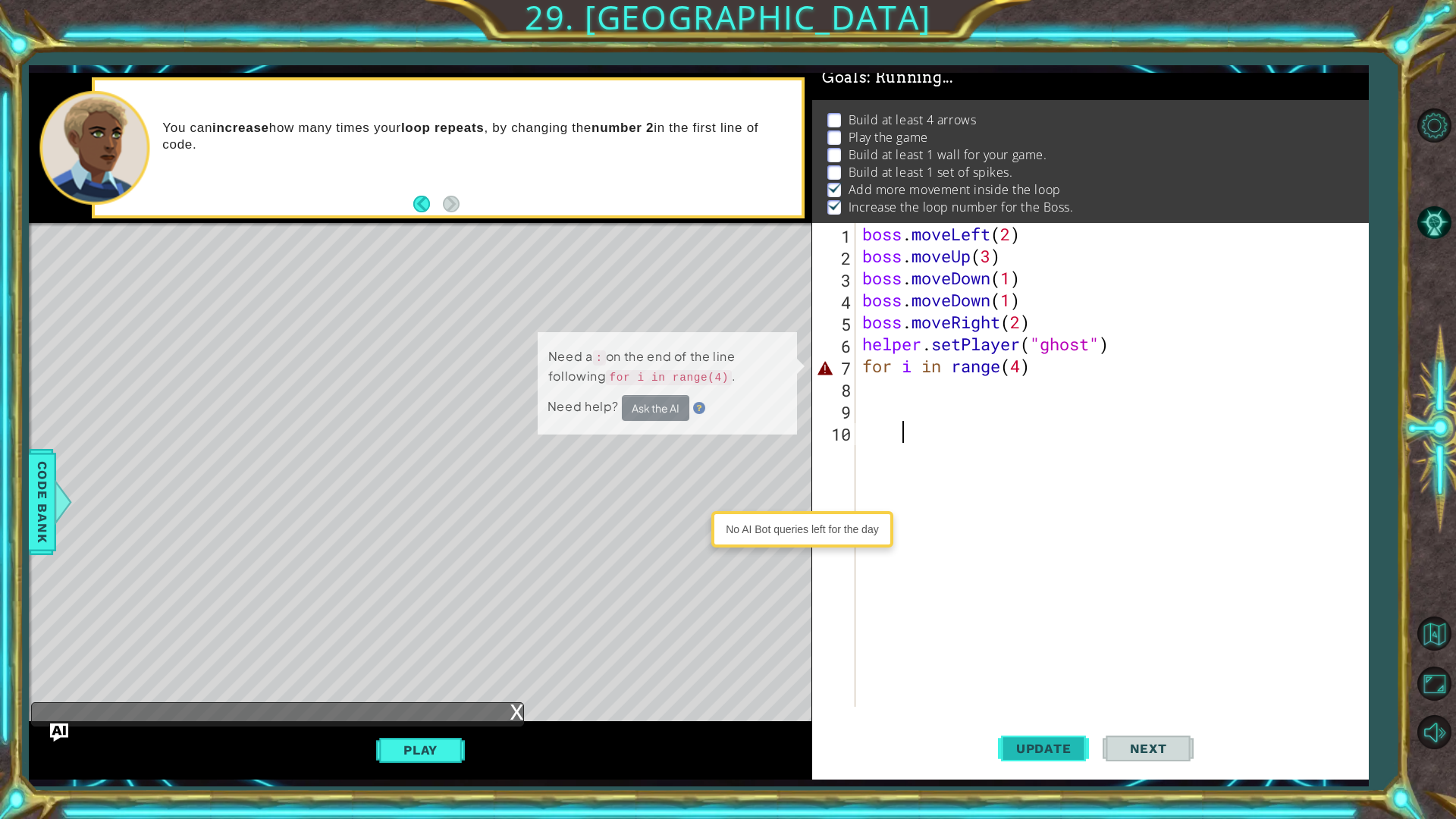
click at [1036, 650] on span "Update" at bounding box center [1043, 748] width 86 height 15
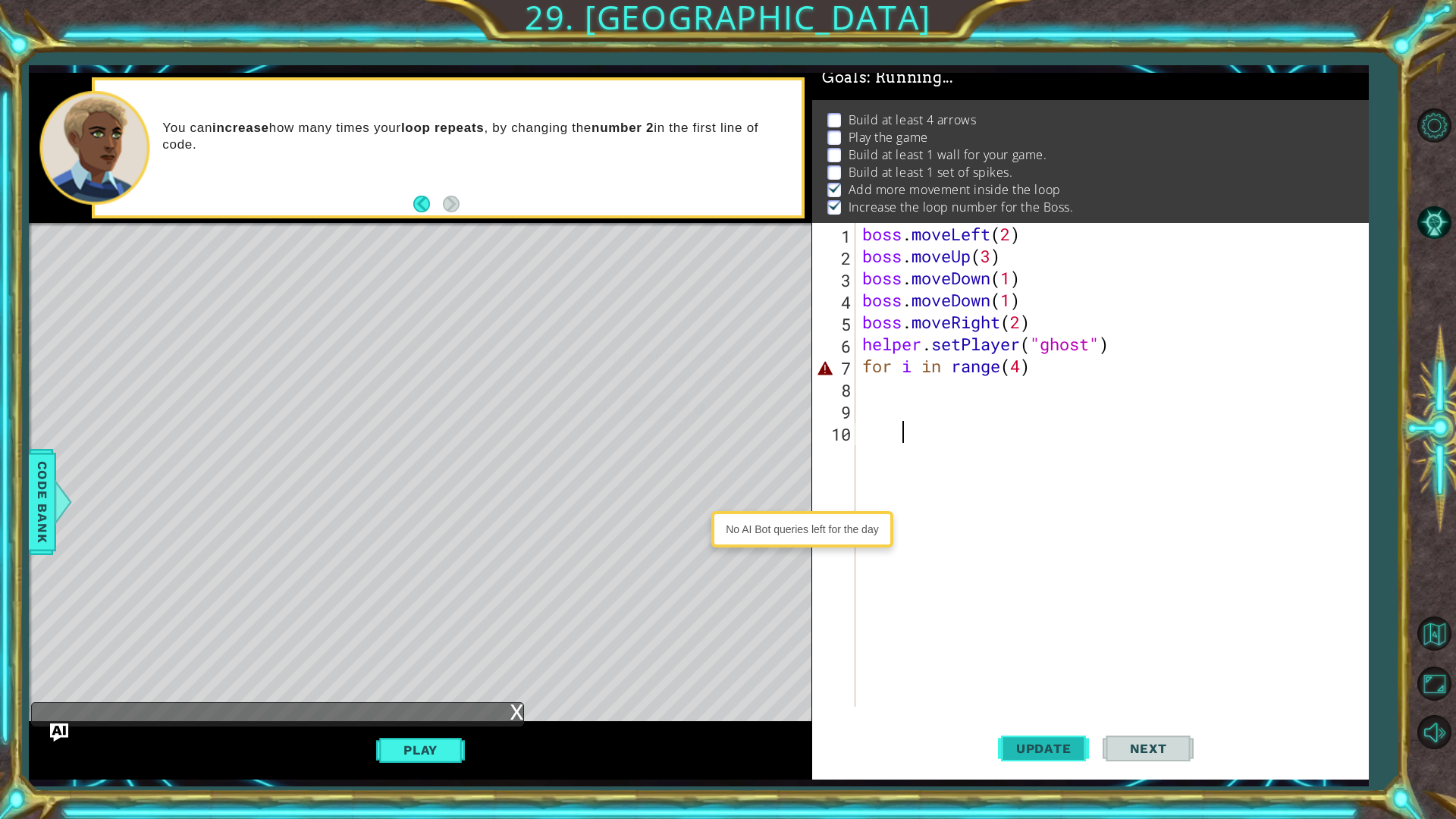
click at [1036, 650] on span "Update" at bounding box center [1043, 748] width 86 height 15
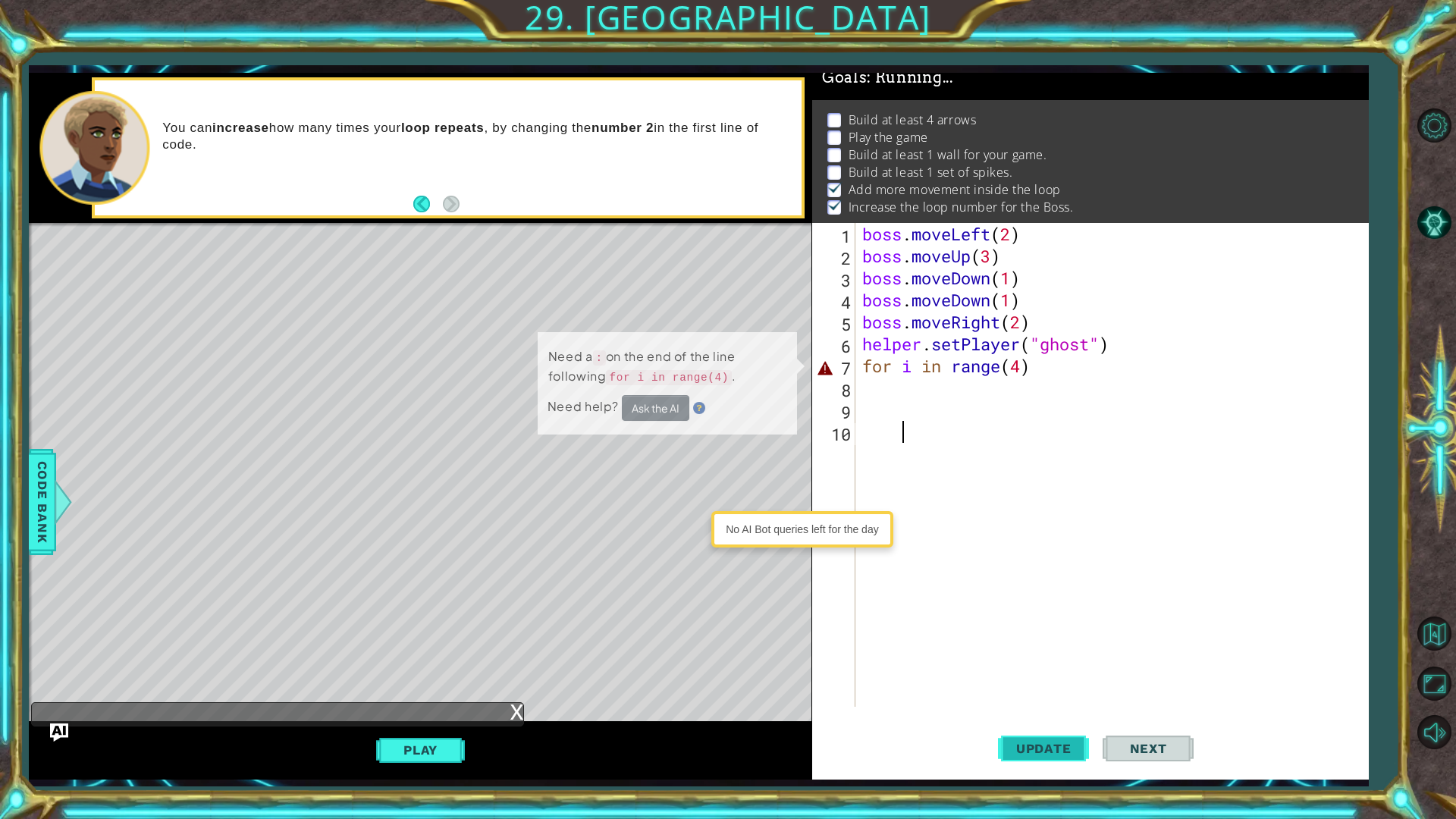
click at [1036, 650] on span "Update" at bounding box center [1043, 748] width 86 height 15
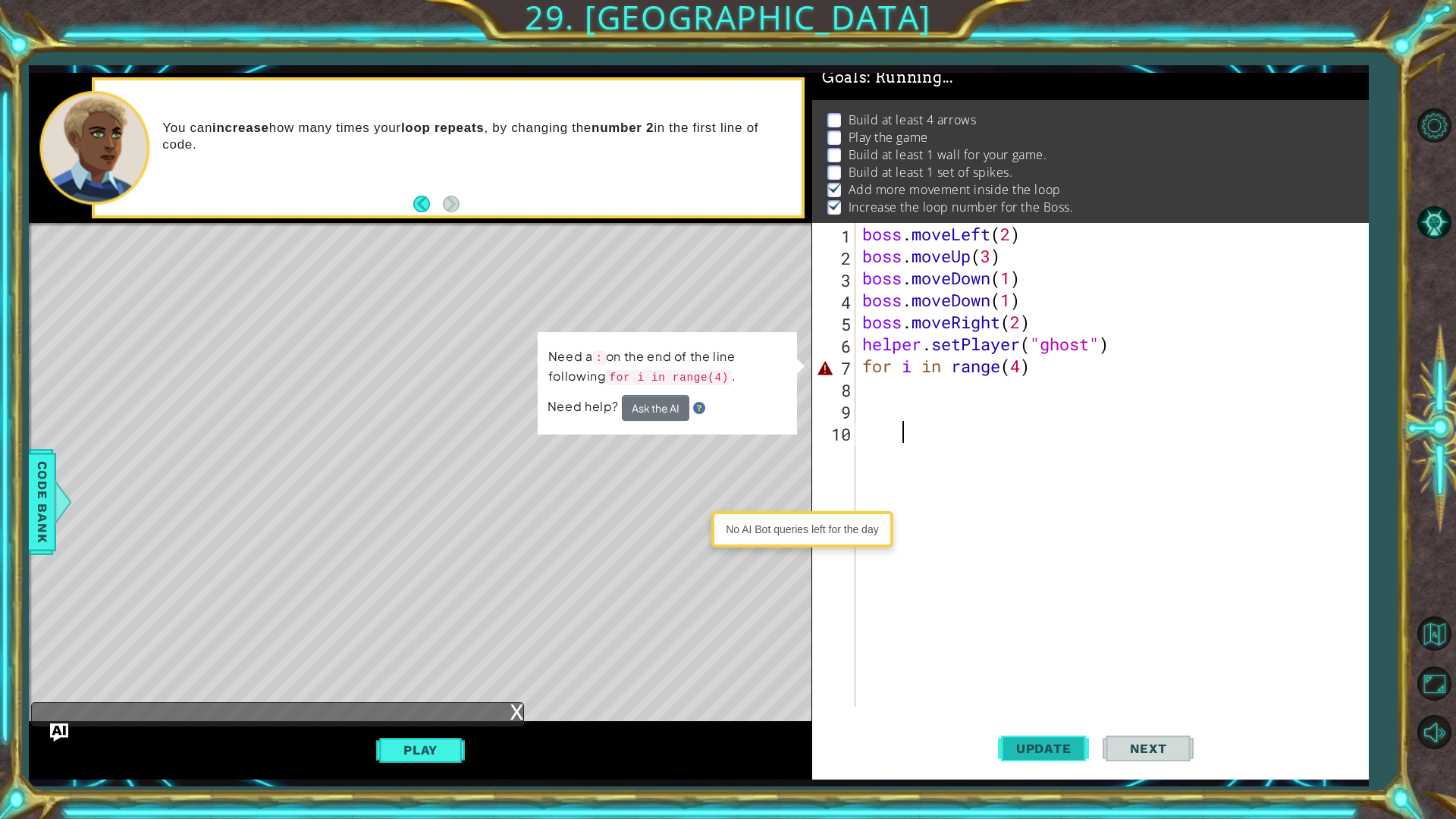
click at [1036, 650] on span "Update" at bounding box center [1043, 748] width 86 height 15
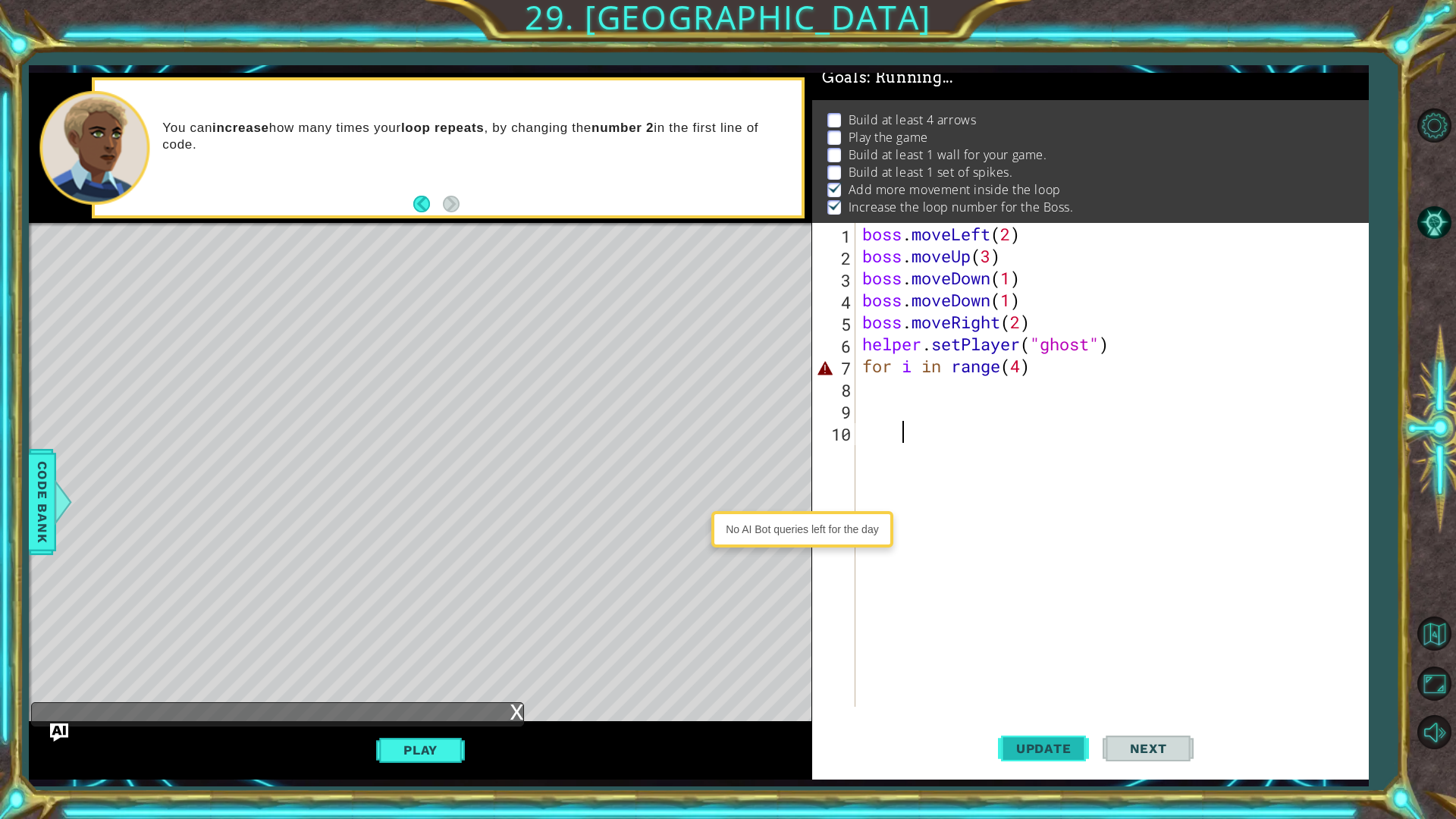
click at [1037, 650] on span "Update" at bounding box center [1043, 748] width 86 height 15
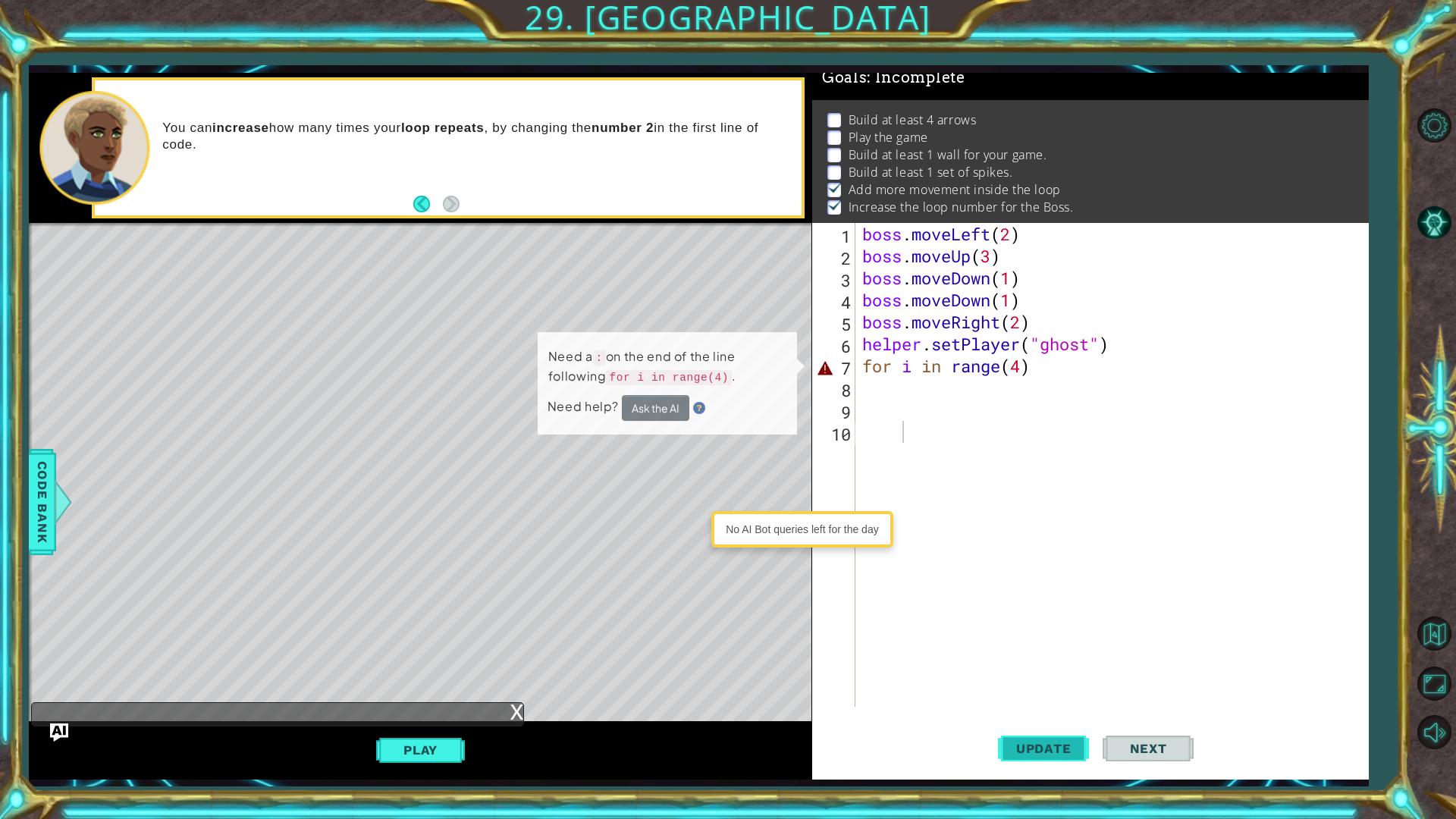
click at [1038, 650] on span "Update" at bounding box center [1043, 748] width 86 height 15
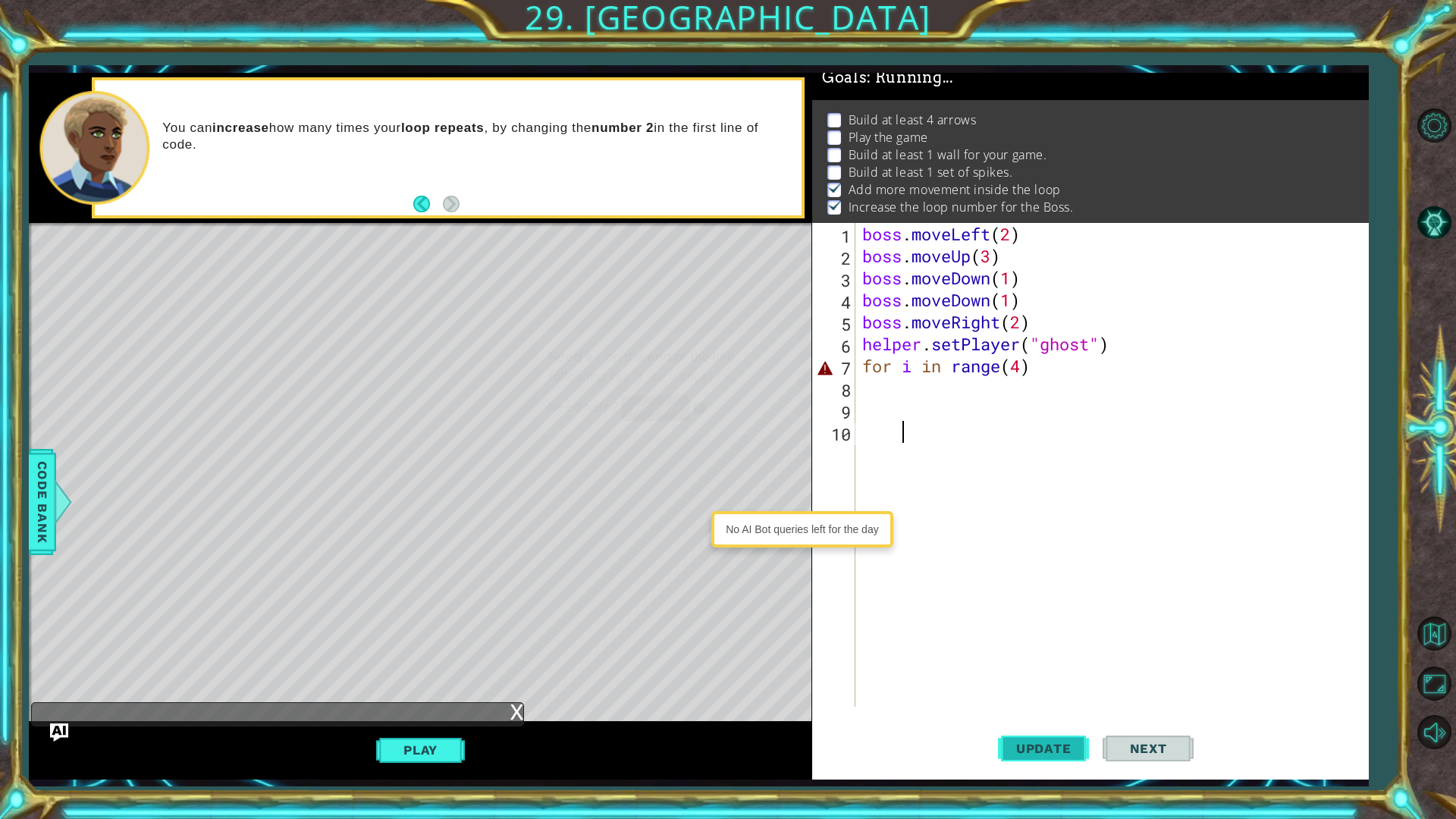
click at [1039, 650] on span "Update" at bounding box center [1043, 748] width 86 height 15
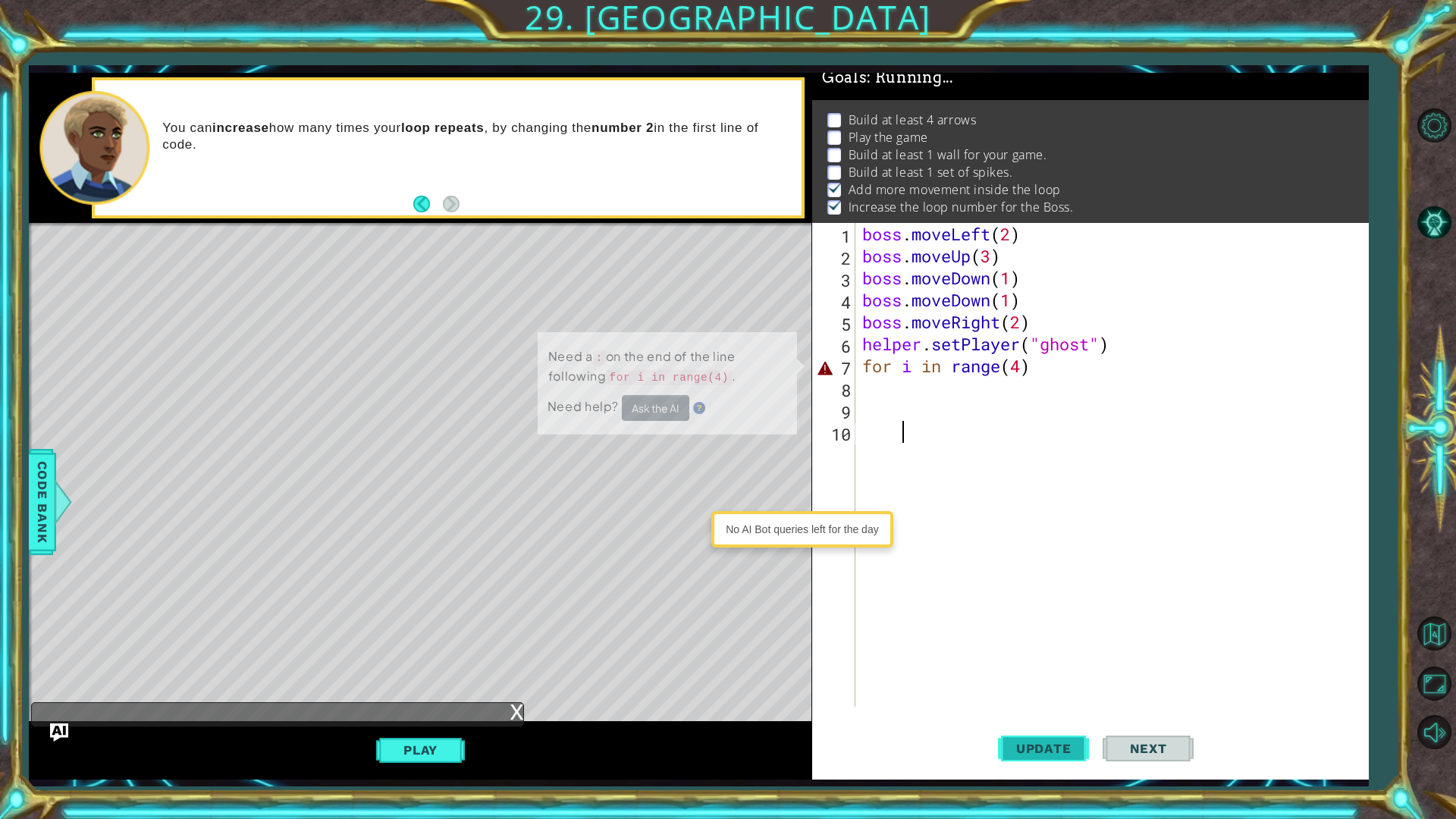
click at [1040, 650] on span "Update" at bounding box center [1043, 748] width 86 height 15
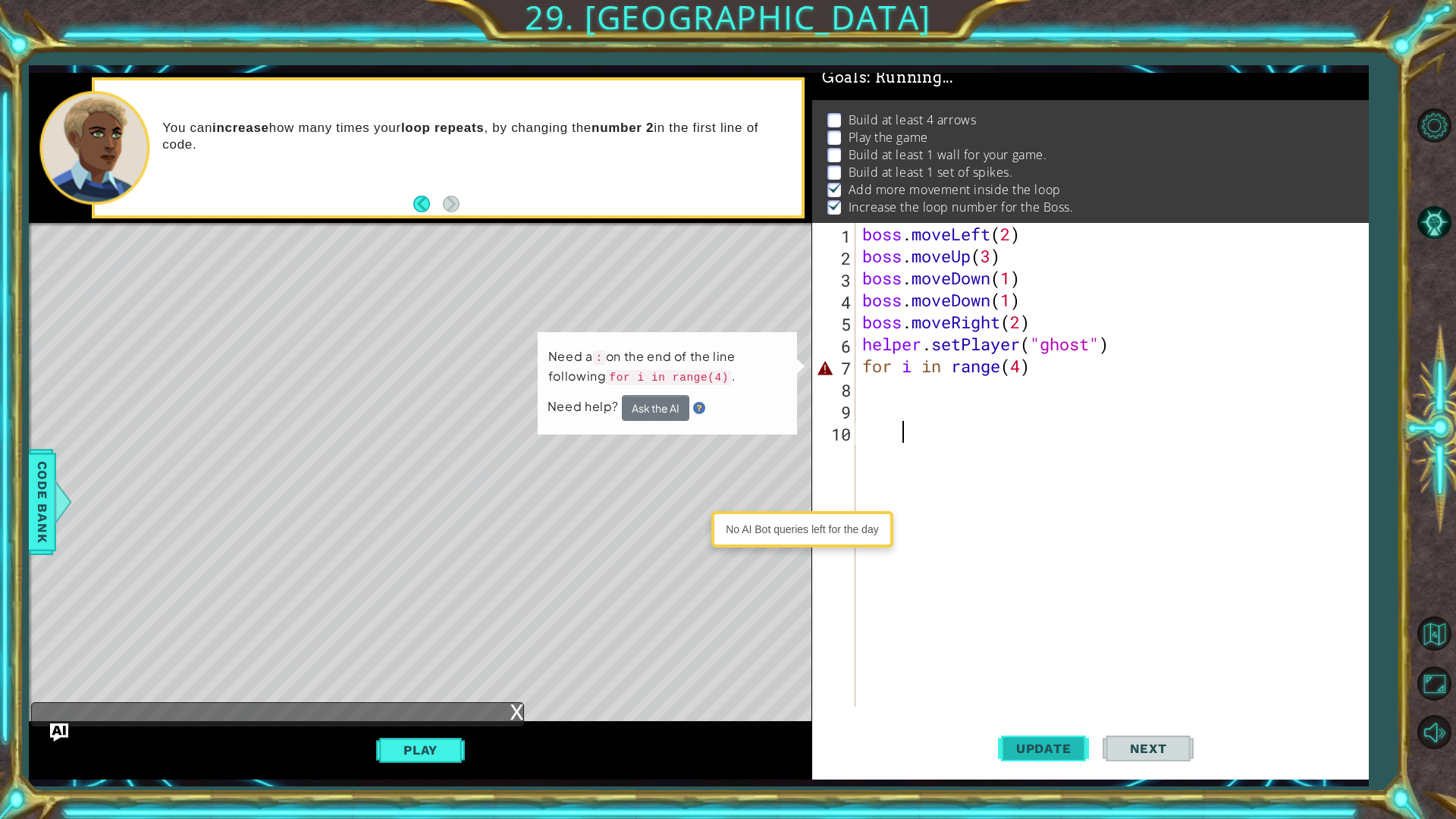
click at [1040, 650] on span "Update" at bounding box center [1043, 748] width 86 height 15
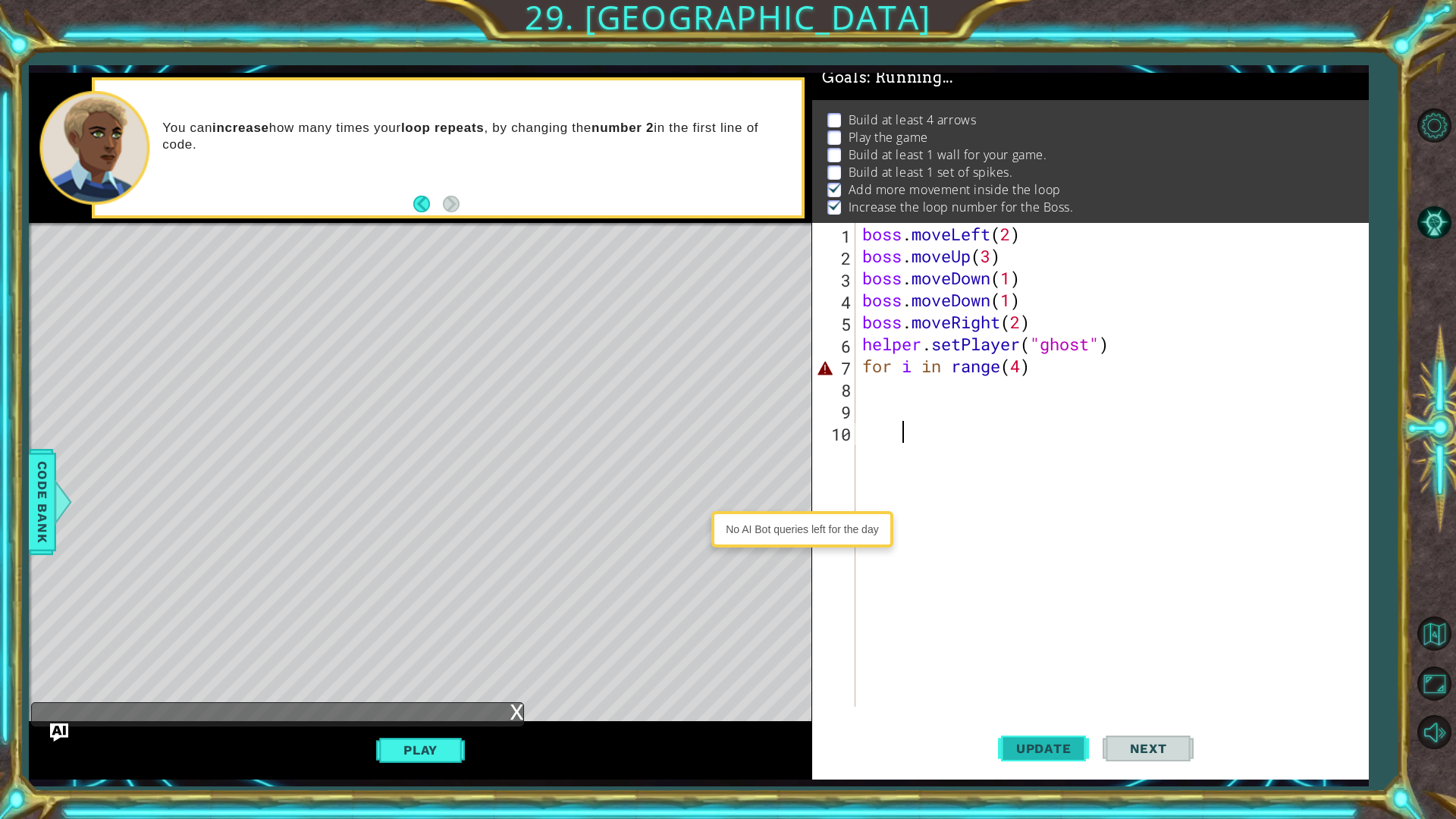
click at [1040, 650] on span "Update" at bounding box center [1043, 748] width 86 height 15
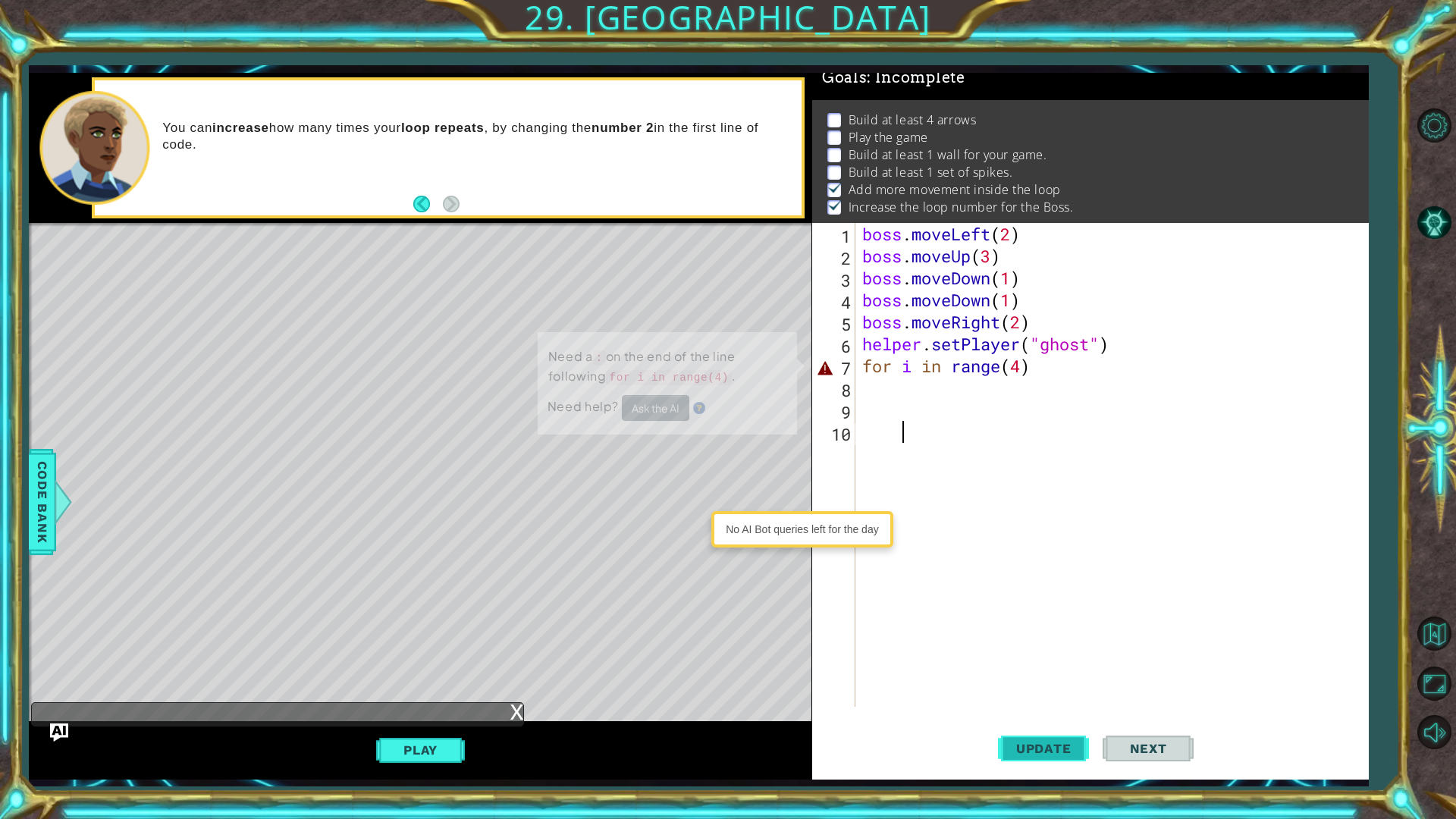
click at [1040, 650] on span "Update" at bounding box center [1043, 748] width 86 height 15
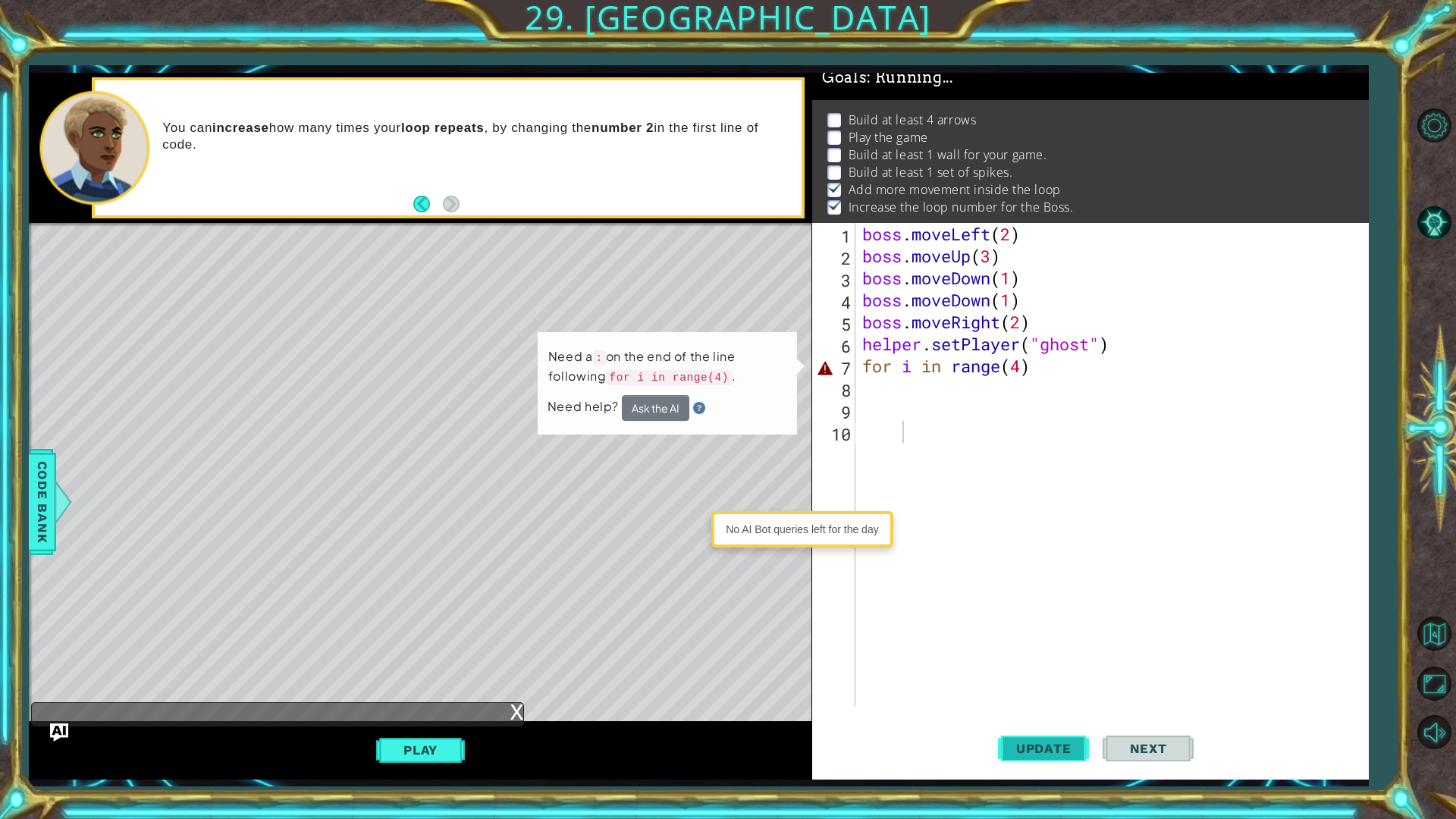
click at [1040, 650] on span "Update" at bounding box center [1043, 748] width 86 height 15
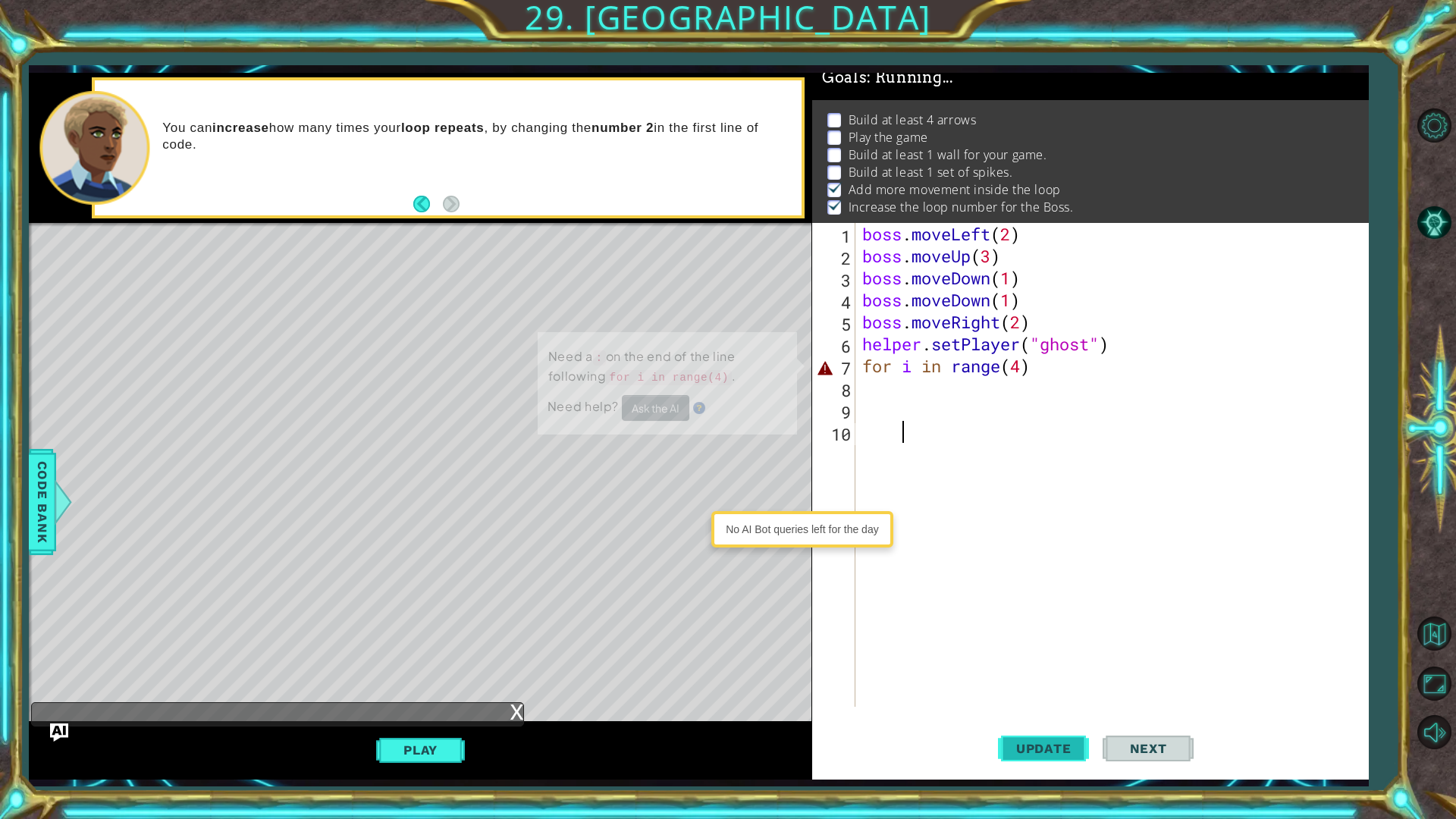
click at [1039, 650] on span "Update" at bounding box center [1043, 748] width 86 height 15
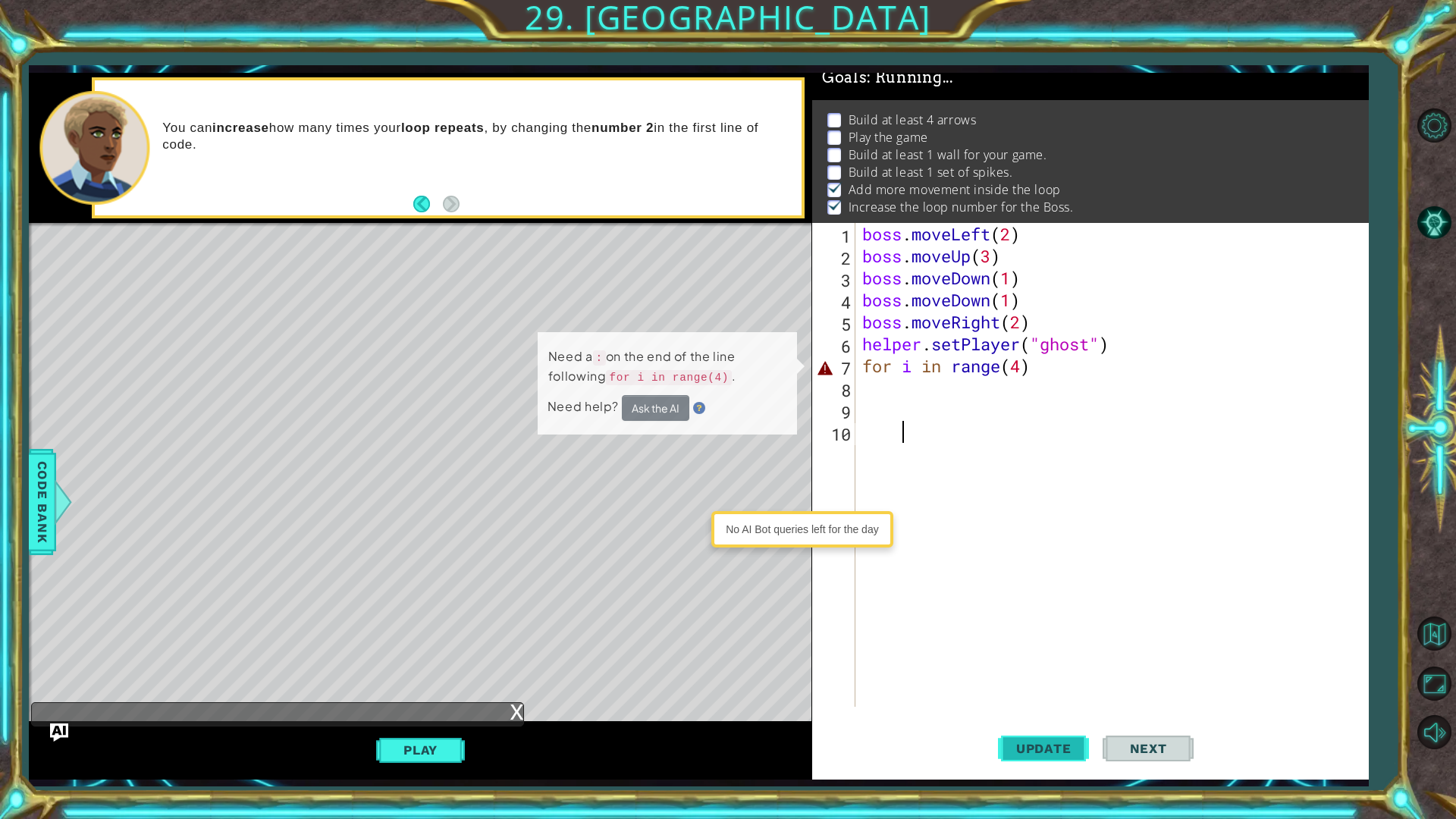
click at [1039, 650] on span "Update" at bounding box center [1043, 748] width 86 height 15
click at [1041, 650] on span "Update" at bounding box center [1043, 748] width 86 height 15
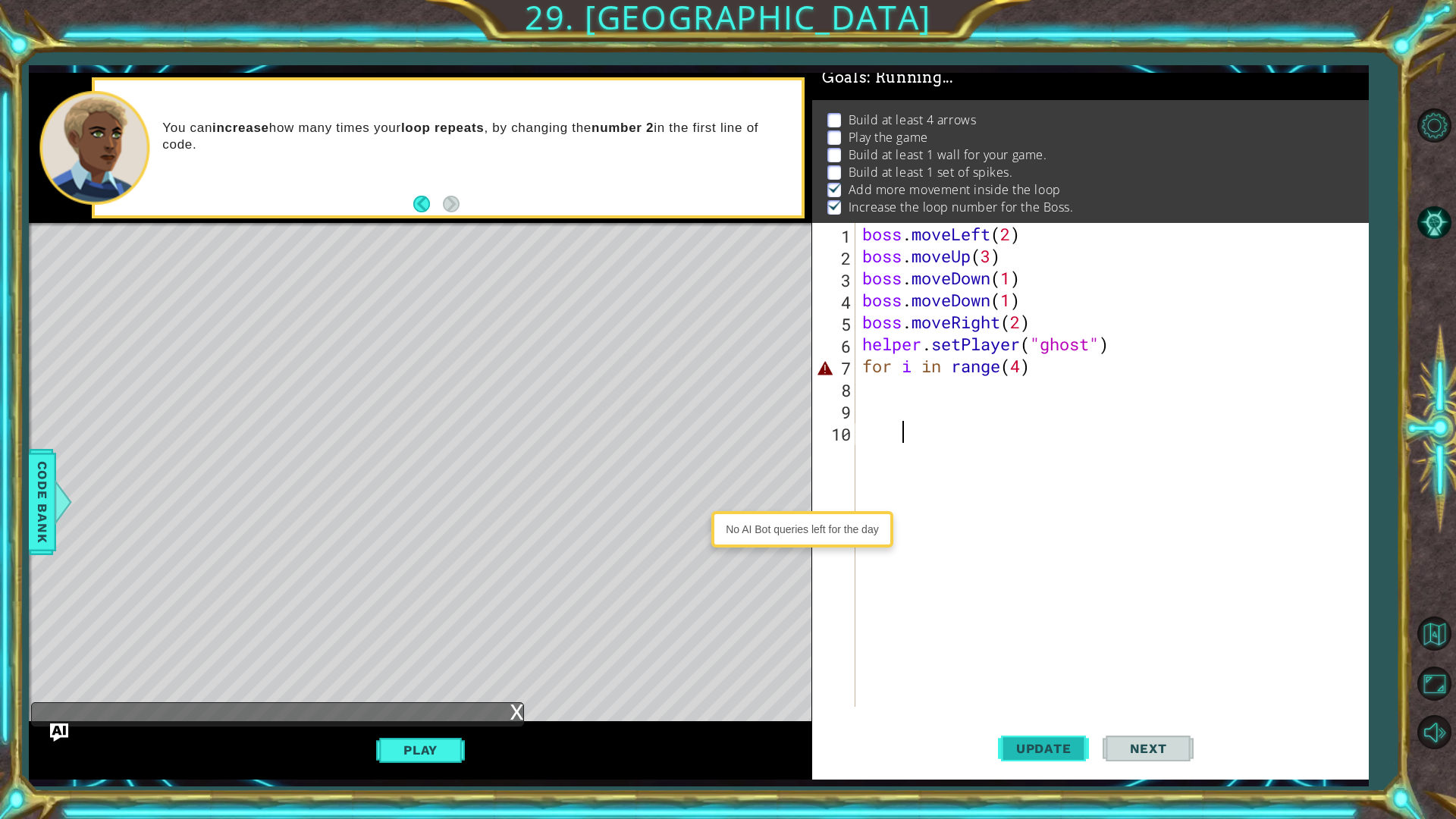
click at [1045, 650] on span "Update" at bounding box center [1043, 748] width 86 height 15
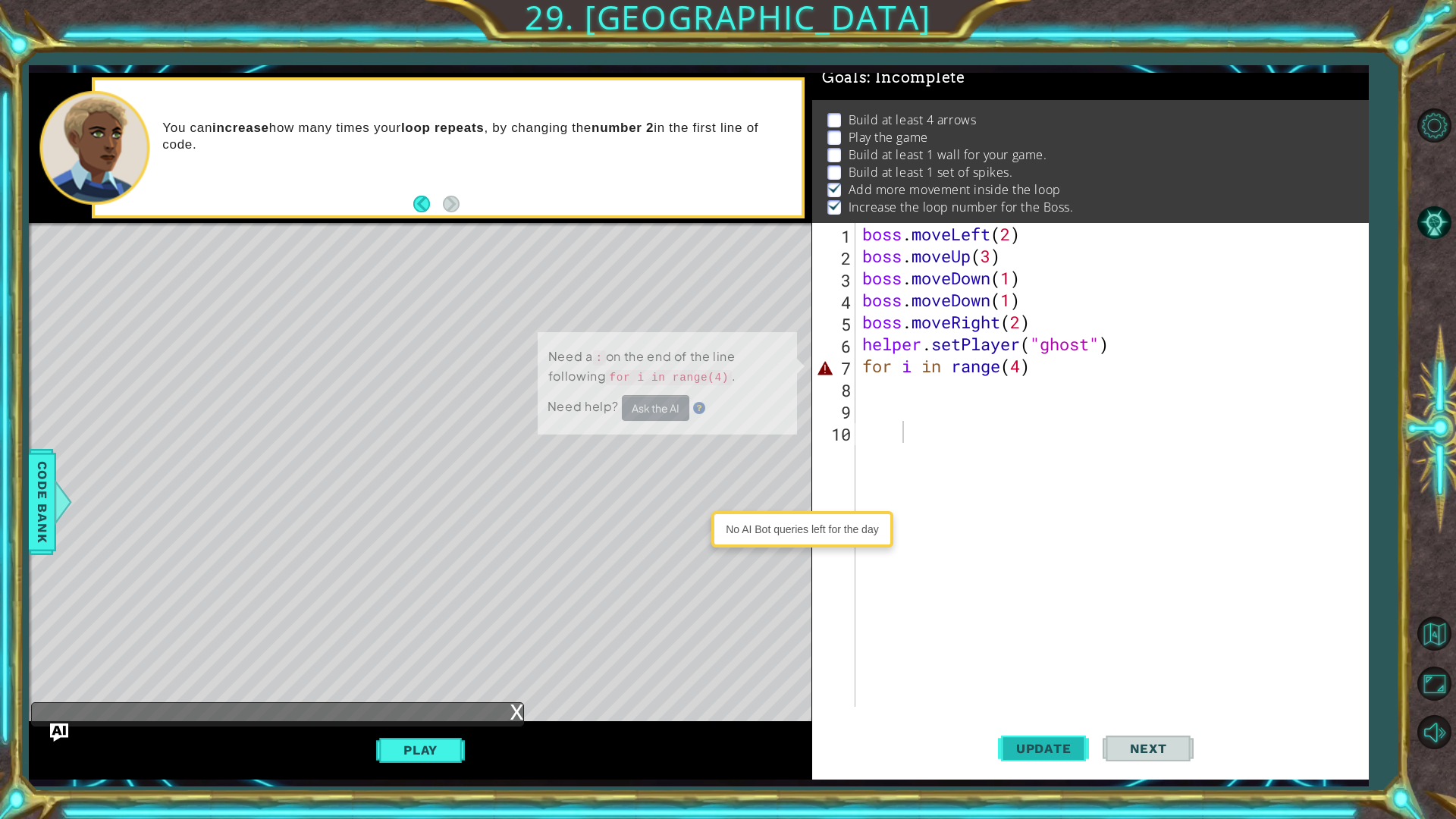
click at [1046, 650] on span "Update" at bounding box center [1043, 748] width 86 height 15
click at [1045, 650] on span "Update" at bounding box center [1043, 748] width 86 height 15
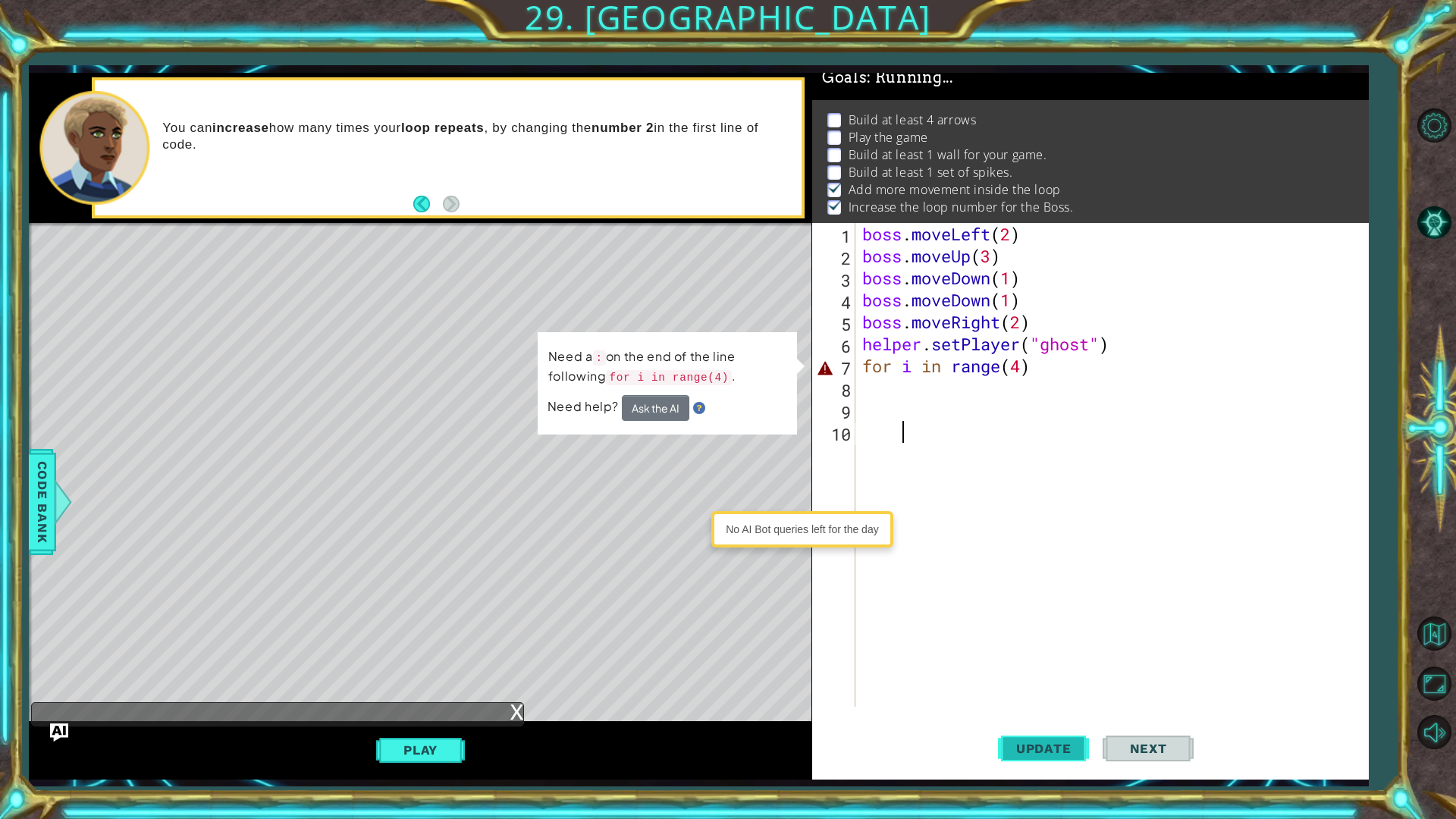
click at [1044, 650] on span "Update" at bounding box center [1043, 748] width 86 height 15
click at [1042, 650] on span "Update" at bounding box center [1043, 748] width 86 height 15
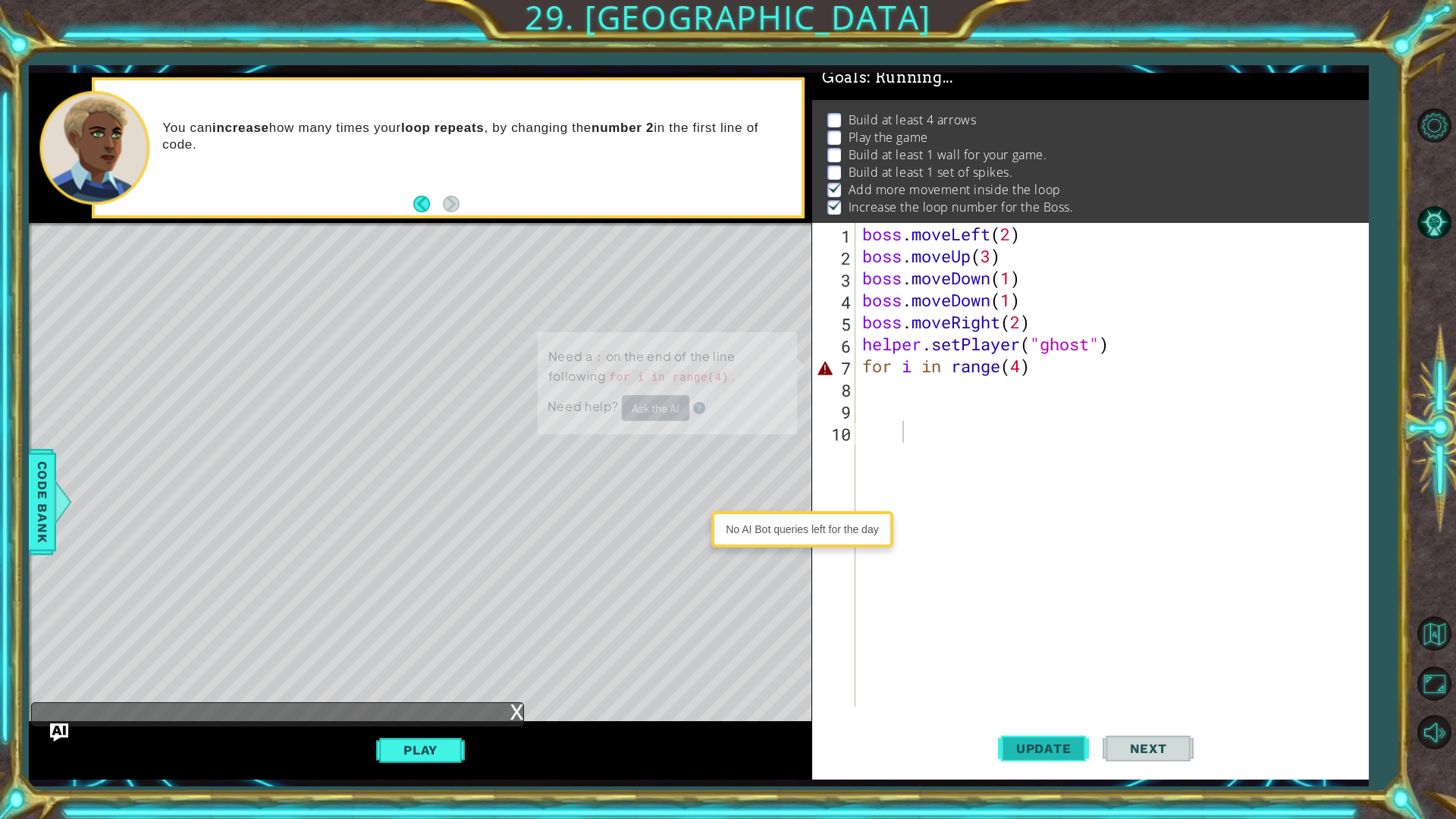
click at [1042, 650] on span "Update" at bounding box center [1043, 748] width 86 height 15
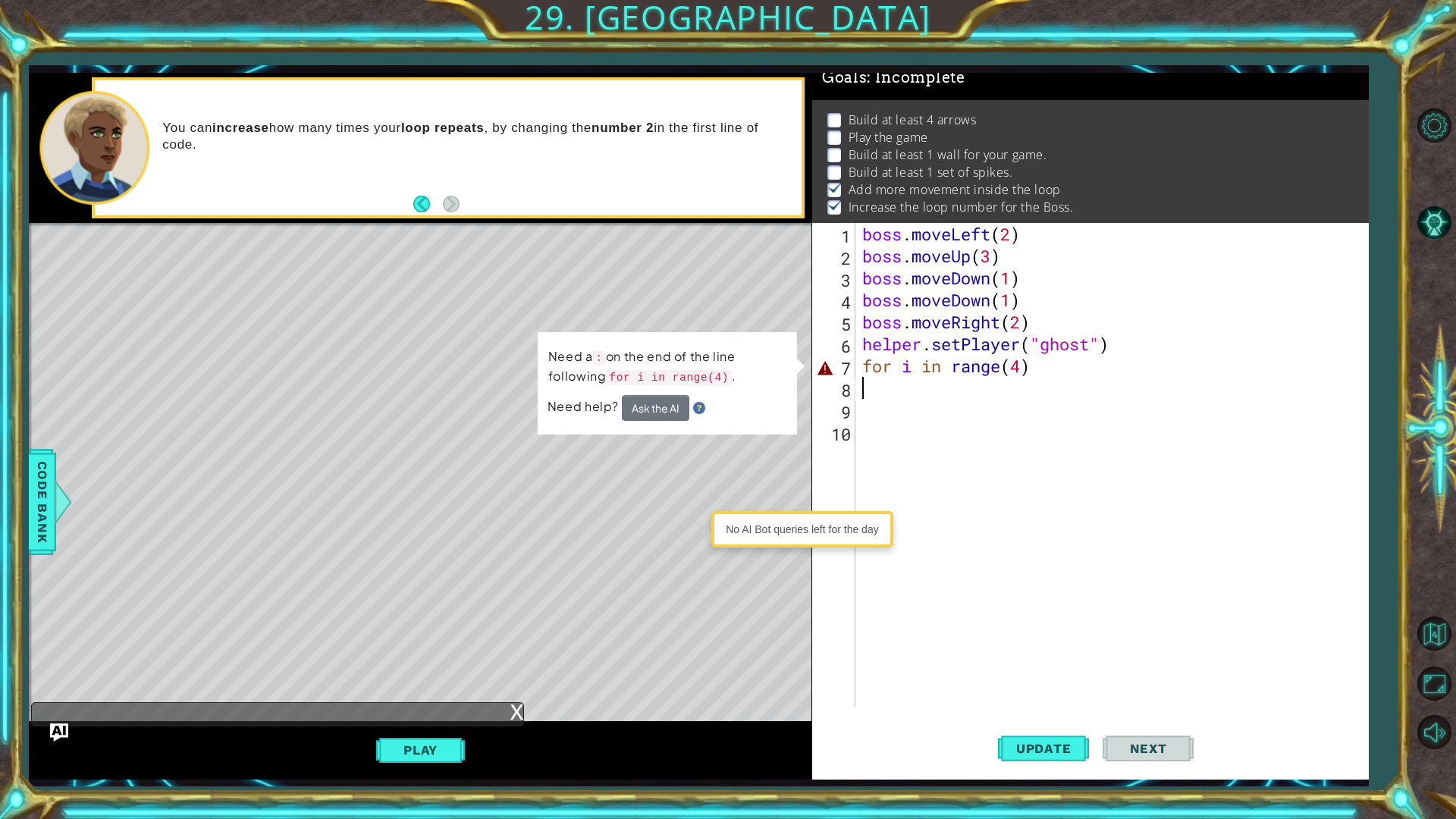
click at [914, 384] on div "boss . moveLeft ( 2 ) boss . moveUp ( 3 ) boss . moveDown ( 1 ) boss . moveDown…" at bounding box center [1115, 487] width 512 height 528
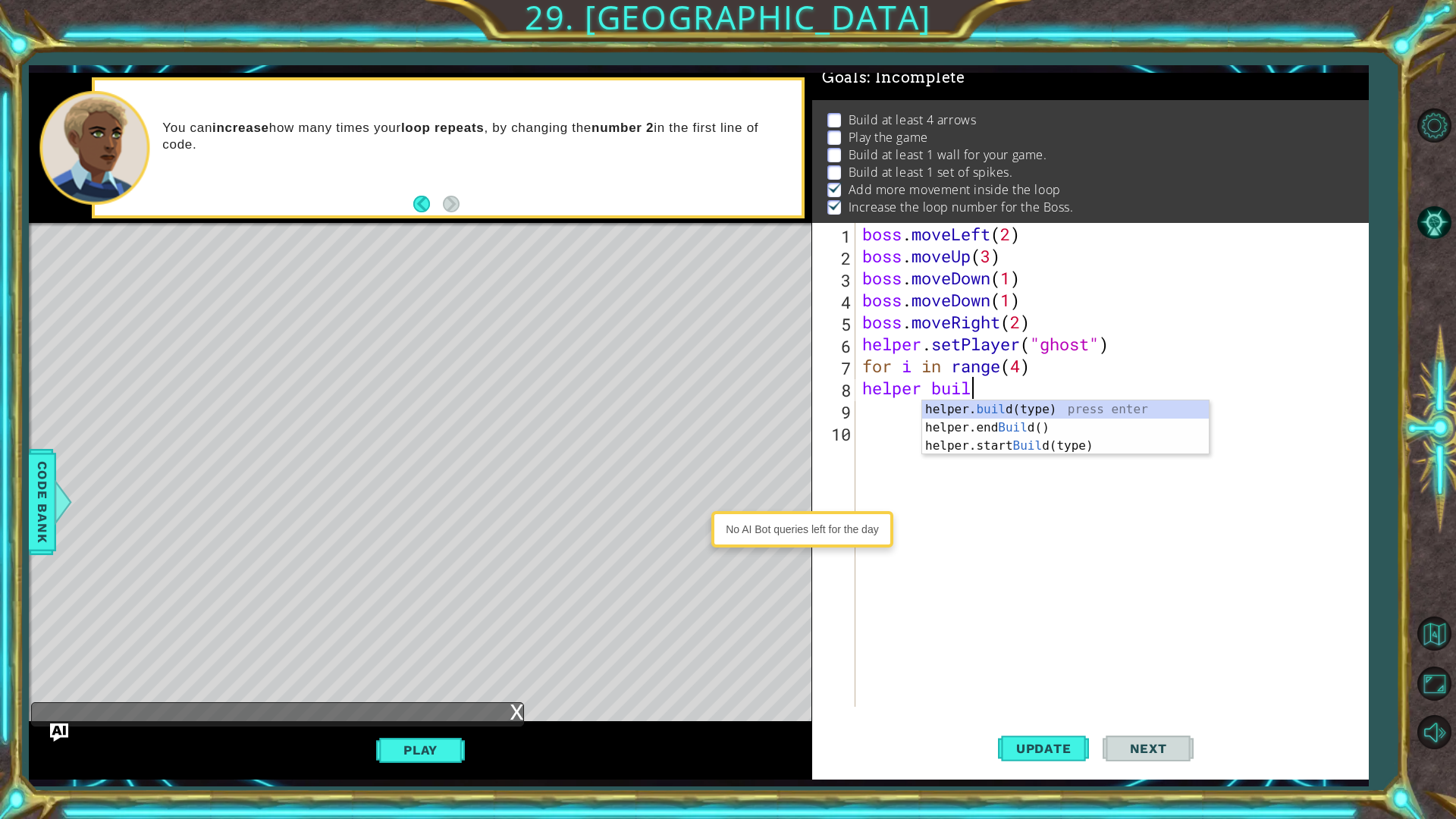
scroll to position [0, 5]
click at [1040, 404] on div "helper. build (type) press enter helper.end Build () press enter helper.start B…" at bounding box center [1065, 446] width 287 height 91
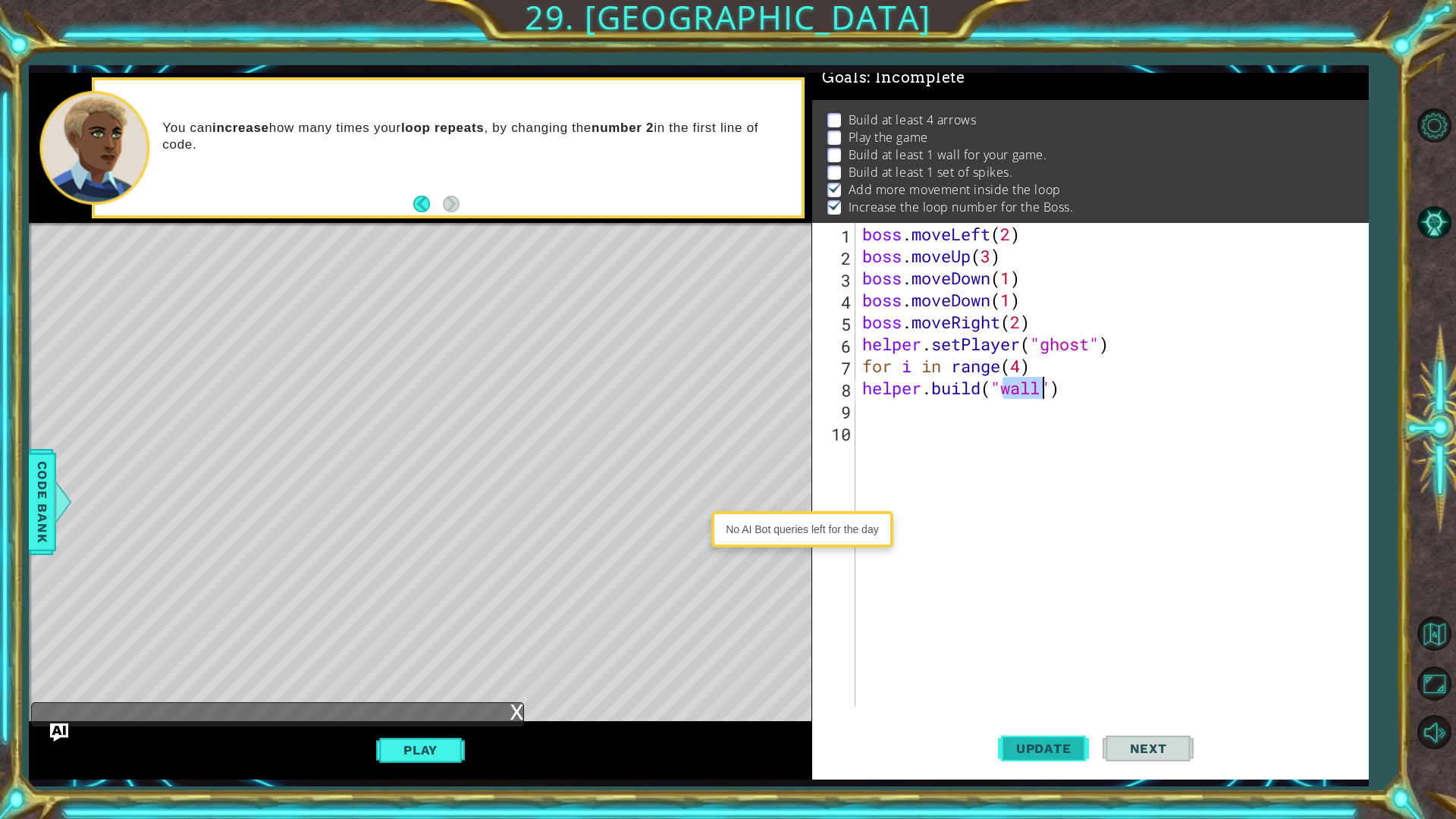
type textarea "[DOMAIN_NAME]("wall")"
drag, startPoint x: 1028, startPoint y: 761, endPoint x: 1039, endPoint y: 762, distance: 11.0
click at [1030, 650] on button "Update" at bounding box center [1043, 748] width 91 height 55
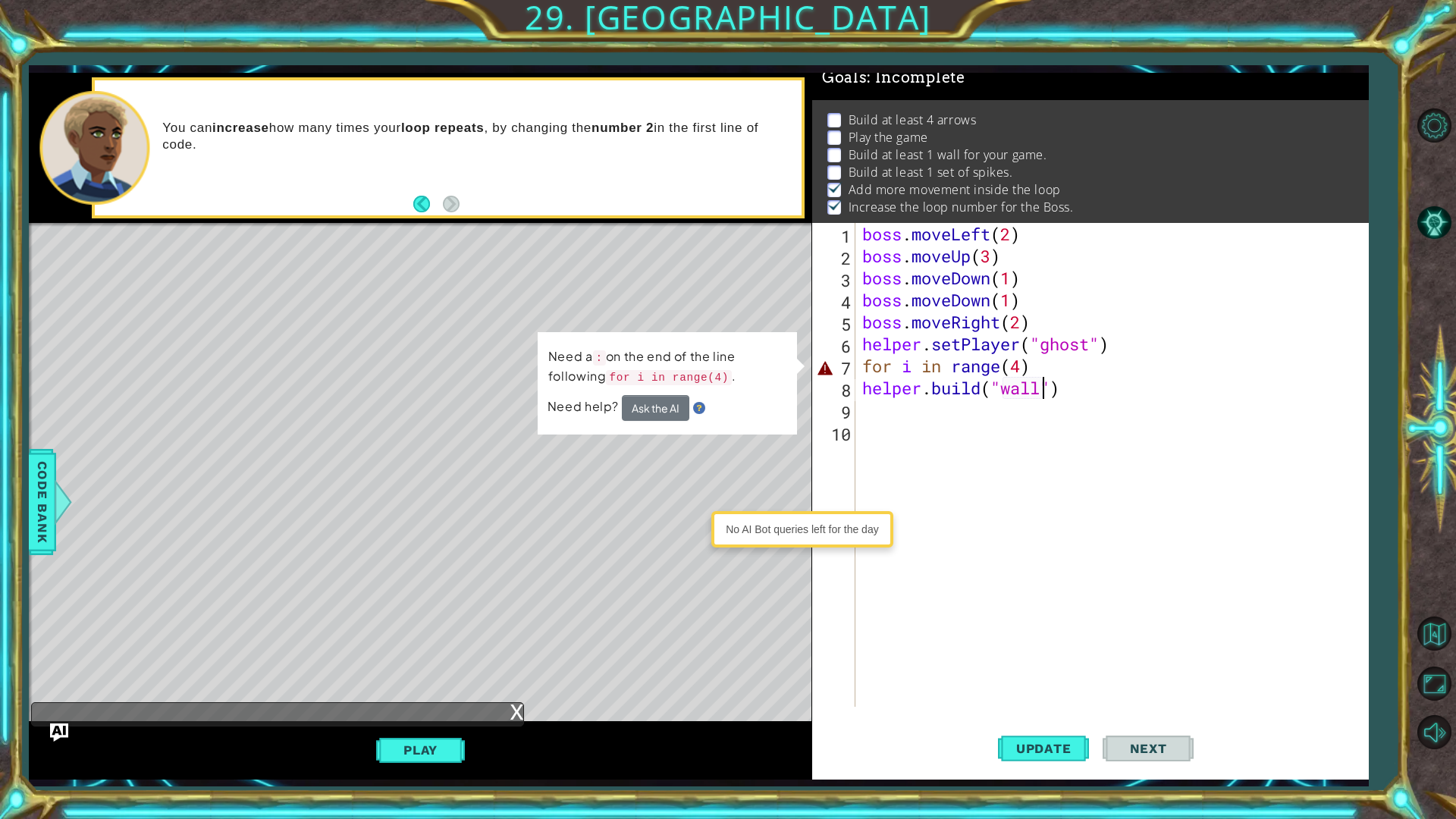
click at [882, 409] on div "boss . moveLeft ( 2 ) boss . moveUp ( 3 ) boss . moveDown ( 1 ) boss . moveDown…" at bounding box center [1115, 487] width 512 height 528
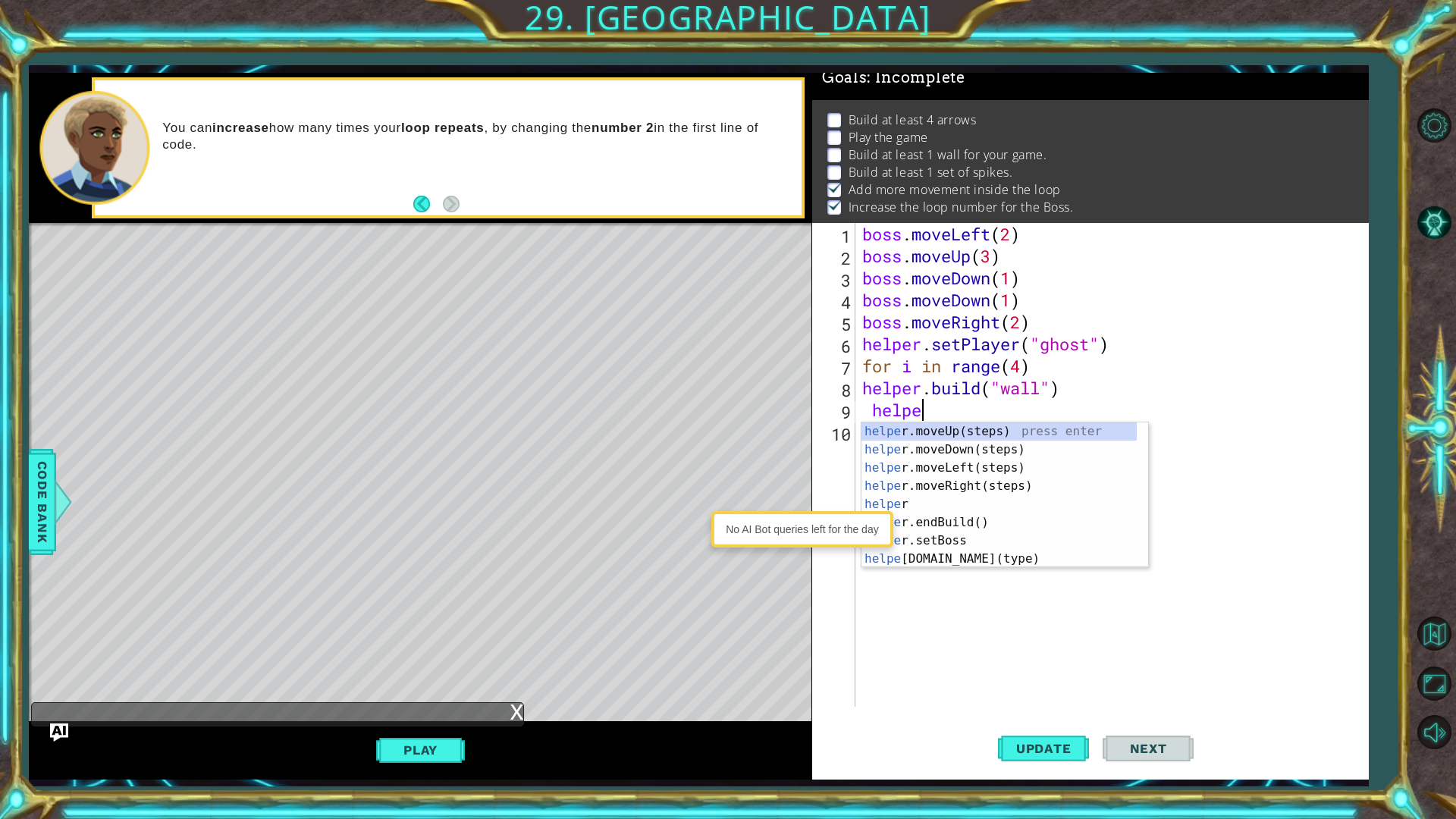
scroll to position [0, 3]
click at [984, 561] on div "helper press enter helper .moveUp(steps) press enter helper .moveDown(steps) pr…" at bounding box center [998, 514] width 275 height 182
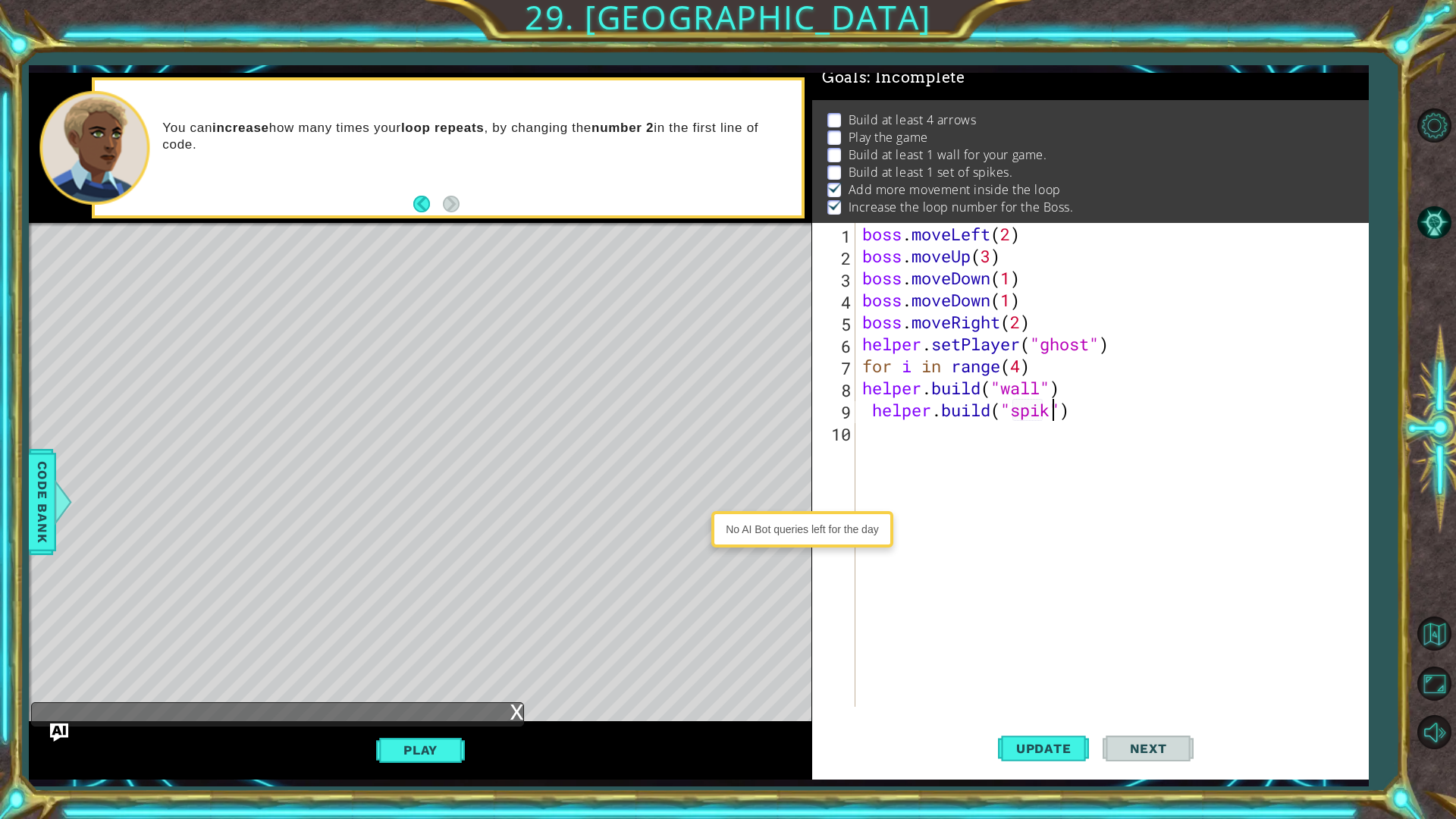
scroll to position [0, 9]
click at [1068, 650] on span "Update" at bounding box center [1043, 748] width 86 height 15
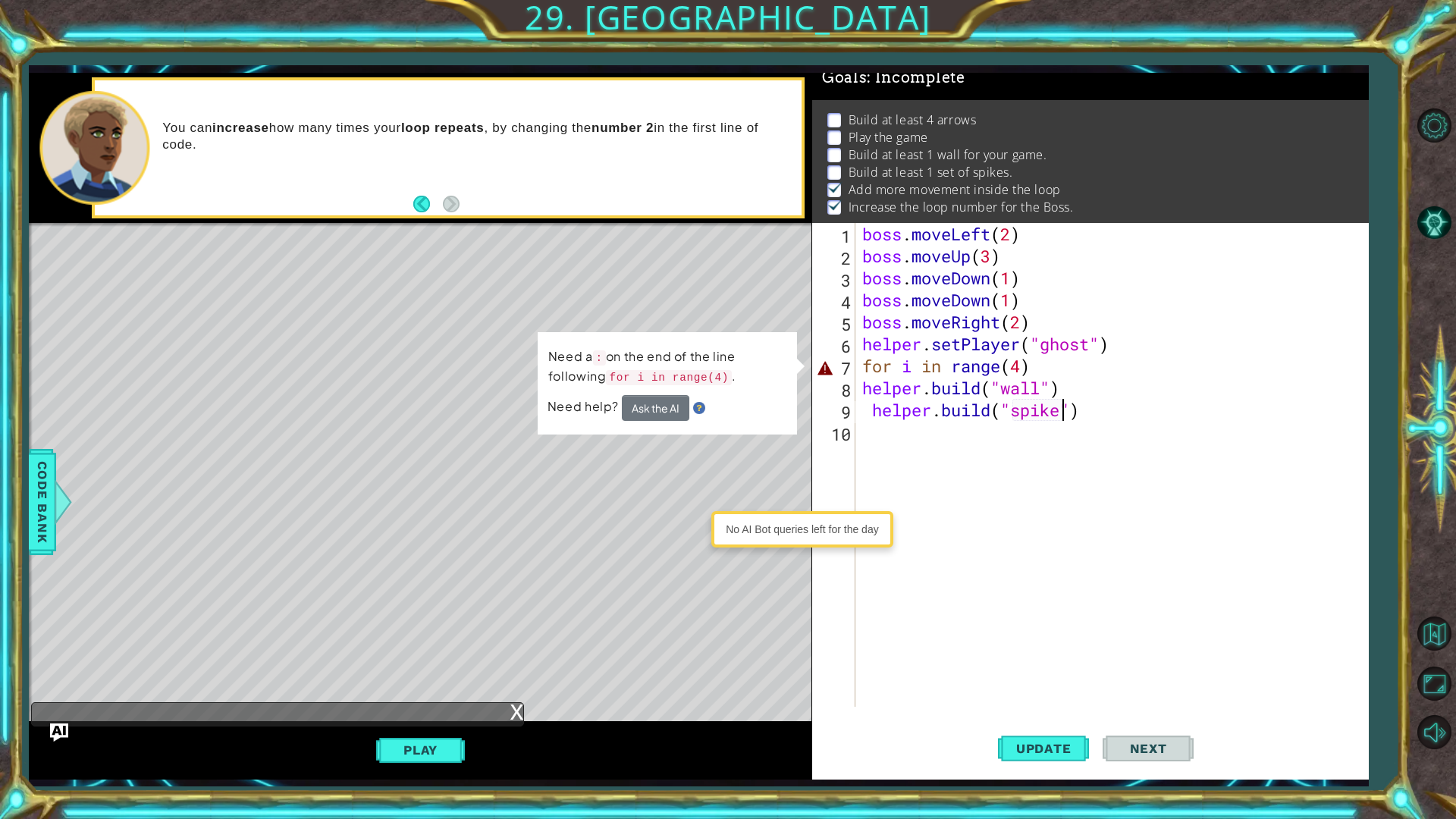
click at [1083, 402] on div "boss . moveLeft ( 2 ) boss . moveUp ( 3 ) boss . moveDown ( 1 ) boss . moveDown…" at bounding box center [1115, 487] width 512 height 528
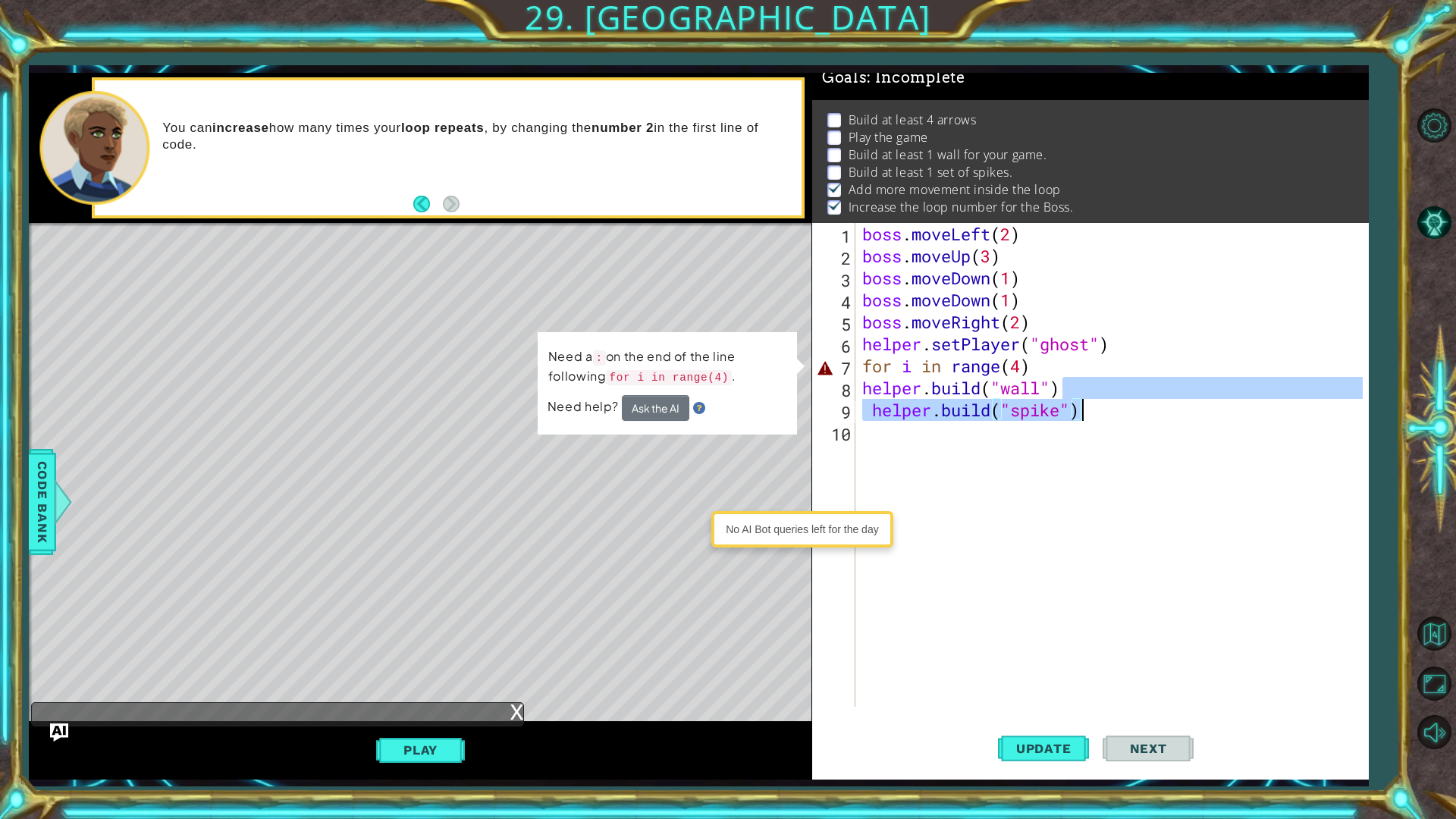
click at [1041, 358] on div "boss . moveLeft ( 2 ) boss . moveUp ( 3 ) boss . moveDown ( 1 ) boss . moveDown…" at bounding box center [1115, 487] width 512 height 528
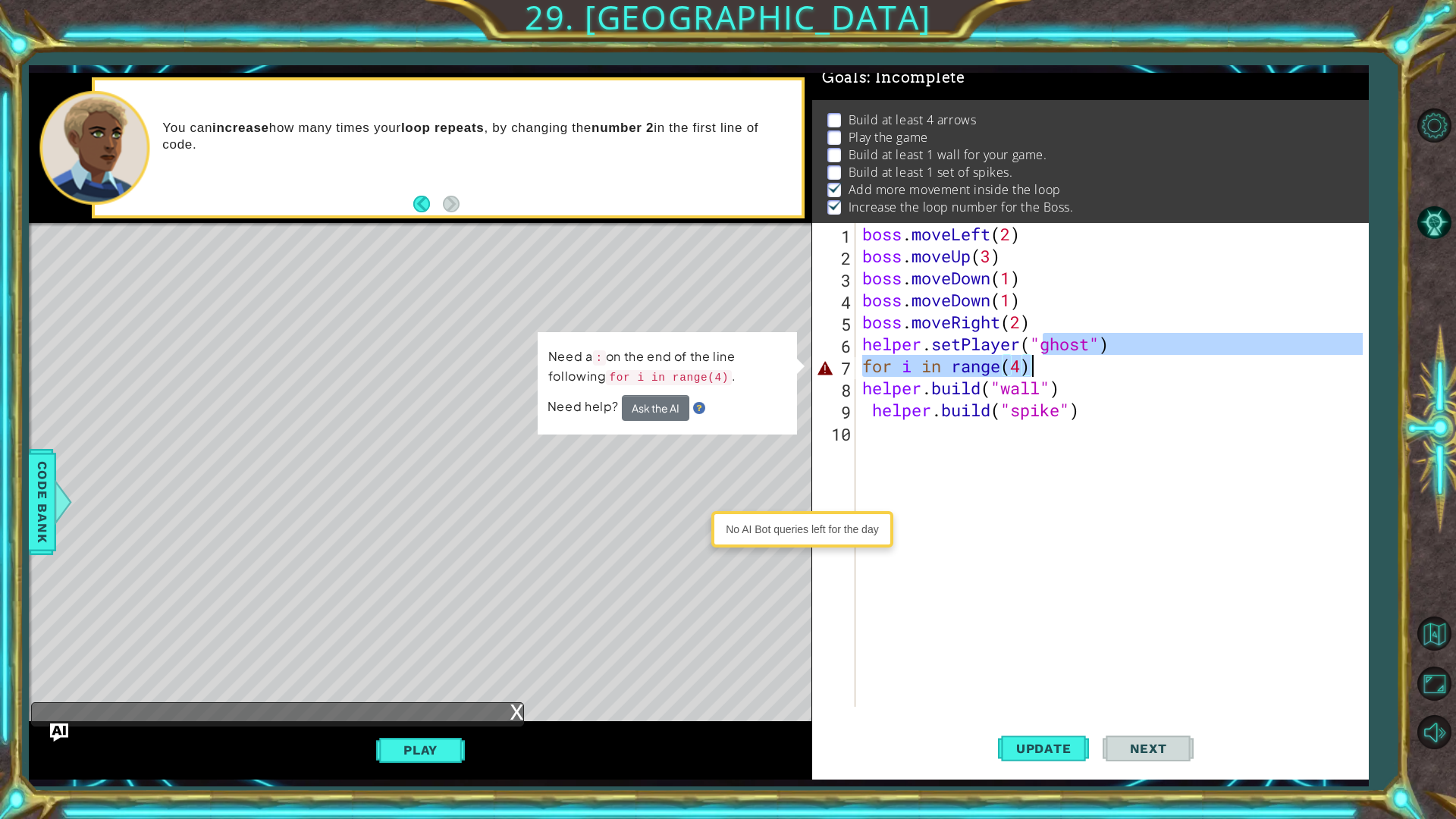
click at [1048, 364] on div "boss . moveLeft ( 2 ) boss . moveUp ( 3 ) boss . moveDown ( 1 ) boss . moveDown…" at bounding box center [1111, 465] width 504 height 484
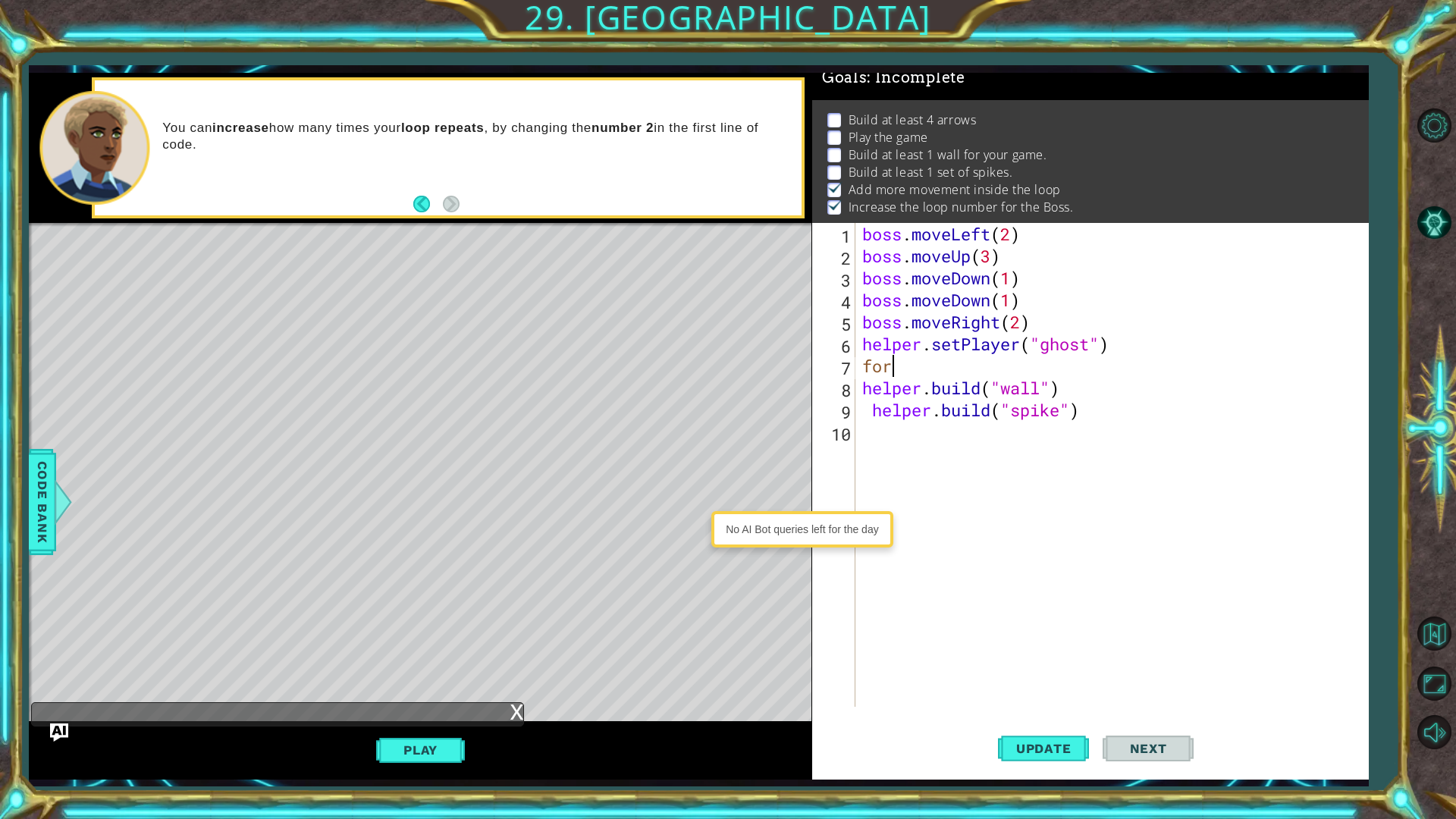
scroll to position [0, 0]
type textarea "f"
click at [1049, 650] on span "Update" at bounding box center [1043, 748] width 86 height 15
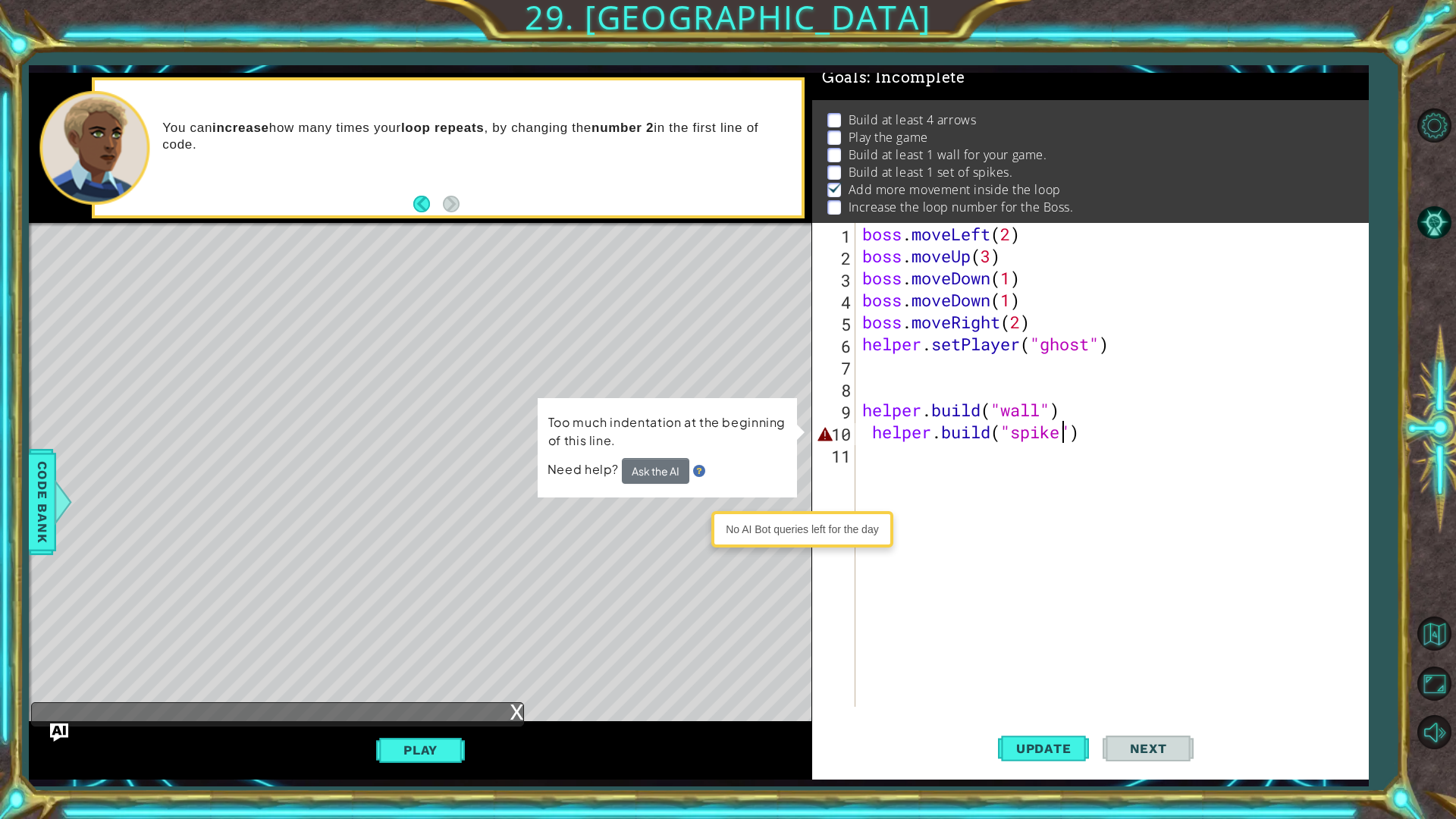
click at [1062, 438] on div "boss . moveLeft ( 2 ) boss . moveUp ( 3 ) boss . moveDown ( 1 ) boss . moveDown…" at bounding box center [1115, 487] width 512 height 528
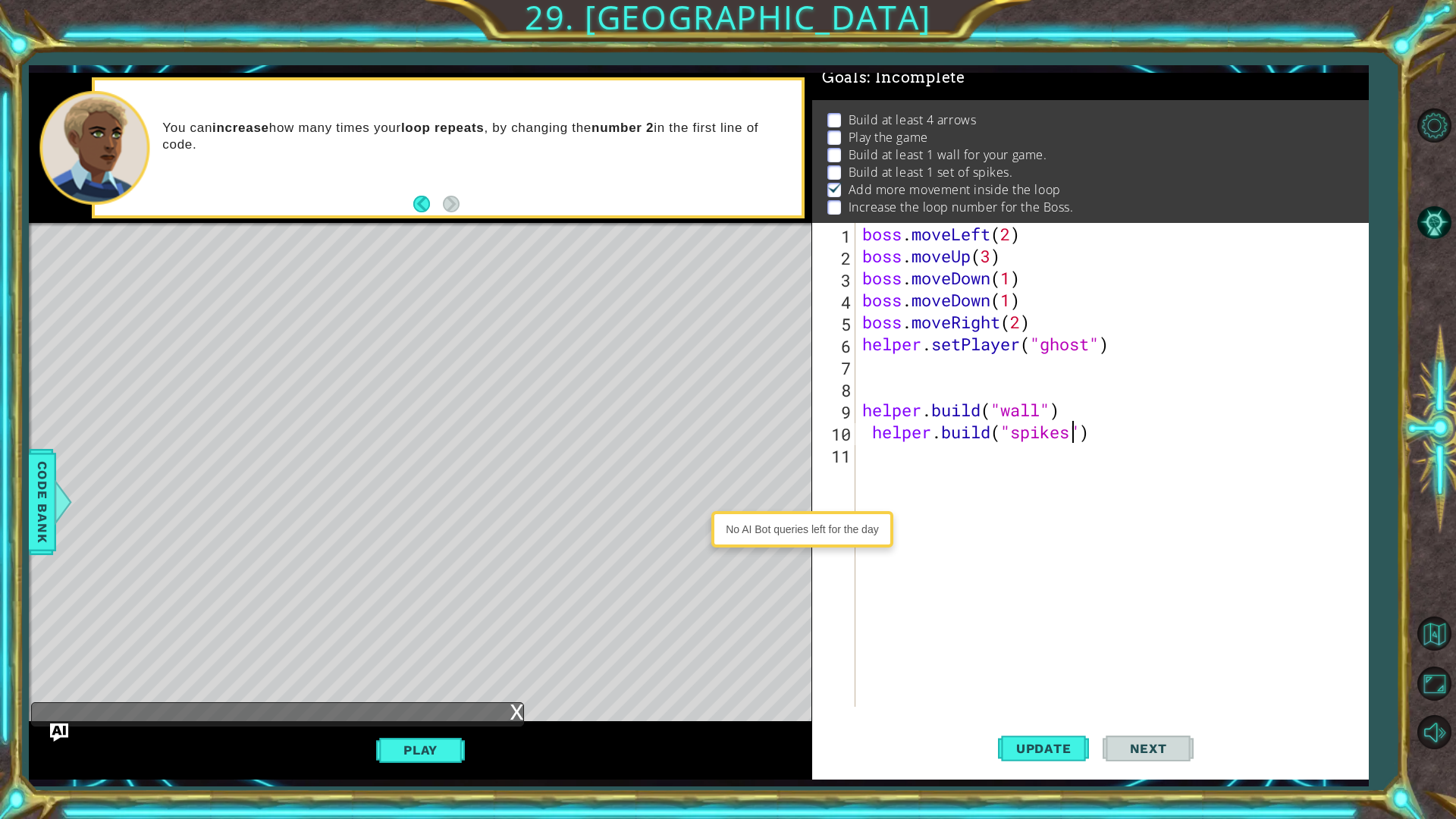
scroll to position [0, 9]
drag, startPoint x: 1010, startPoint y: 745, endPoint x: 1019, endPoint y: 747, distance: 9.2
click at [1011, 650] on span "Update" at bounding box center [1043, 748] width 86 height 15
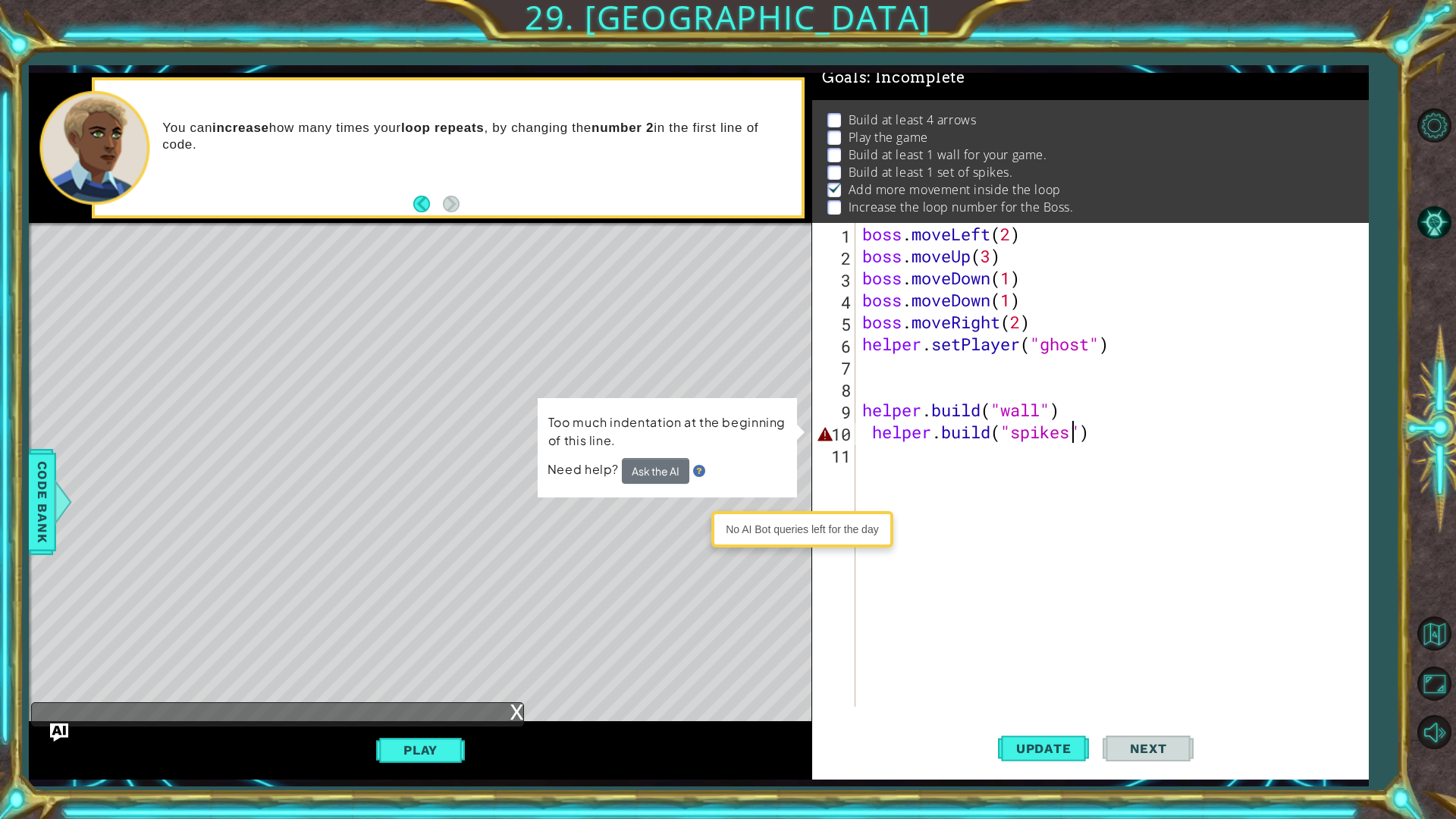
click at [859, 429] on div "boss . moveLeft ( 2 ) boss . moveUp ( 3 ) boss . moveDown ( 1 ) boss . moveDown…" at bounding box center [1115, 487] width 512 height 528
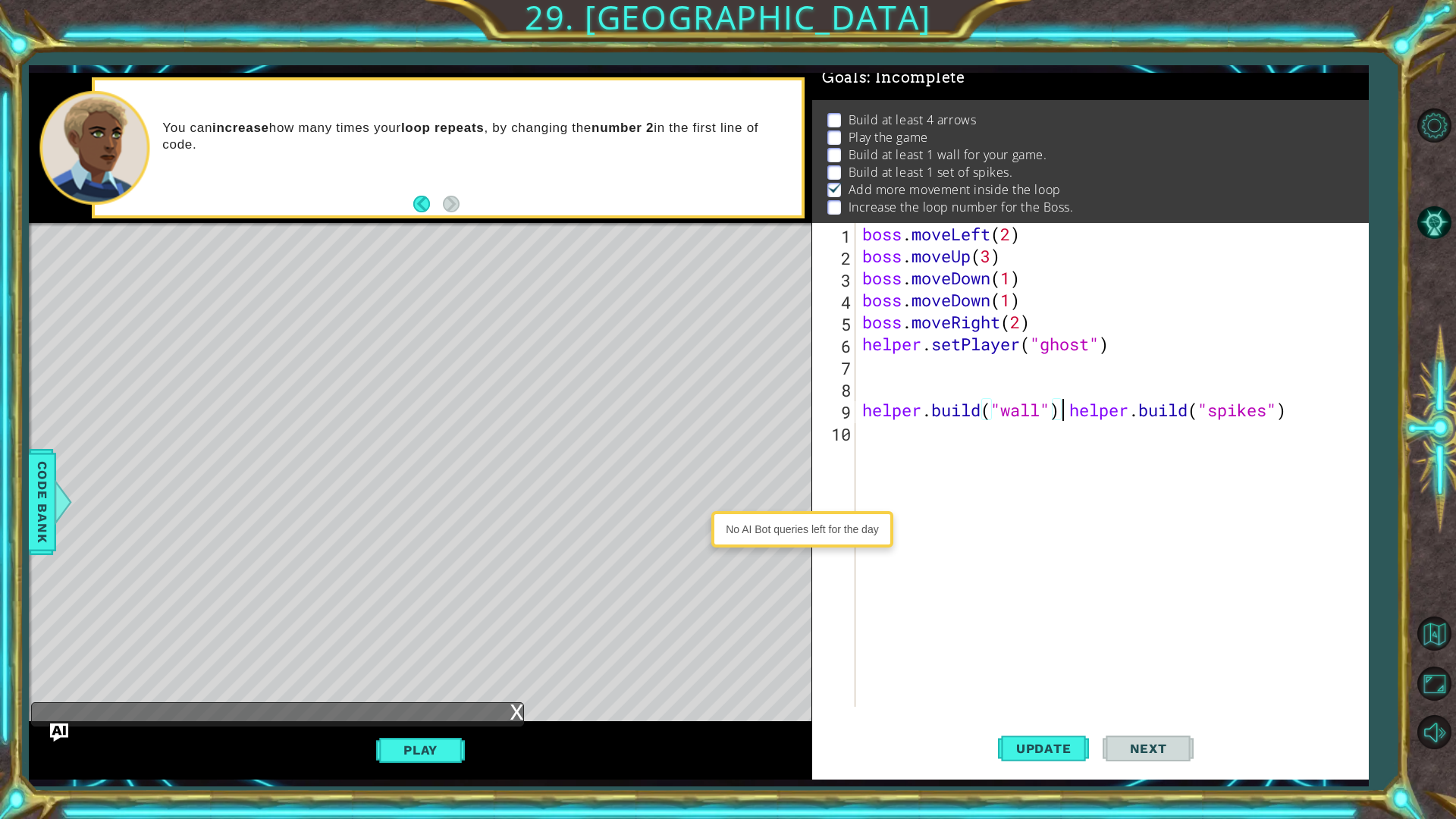
type textarea "[DOMAIN_NAME]("spikes")"
click at [1043, 650] on button "Update" at bounding box center [1043, 748] width 91 height 55
click at [1043, 650] on span "Update" at bounding box center [1043, 748] width 86 height 15
click at [514, 650] on div "Play" at bounding box center [420, 750] width 782 height 58
click at [422, 650] on div "Play" at bounding box center [420, 750] width 782 height 58
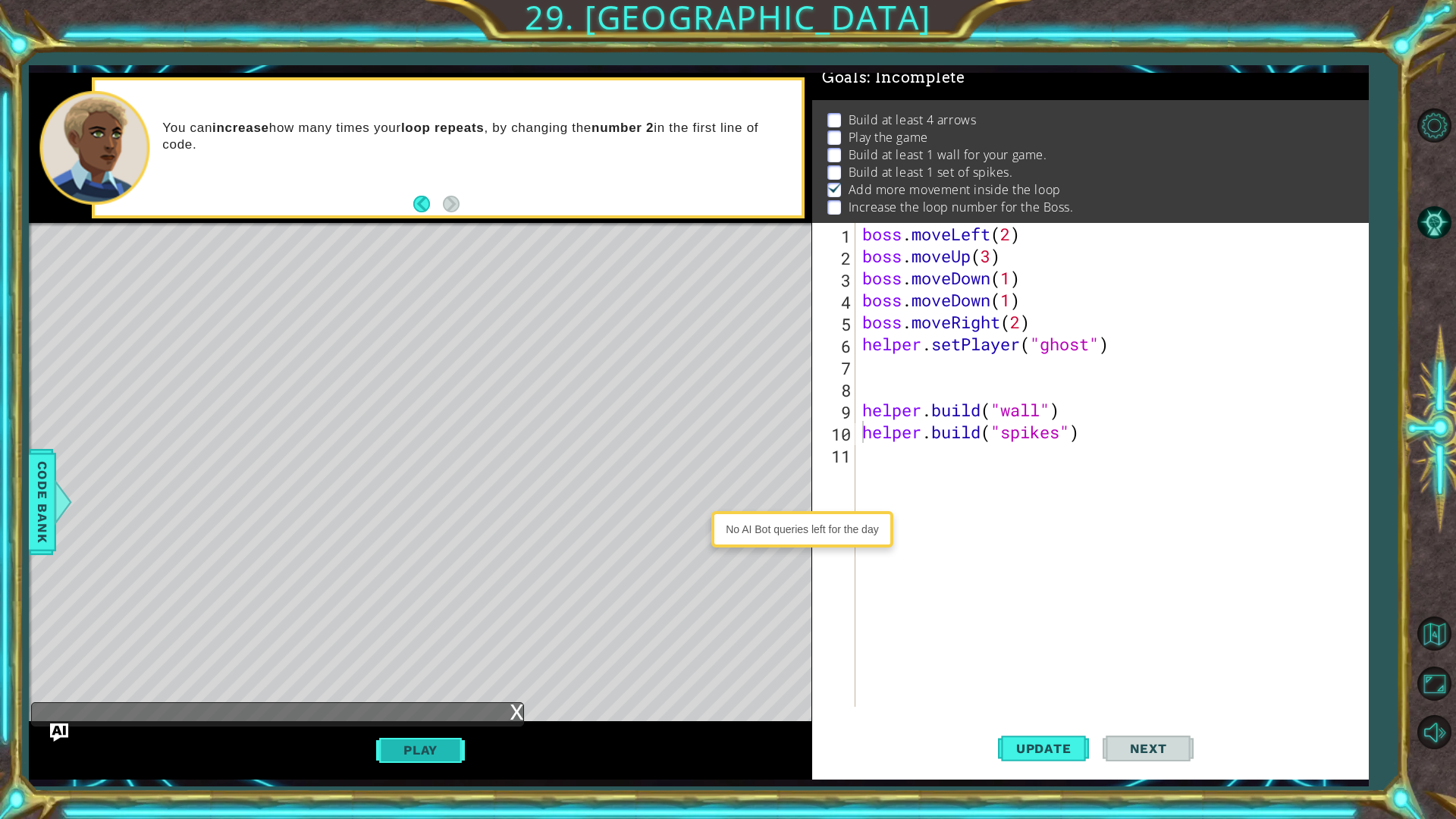
click at [431, 650] on button "Play" at bounding box center [420, 750] width 89 height 29
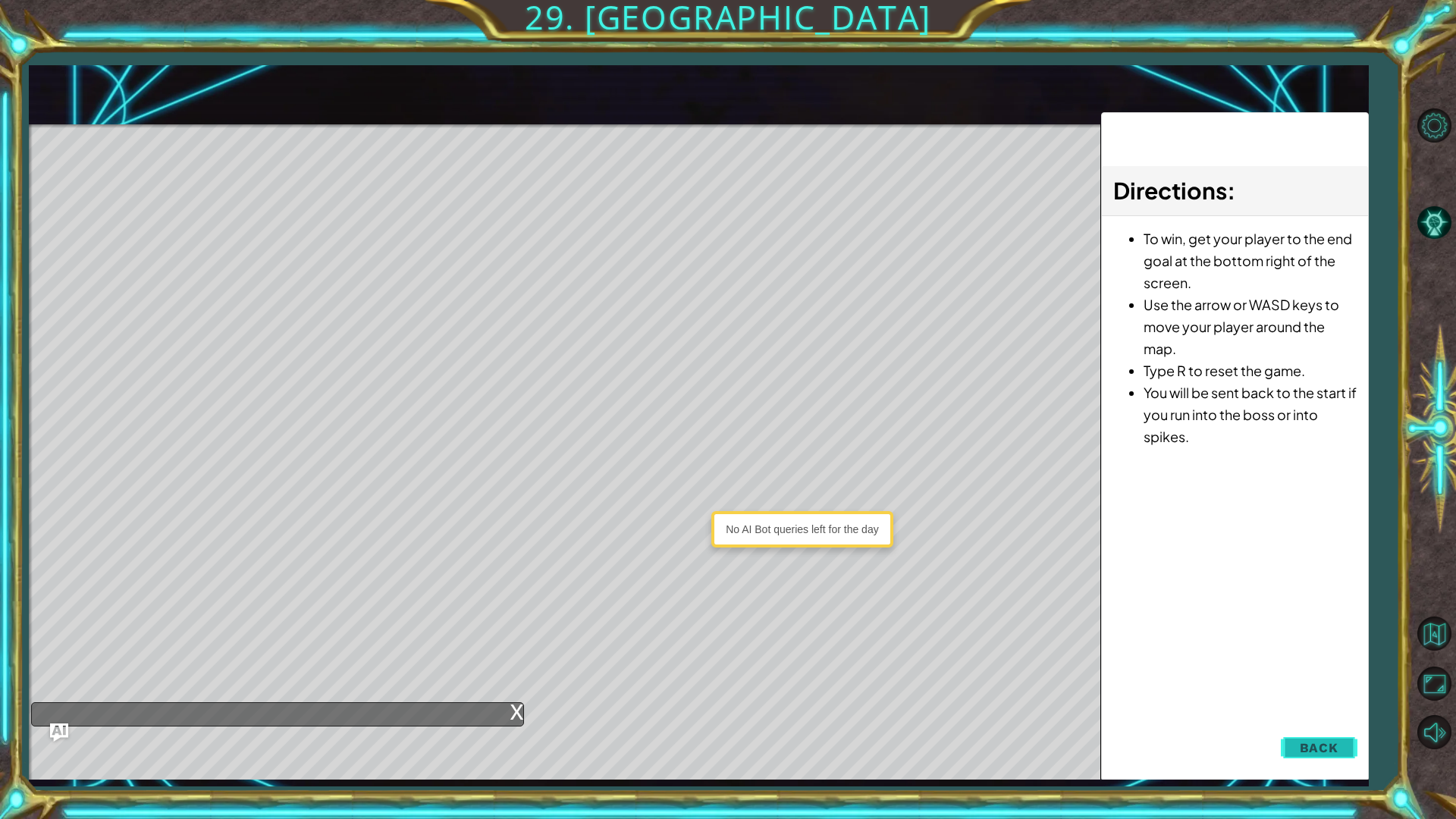
click at [1286, 650] on button "Back" at bounding box center [1319, 748] width 77 height 30
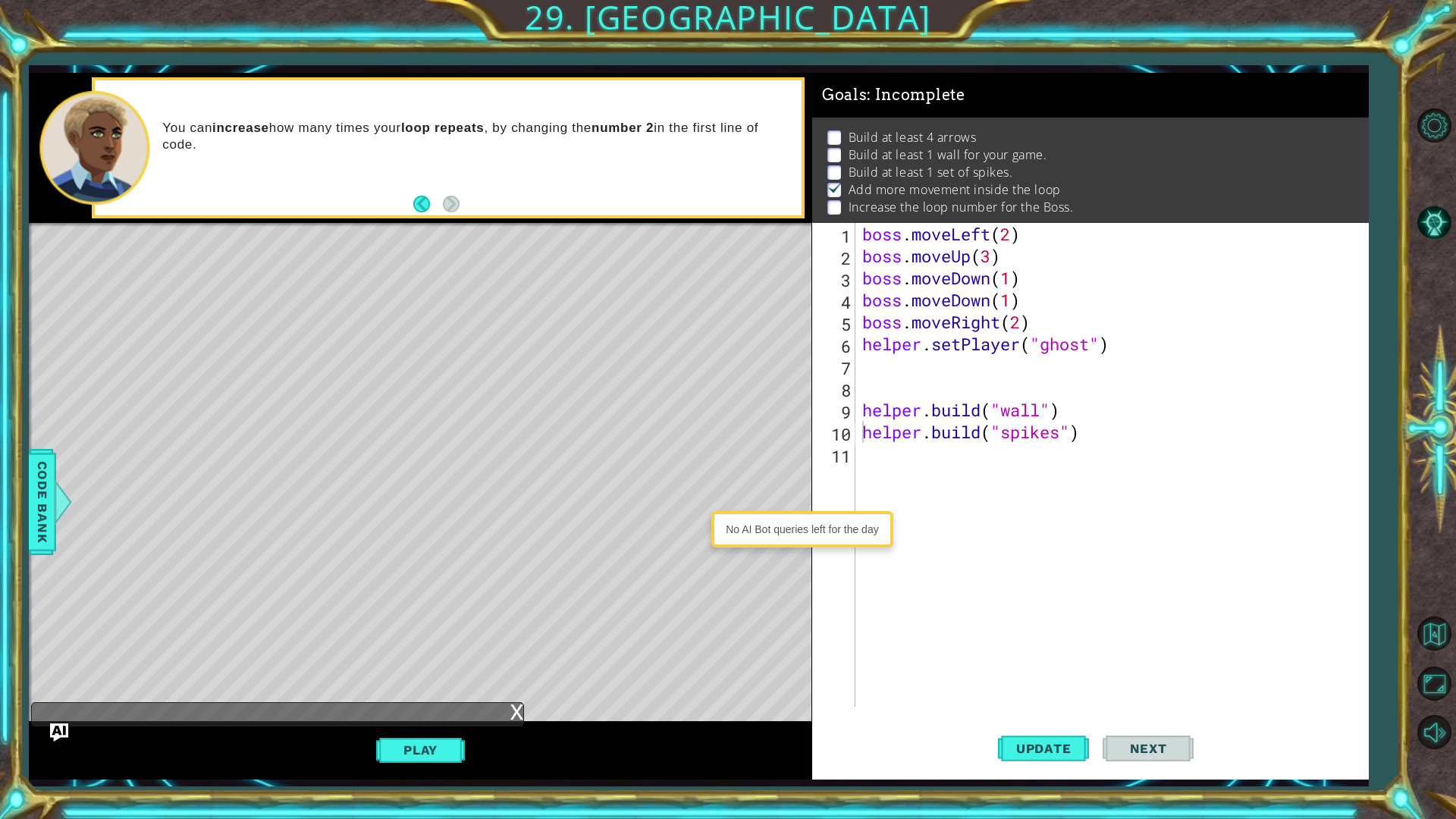
scroll to position [10, 0]
click at [1027, 650] on button "Update" at bounding box center [1043, 748] width 91 height 55
click at [1030, 650] on div "[DOMAIN_NAME]("spikes") 1 2 3 4 5 6 7 8 9 10 11 boss . moveLeft ( 2 ) boss . mo…" at bounding box center [1090, 502] width 557 height 557
click at [1030, 650] on div "[DOMAIN_NAME]("spikes") 1 2 3 4 5 6 7 8 9 10 11 boss . moveLeft ( 2 ) boss . mo…" at bounding box center [1090, 502] width 557 height 557
click at [1027, 650] on button "Update" at bounding box center [1043, 748] width 91 height 55
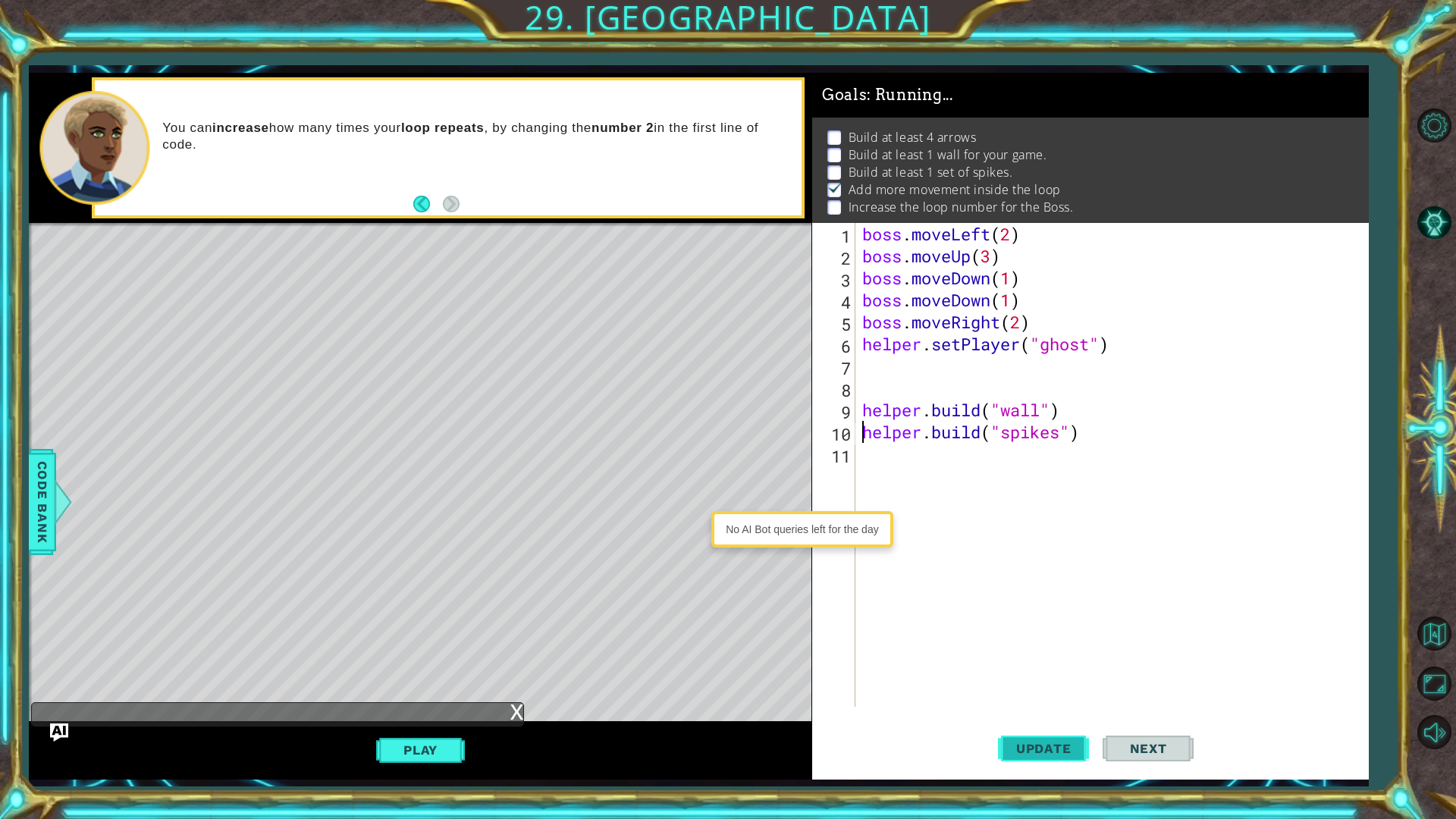
click at [1030, 650] on button "Update" at bounding box center [1043, 748] width 91 height 55
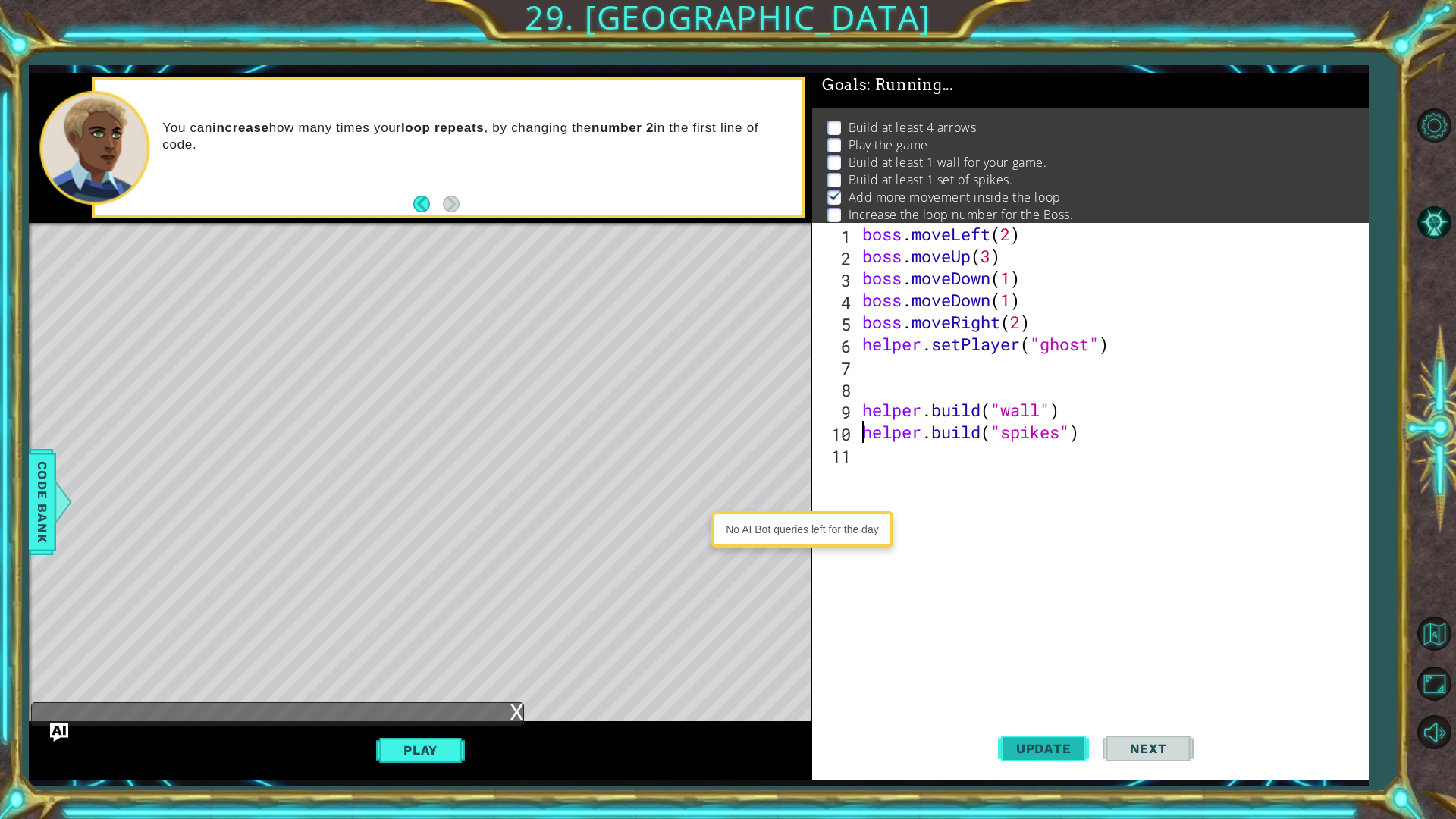
click at [1044, 650] on span "Update" at bounding box center [1043, 748] width 86 height 15
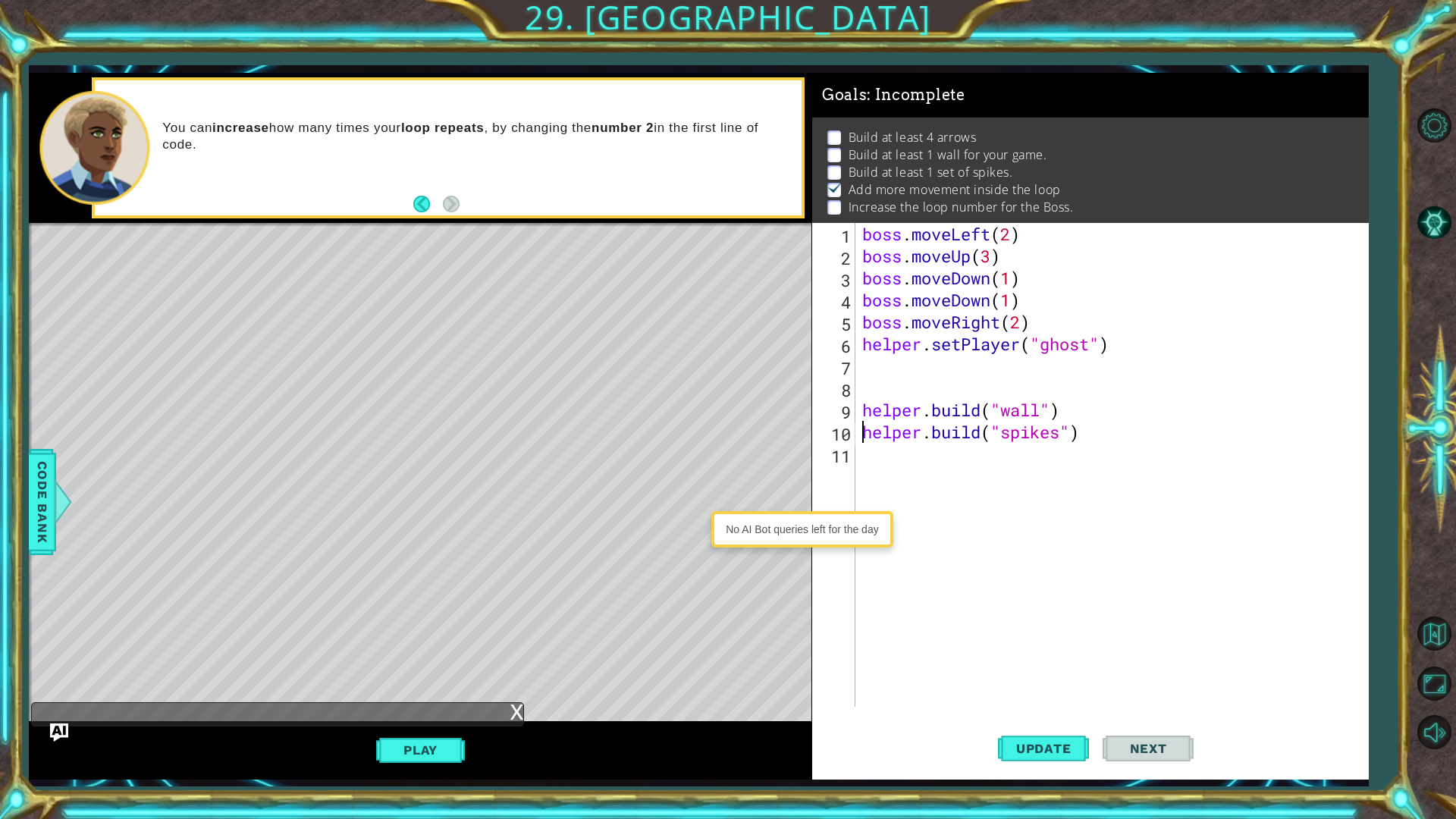
scroll to position [18, 0]
drag, startPoint x: 915, startPoint y: 366, endPoint x: 931, endPoint y: 374, distance: 17.9
click at [916, 365] on div "boss . moveLeft ( 2 ) boss . moveUp ( 3 ) boss . moveDown ( 1 ) boss . moveDown…" at bounding box center [1115, 487] width 512 height 528
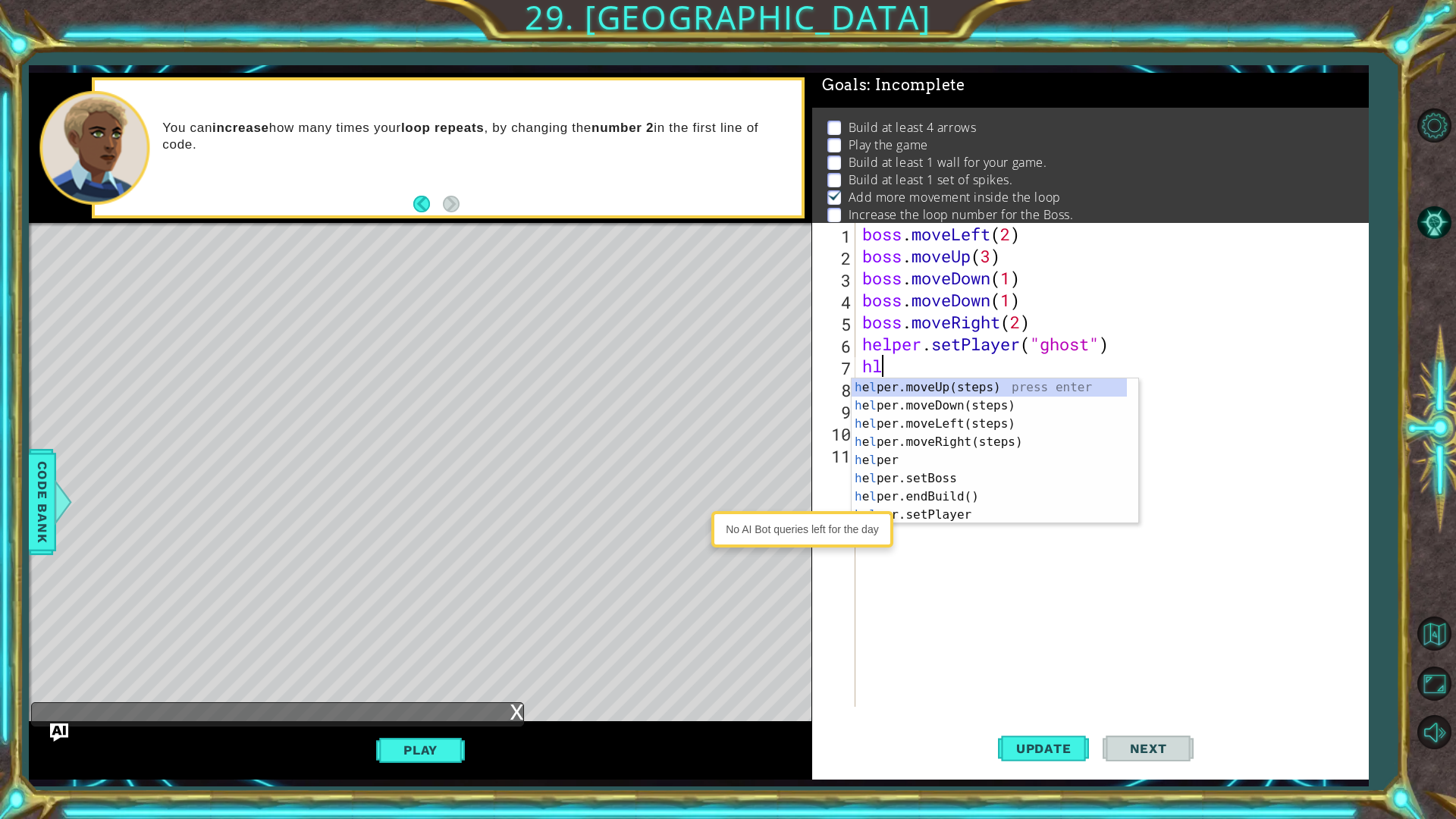
scroll to position [0, 0]
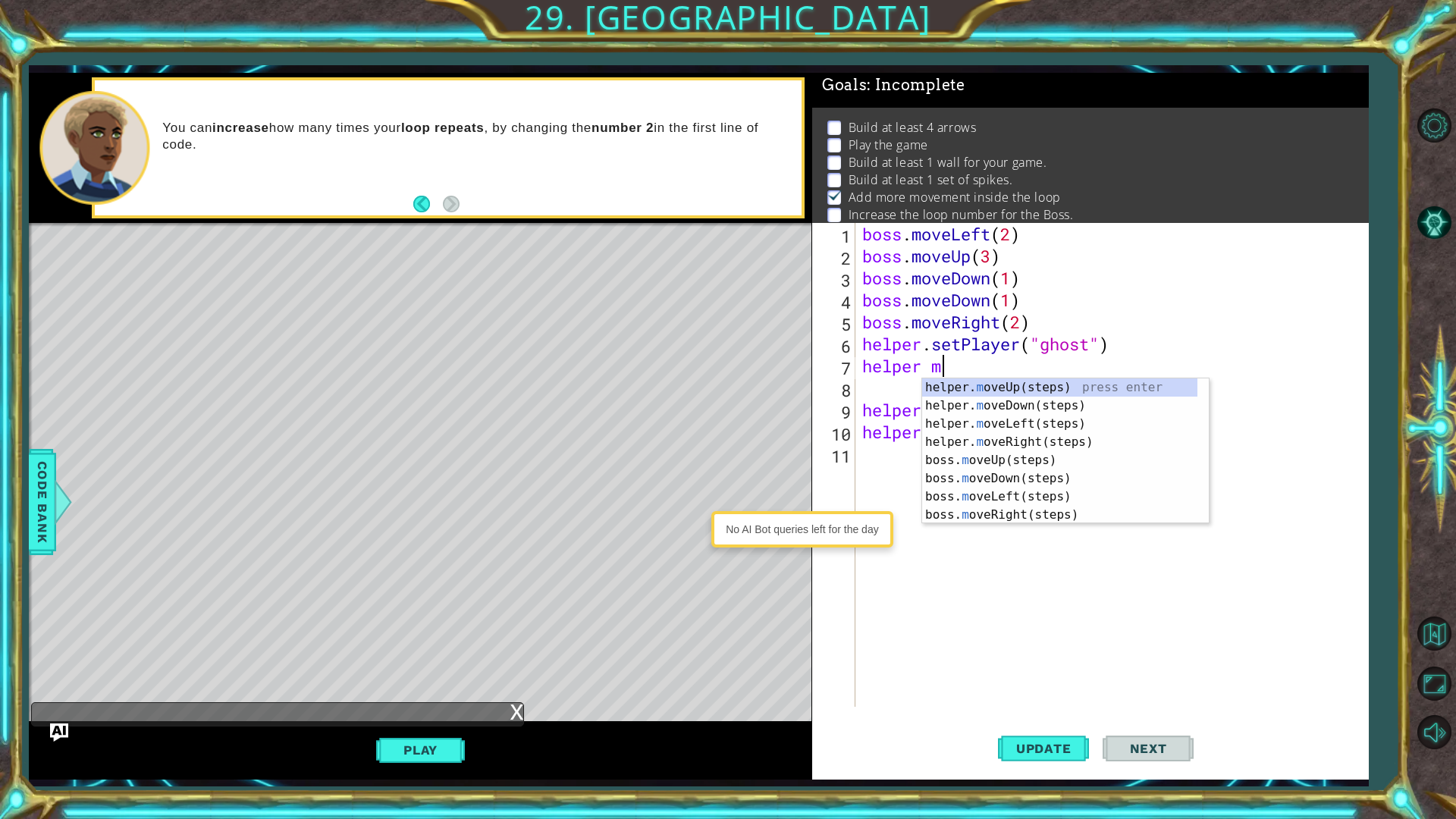
type textarea "helper mo"
click at [1080, 408] on div "helper. mo veUp(steps) press enter helper. mo veDown(steps) press enter helper.…" at bounding box center [1065, 470] width 287 height 182
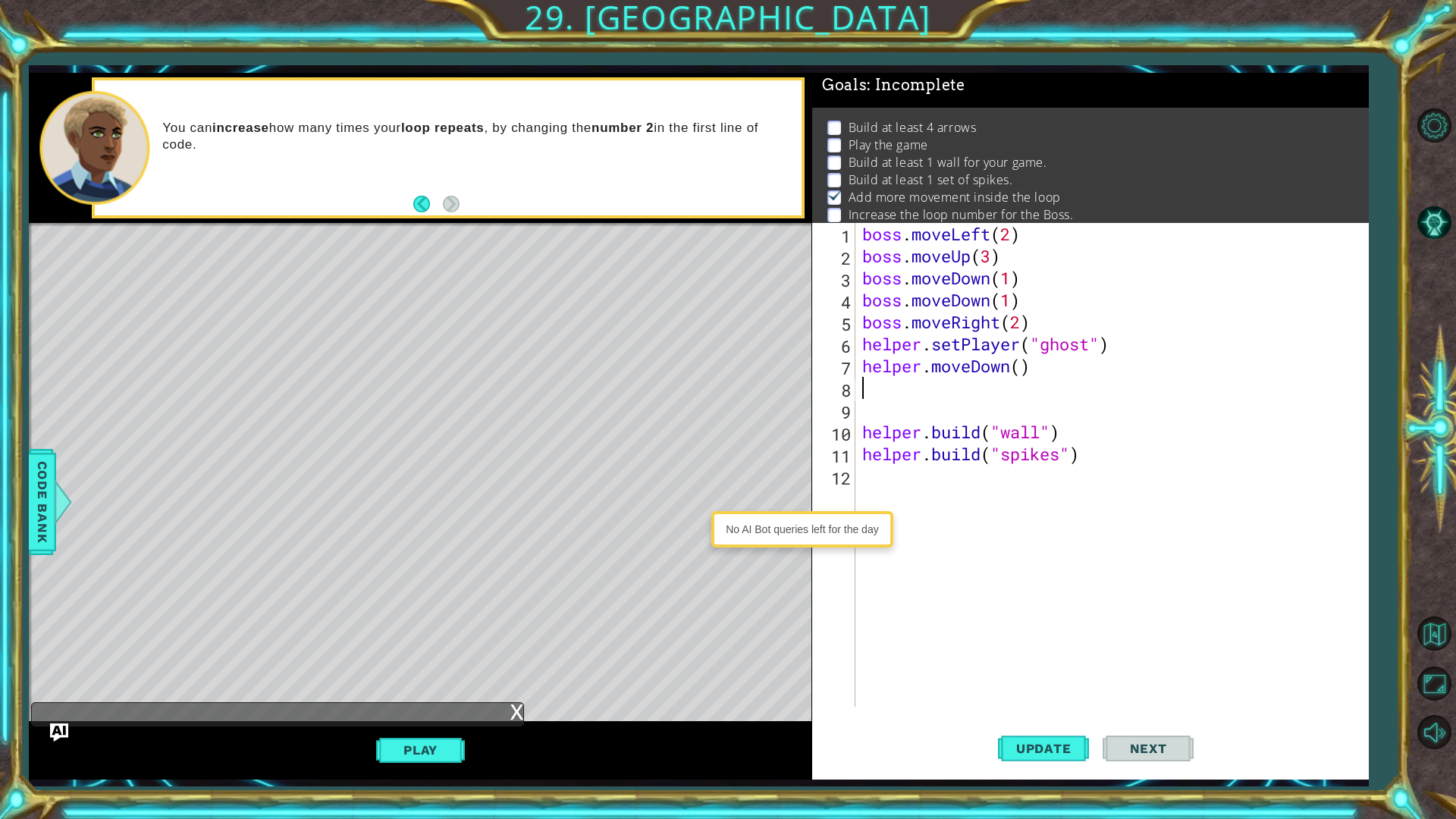
scroll to position [0, 0]
click at [1050, 650] on button "Update" at bounding box center [1043, 748] width 91 height 55
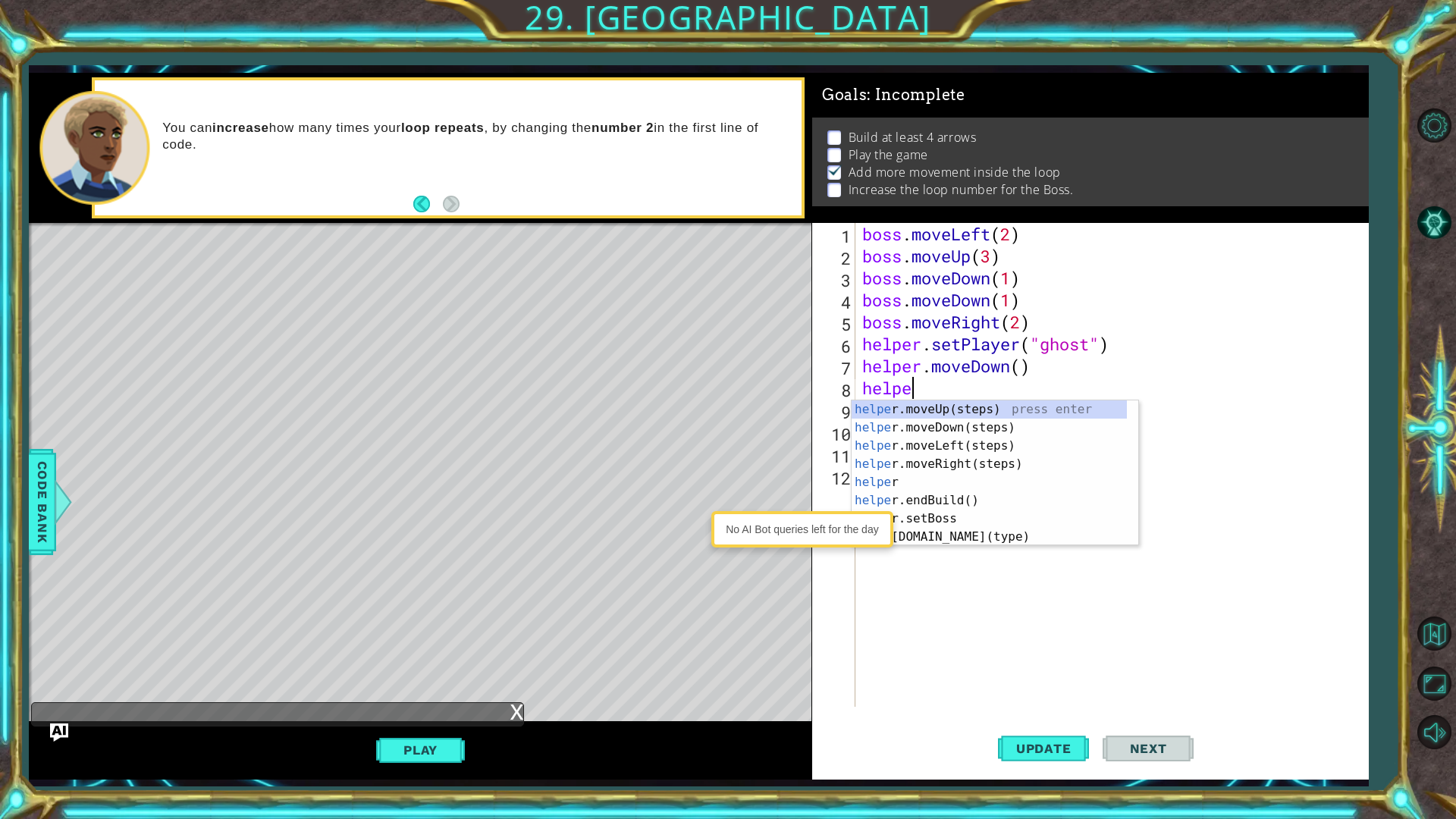
scroll to position [0, 2]
type textarea "helper"
click at [959, 458] on div "helper press enter helper .moveUp(steps) press enter helper .moveDown(steps) pr…" at bounding box center [989, 492] width 275 height 182
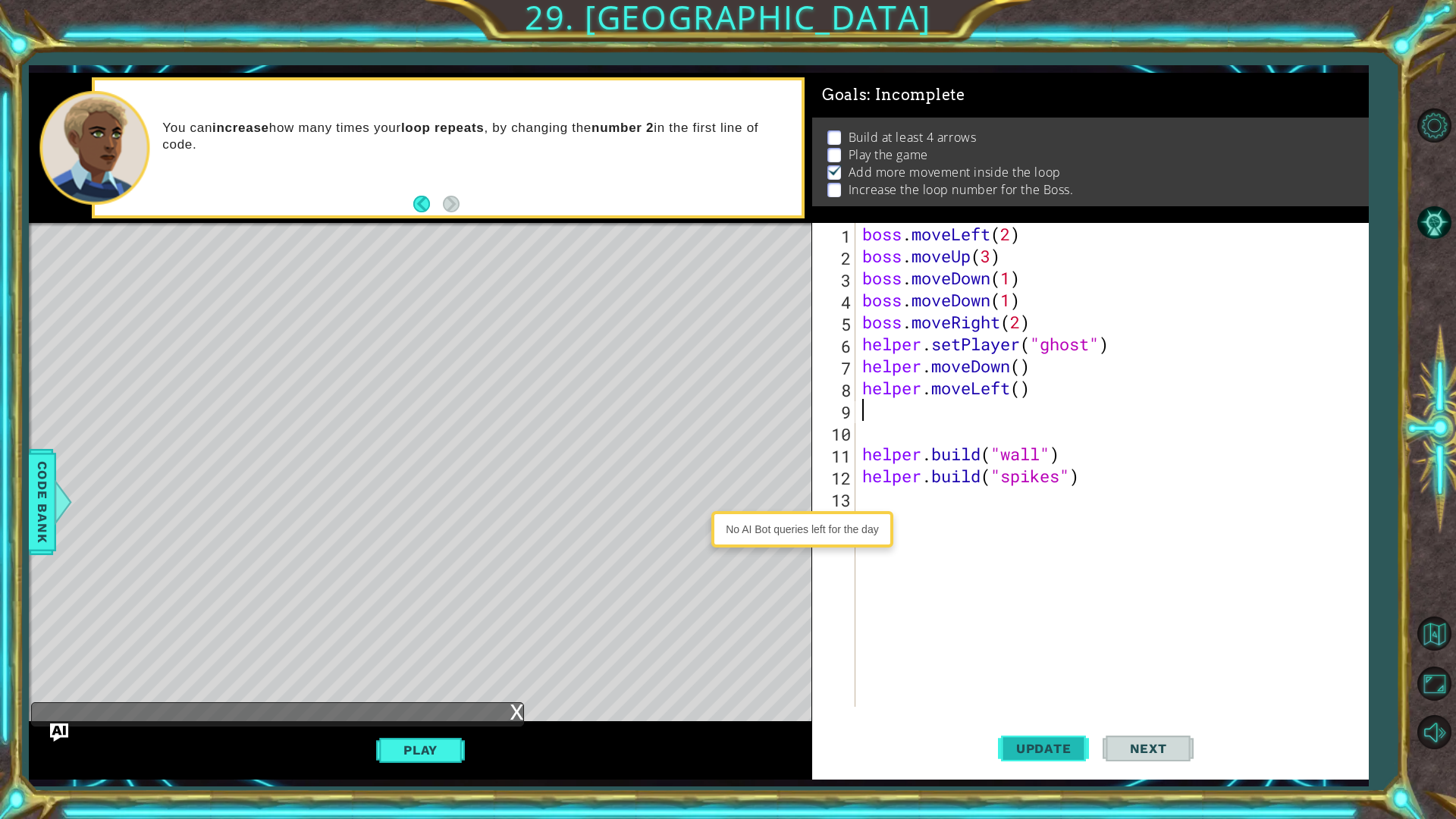
drag, startPoint x: 1050, startPoint y: 758, endPoint x: 1075, endPoint y: 760, distance: 25.1
click at [1052, 650] on button "Update" at bounding box center [1043, 748] width 91 height 55
click at [1048, 650] on span "Update" at bounding box center [1043, 748] width 86 height 15
click at [1028, 390] on div "boss . moveLeft ( 2 ) boss . moveUp ( 3 ) boss . moveDown ( 1 ) boss . moveDown…" at bounding box center [1115, 487] width 512 height 528
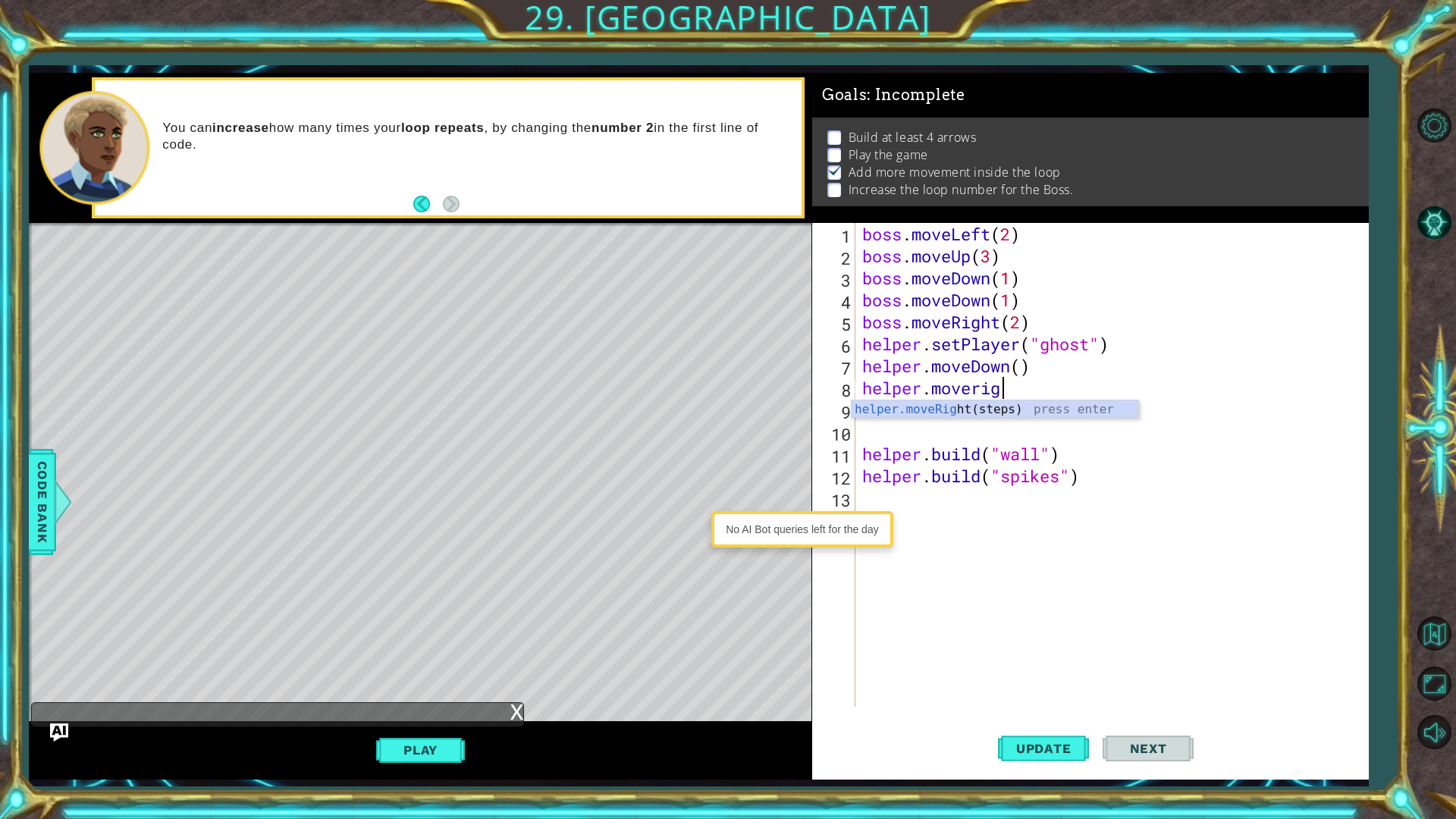
scroll to position [0, 6]
type textarea "helper.moveright"
click at [948, 411] on div "helper.moveRight (steps) press enter" at bounding box center [995, 428] width 287 height 55
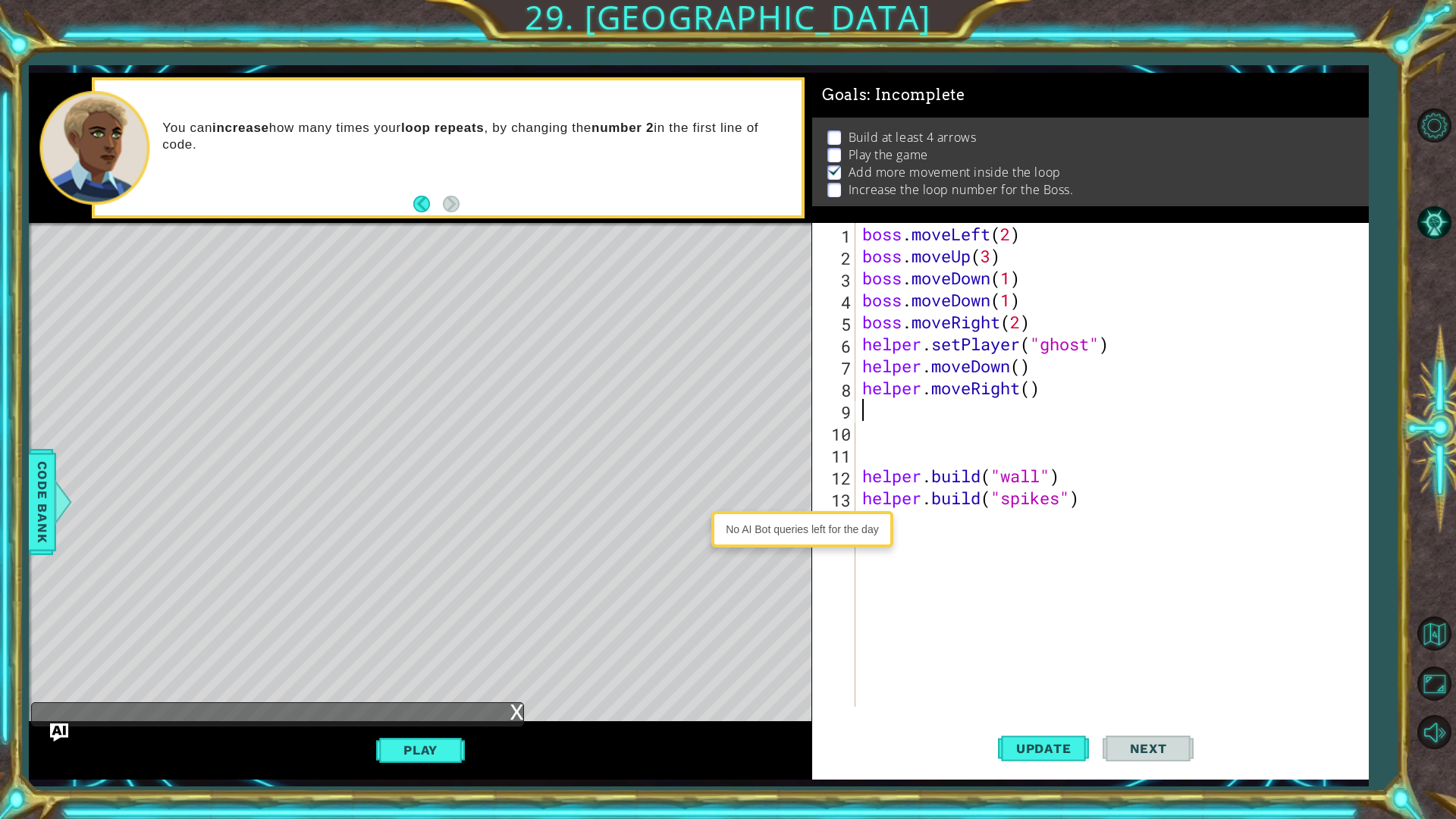
scroll to position [0, 0]
click at [1053, 650] on button "Update" at bounding box center [1043, 748] width 91 height 55
click at [432, 650] on button "Play" at bounding box center [420, 750] width 89 height 29
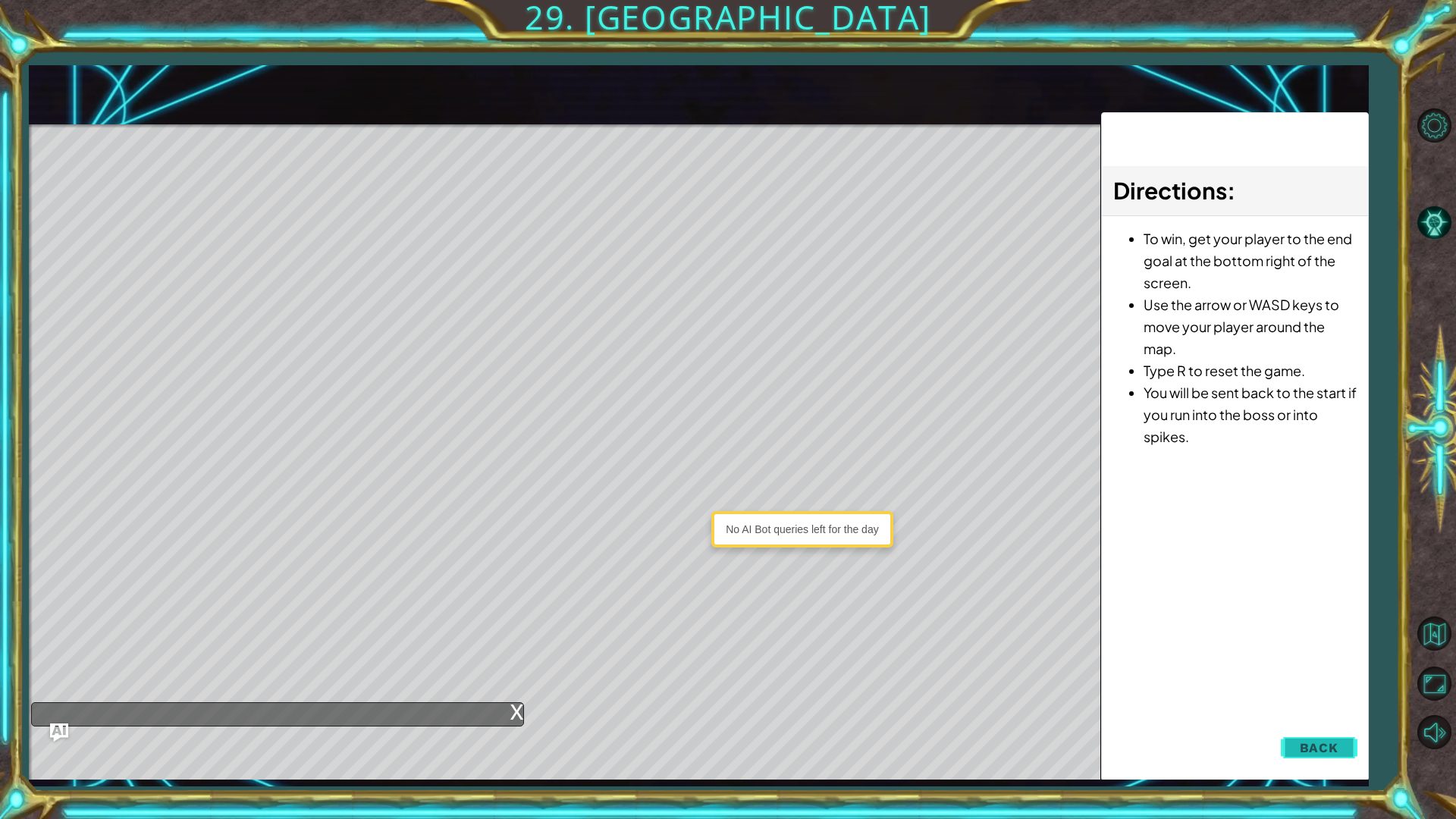
click at [1343, 650] on button "Back" at bounding box center [1319, 748] width 77 height 30
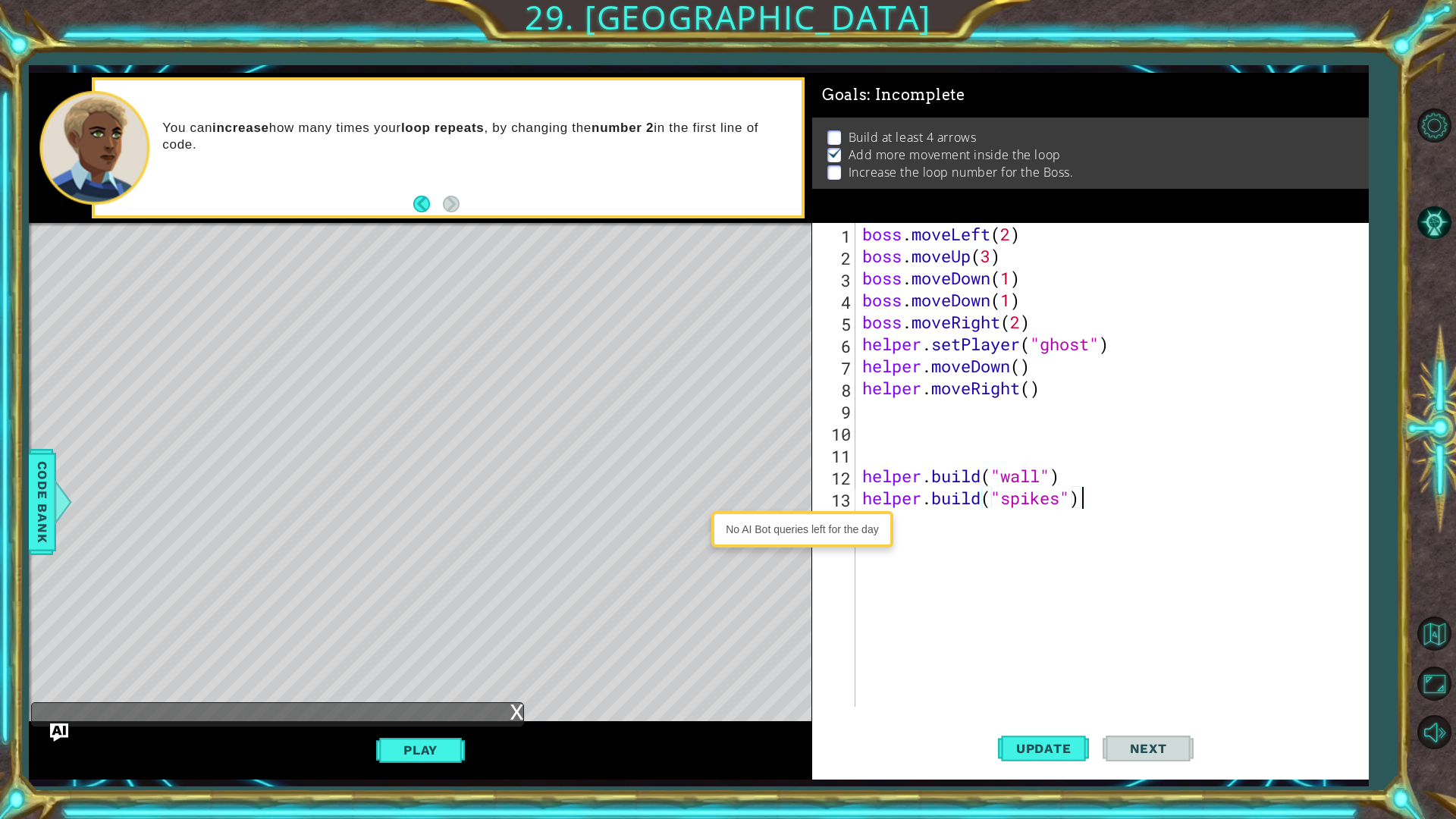
click at [1080, 496] on div "boss . moveLeft ( 2 ) boss . moveUp ( 3 ) boss . moveDown ( 1 ) boss . moveDown…" at bounding box center [1115, 487] width 512 height 528
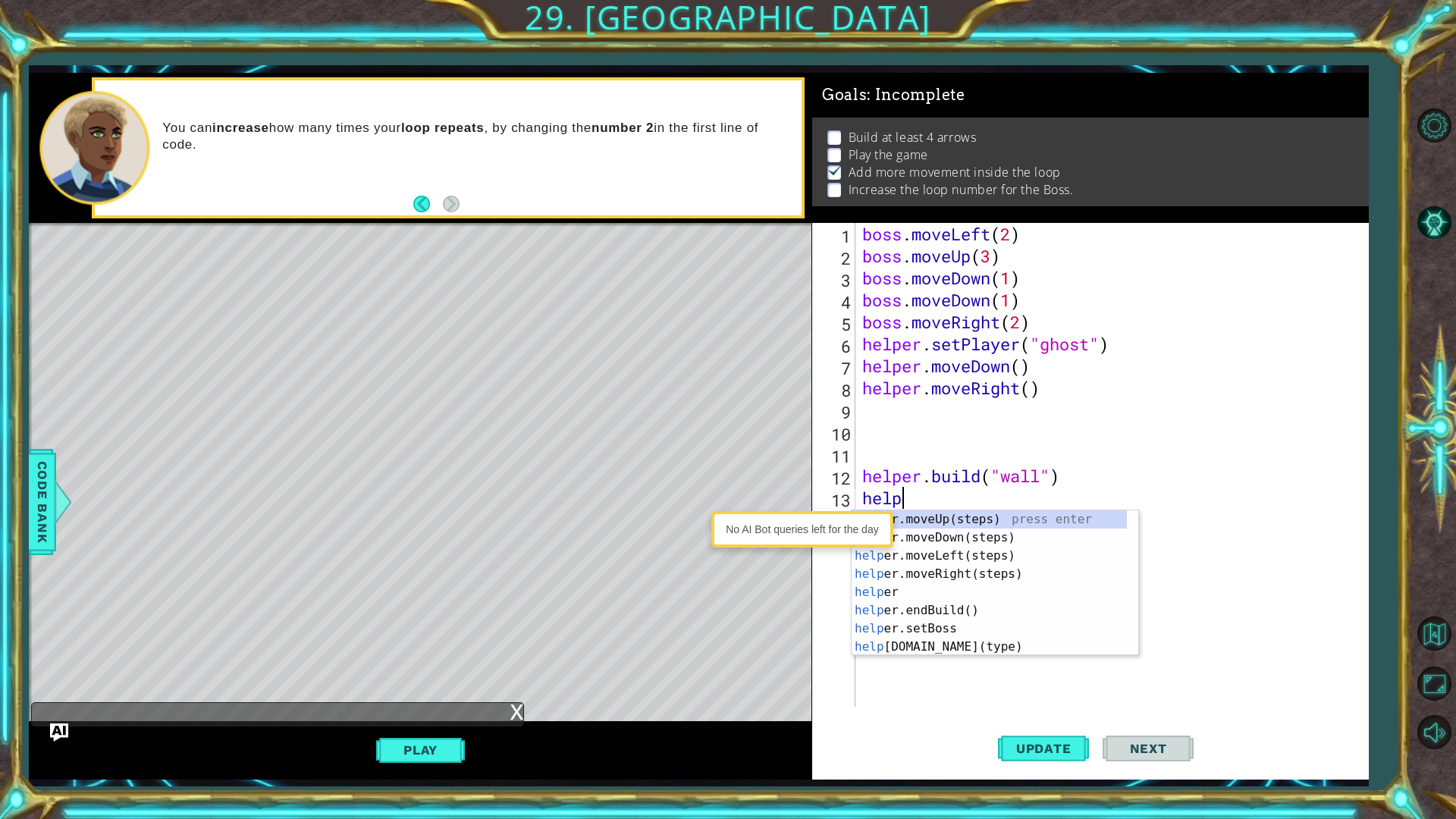
type textarea "h"
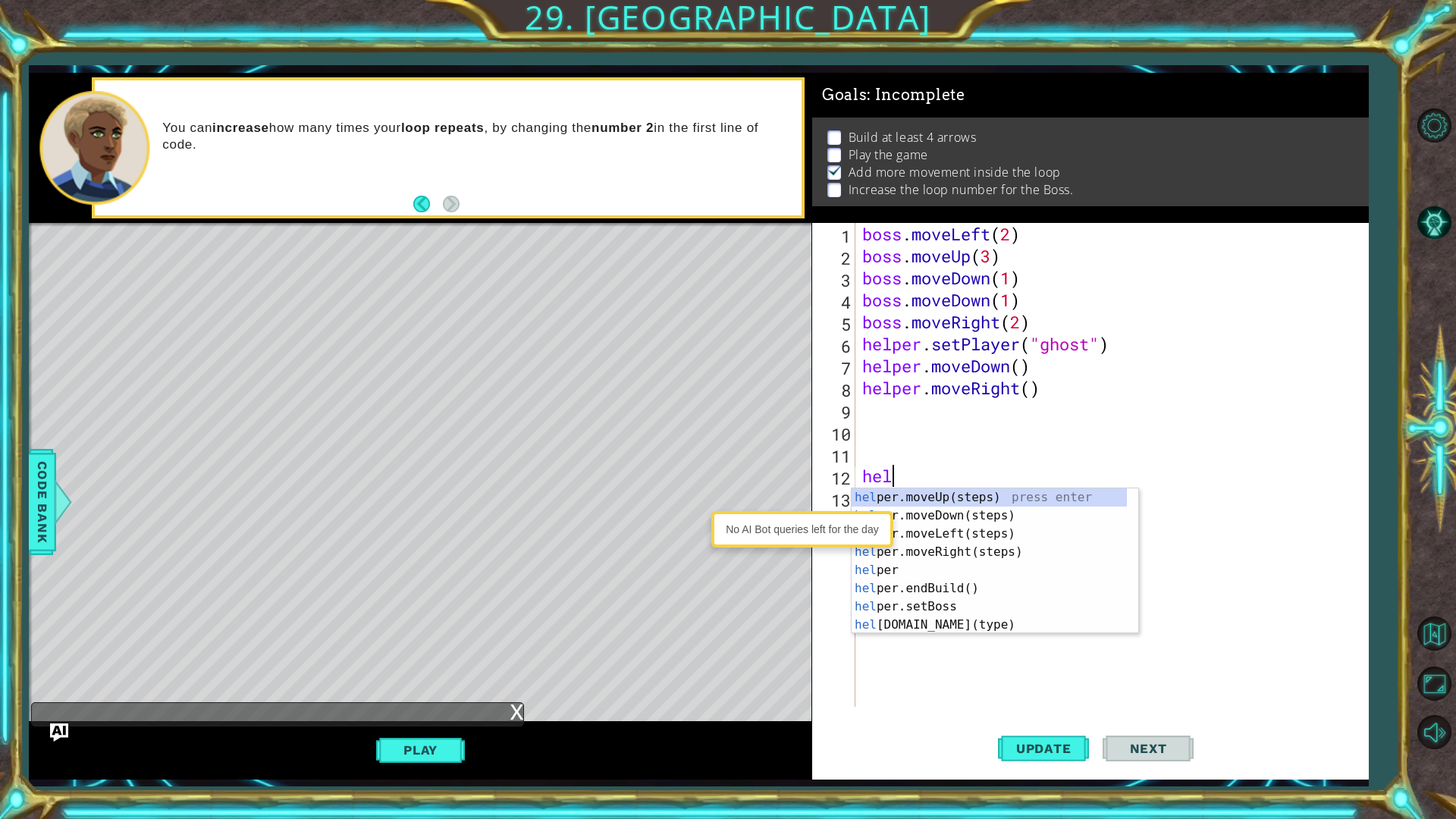
type textarea "h"
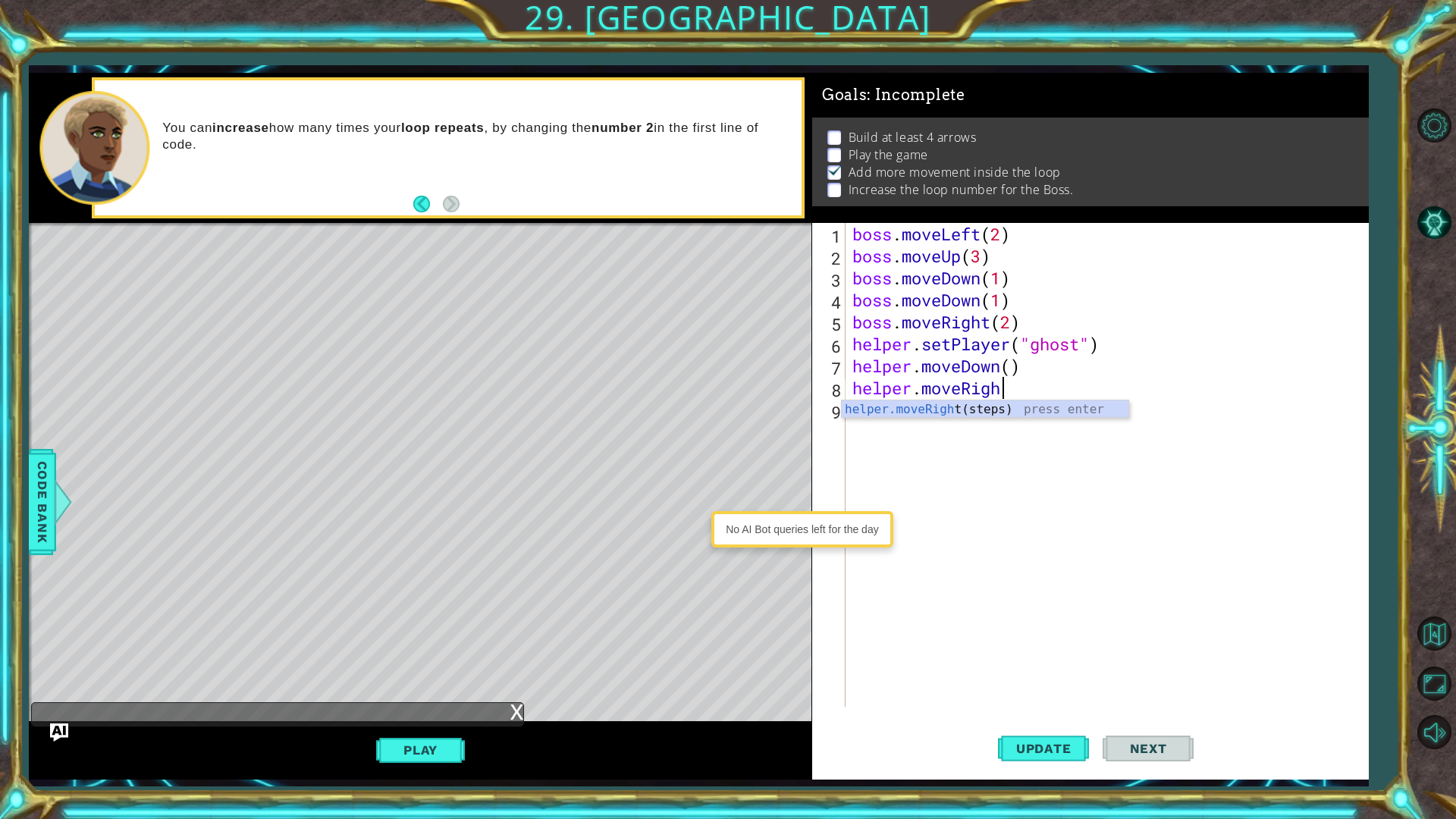
scroll to position [0, 7]
type textarea "helper.moveRight"
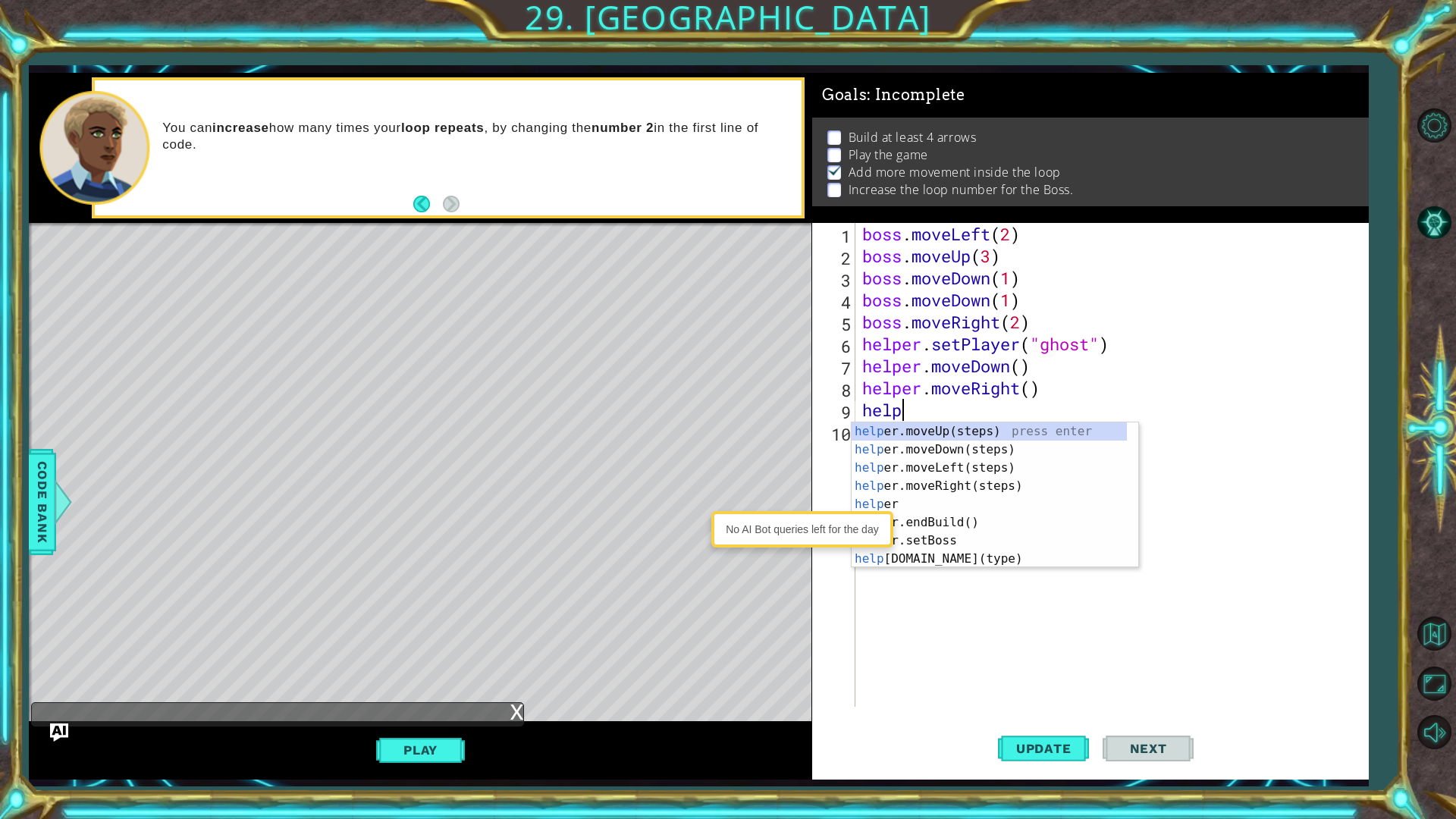
scroll to position [0, 2]
click at [973, 559] on div "helper press enter helper .moveUp(steps) press enter helper .moveDown(steps) pr…" at bounding box center [989, 514] width 275 height 182
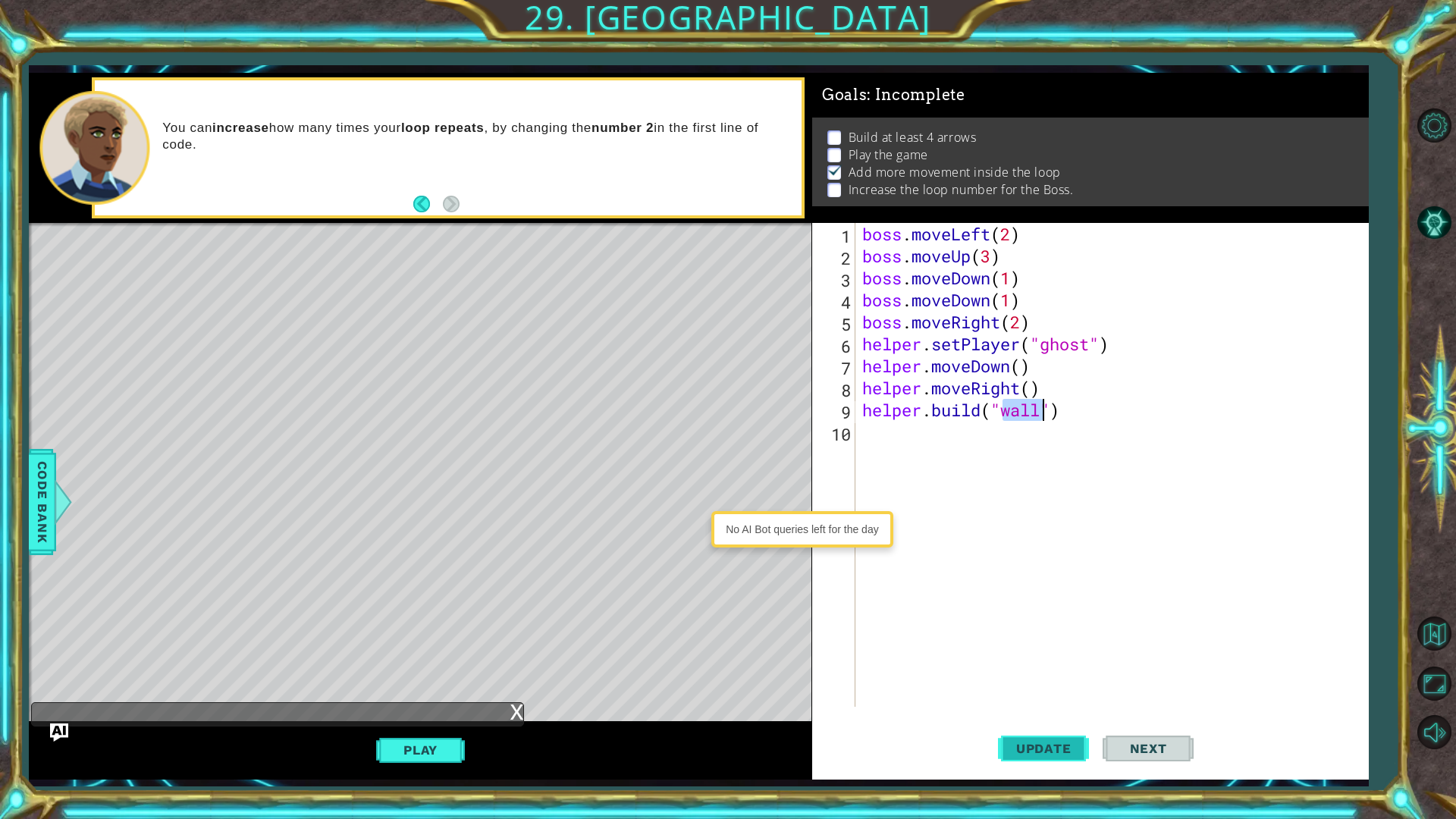
type textarea "[DOMAIN_NAME]("wall")"
click at [1008, 650] on span "Update" at bounding box center [1043, 748] width 86 height 15
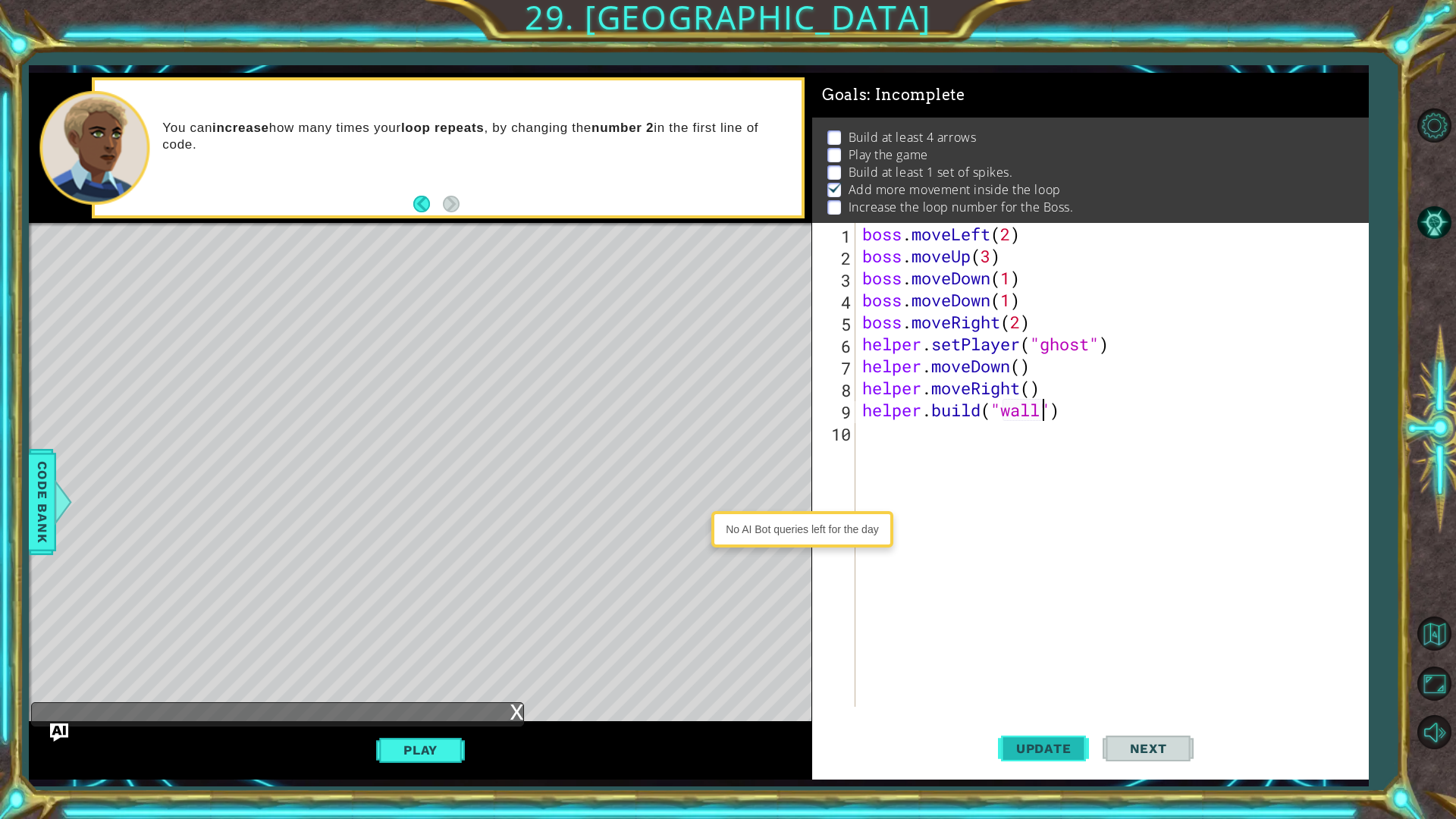
scroll to position [1, 0]
click at [880, 432] on div "boss . moveLeft ( 2 ) boss . moveUp ( 3 ) boss . moveDown ( 1 ) boss . moveDown…" at bounding box center [1115, 487] width 512 height 528
type textarea "[DOMAIN_NAME]("wall")"
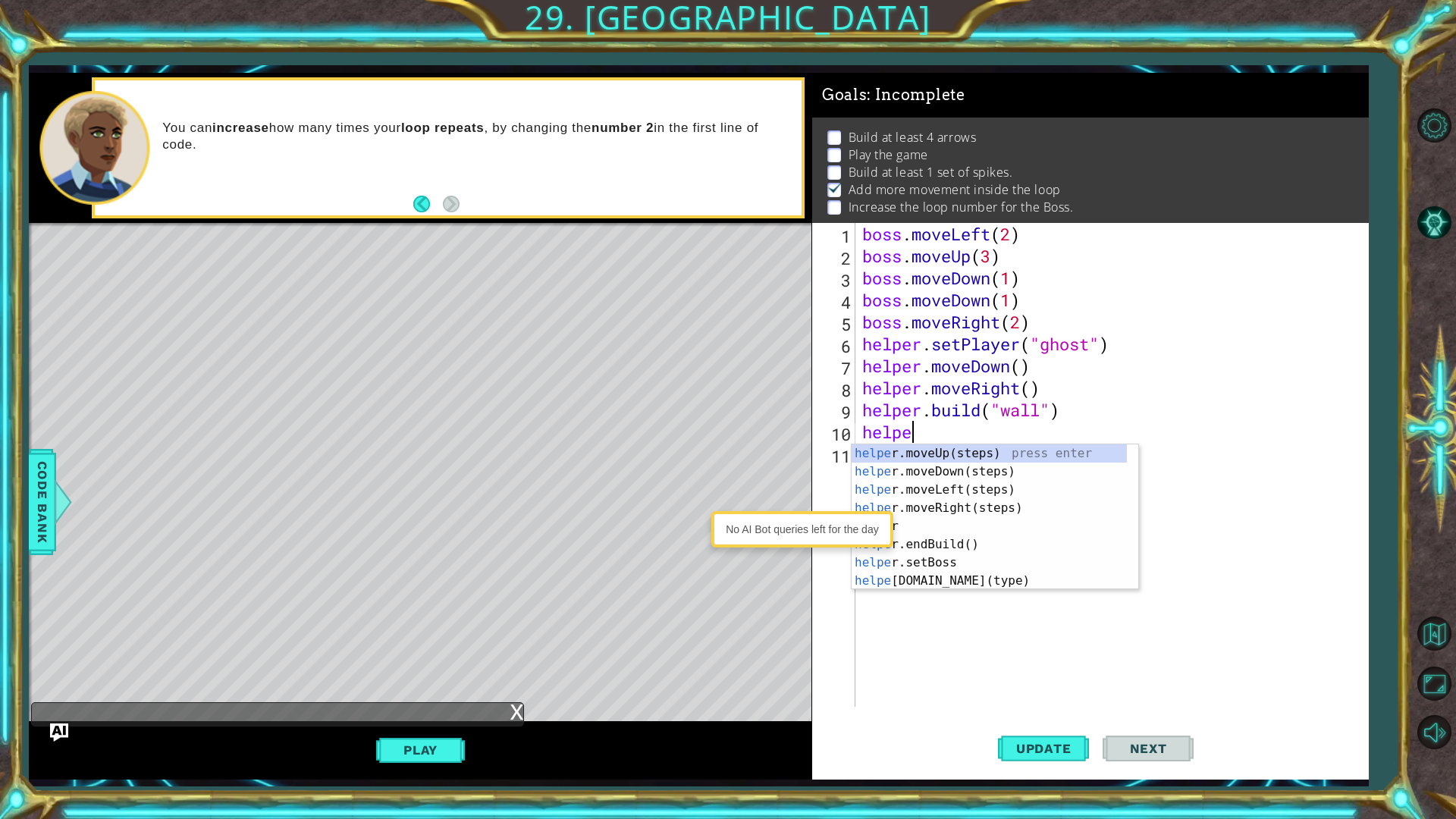
scroll to position [0, 2]
type textarea "helper"
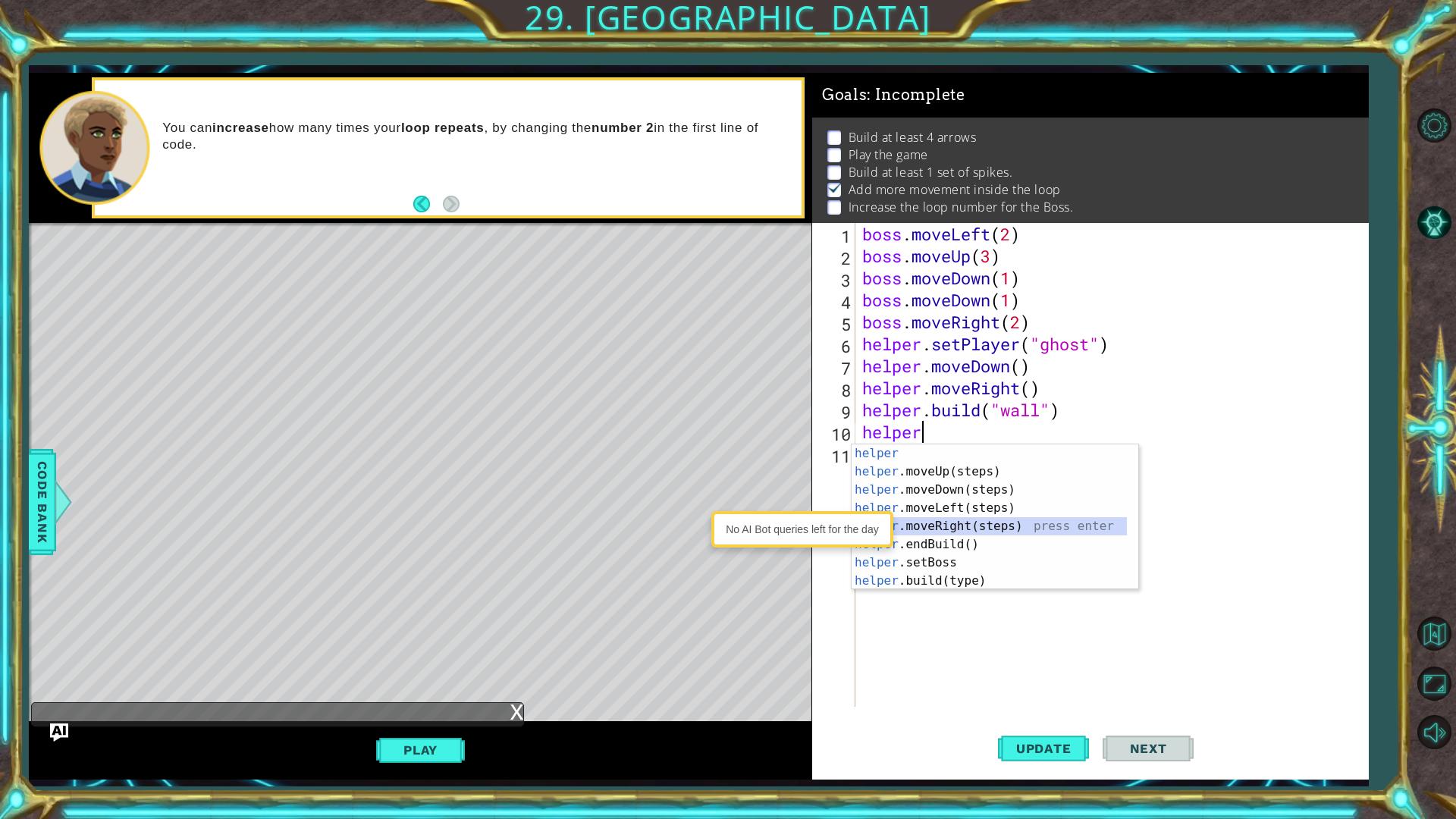
click at [938, 521] on div "helper press enter helper .moveUp(steps) press enter helper .moveDown(steps) pr…" at bounding box center [989, 536] width 275 height 182
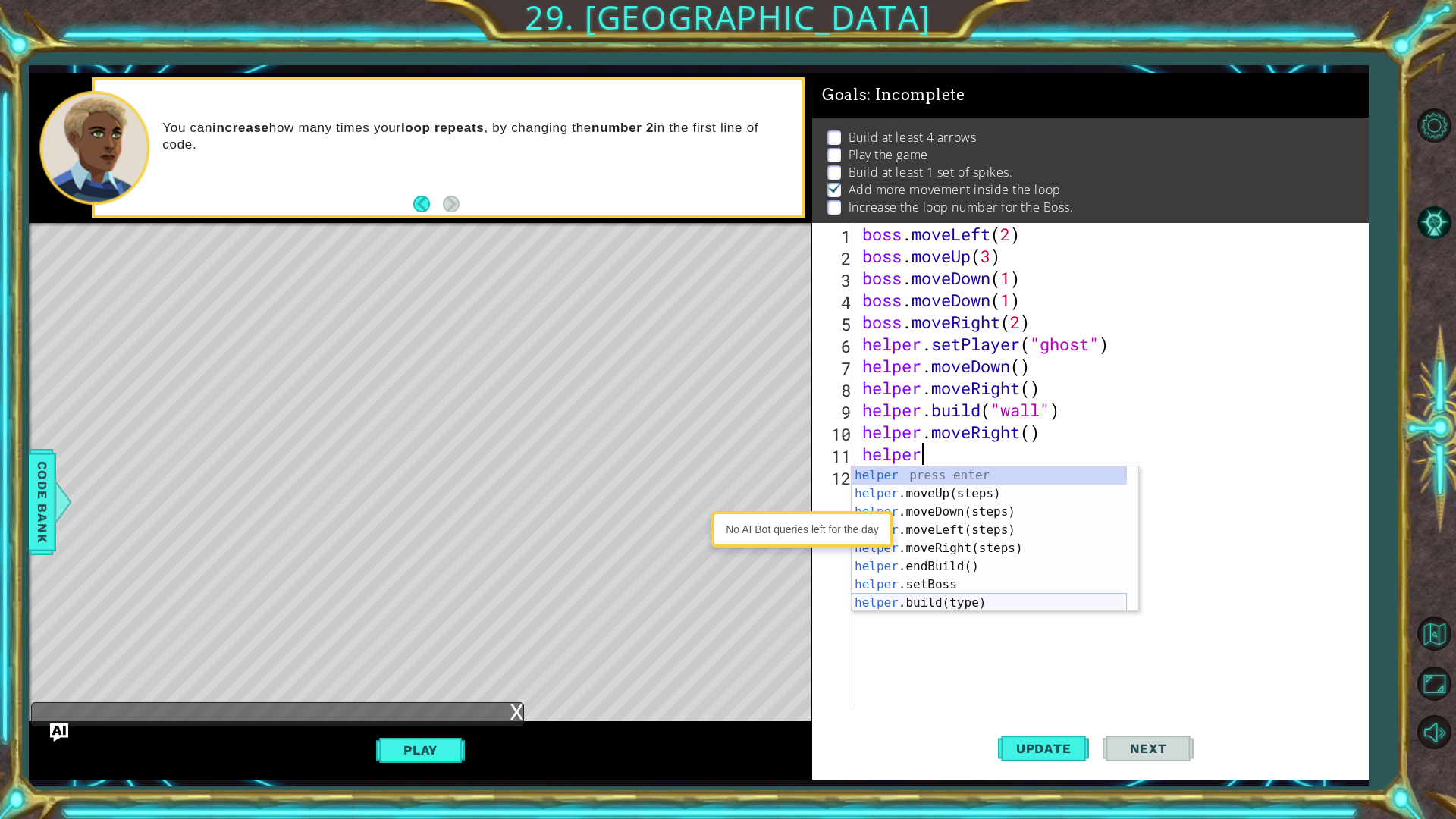
click at [923, 600] on div "helper press enter helper .moveUp(steps) press enter helper .moveDown(steps) pr…" at bounding box center [989, 558] width 275 height 182
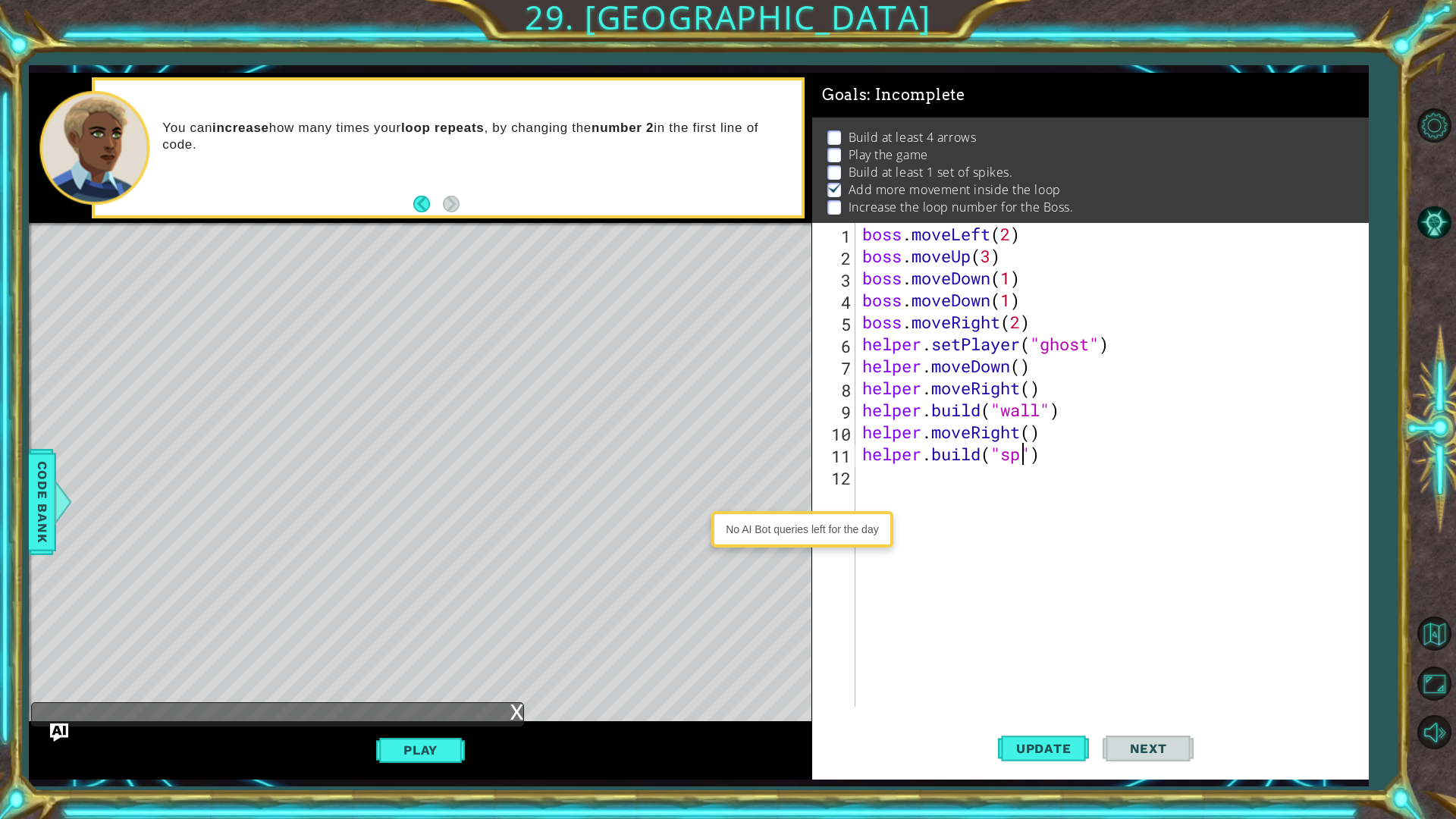
scroll to position [0, 7]
type textarea "[DOMAIN_NAME]("spikes")"
click at [1054, 650] on span "Update" at bounding box center [1043, 748] width 86 height 15
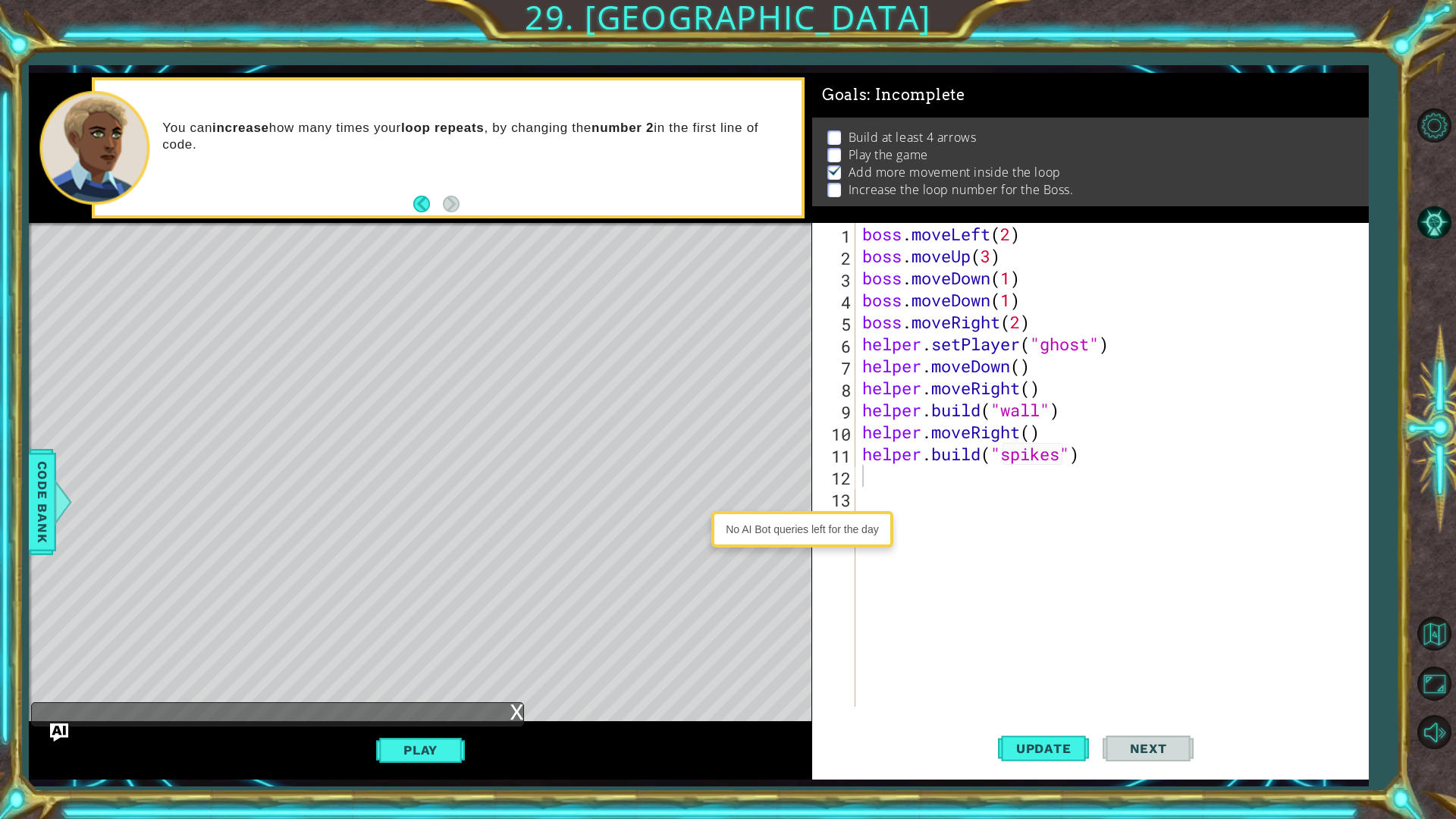
click at [416, 650] on button "Play" at bounding box center [420, 750] width 89 height 29
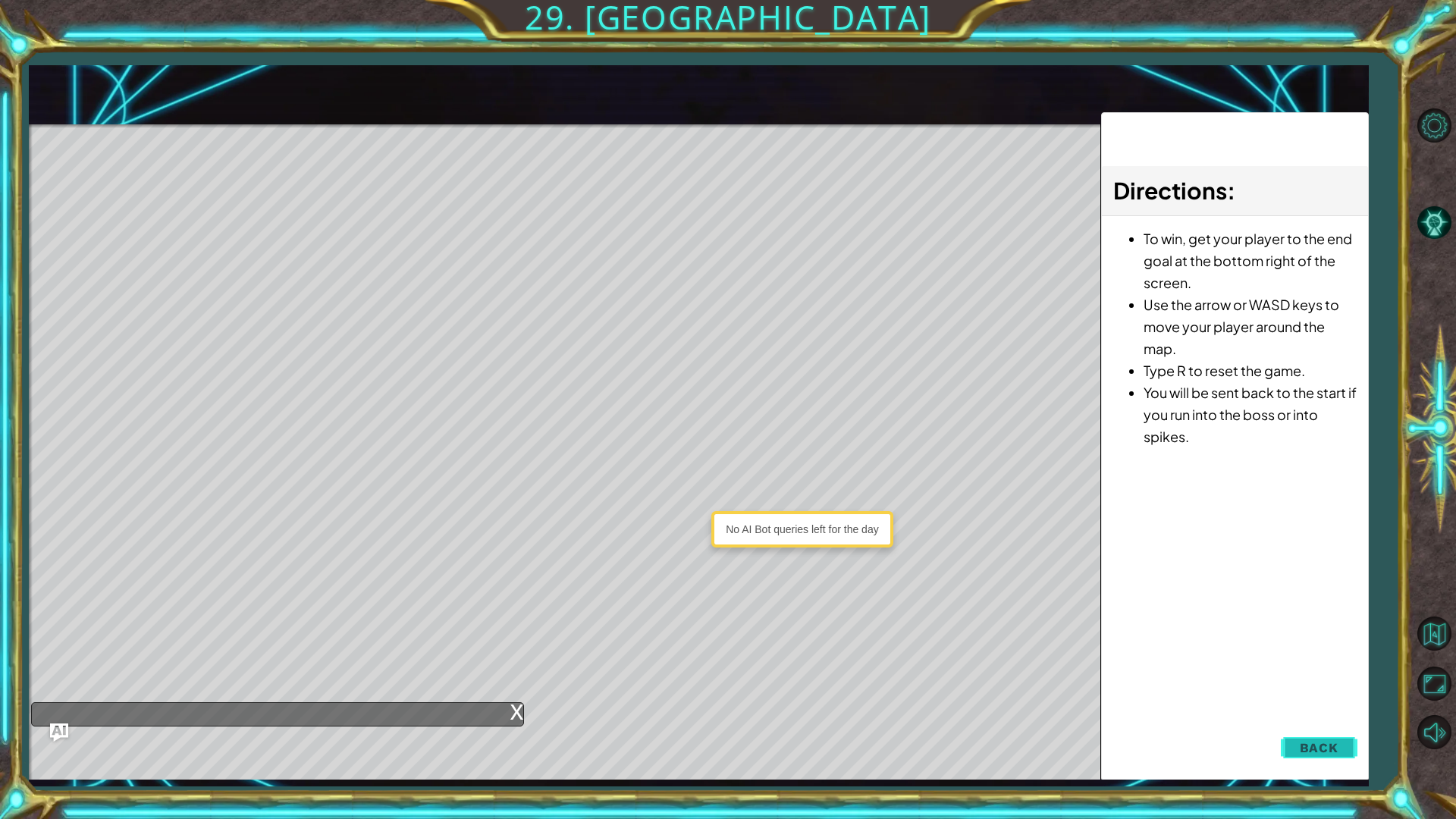
click at [1348, 650] on button "Back" at bounding box center [1319, 748] width 77 height 30
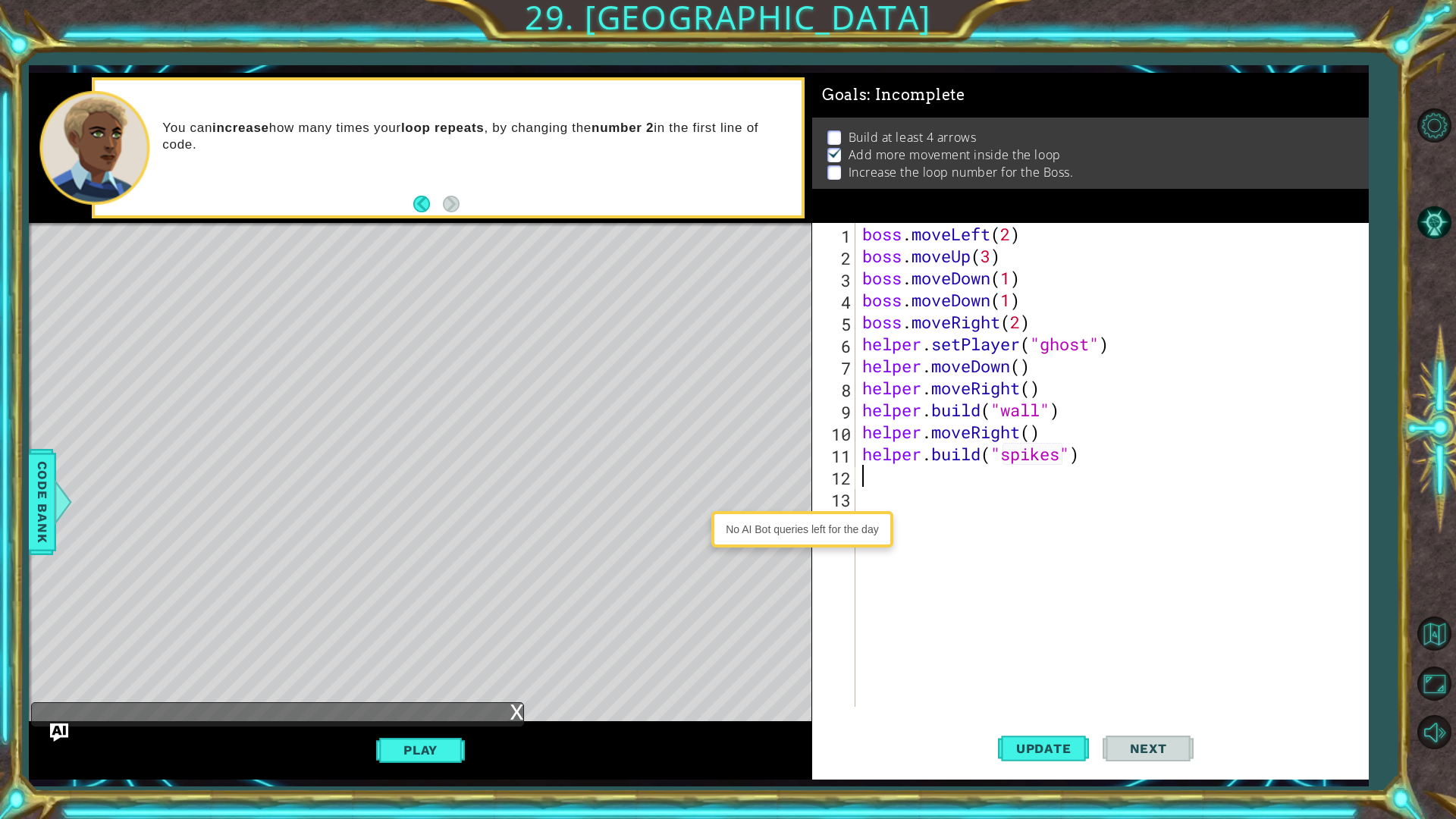
click at [903, 477] on div "boss . moveLeft ( 2 ) boss . moveUp ( 3 ) boss . moveDown ( 1 ) boss . moveDown…" at bounding box center [1115, 487] width 512 height 528
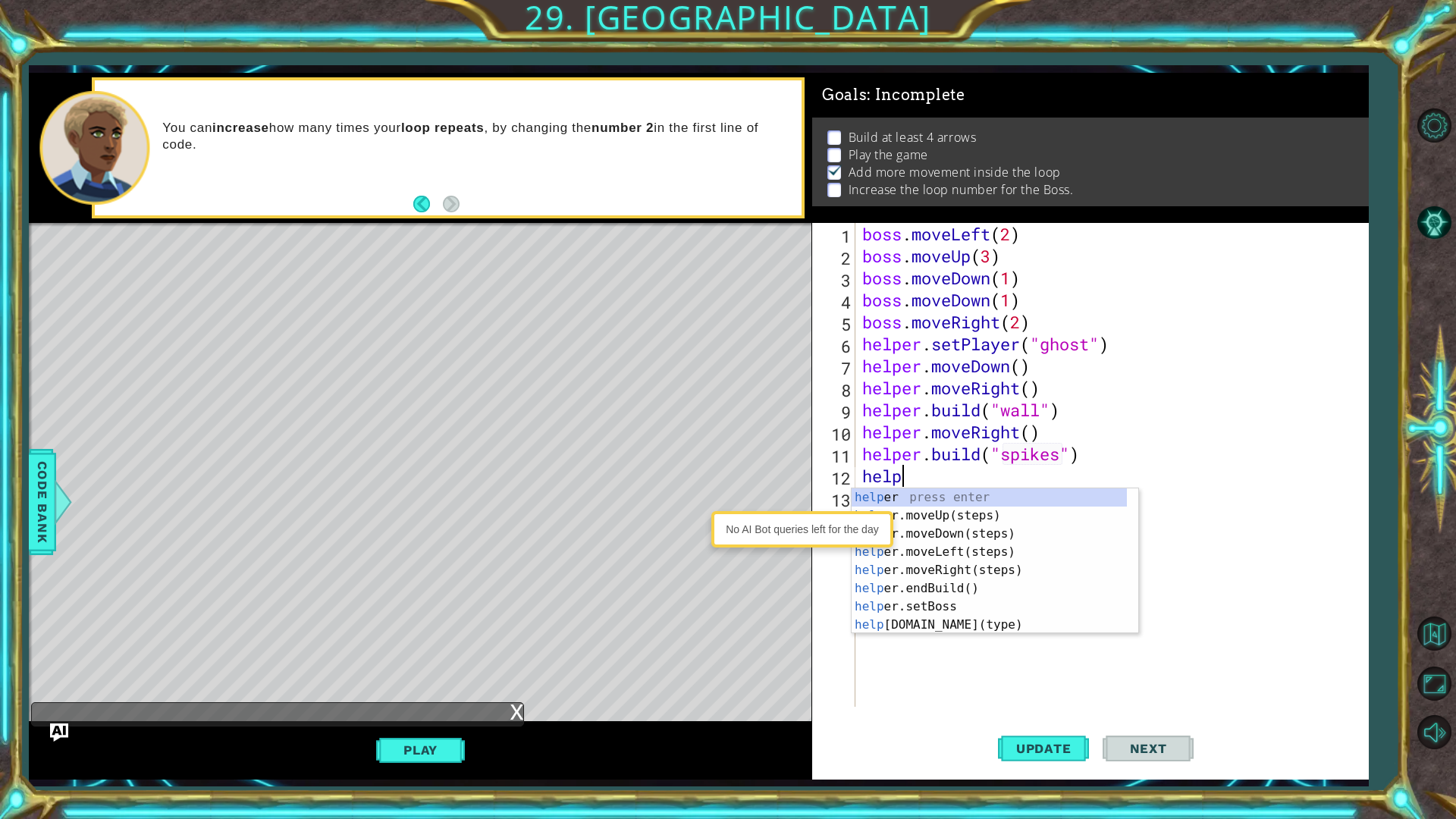
scroll to position [0, 2]
type textarea "helper"
click at [1001, 539] on div "helper press enter helper .moveUp(steps) press enter helper .moveDown(steps) pr…" at bounding box center [989, 580] width 275 height 182
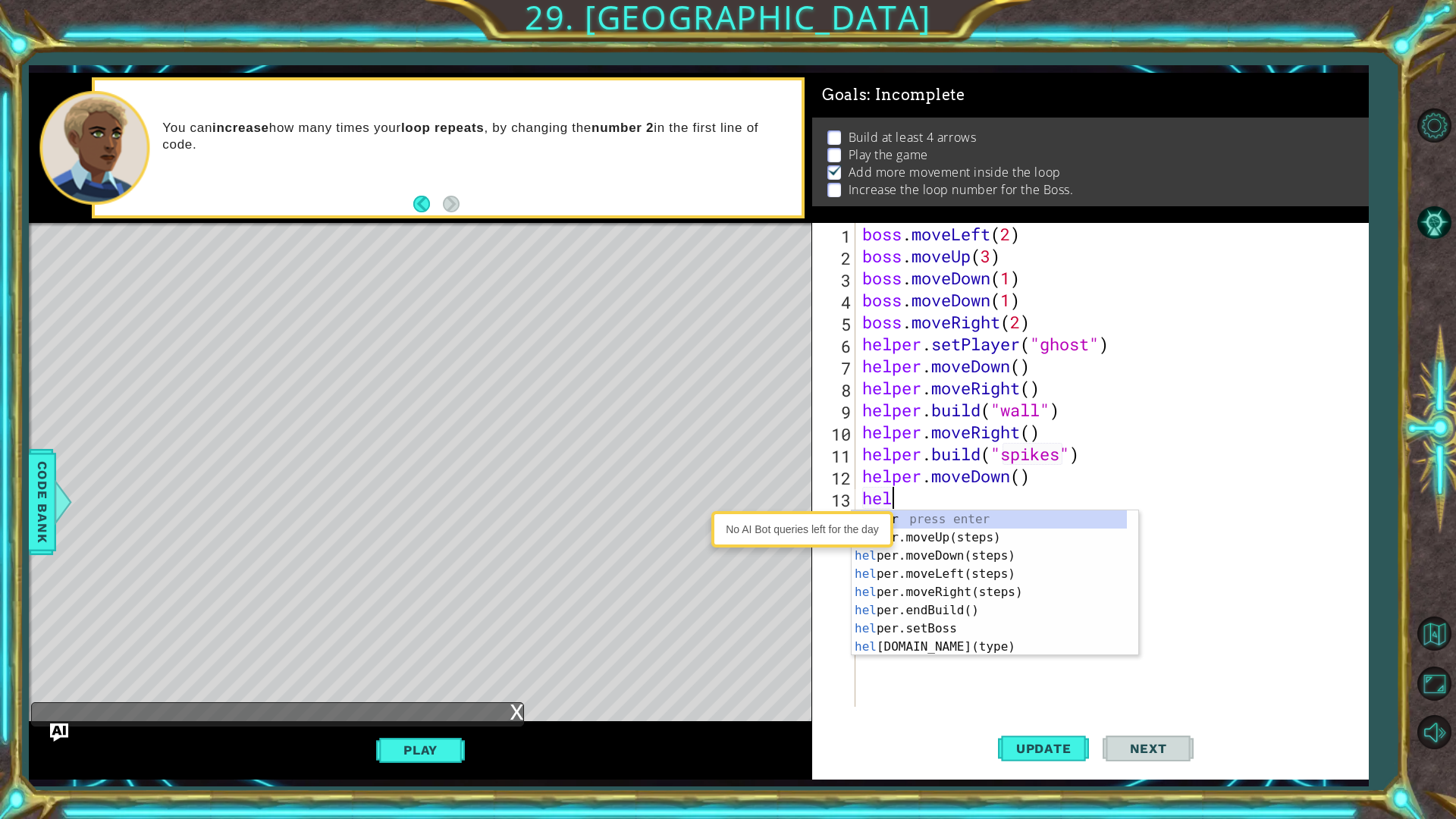
scroll to position [0, 1]
click at [803, 520] on div "No AI Bot queries left for the day" at bounding box center [802, 530] width 175 height 29
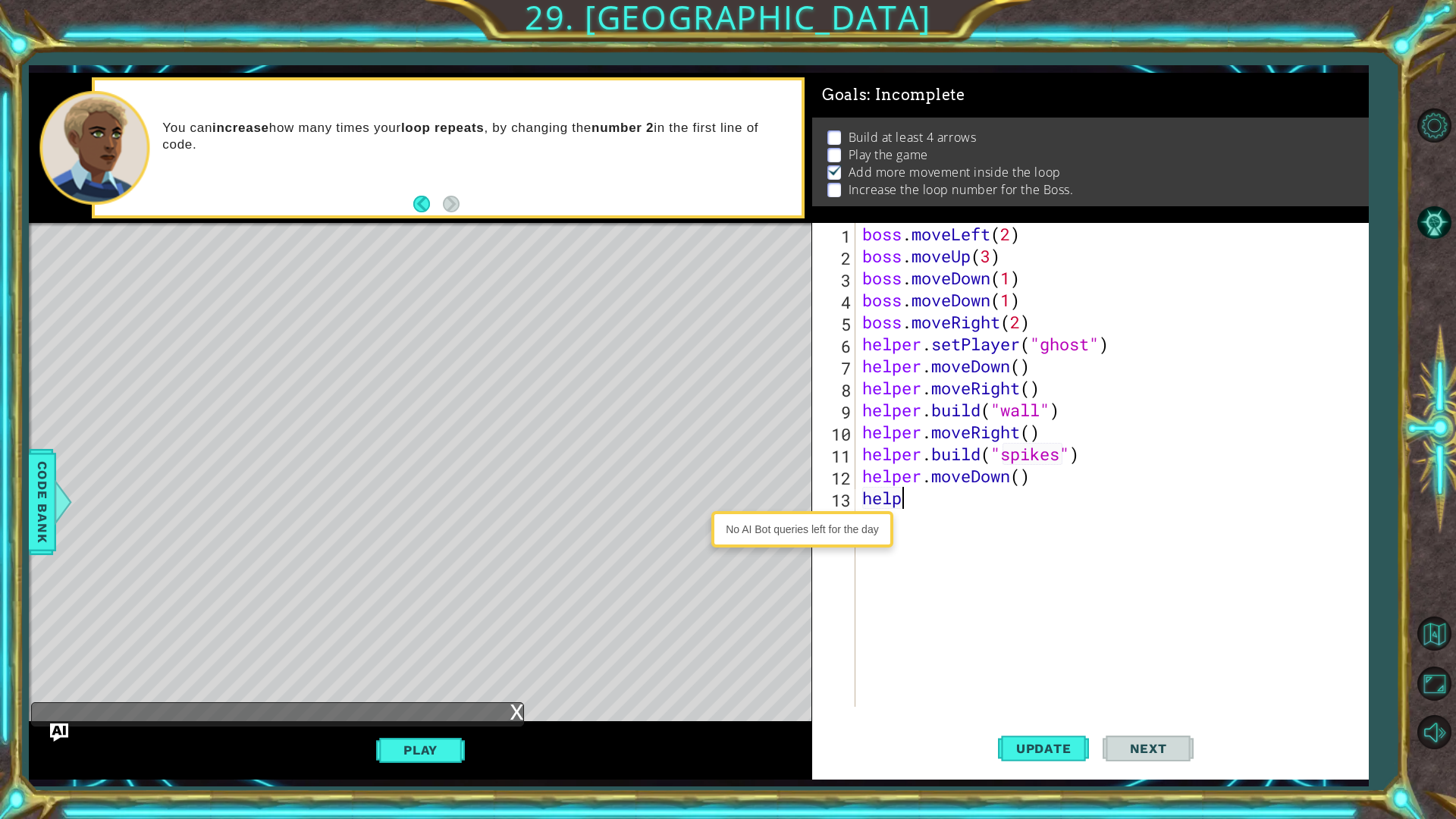
drag, startPoint x: 914, startPoint y: 505, endPoint x: 936, endPoint y: 512, distance: 23.1
click at [925, 508] on div "boss . moveLeft ( 2 ) boss . moveUp ( 3 ) boss . moveDown ( 1 ) boss . moveDown…" at bounding box center [1115, 487] width 512 height 528
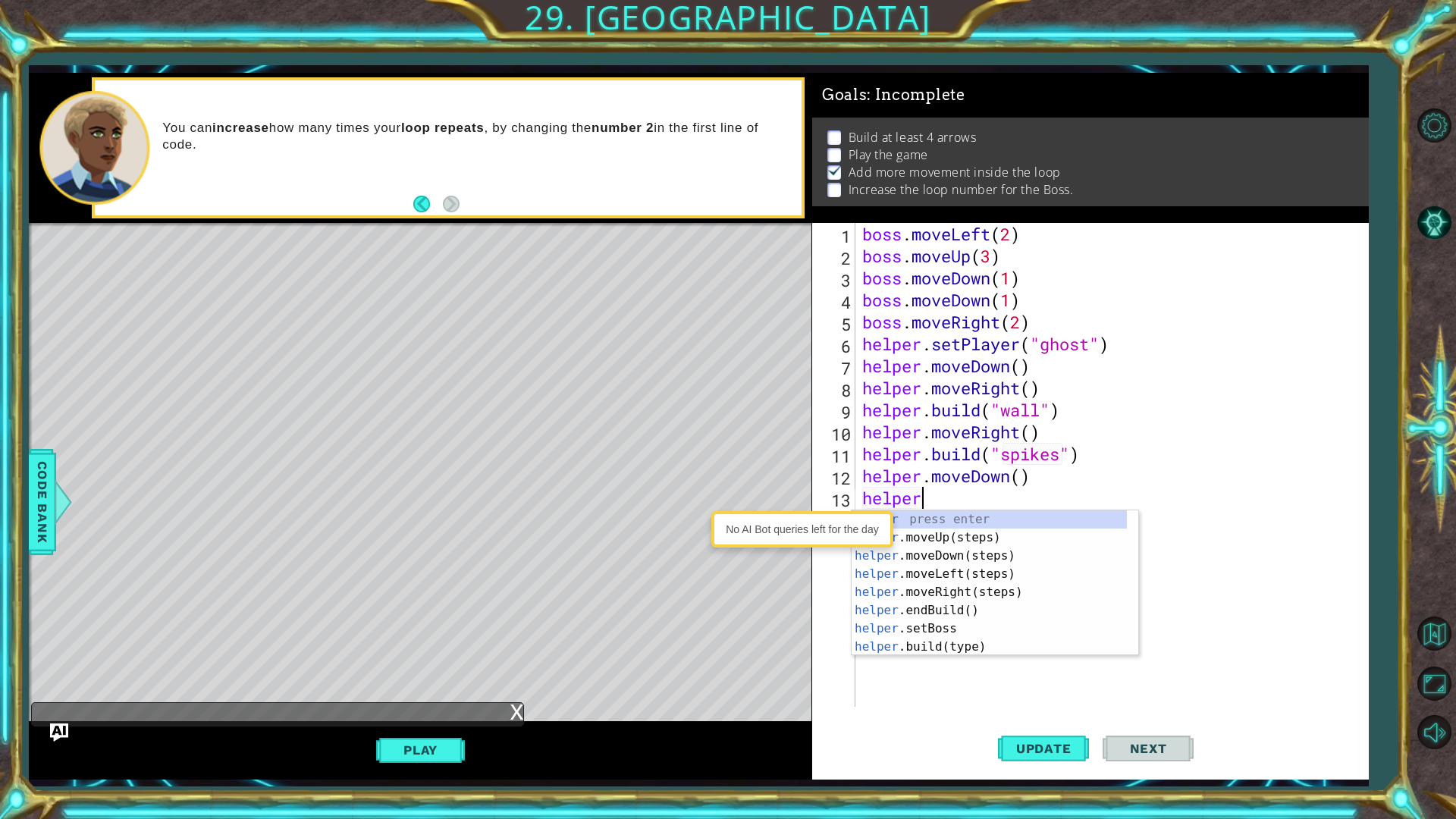
scroll to position [0, 2]
click at [947, 640] on div "helper press enter helper .moveUp(steps) press enter helper .moveDown(steps) pr…" at bounding box center [989, 602] width 275 height 182
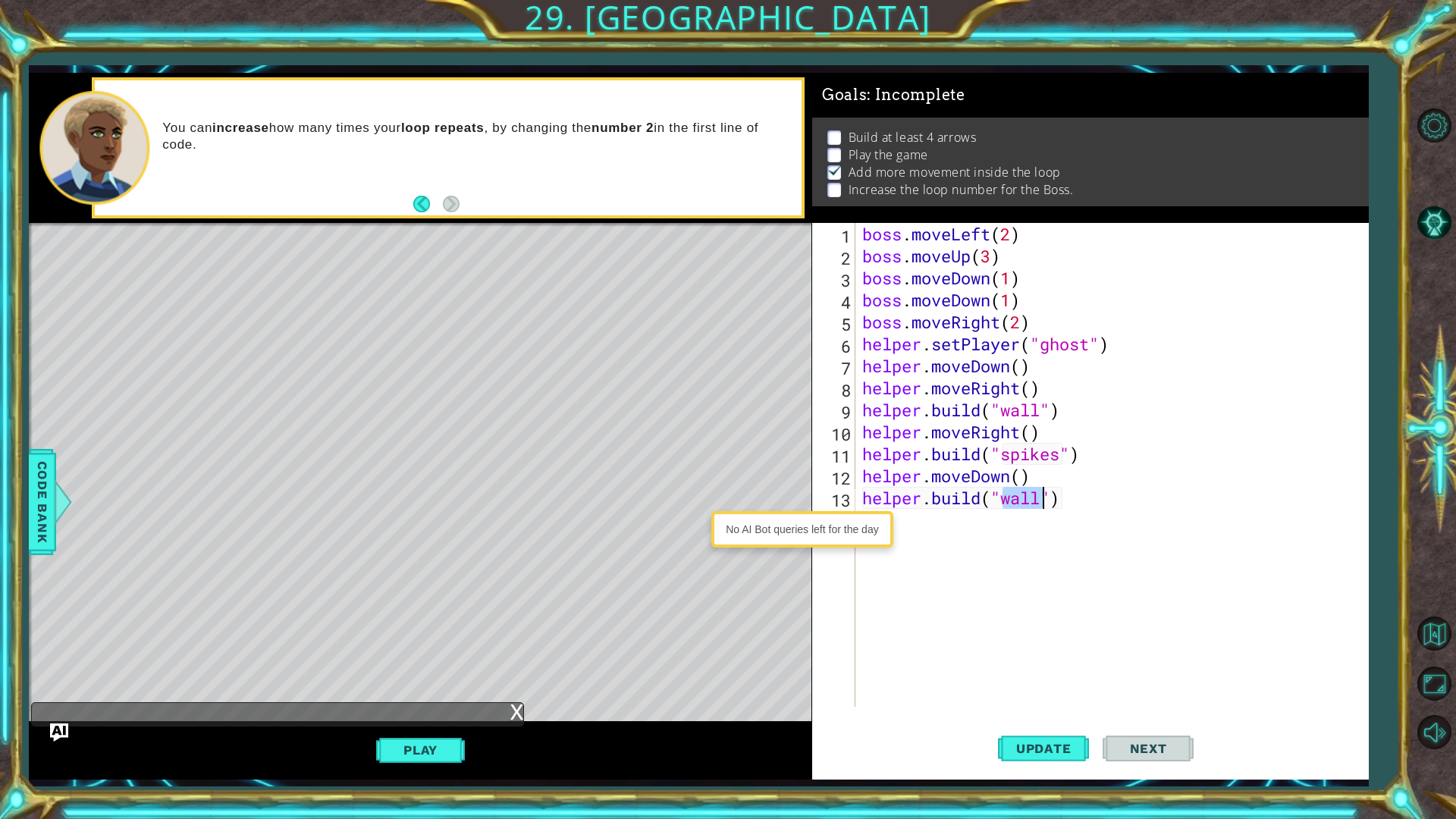
click at [1051, 496] on div "boss . moveLeft ( 2 ) boss . moveUp ( 3 ) boss . moveDown ( 1 ) boss . moveDown…" at bounding box center [1115, 487] width 512 height 528
click at [1027, 650] on span "Update" at bounding box center [1043, 748] width 86 height 15
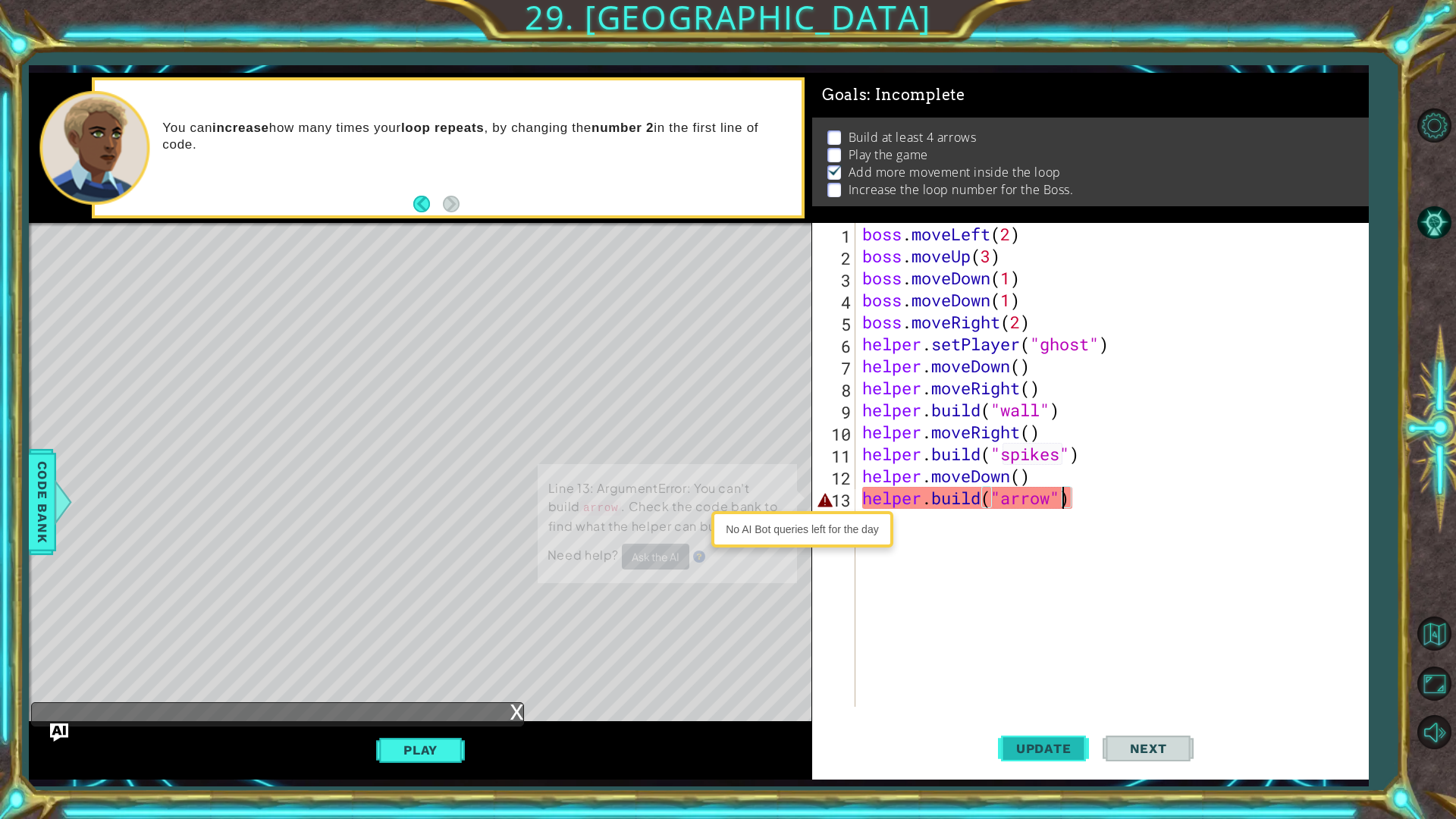
scroll to position [1, 0]
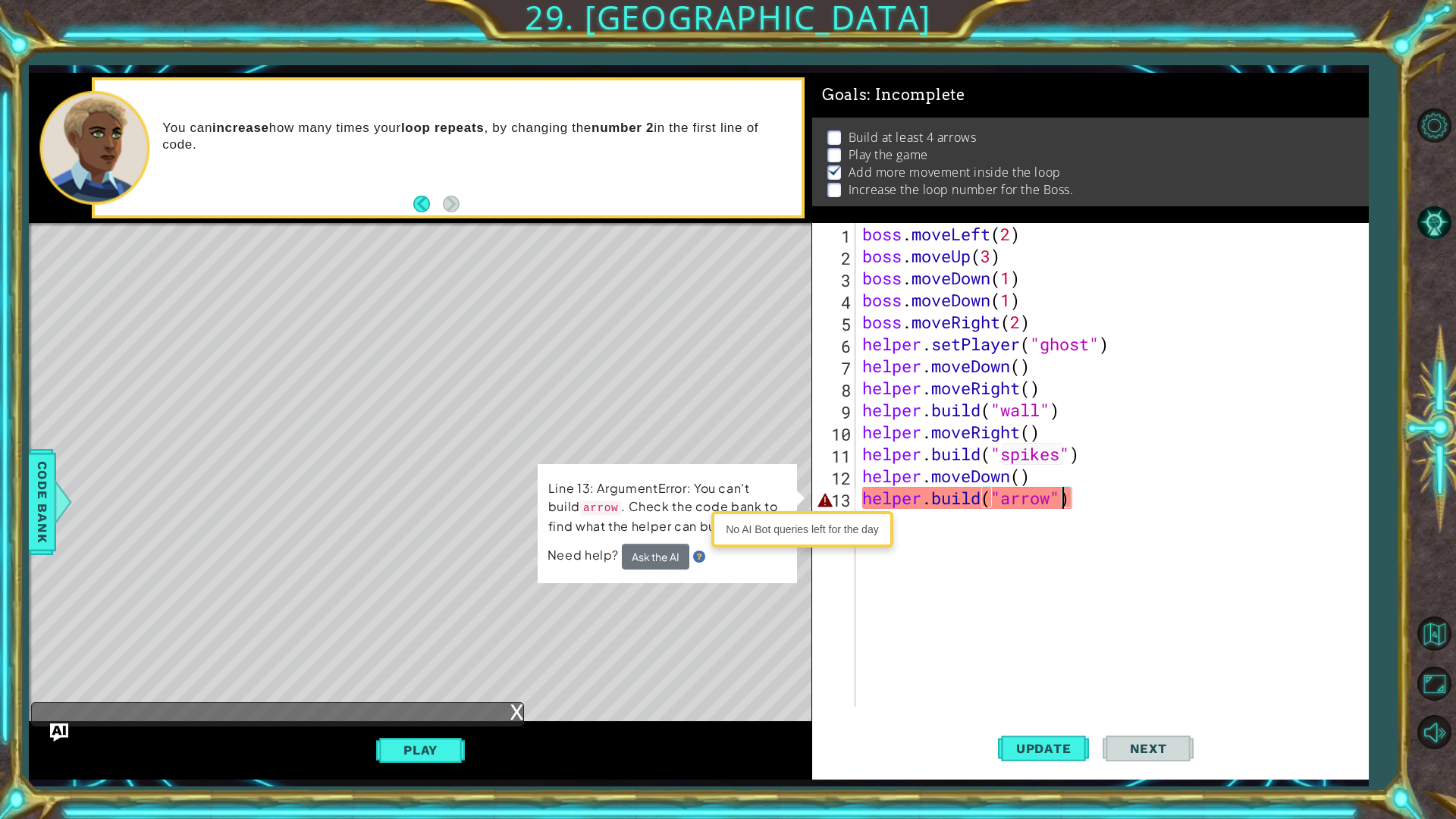
click at [1090, 504] on div "boss . moveLeft ( 2 ) boss . moveUp ( 3 ) boss . moveDown ( 1 ) boss . moveDown…" at bounding box center [1115, 487] width 512 height 528
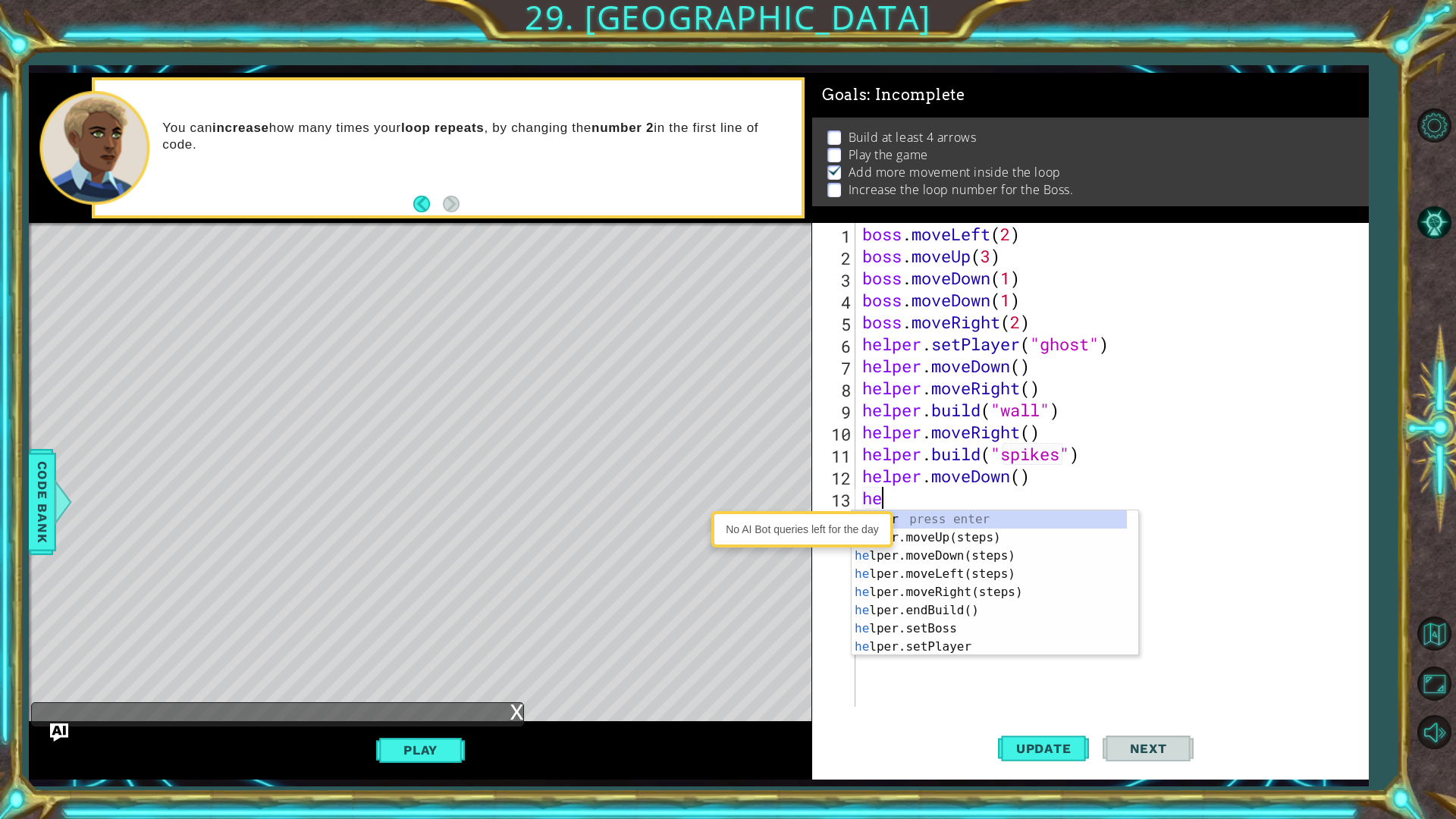
scroll to position [0, 0]
type textarea "h"
type textarea "helper"
click at [998, 604] on div "helper press enter helper .moveUp(steps) press enter helper .moveDown(steps) pr…" at bounding box center [989, 602] width 275 height 182
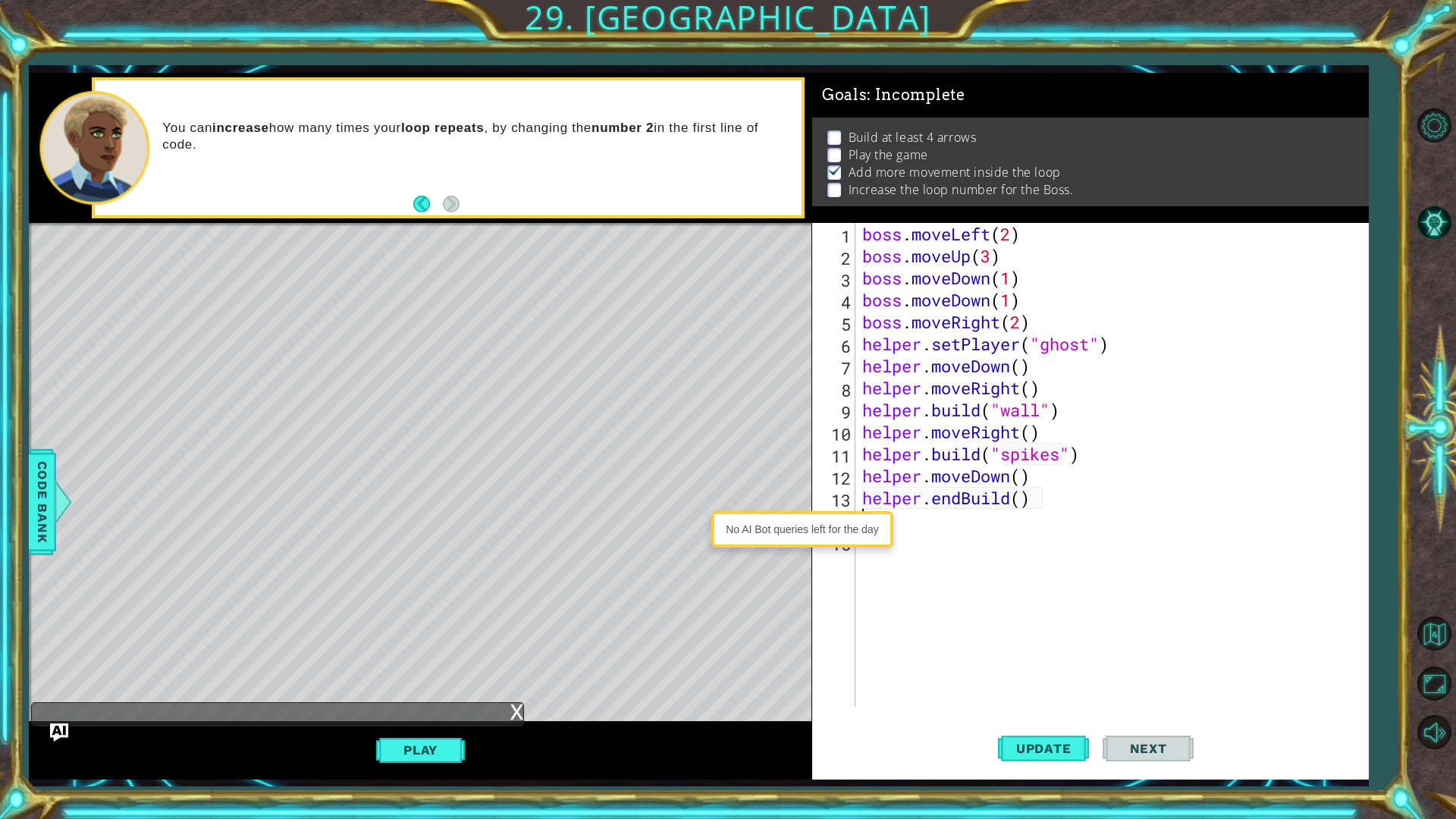
scroll to position [0, 0]
click at [1019, 495] on div "boss . moveLeft ( 2 ) boss . moveUp ( 3 ) boss . moveDown ( 1 ) boss . moveDown…" at bounding box center [1115, 487] width 512 height 528
type textarea "helper.endBuild("arrow")"
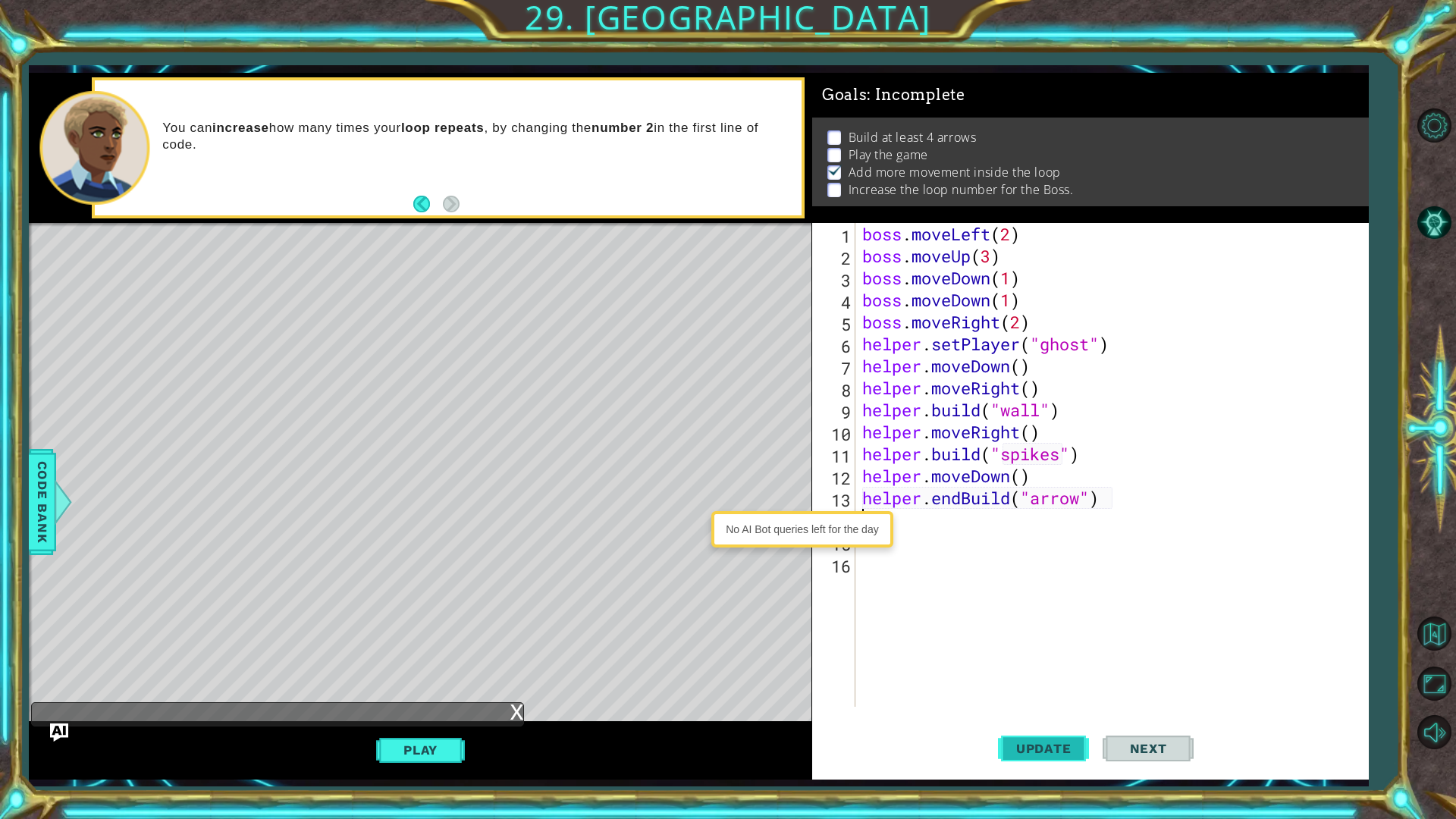
click at [1025, 650] on button "Update" at bounding box center [1043, 748] width 91 height 55
click at [896, 545] on div "boss . moveLeft ( 2 ) boss . moveUp ( 3 ) boss . moveDown ( 1 ) boss . moveDown…" at bounding box center [1115, 487] width 512 height 528
click at [898, 534] on div "boss . moveLeft ( 2 ) boss . moveUp ( 3 ) boss . moveDown ( 1 ) boss . moveDown…" at bounding box center [1115, 487] width 512 height 528
click at [898, 532] on div "boss . moveLeft ( 2 ) boss . moveUp ( 3 ) boss . moveDown ( 1 ) boss . moveDown…" at bounding box center [1115, 487] width 512 height 528
click at [895, 527] on div "boss . moveLeft ( 2 ) boss . moveUp ( 3 ) boss . moveDown ( 1 ) boss . moveDown…" at bounding box center [1115, 487] width 512 height 528
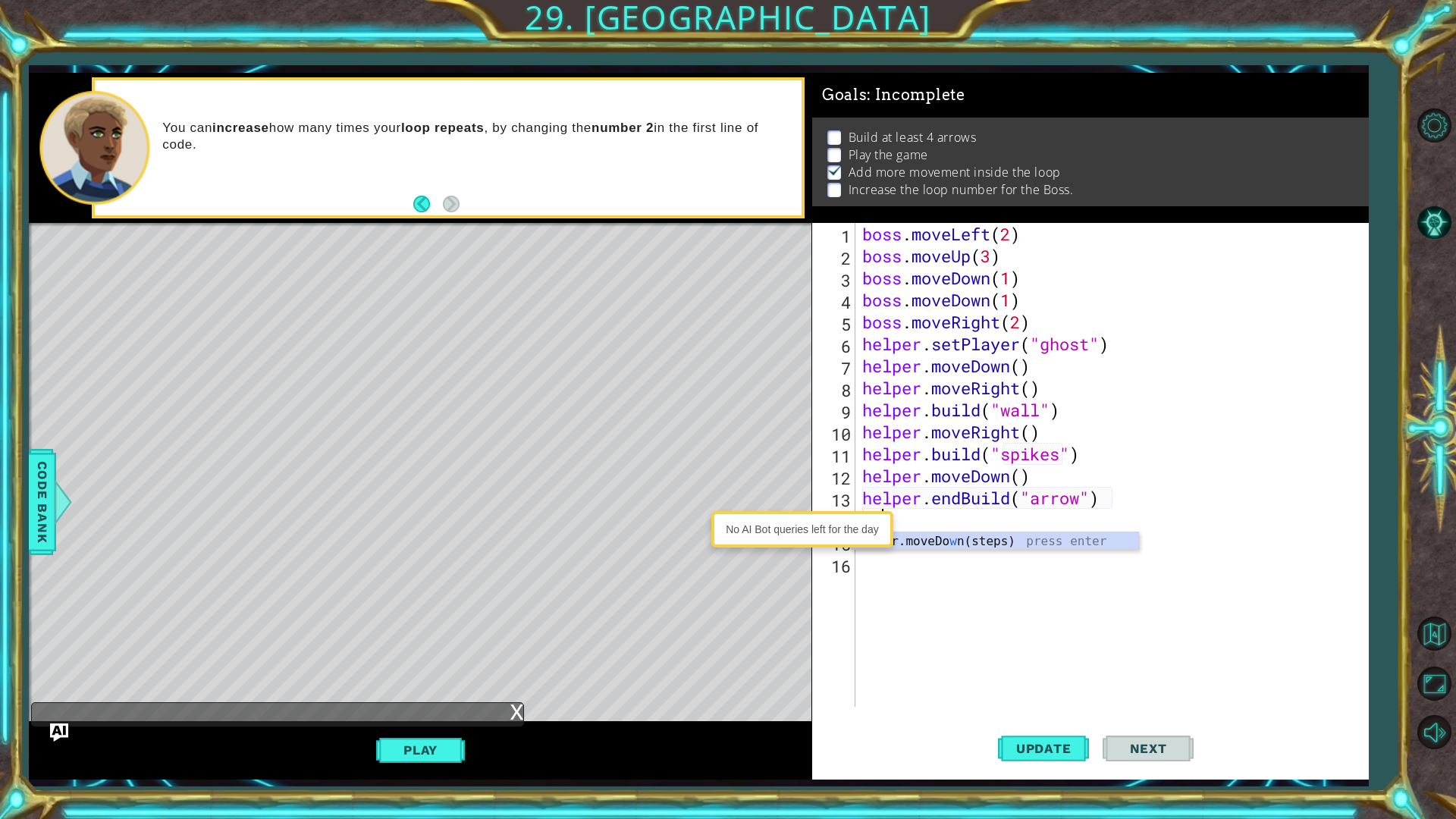
type textarea "h"
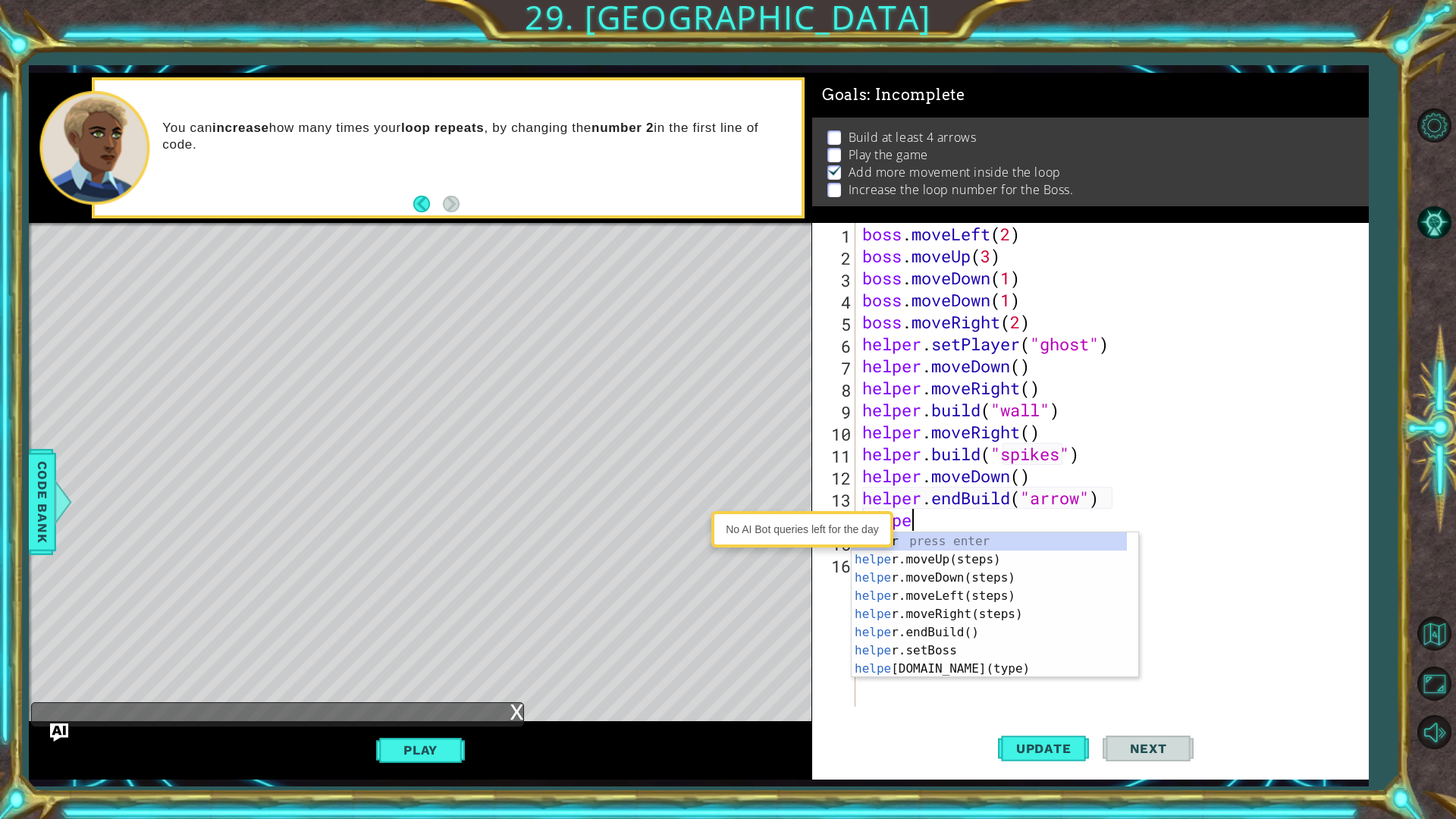
scroll to position [0, 2]
type textarea "helper"
click at [920, 579] on div "helper press enter helper .moveUp(steps) press enter helper .moveDown(steps) pr…" at bounding box center [989, 624] width 275 height 182
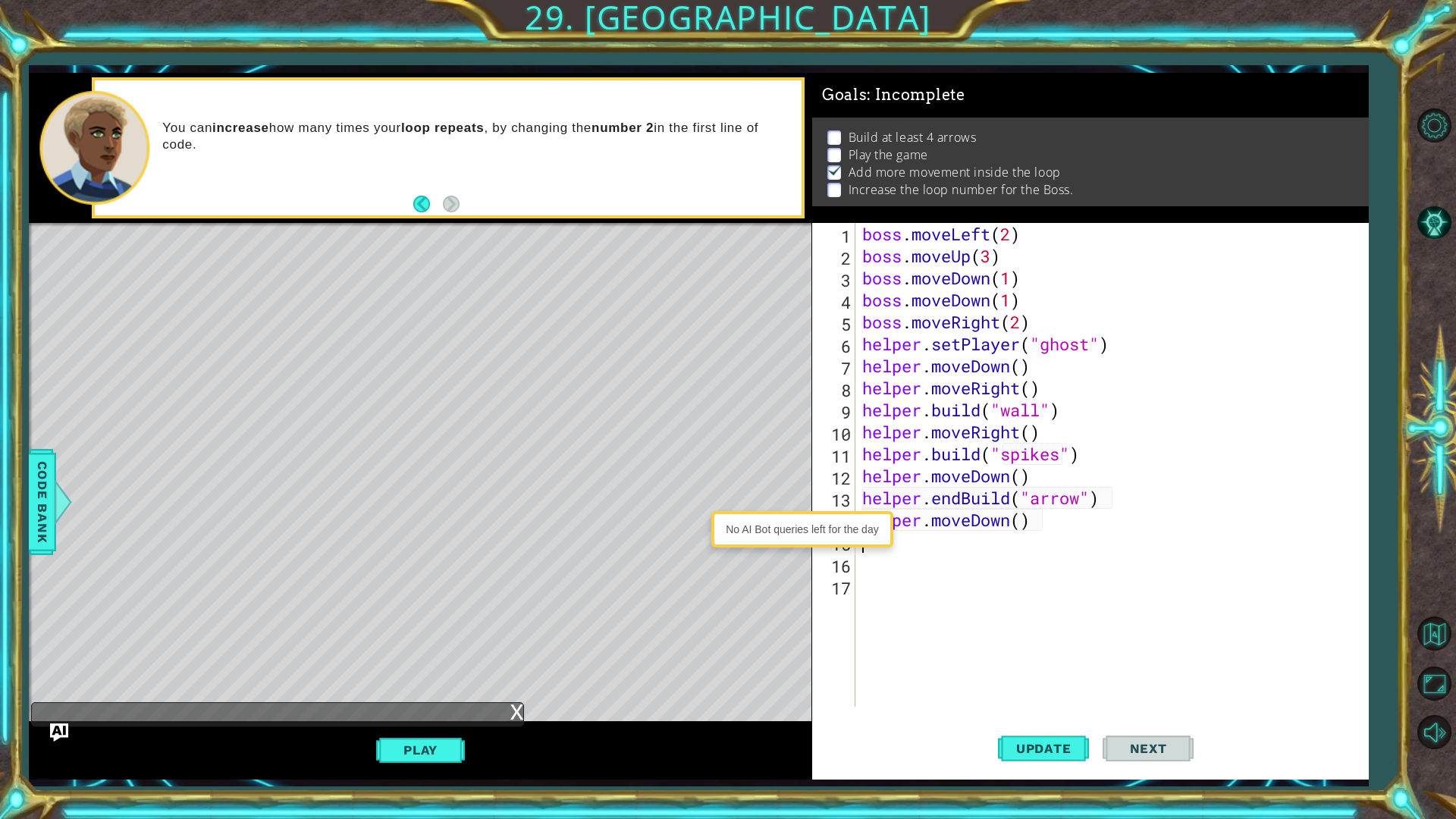
scroll to position [0, 0]
type textarea "he"
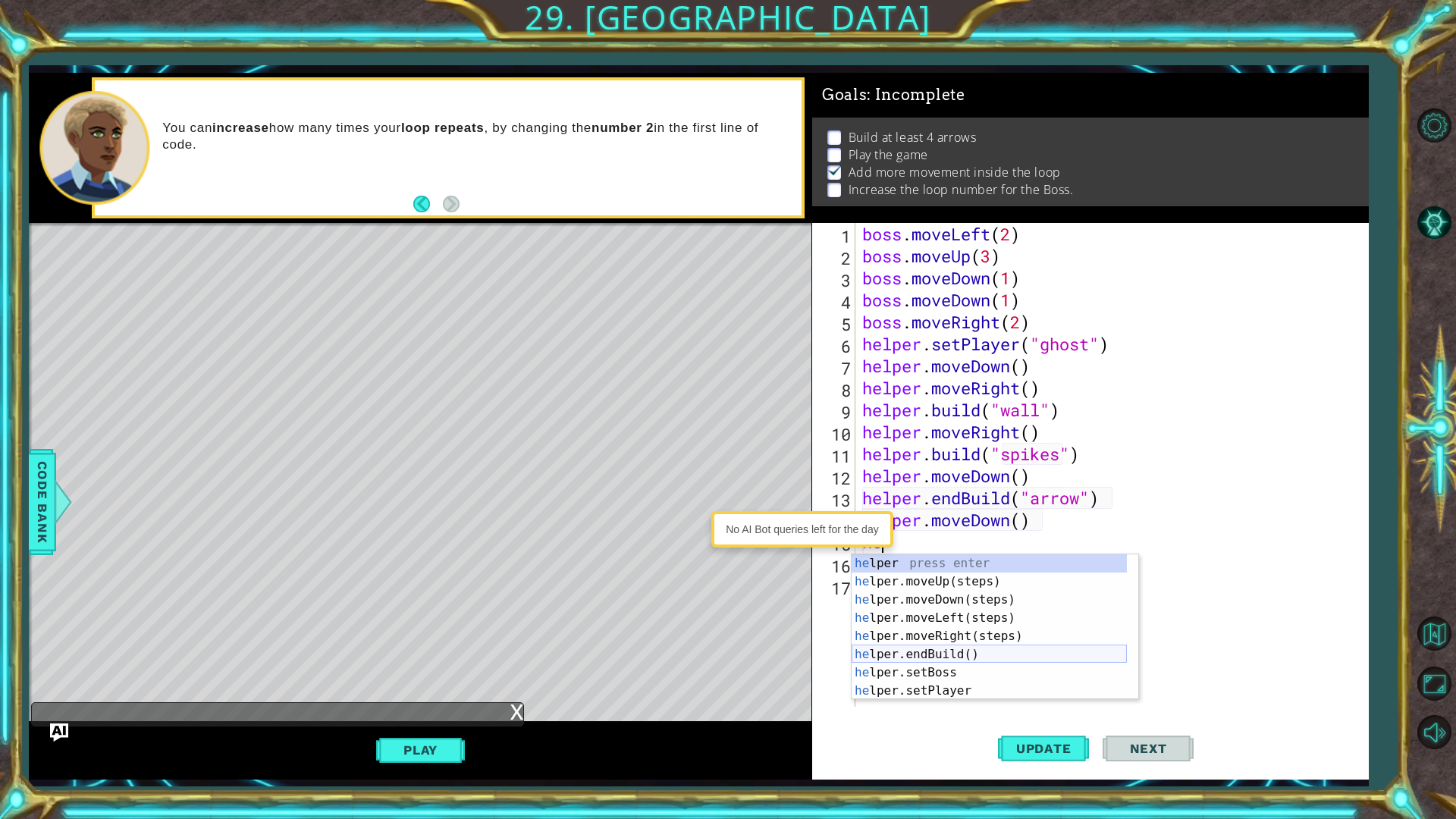
click at [932, 650] on div "he lper press enter he lper.moveUp(steps) press enter he lper.moveDown(steps) p…" at bounding box center [989, 646] width 275 height 182
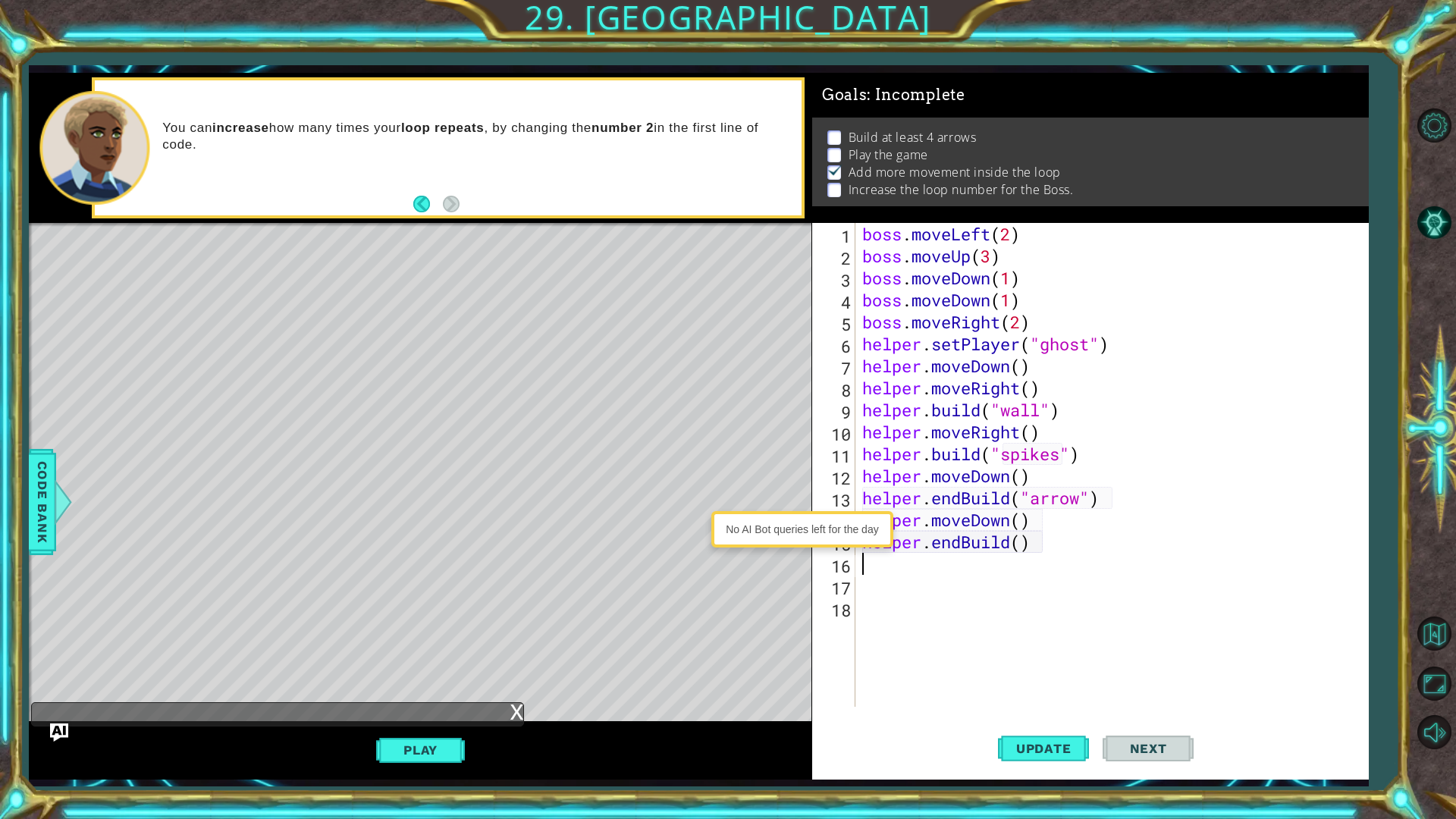
click at [1020, 544] on div "boss . moveLeft ( 2 ) boss . moveUp ( 3 ) boss . moveDown ( 1 ) boss . moveDown…" at bounding box center [1115, 487] width 512 height 528
click at [1033, 577] on div "" wall" press enter " arrow" press enter " ghost" press enter " spikes" press e…" at bounding box center [1156, 610] width 287 height 109
click at [1041, 650] on button "Update" at bounding box center [1043, 748] width 91 height 55
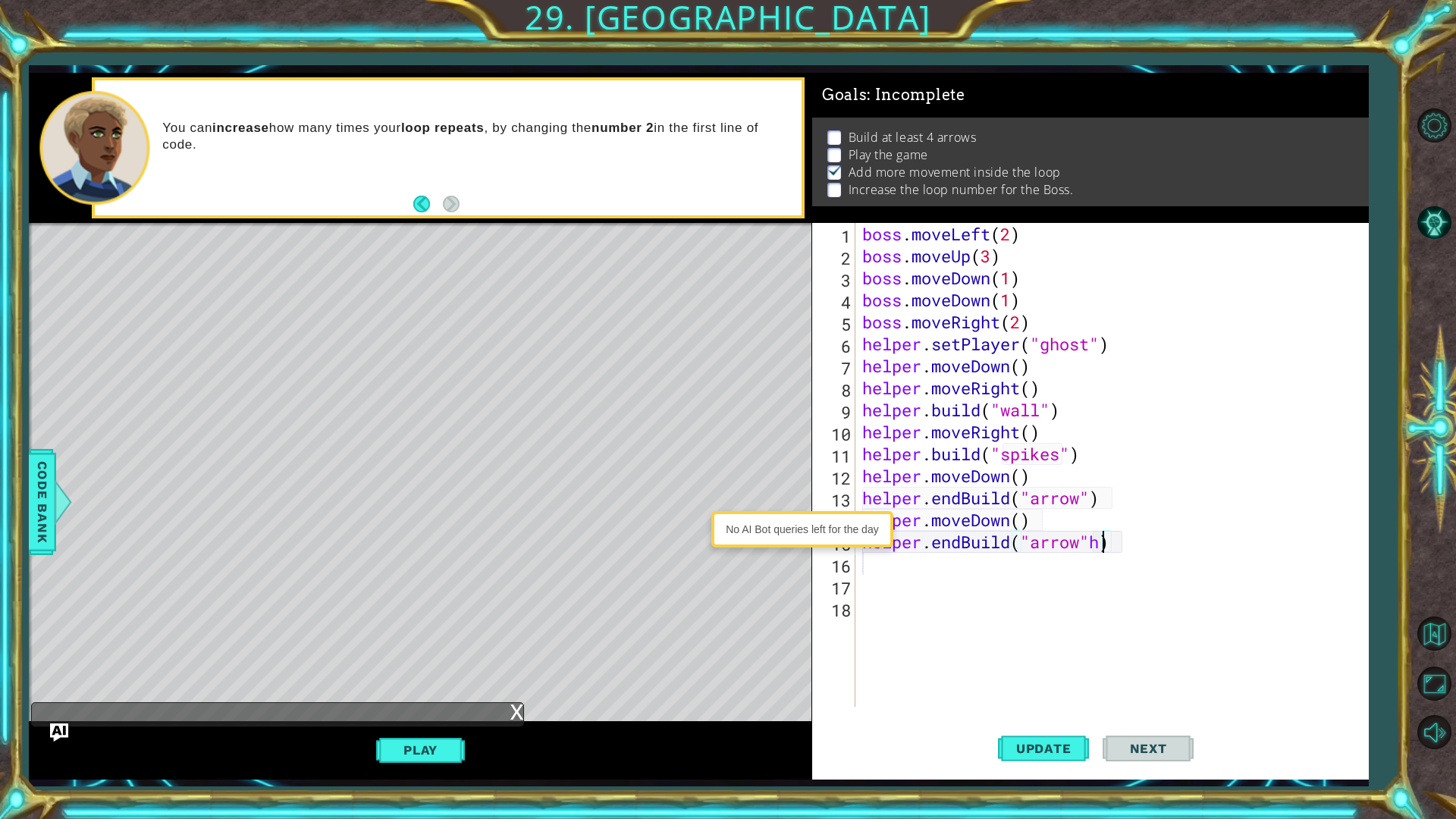
type textarea "helper.endBuild("arrow"he)"
click at [866, 565] on div "boss . moveLeft ( 2 ) boss . moveUp ( 3 ) boss . moveDown ( 1 ) boss . moveDown…" at bounding box center [1115, 487] width 512 height 528
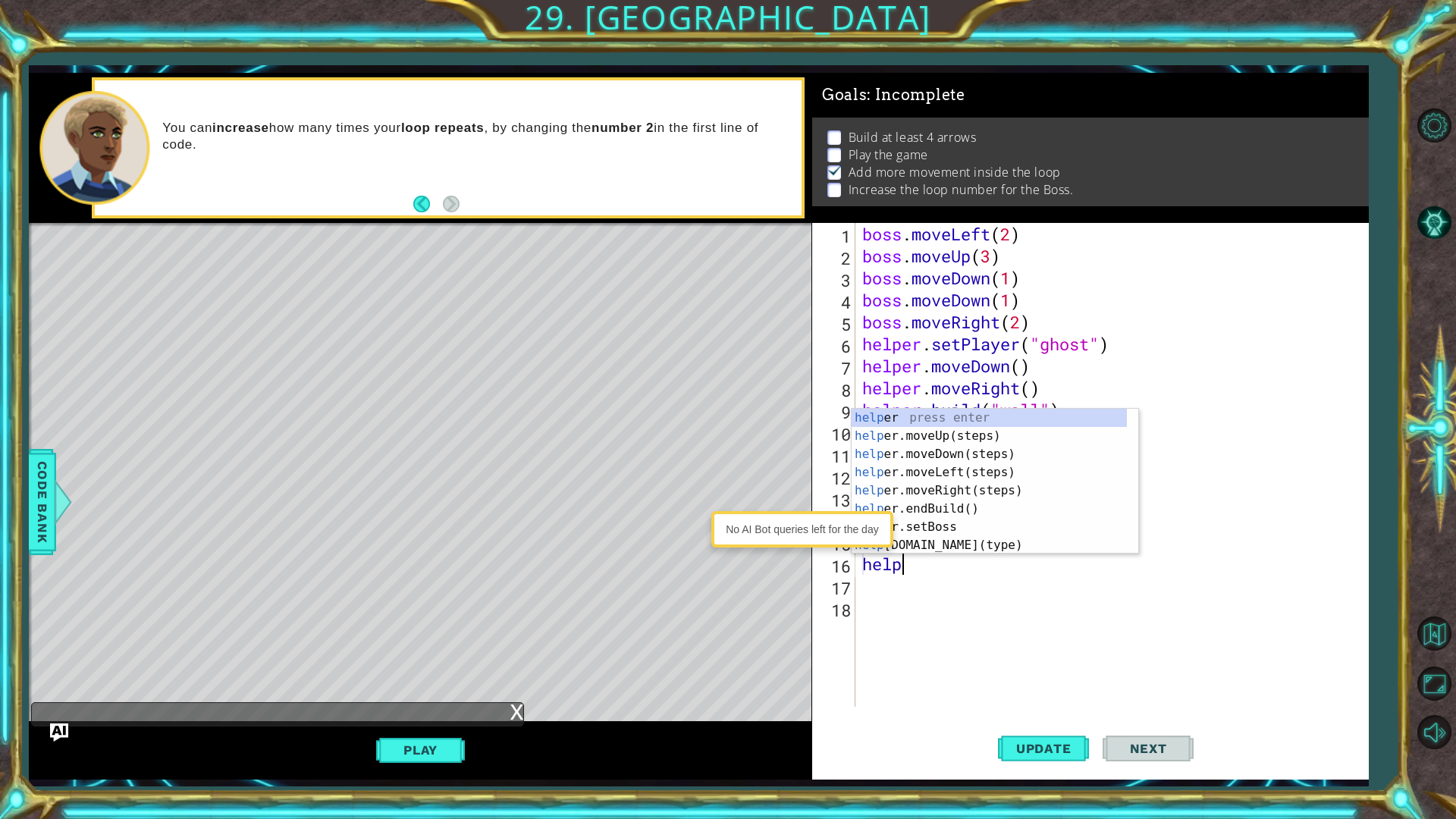
scroll to position [0, 2]
type textarea "helper"
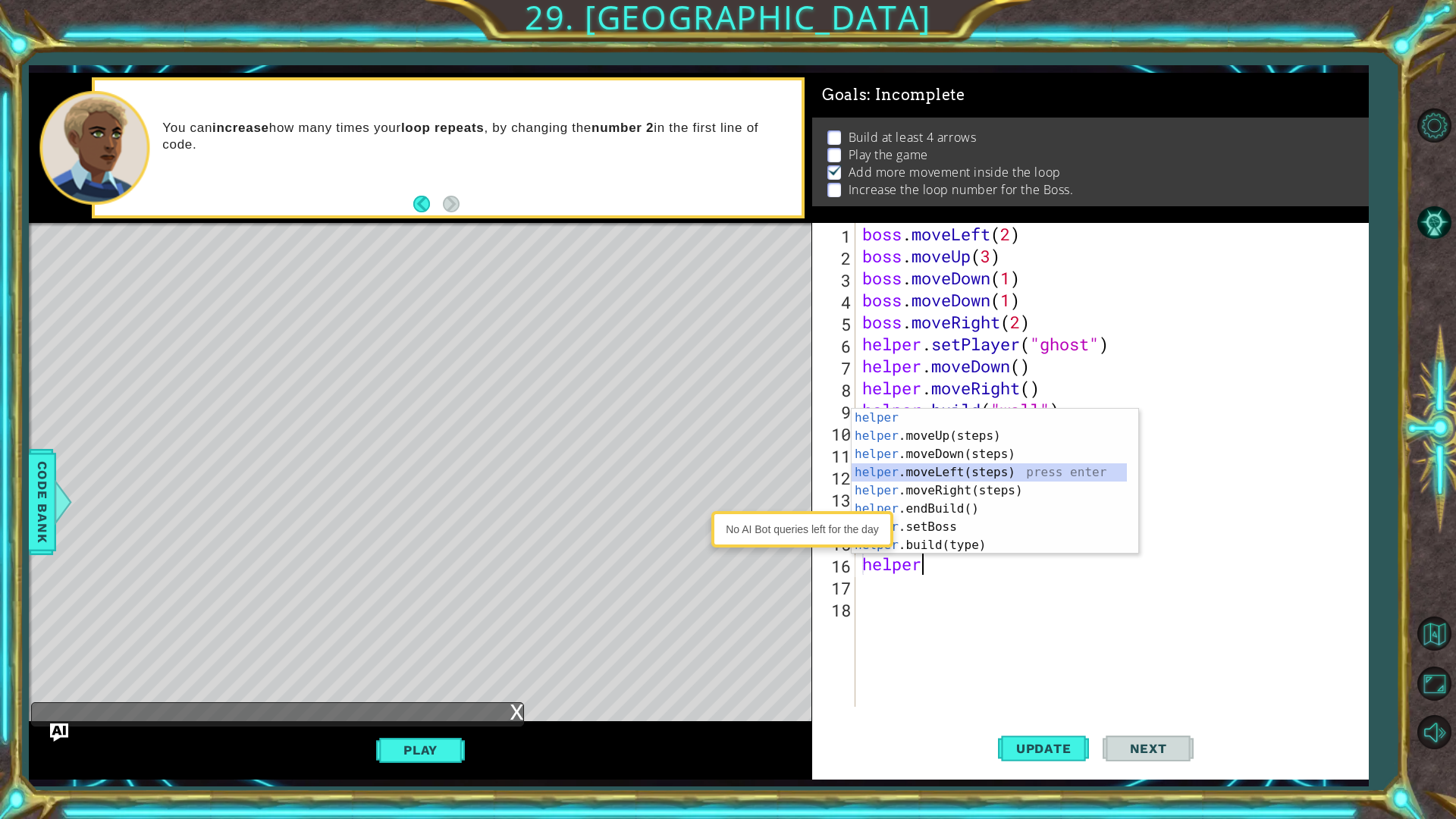
click at [947, 473] on div "helper press enter helper .moveUp(steps) press enter helper .moveDown(steps) pr…" at bounding box center [989, 500] width 275 height 182
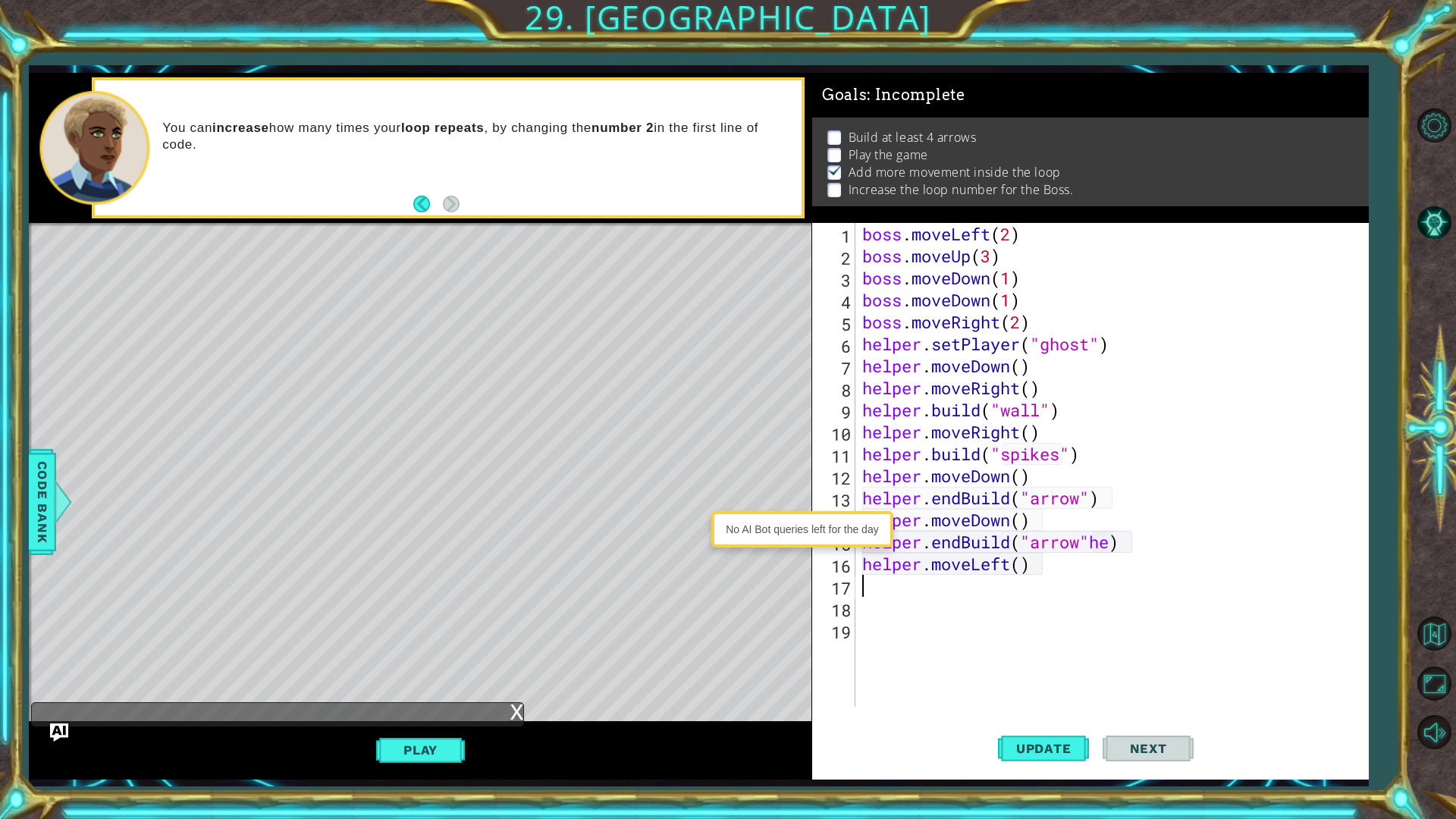
type textarea "he"
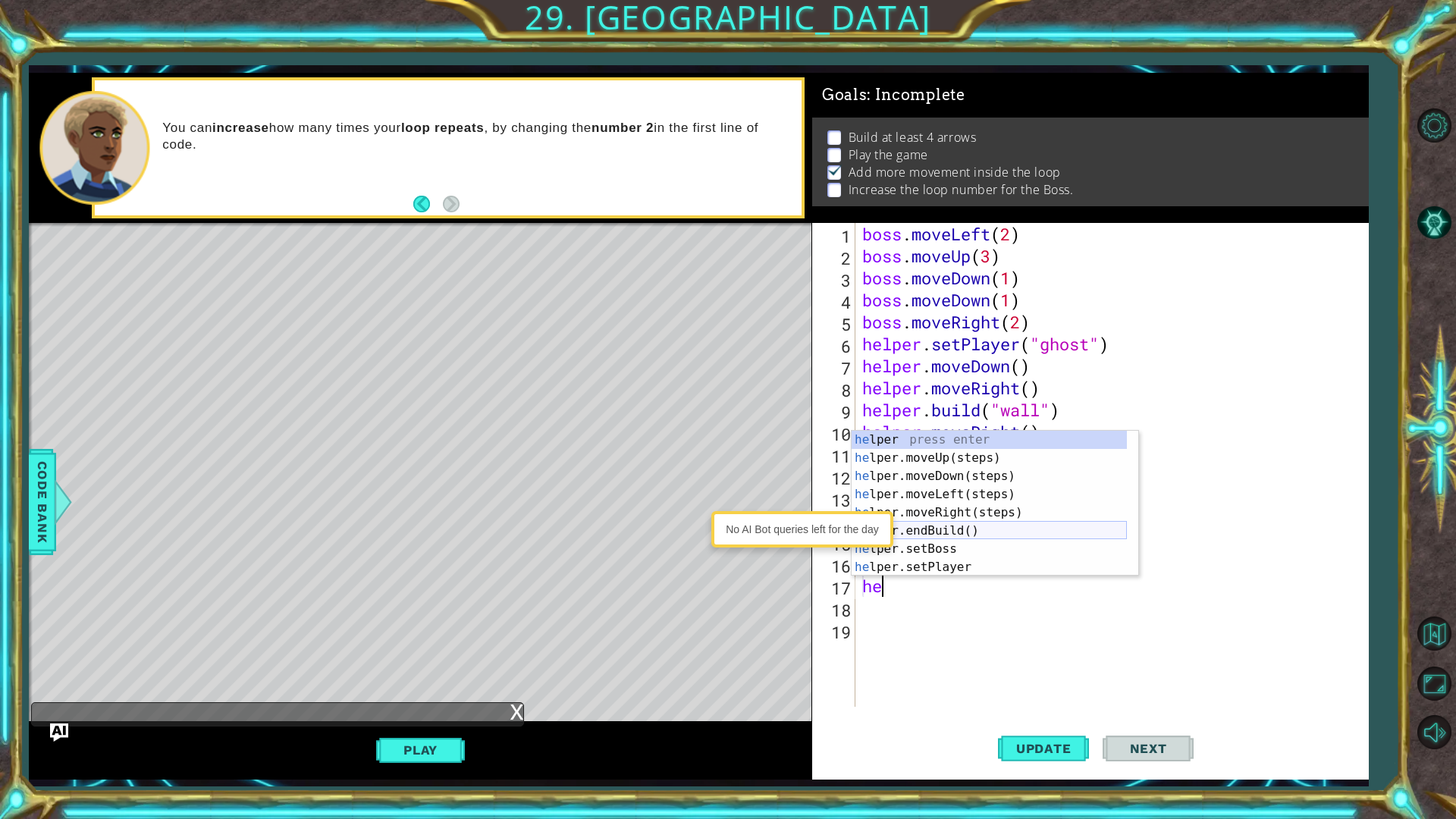
click at [952, 526] on div "he lper press enter he lper.moveUp(steps) press enter he lper.moveDown(steps) p…" at bounding box center [989, 522] width 275 height 182
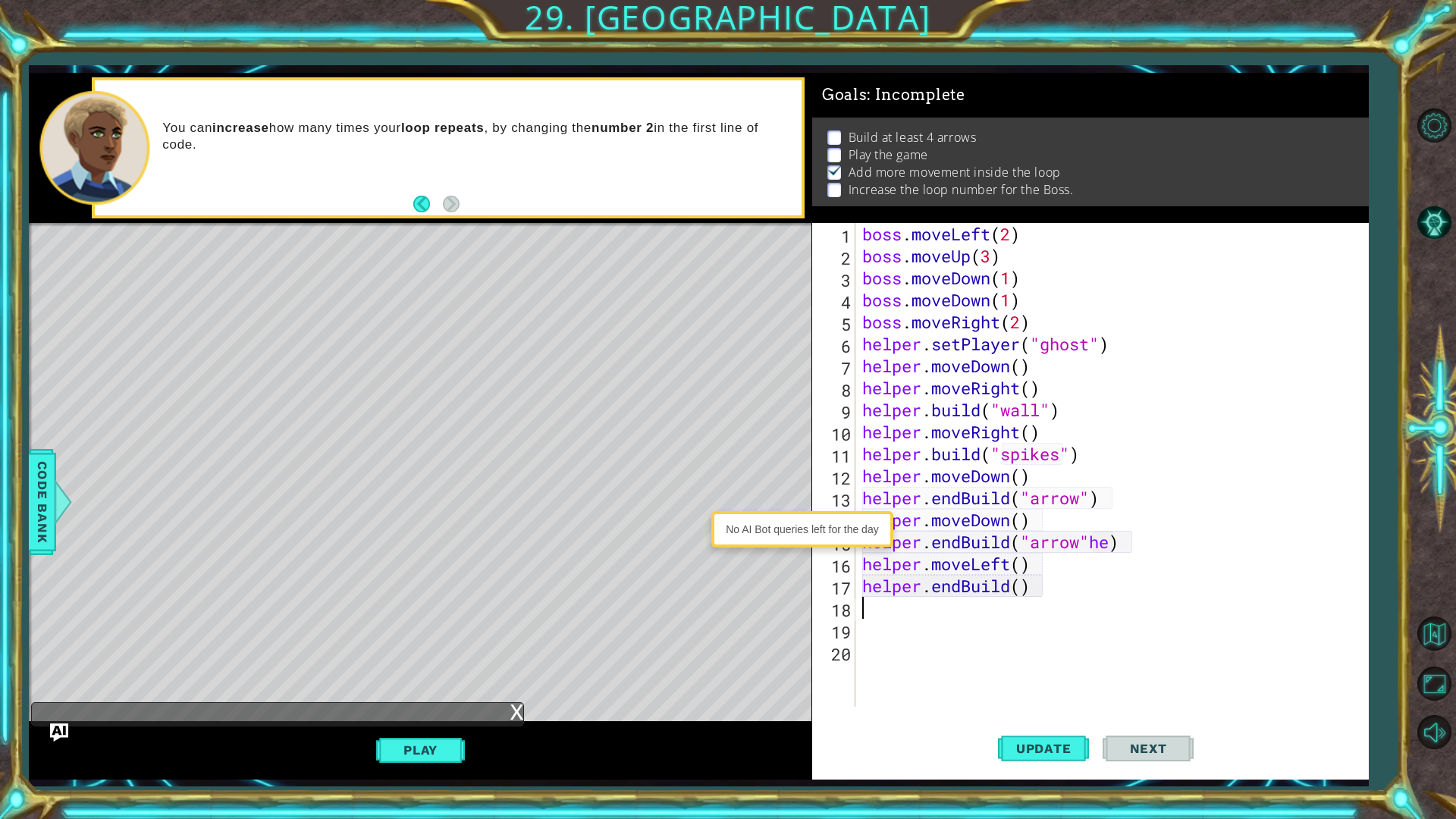
click at [1024, 591] on div "boss . moveLeft ( 2 ) boss . moveUp ( 3 ) boss . moveDown ( 1 ) boss . moveDown…" at bounding box center [1115, 487] width 512 height 528
click at [1109, 543] on div "boss . moveLeft ( 2 ) boss . moveUp ( 3 ) boss . moveDown ( 1 ) boss . moveDown…" at bounding box center [1115, 487] width 512 height 528
click at [1053, 565] on div ""arrow" press enter" at bounding box center [1156, 582] width 287 height 55
click at [1017, 591] on div "boss . moveLeft ( 2 ) boss . moveUp ( 3 ) boss . moveDown ( 1 ) boss . moveDown…" at bounding box center [1115, 487] width 512 height 528
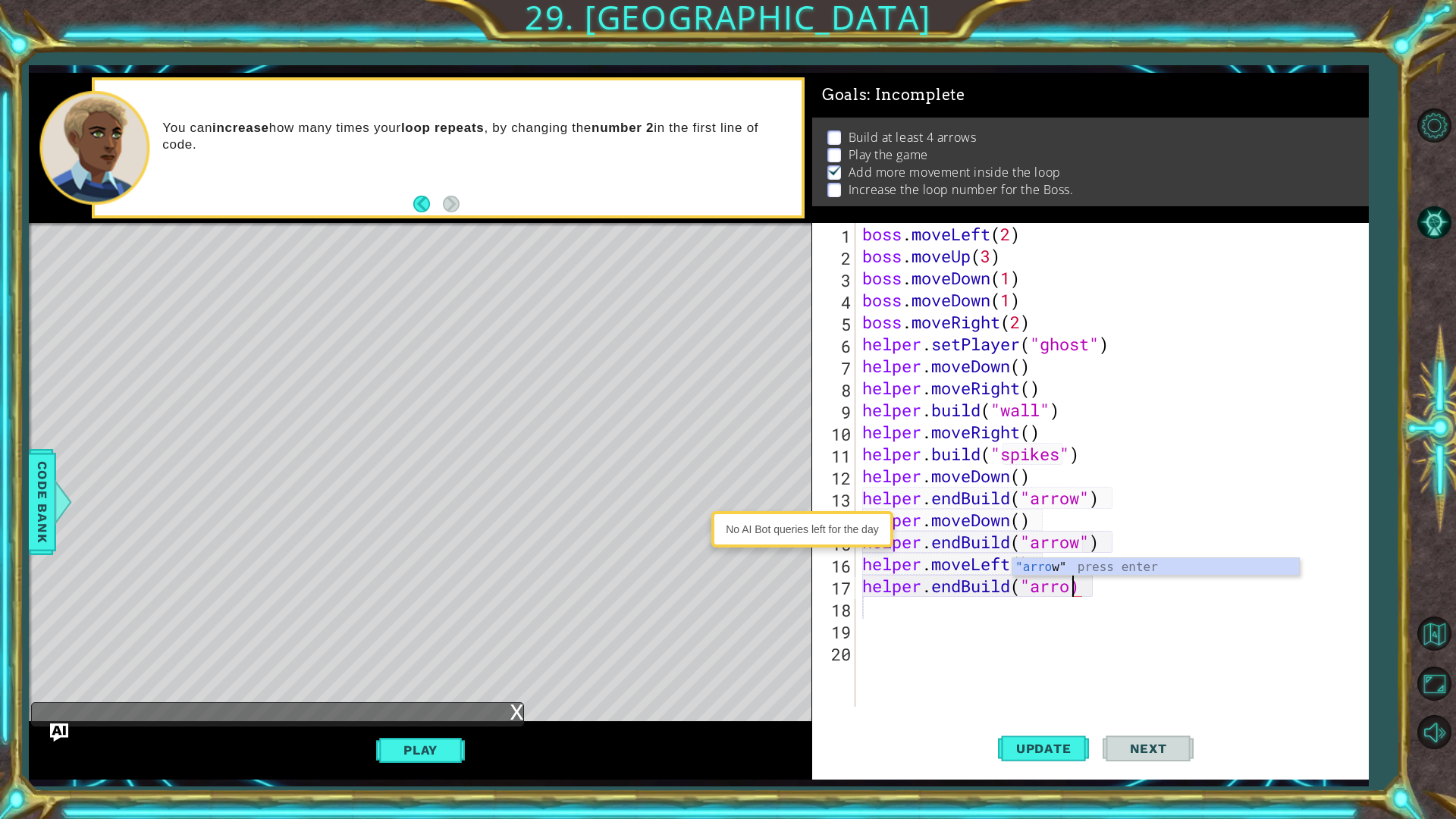
scroll to position [0, 9]
type textarea "helper.endBuild("arrow")"
click at [887, 607] on div "boss . moveLeft ( 2 ) boss . moveUp ( 3 ) boss . moveDown ( 1 ) boss . moveDown…" at bounding box center [1115, 487] width 512 height 528
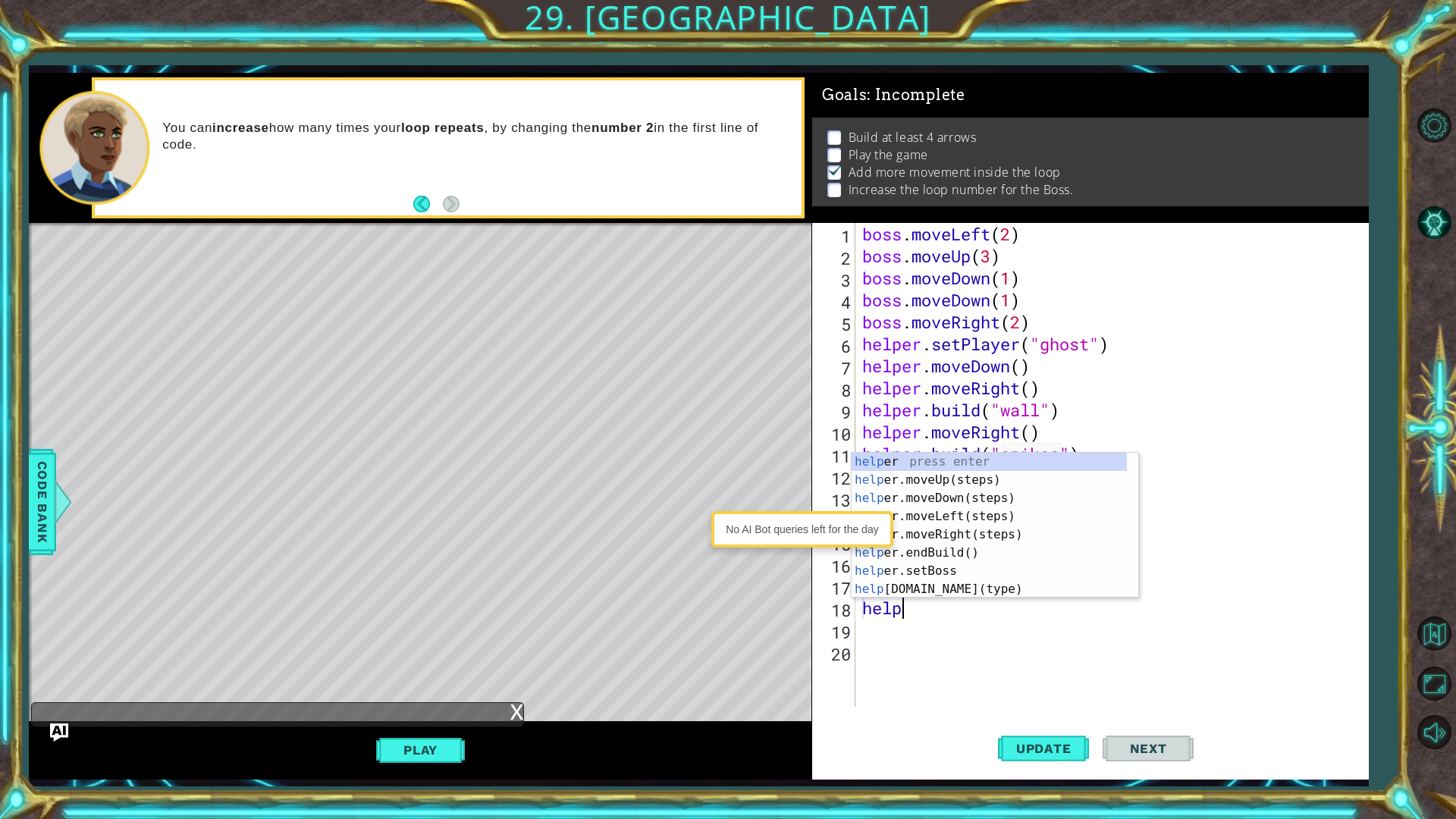
scroll to position [0, 2]
type textarea "helper"
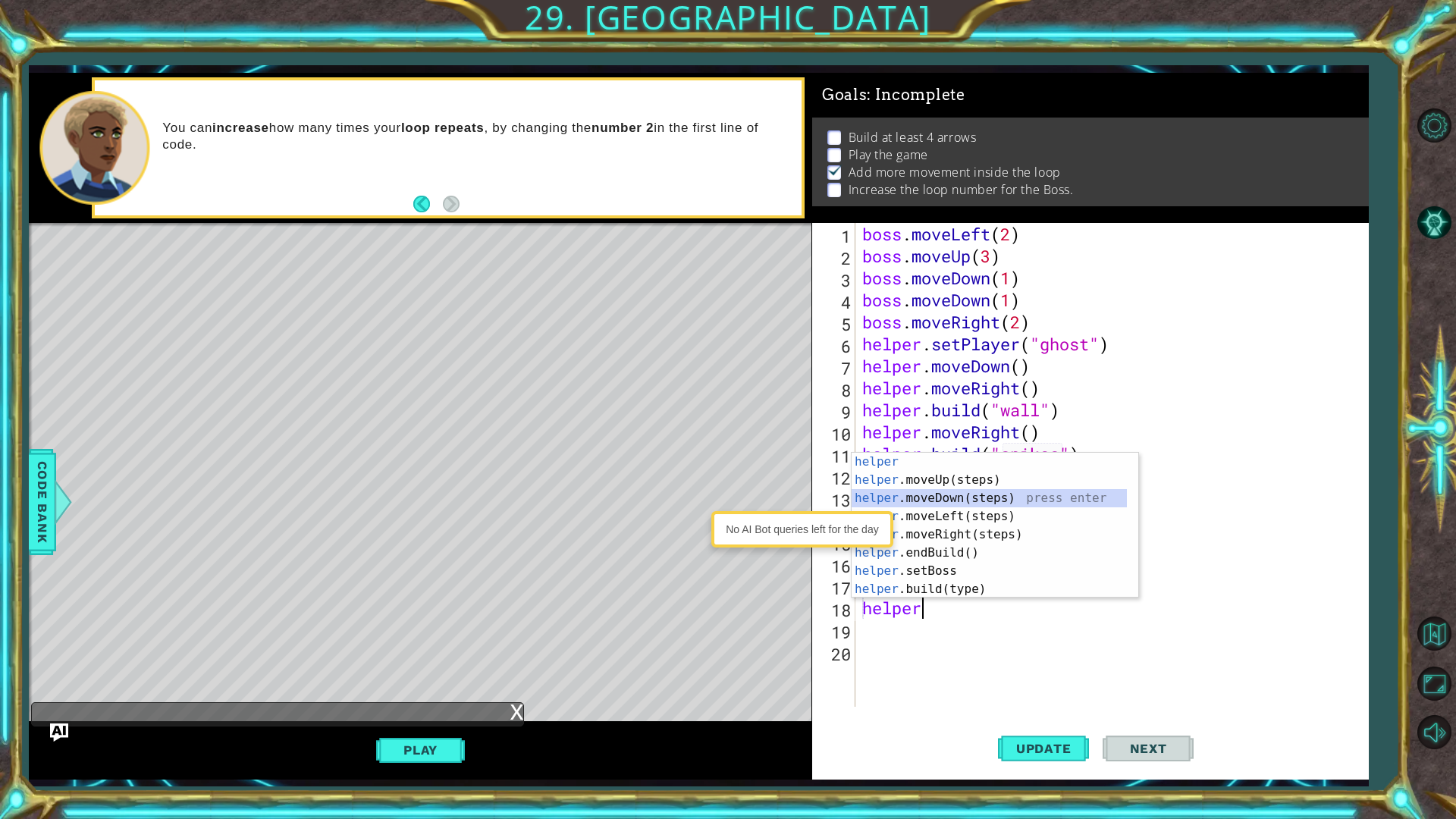
click at [938, 505] on div "helper press enter helper .moveUp(steps) press enter helper .moveDown(steps) pr…" at bounding box center [989, 544] width 275 height 182
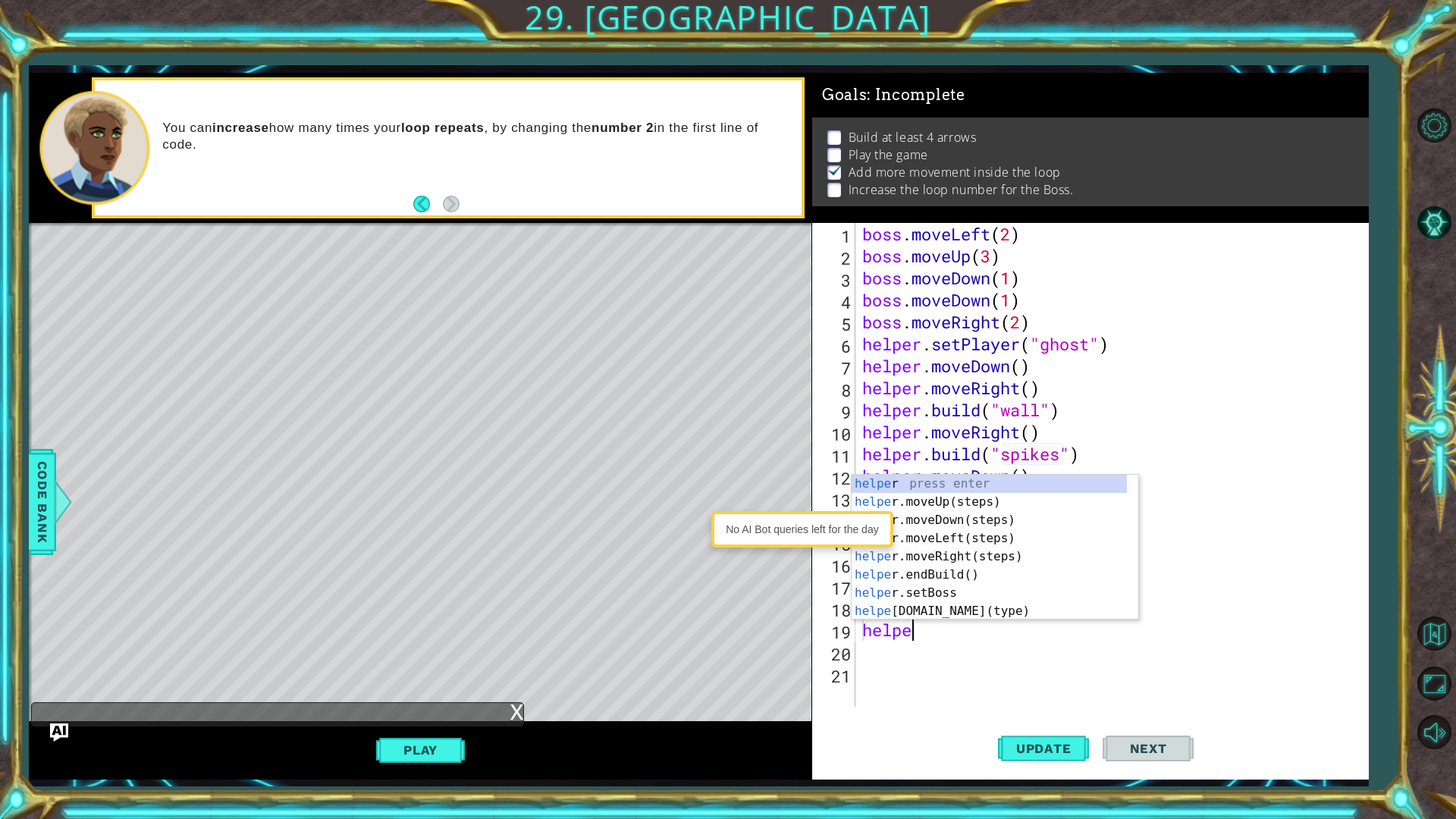
type textarea "helper"
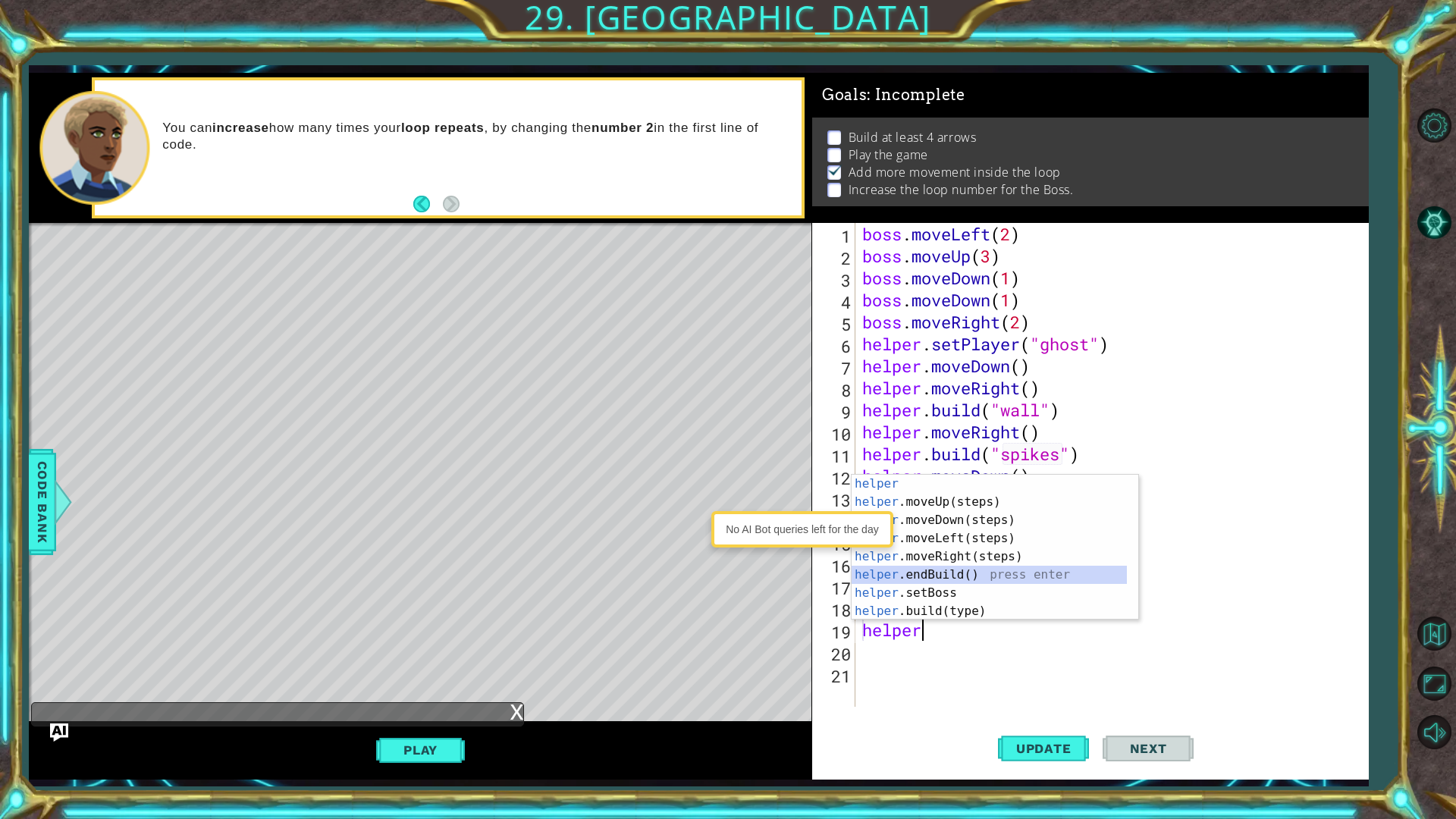
click at [959, 573] on div "helper press enter helper .moveUp(steps) press enter helper .moveDown(steps) pr…" at bounding box center [989, 566] width 275 height 182
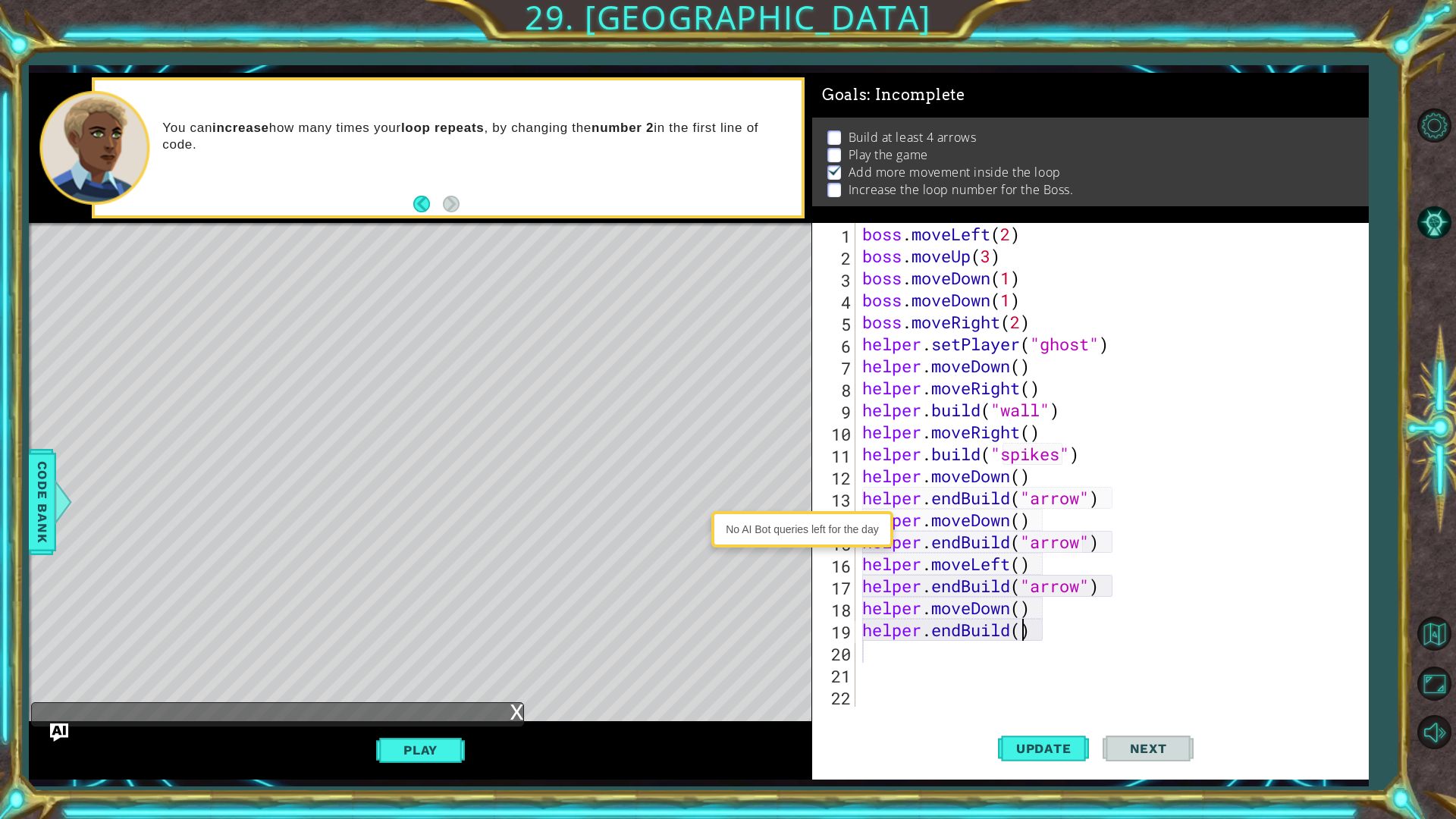
click at [1020, 634] on div "boss . moveLeft ( 2 ) boss . moveUp ( 3 ) boss . moveDown ( 1 ) boss . moveDown…" at bounding box center [1115, 487] width 512 height 528
click at [1084, 650] on button "Update" at bounding box center [1043, 748] width 91 height 55
click at [1059, 650] on span "Update" at bounding box center [1043, 748] width 86 height 15
click at [391, 650] on button "Play" at bounding box center [420, 750] width 89 height 29
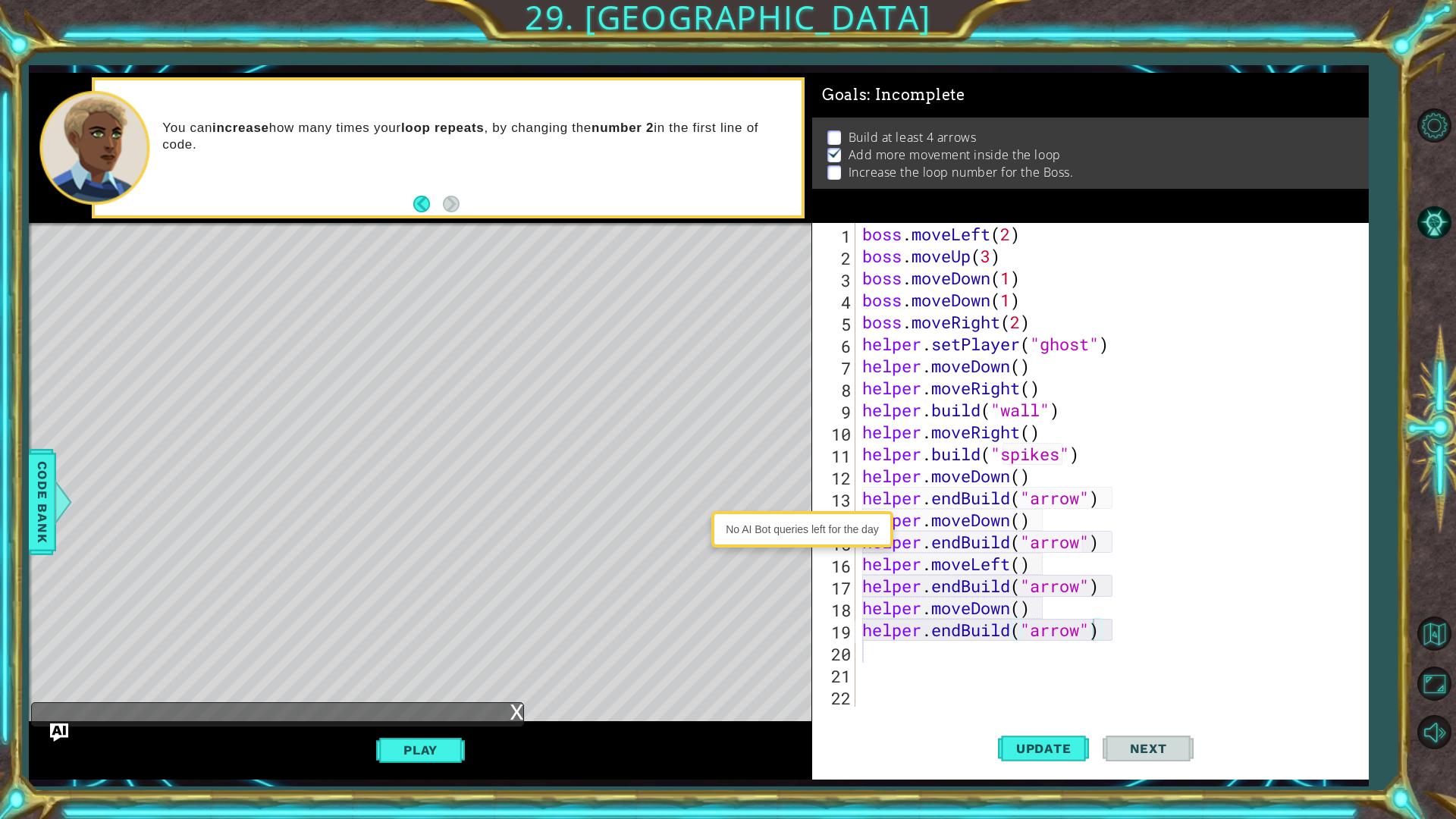
scroll to position [0, 0]
type textarea "boss.moveRight(2)"
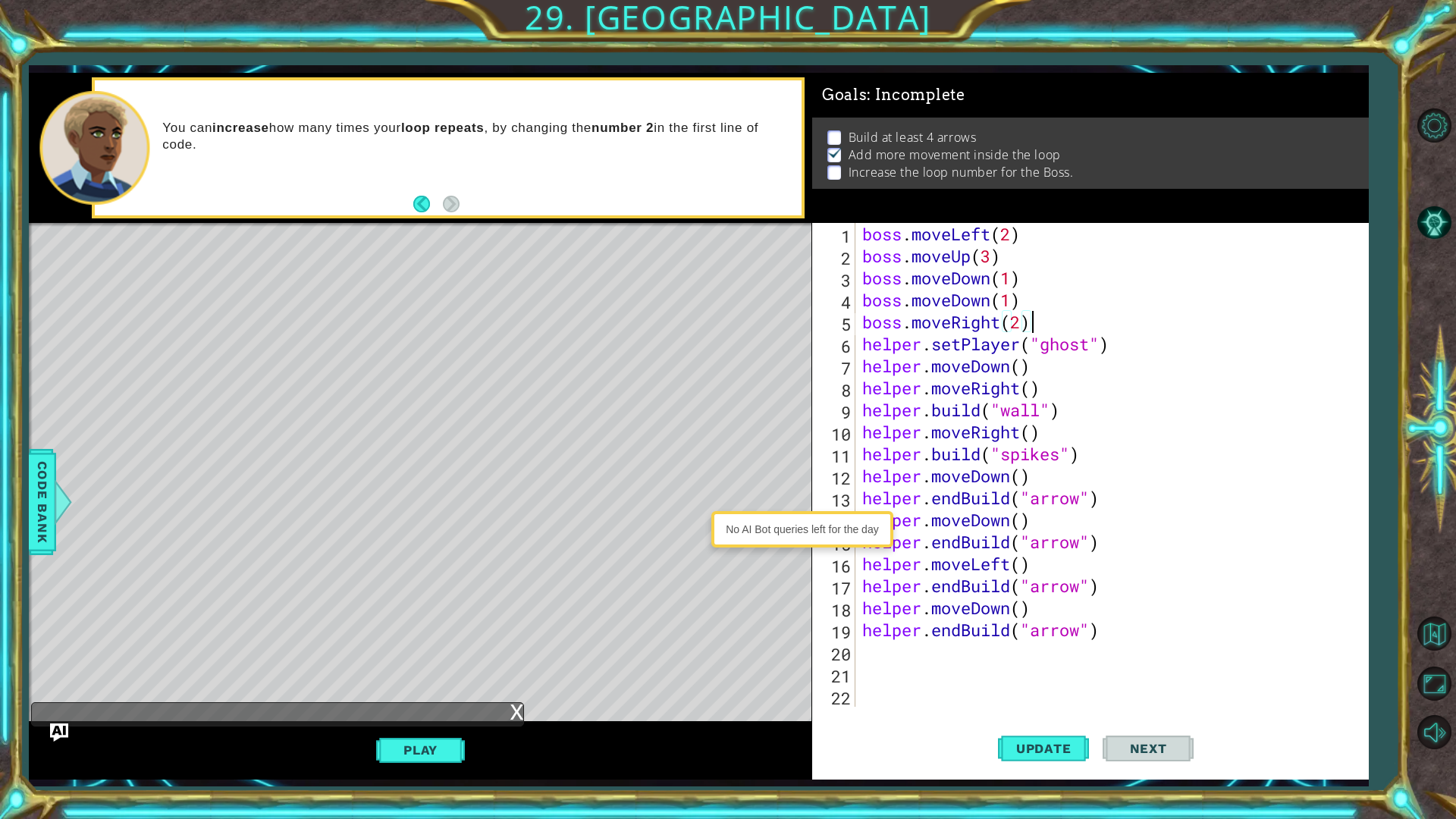
scroll to position [0, 7]
click at [1055, 329] on div "boss . moveLeft ( 2 ) boss . moveUp ( 3 ) boss . moveDown ( 1 ) boss . moveDown…" at bounding box center [1115, 487] width 512 height 528
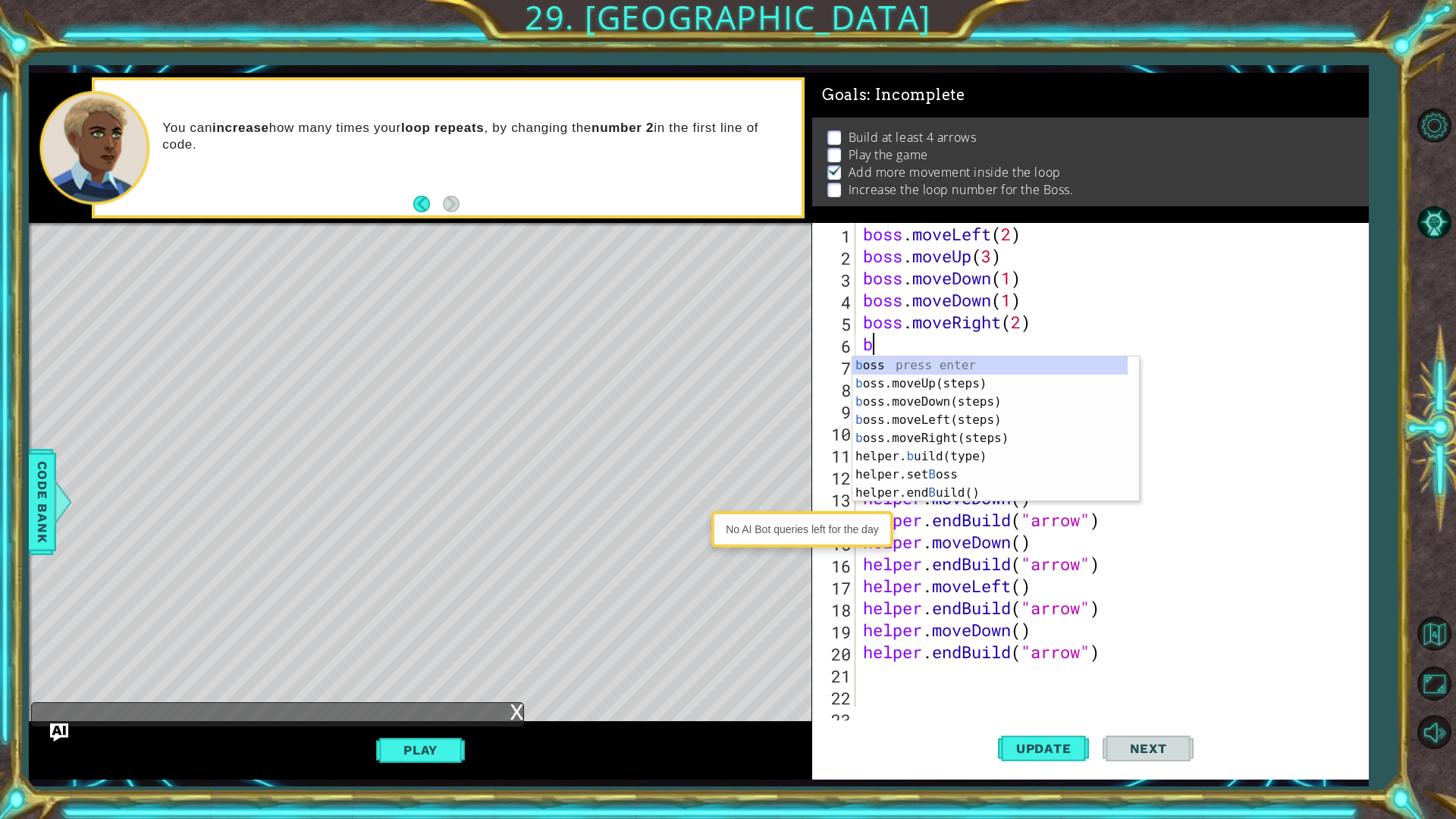
type textarea "bos"
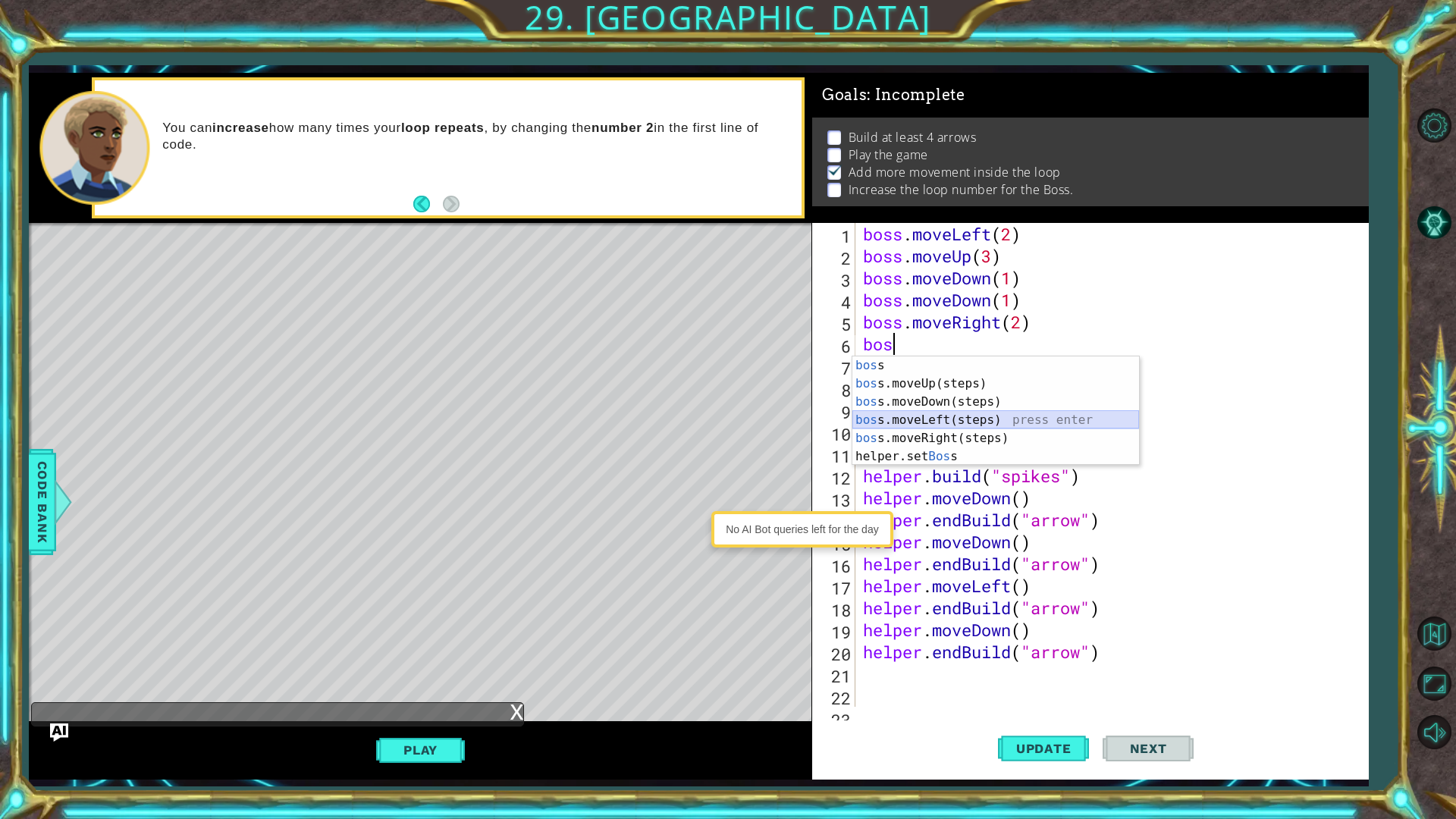
click at [940, 420] on div "bos s press enter bos s.moveUp(steps) press enter bos s.moveDown(steps) press e…" at bounding box center [995, 430] width 287 height 146
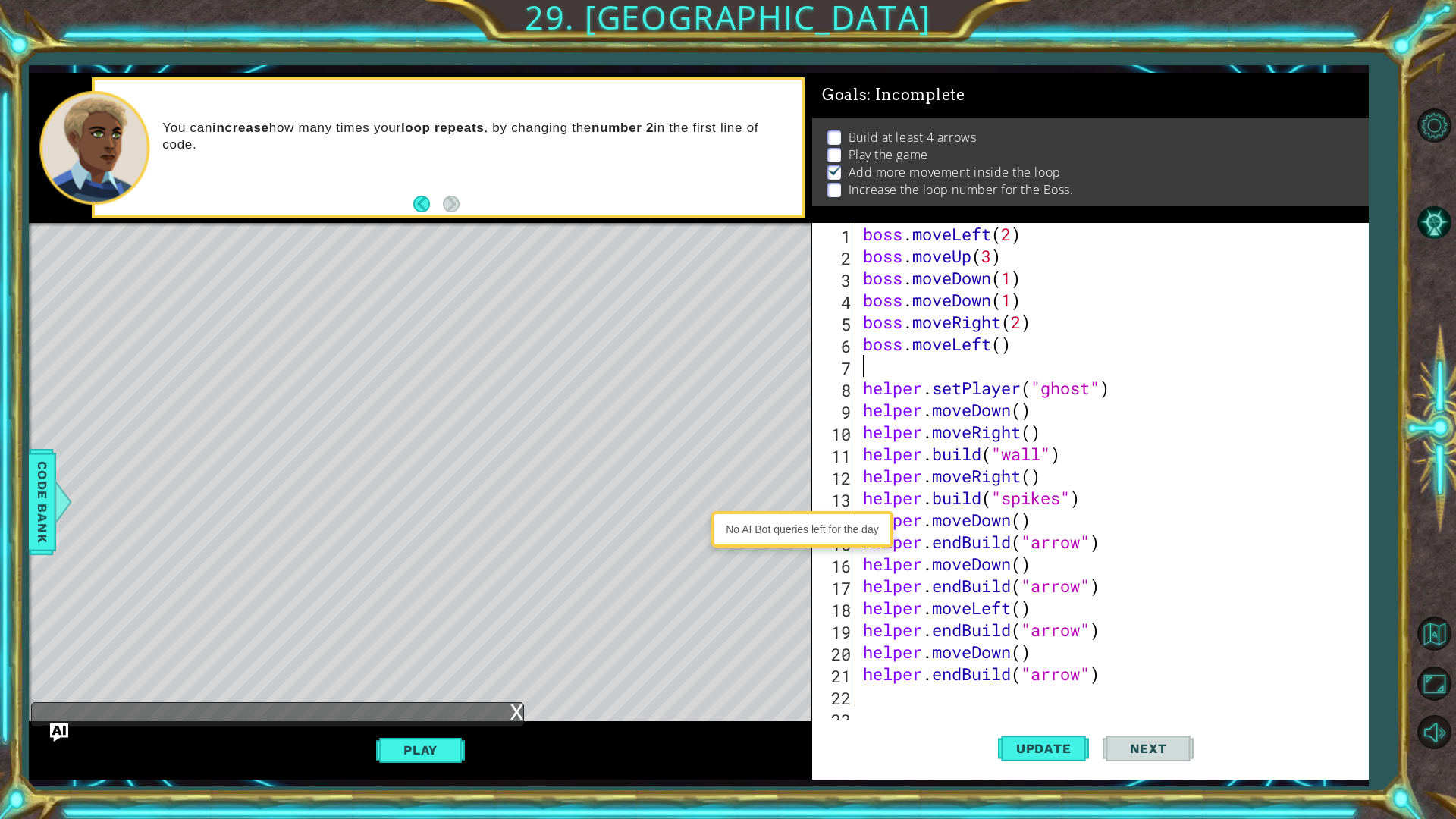
click at [1004, 348] on div "boss . moveLeft ( 2 ) boss . moveUp ( 3 ) boss . moveDown ( 1 ) boss . moveDown…" at bounding box center [1109, 487] width 500 height 528
type textarea "boss.moveLeft(3)"
click at [915, 364] on div "boss . moveLeft ( 2 ) boss . moveUp ( 3 ) boss . moveDown ( 1 ) boss . moveDown…" at bounding box center [1109, 487] width 500 height 528
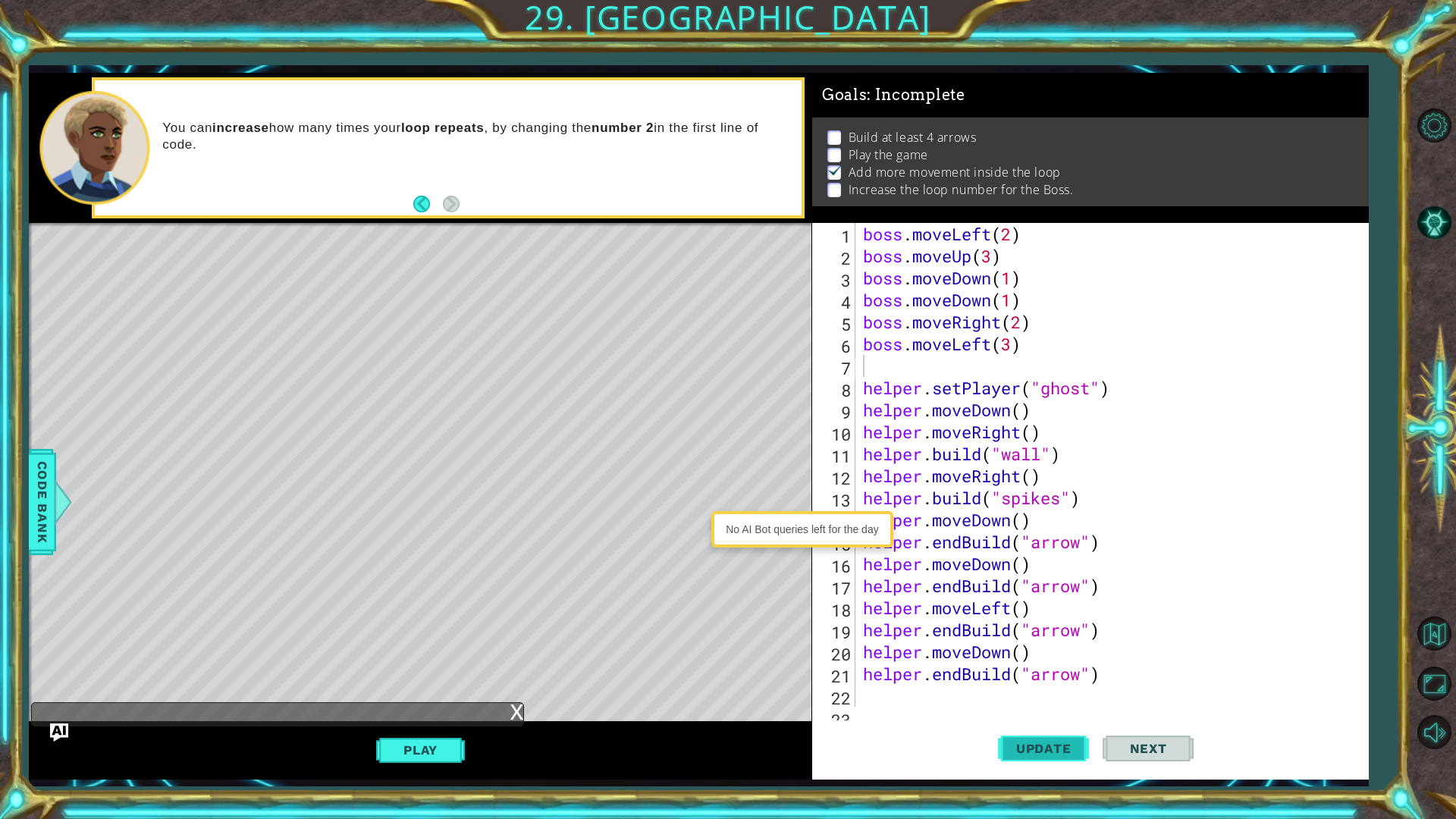
click at [1050, 650] on span "Update" at bounding box center [1043, 748] width 86 height 15
drag, startPoint x: 1096, startPoint y: 168, endPoint x: 1020, endPoint y: 154, distance: 77.3
click at [1100, 150] on div "1 ההההההההההההההההההההההההההההההההההההההההההההההההההההההההההההההההההההההההההההה…" at bounding box center [698, 426] width 1339 height 707
click at [63, 480] on div at bounding box center [63, 502] width 19 height 46
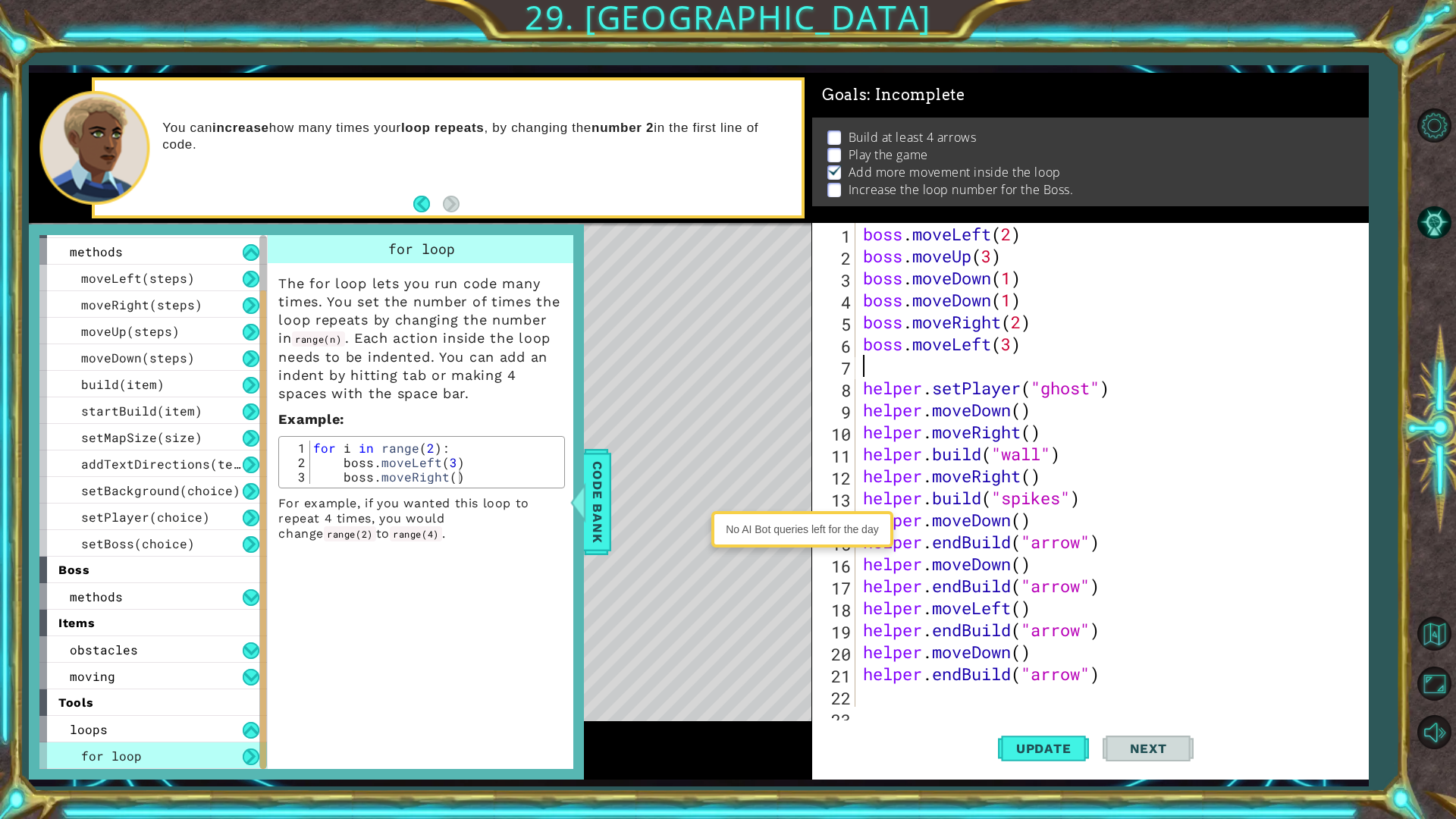
click at [870, 363] on div "boss . moveLeft ( 2 ) boss . moveUp ( 3 ) boss . moveDown ( 1 ) boss . moveDown…" at bounding box center [1109, 487] width 500 height 528
click at [1036, 650] on span "Update" at bounding box center [1043, 748] width 86 height 15
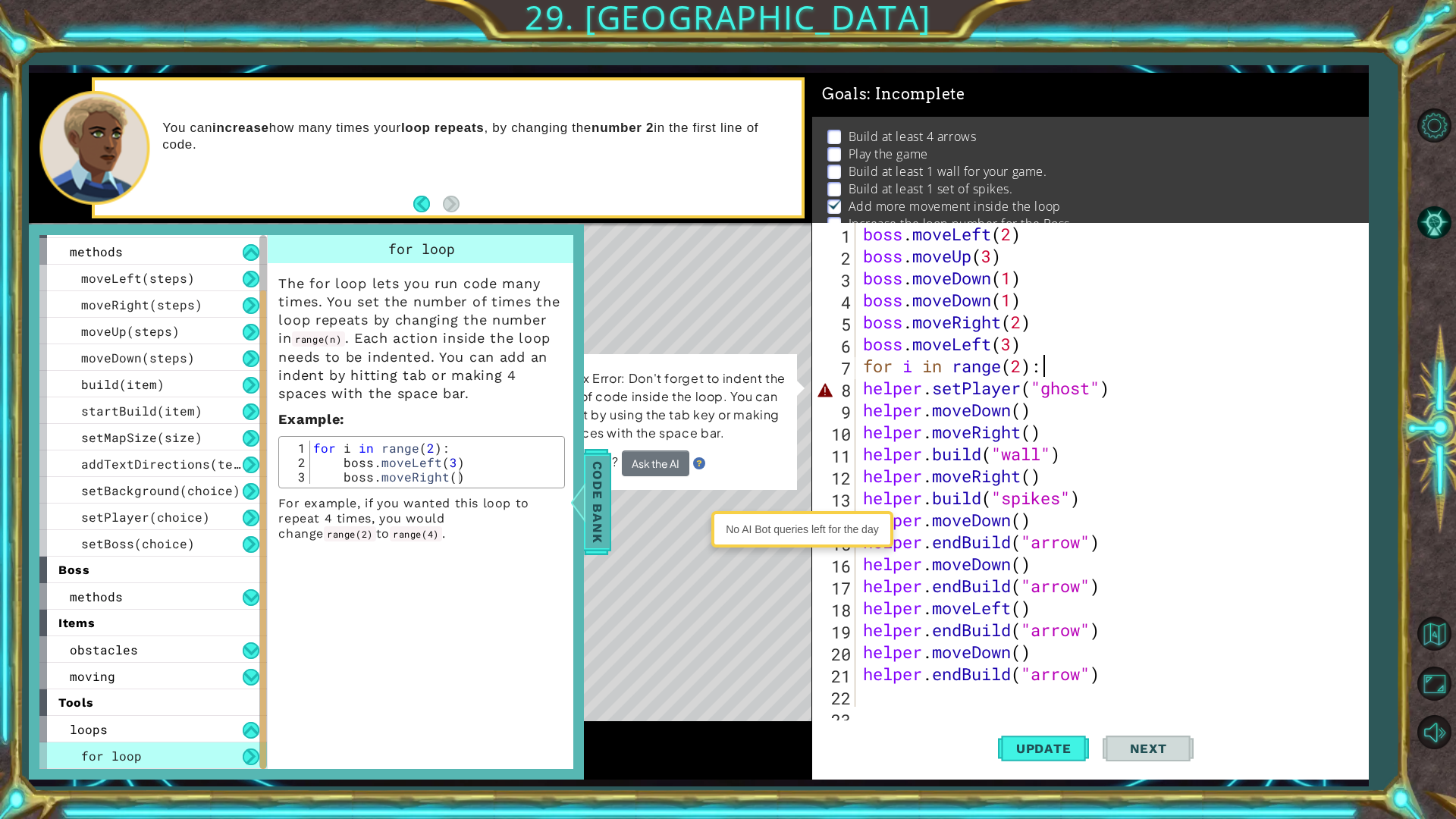
click at [605, 539] on span "Code Bank" at bounding box center [598, 502] width 24 height 93
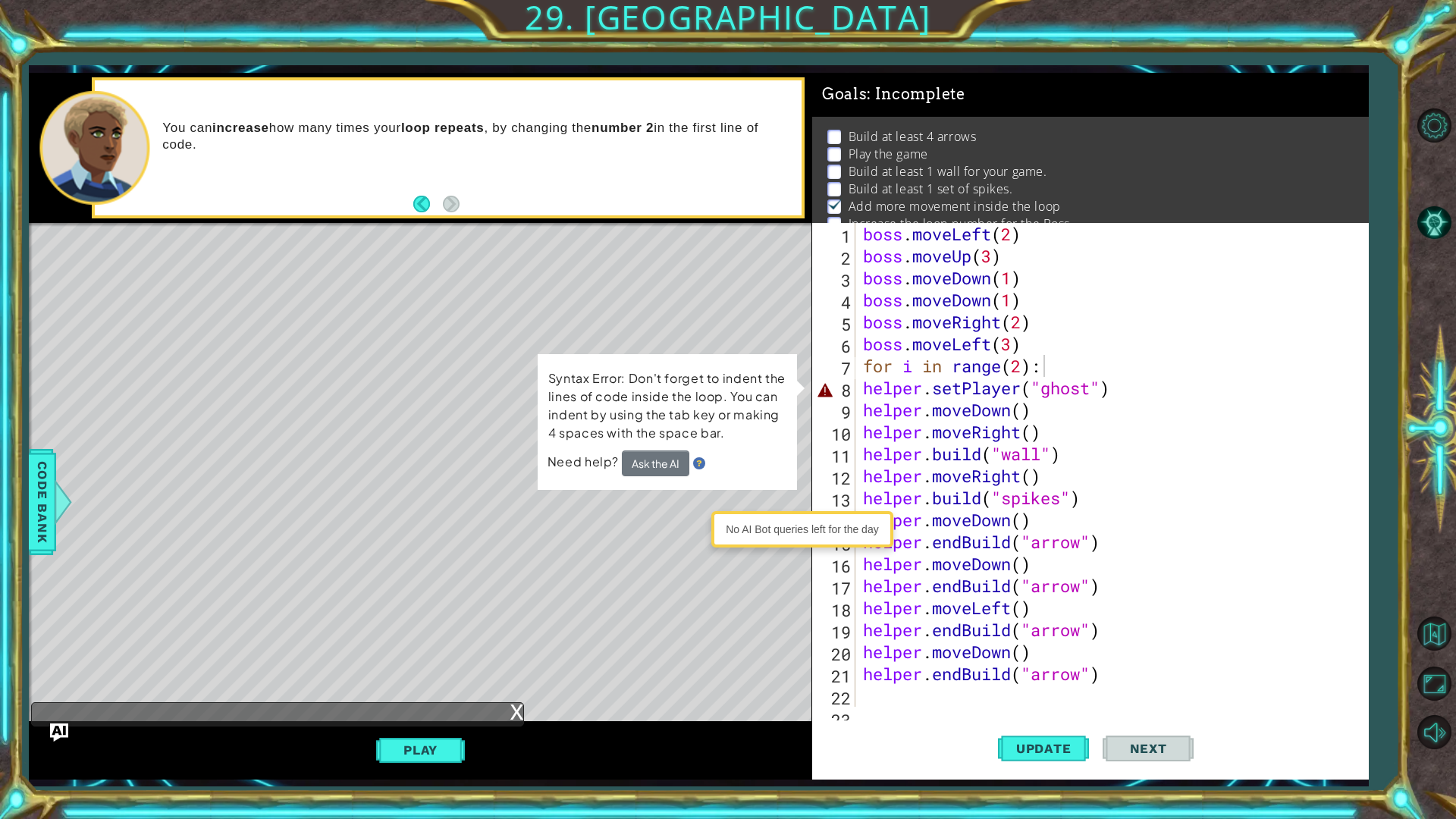
click at [1229, 390] on div "boss . moveLeft ( 2 ) boss . moveUp ( 3 ) boss . moveDown ( 1 ) boss . moveDown…" at bounding box center [1109, 487] width 500 height 528
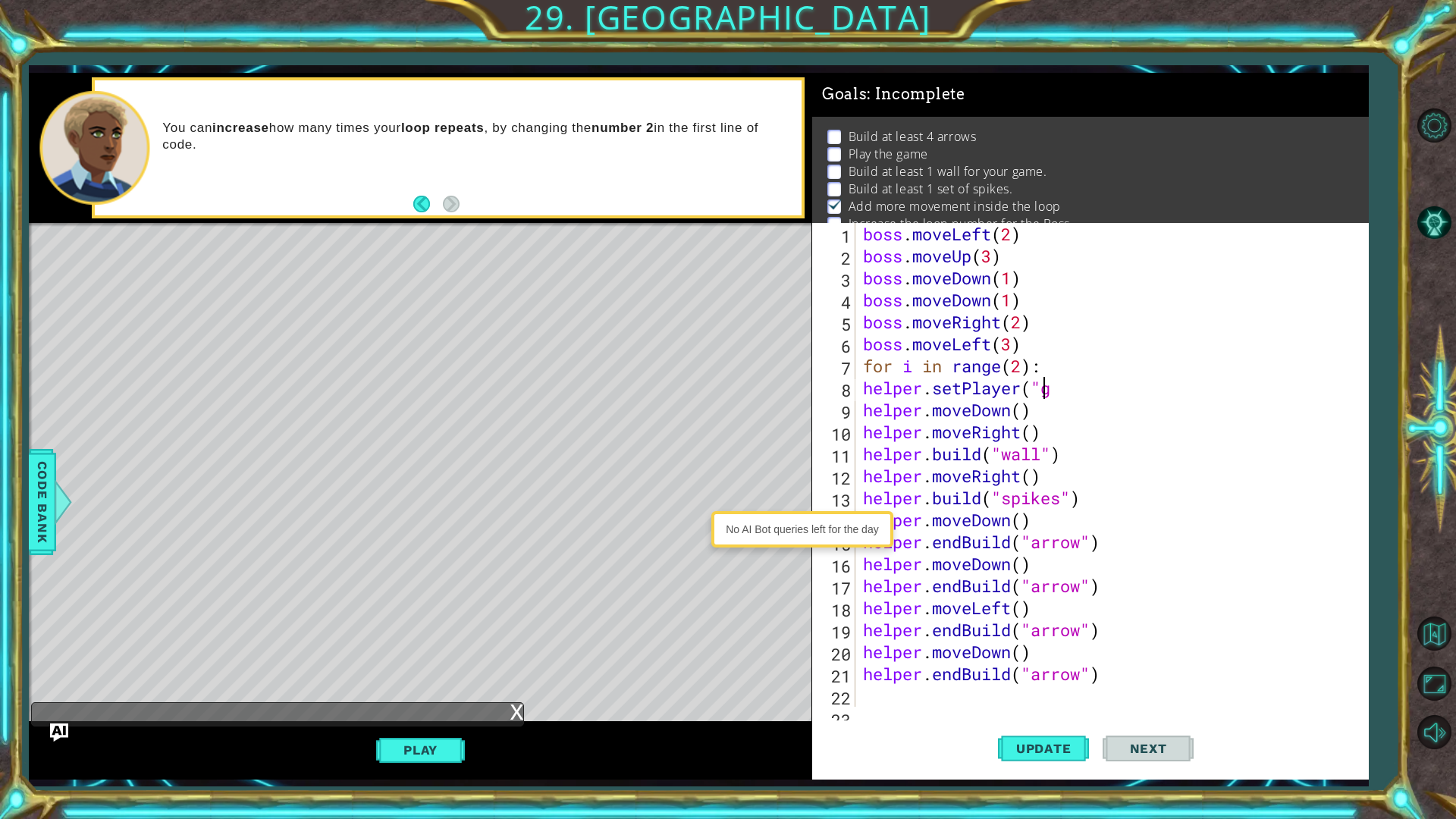
click at [1046, 398] on div "boss . moveLeft ( 2 ) boss . moveUp ( 3 ) boss . moveDown ( 1 ) boss . moveDown…" at bounding box center [1109, 487] width 500 height 528
click at [1070, 396] on div "boss . moveLeft ( 2 ) boss . moveUp ( 3 ) boss . moveDown ( 1 ) boss . moveDown…" at bounding box center [1109, 487] width 500 height 528
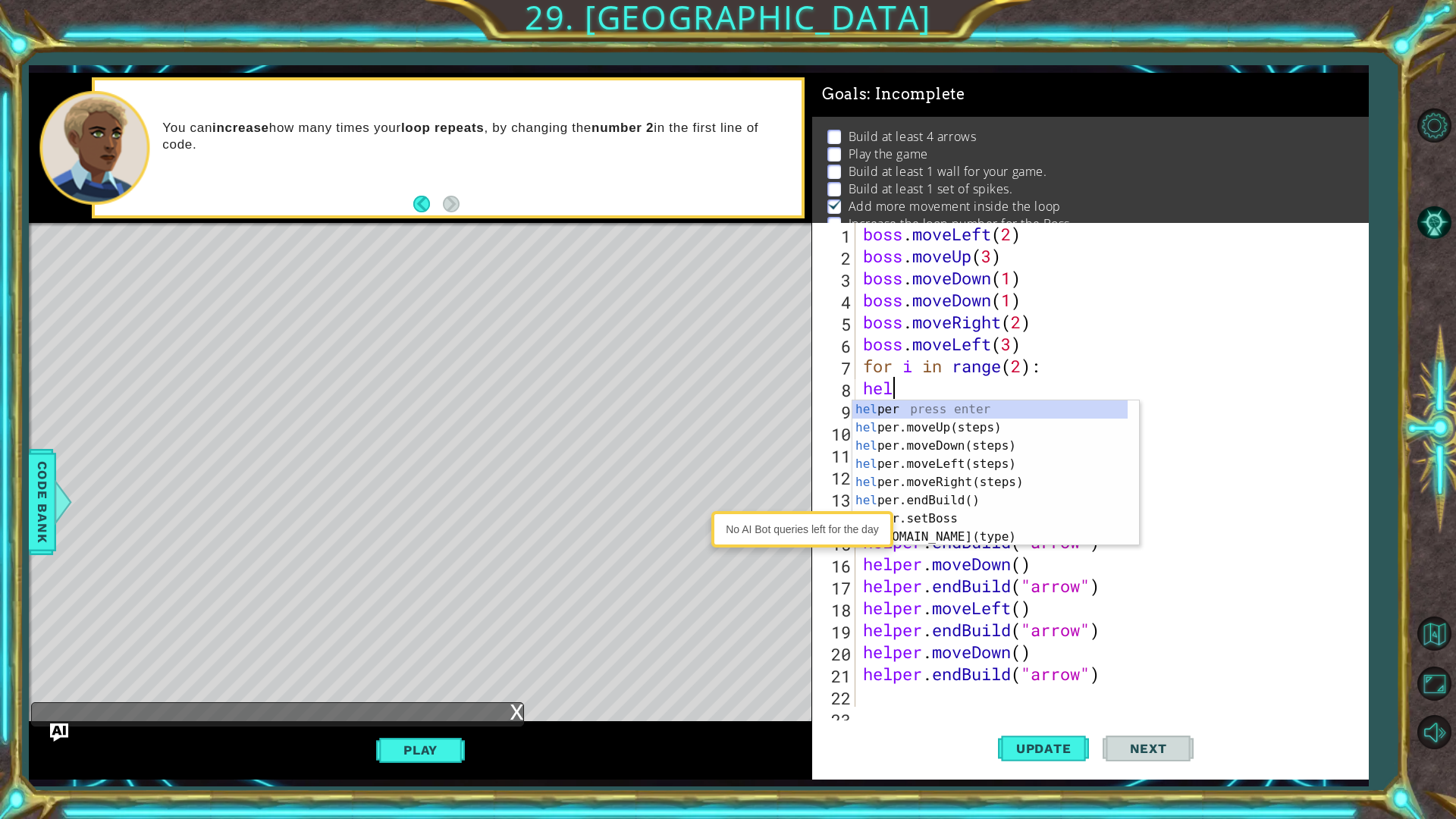
scroll to position [0, 0]
type textarea "h"
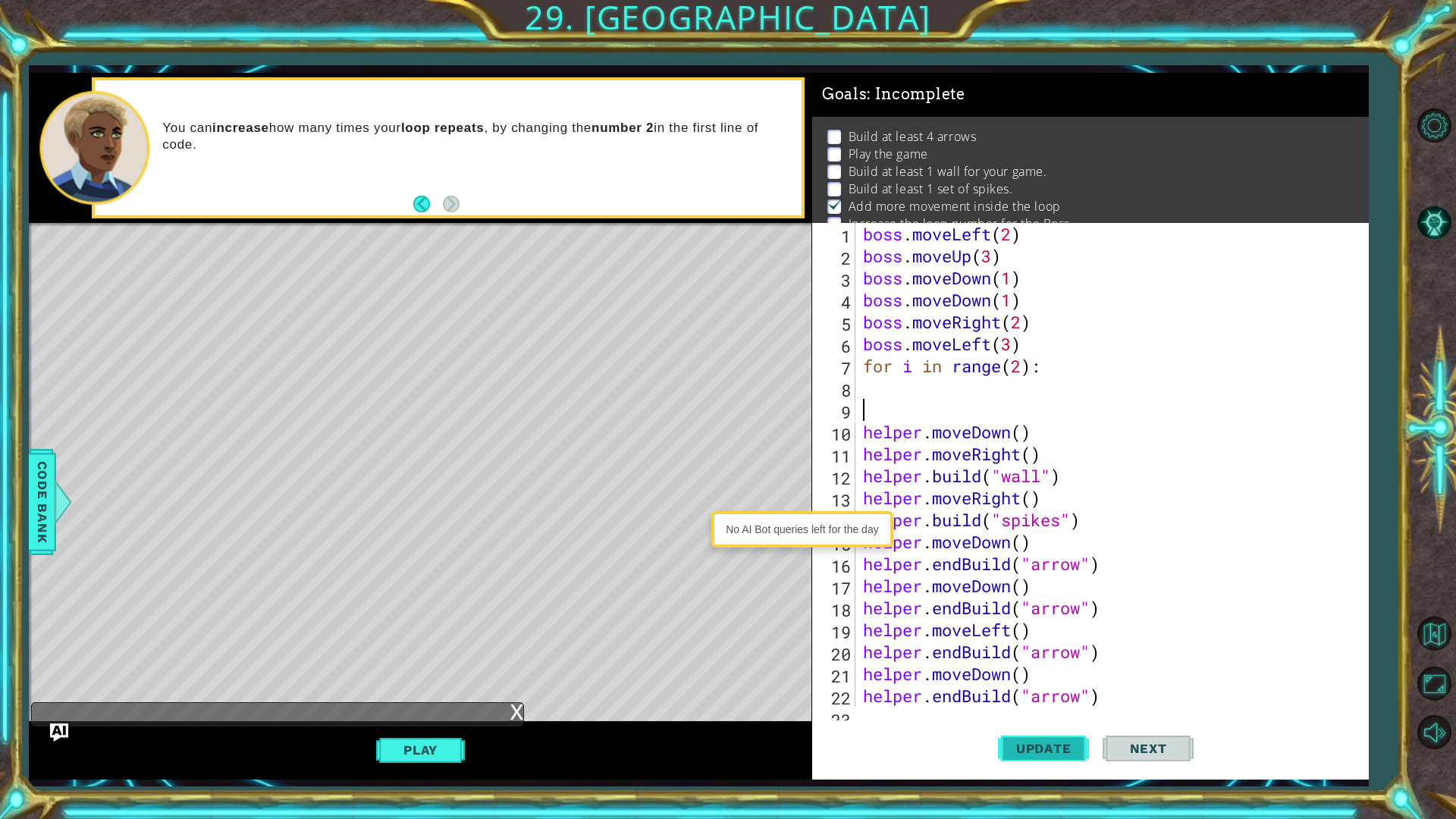
drag, startPoint x: 1044, startPoint y: 729, endPoint x: 1035, endPoint y: 733, distance: 9.8
click at [1035, 650] on button "Update" at bounding box center [1043, 748] width 91 height 55
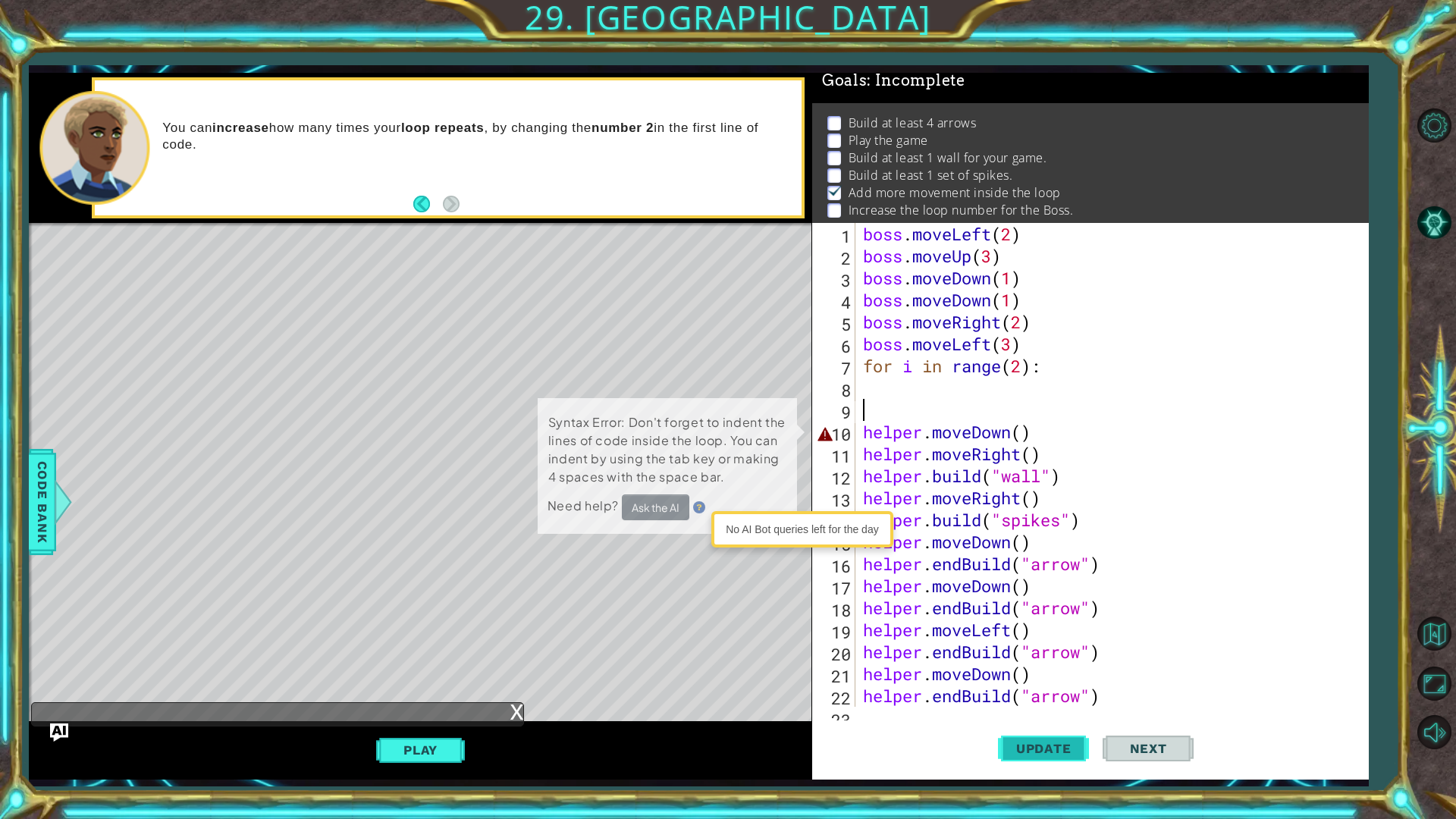
scroll to position [18, 0]
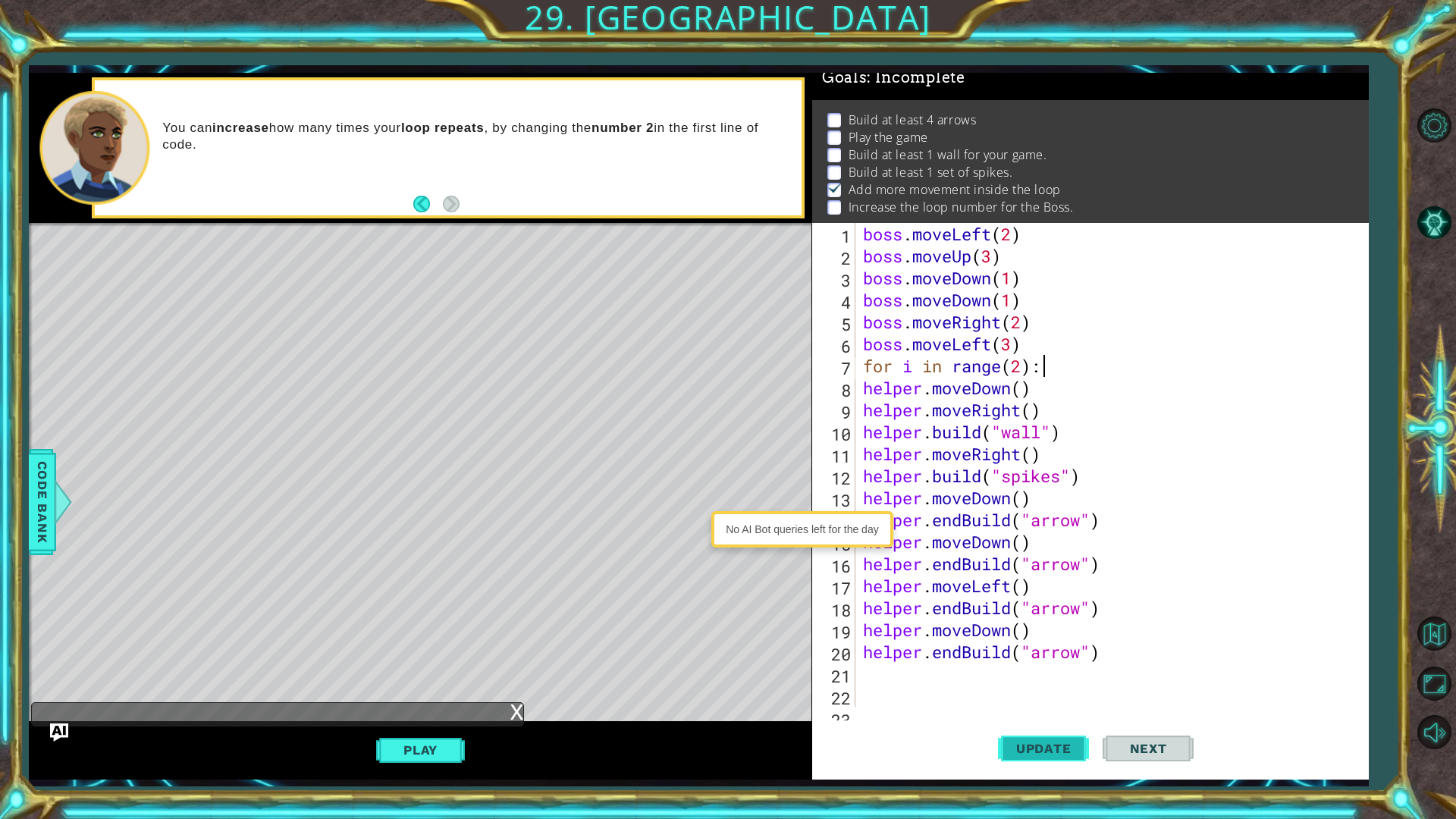
click at [1003, 650] on span "Update" at bounding box center [1043, 748] width 86 height 15
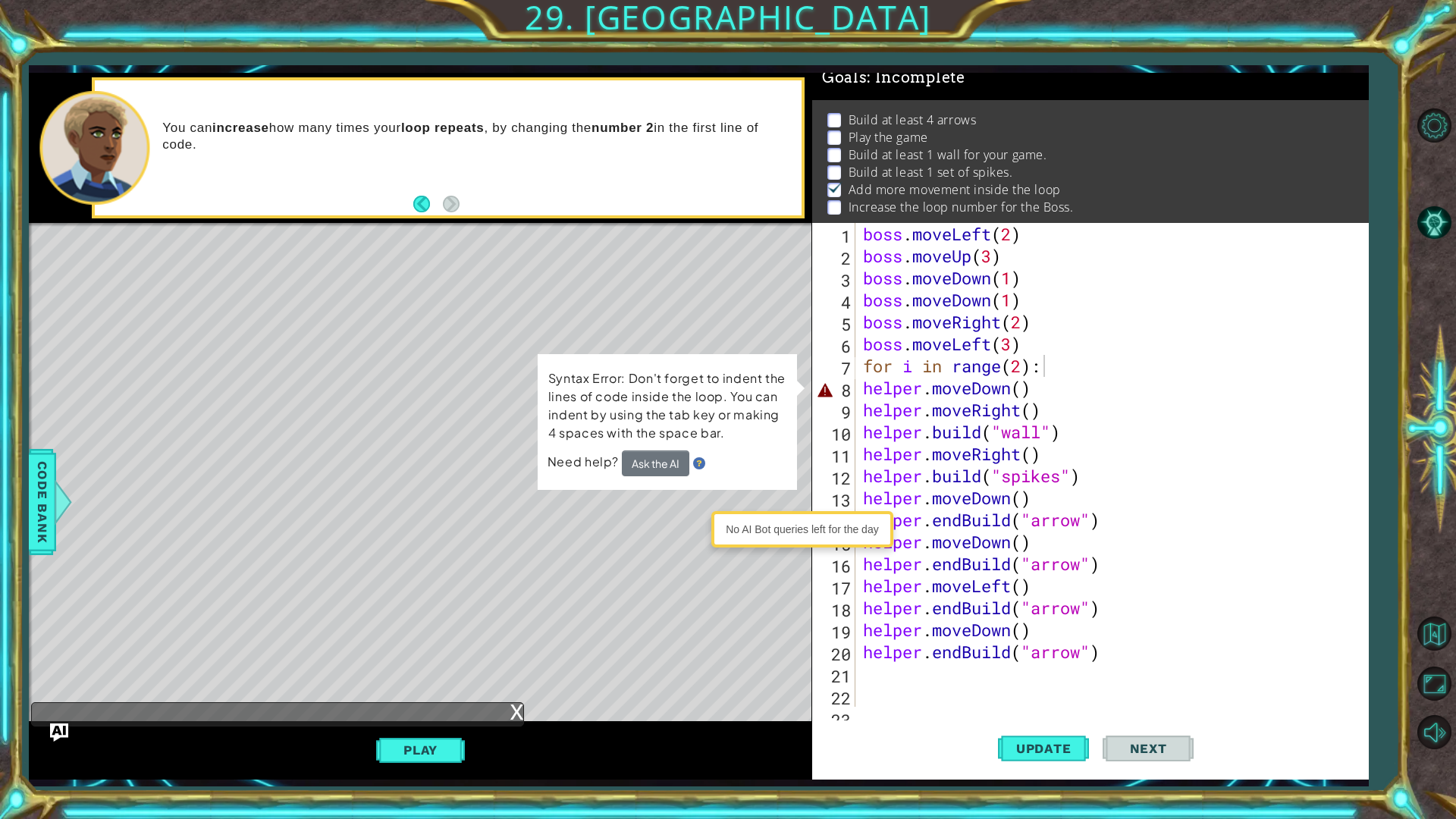
drag, startPoint x: 12, startPoint y: 658, endPoint x: 0, endPoint y: 818, distance: 160.4
type textarea "for i in range(2)"
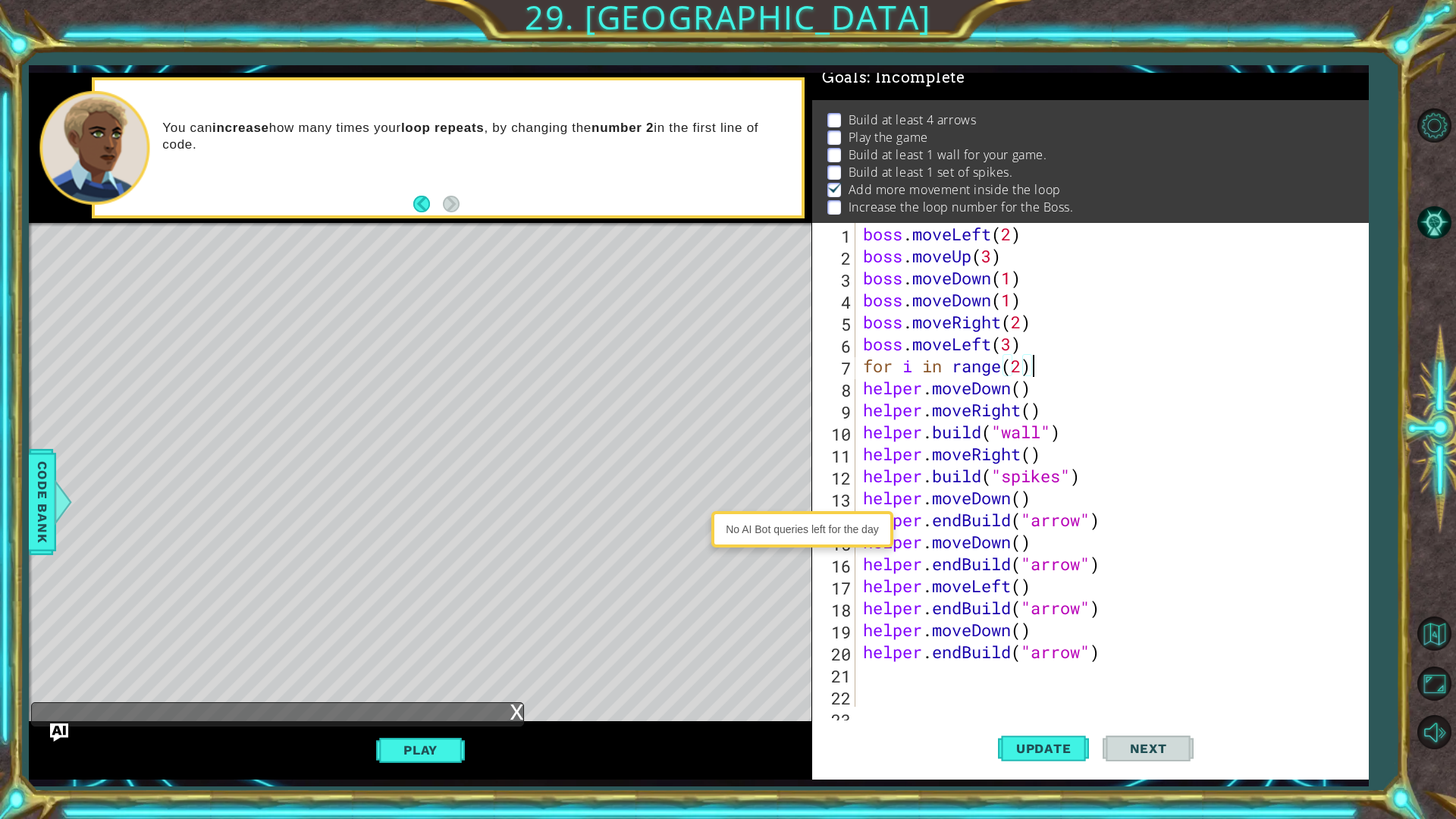
click at [460, 650] on button "Play" at bounding box center [420, 750] width 89 height 29
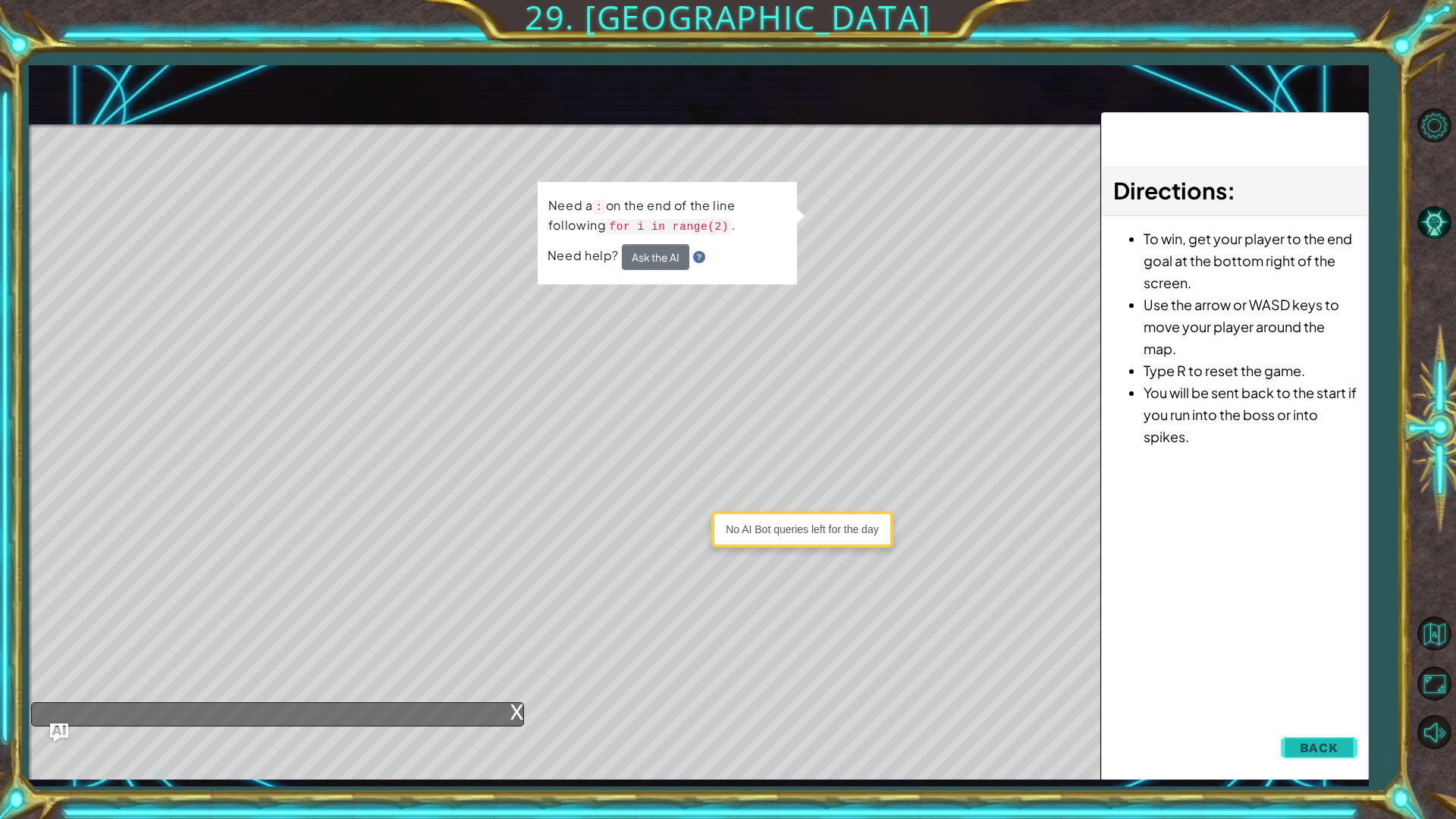
click at [1303, 650] on span "Back" at bounding box center [1319, 748] width 39 height 15
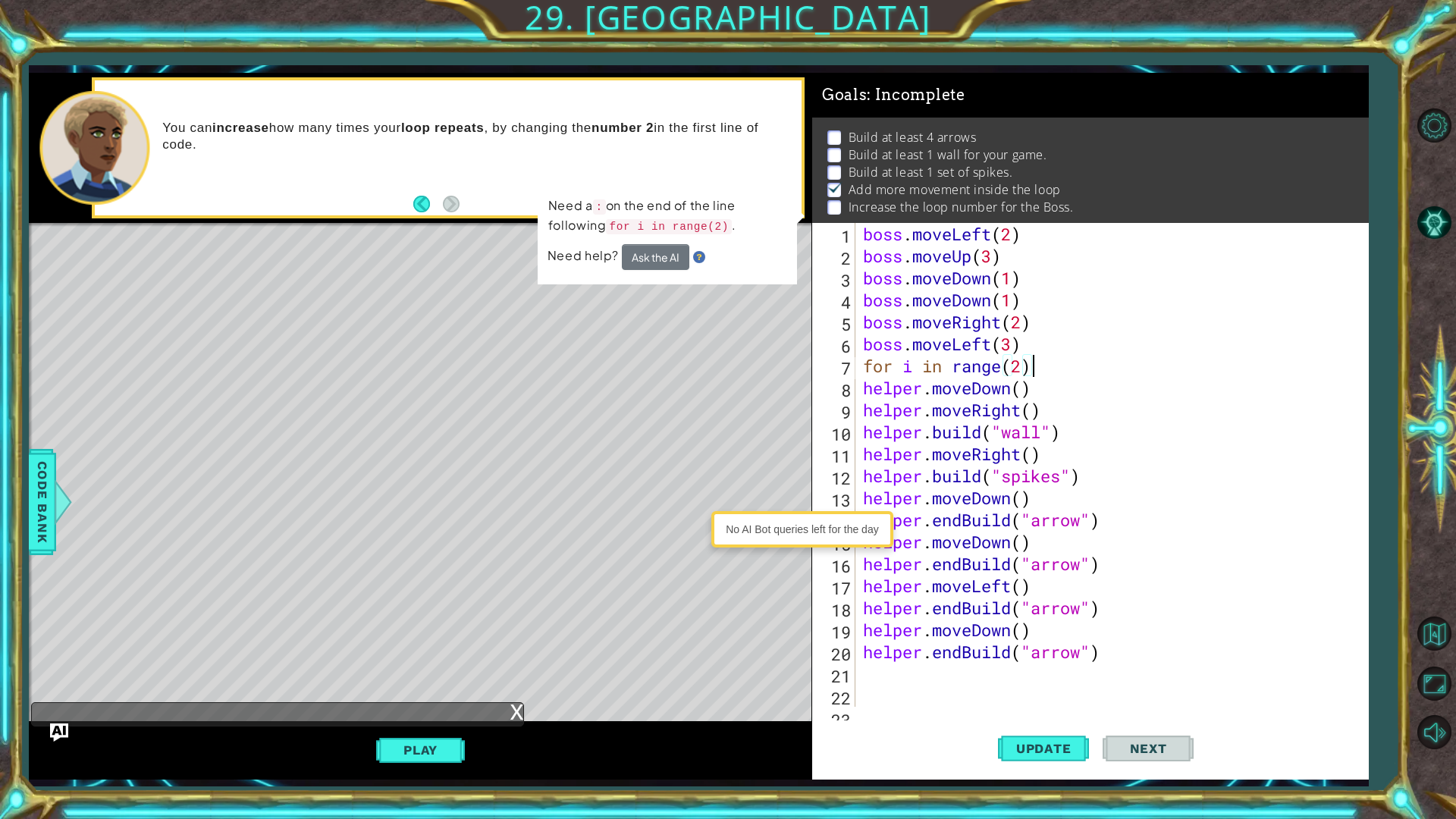
drag, startPoint x: 1054, startPoint y: 367, endPoint x: 1055, endPoint y: 375, distance: 8.1
click at [1054, 370] on div "boss . moveLeft ( 2 ) boss . moveUp ( 3 ) boss . moveDown ( 1 ) boss . moveDown…" at bounding box center [1109, 487] width 500 height 528
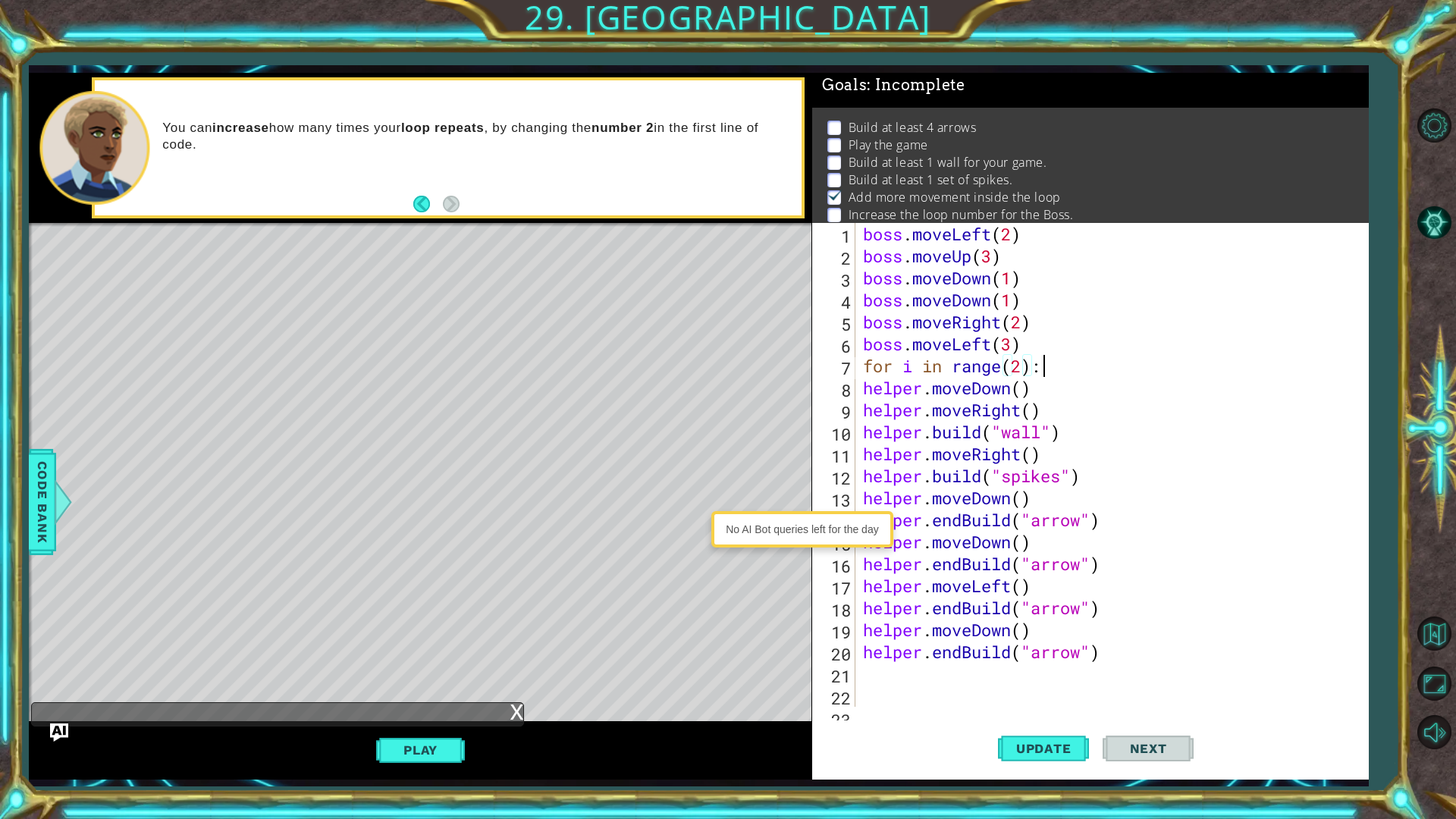
scroll to position [0, 7]
drag, startPoint x: 1055, startPoint y: 747, endPoint x: 1064, endPoint y: 757, distance: 13.5
click at [1058, 650] on span "Update" at bounding box center [1043, 748] width 86 height 15
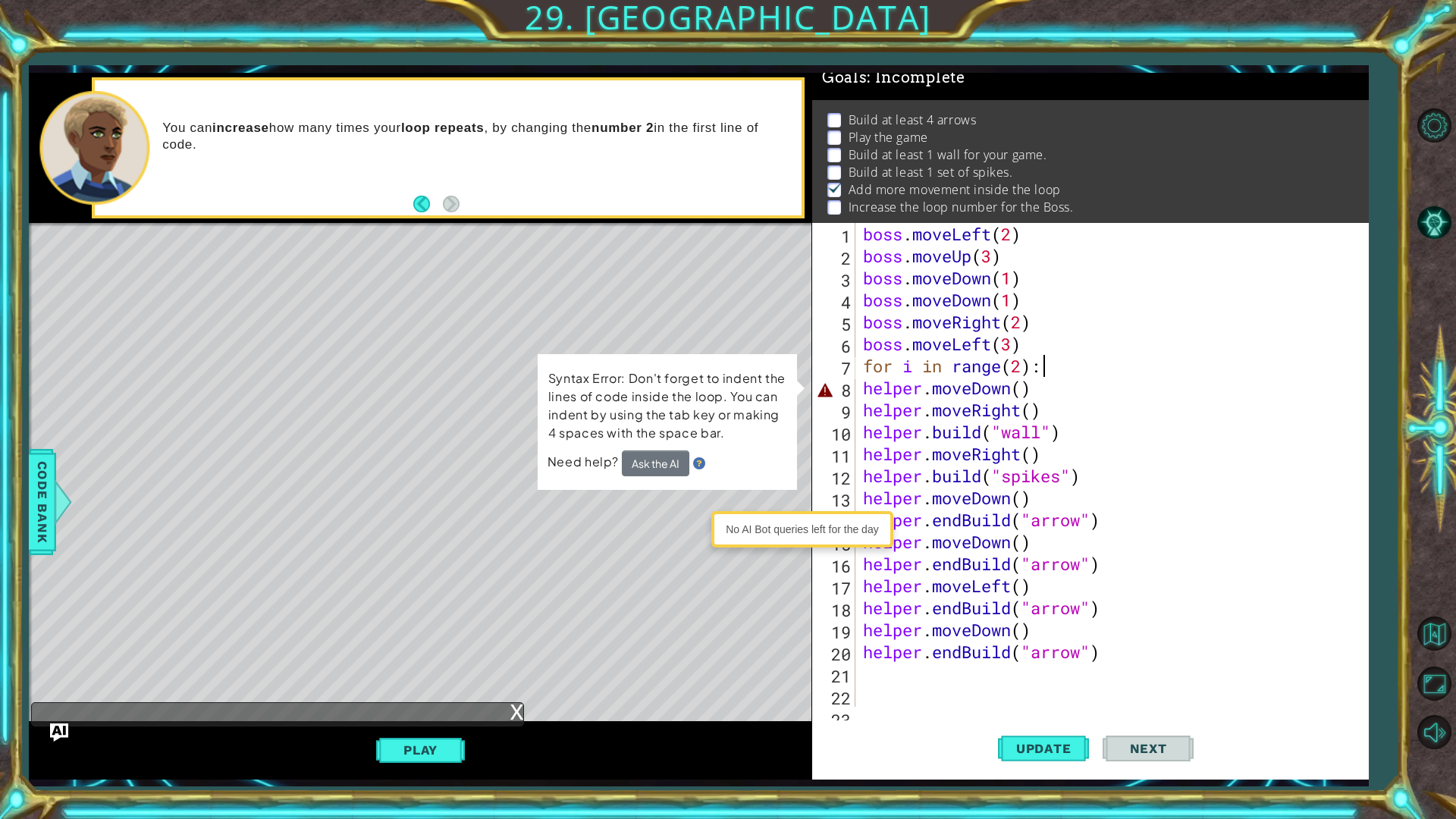
click at [1045, 224] on div "boss . moveLeft ( 2 ) boss . moveUp ( 3 ) boss . moveDown ( 1 ) boss . moveDown…" at bounding box center [1109, 487] width 500 height 528
type textarea "boss.moveLeft(2)"
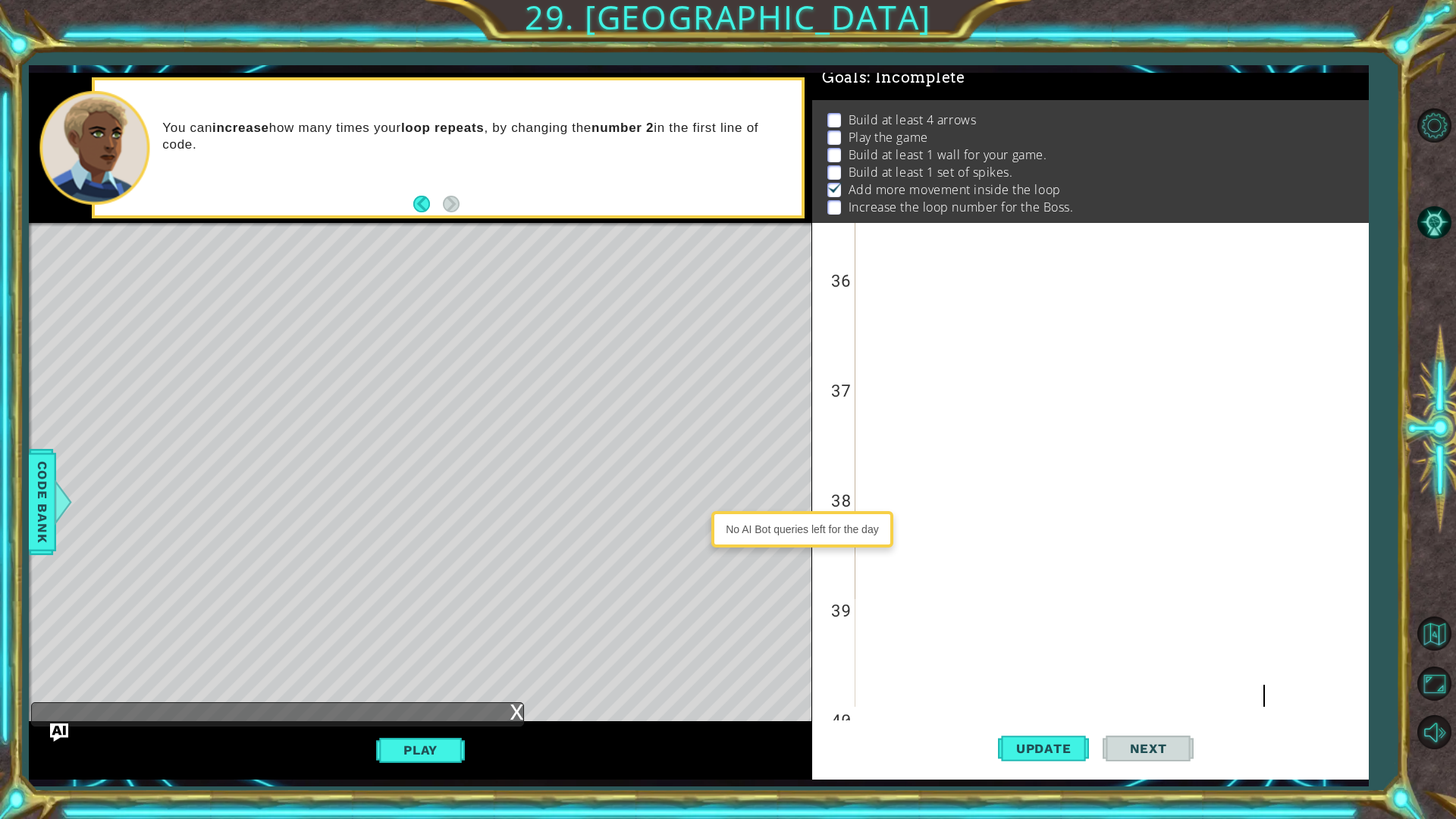
scroll to position [1914, 0]
drag, startPoint x: 1065, startPoint y: 757, endPoint x: 1042, endPoint y: 761, distance: 23.3
click at [1068, 650] on button "Update" at bounding box center [1043, 748] width 91 height 55
drag, startPoint x: 413, startPoint y: 778, endPoint x: 429, endPoint y: 776, distance: 16.1
click at [415, 650] on div "Play" at bounding box center [420, 750] width 782 height 58
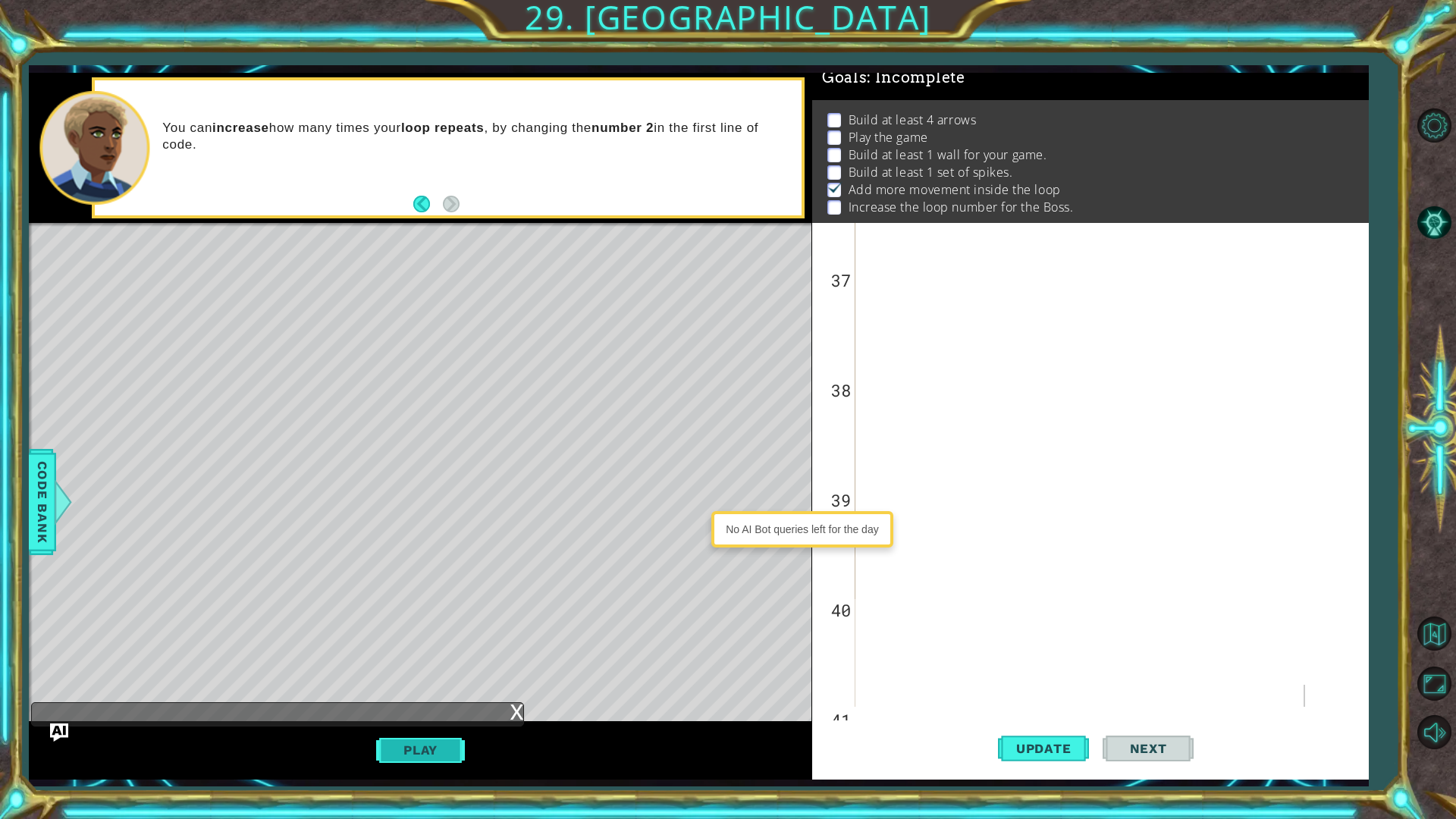
click at [439, 650] on div "Play" at bounding box center [420, 750] width 782 height 58
click at [440, 650] on button "Play" at bounding box center [420, 750] width 89 height 29
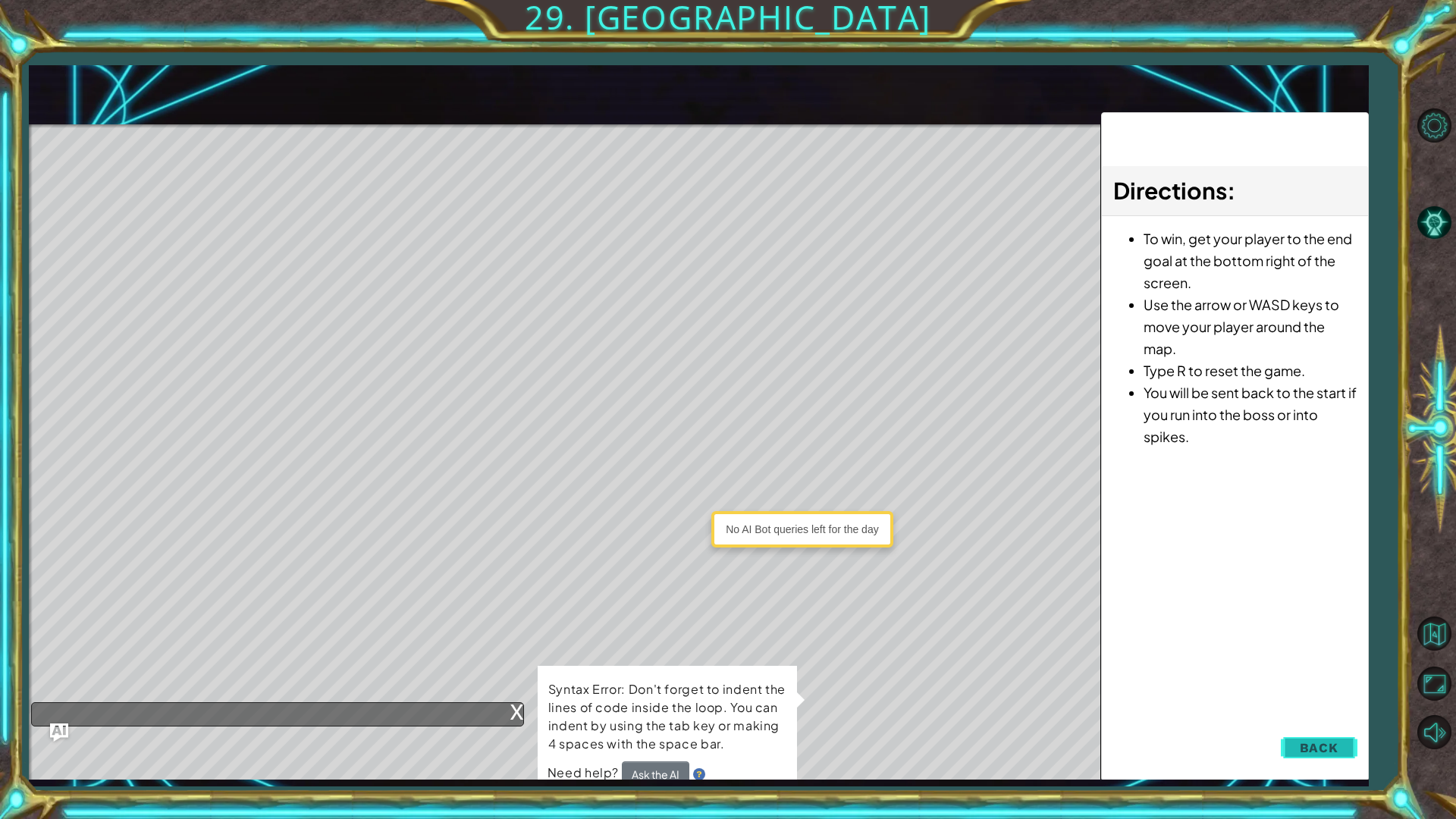
drag, startPoint x: 1353, startPoint y: 808, endPoint x: 1344, endPoint y: 763, distance: 45.9
click at [1351, 650] on div "1 ההההההההההההההההההההההההההההההההההההההההההההההההההההההההההההההההההההההההההההה…" at bounding box center [728, 409] width 1456 height 819
drag, startPoint x: 1344, startPoint y: 763, endPoint x: 1326, endPoint y: 760, distance: 18.2
click at [1333, 650] on button "Back" at bounding box center [1319, 748] width 77 height 30
click at [0, 0] on div "Update Next" at bounding box center [0, 0] width 0 height 0
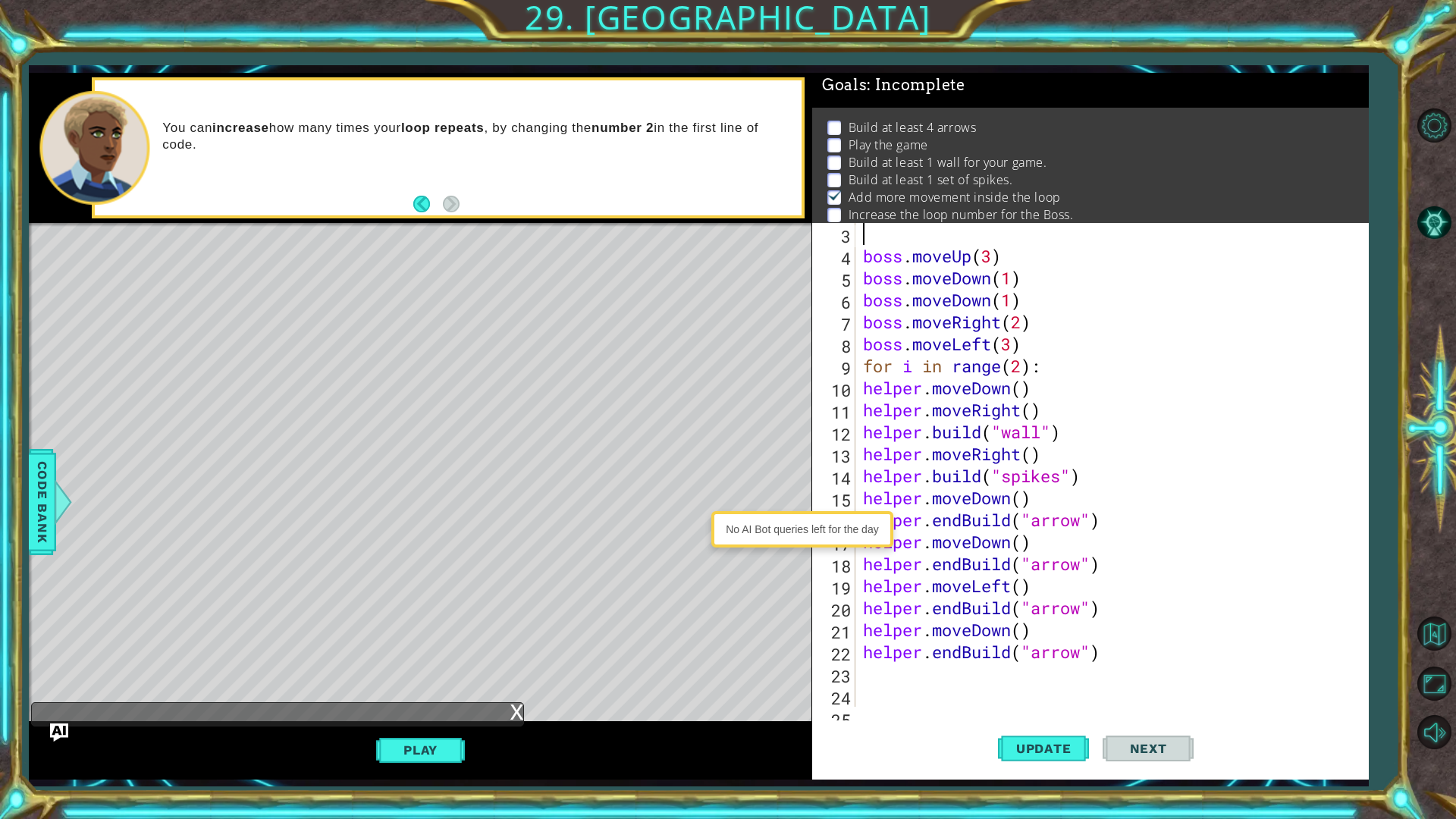
scroll to position [0, 0]
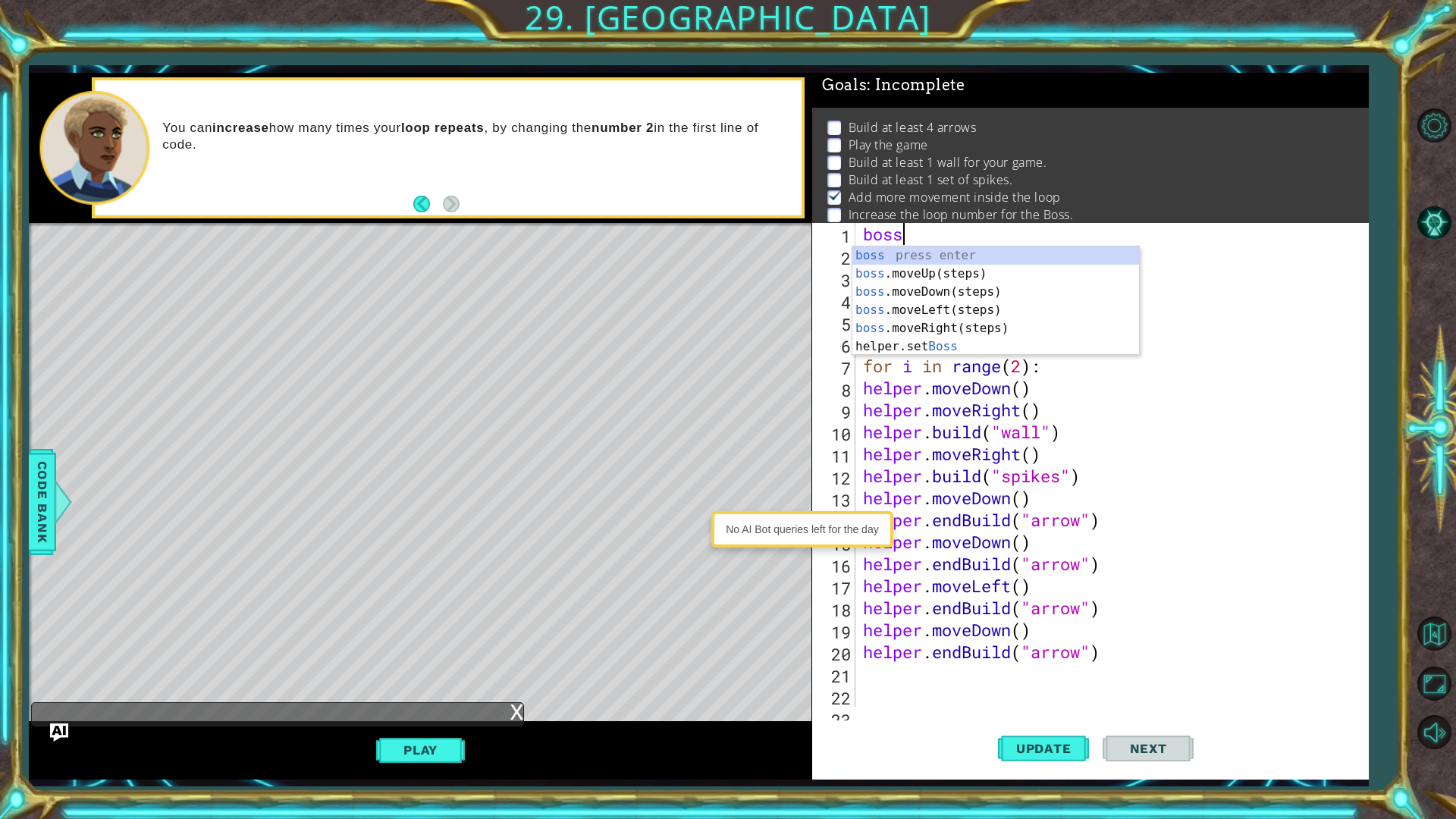
type textarea "b"
type textarea "boss"
click at [1036, 291] on div "boss press enter boss .moveUp(steps) press enter boss .moveDown(steps) press en…" at bounding box center [995, 320] width 287 height 146
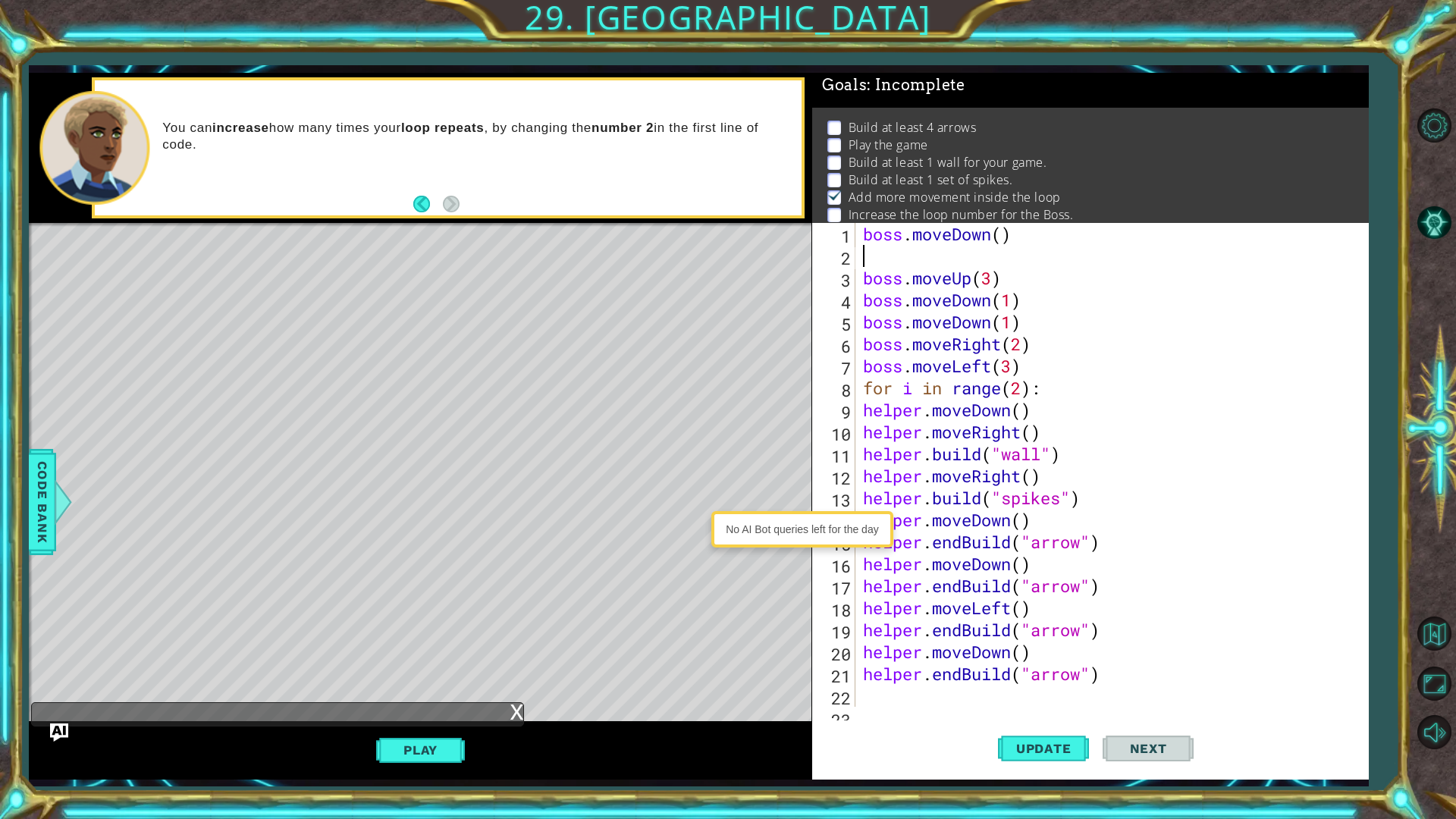
scroll to position [0, 0]
click at [1020, 650] on button "Update" at bounding box center [1043, 748] width 91 height 55
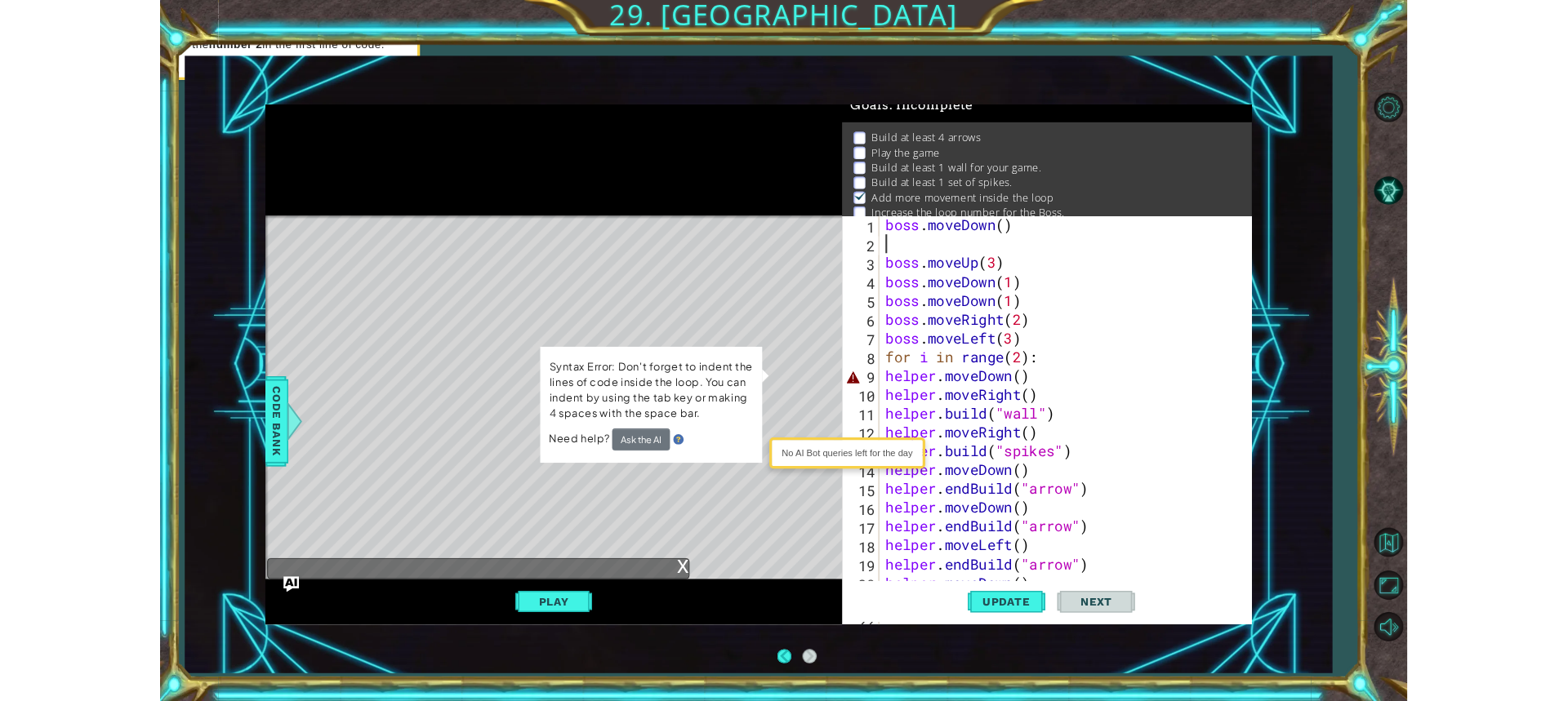
scroll to position [15, 0]
